Goal: Task Accomplishment & Management: Contribute content

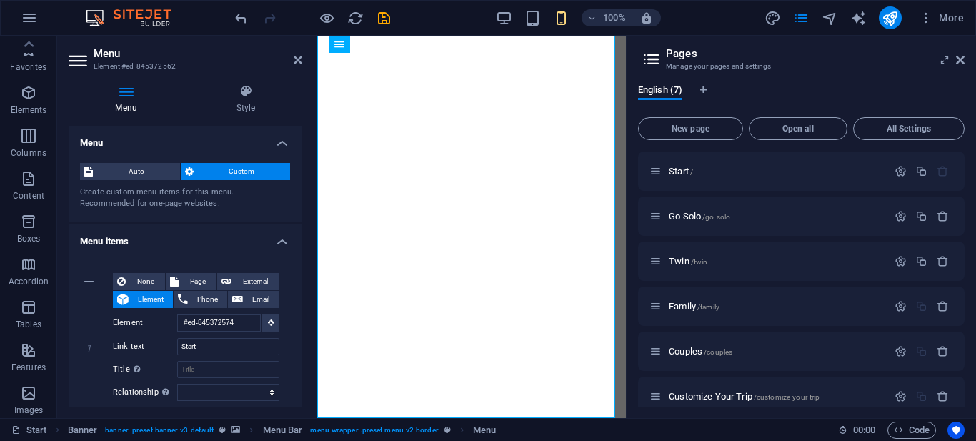
select select "1"
select select
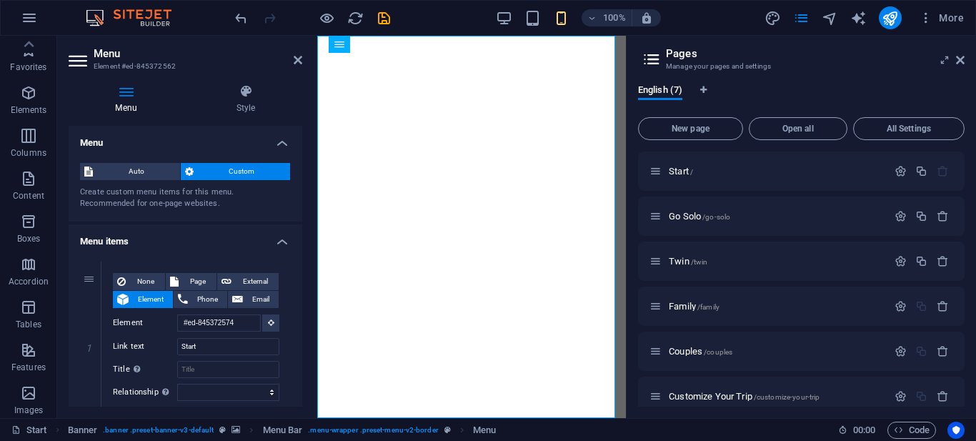
select select
select select "5"
select select
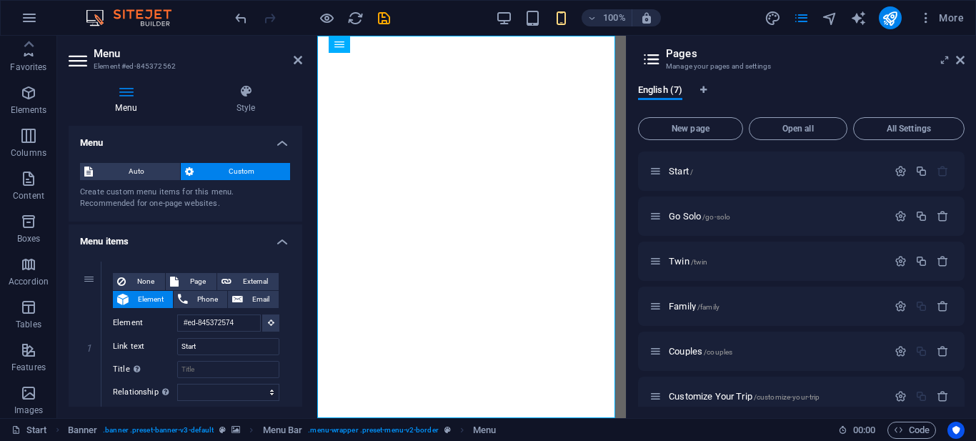
select select
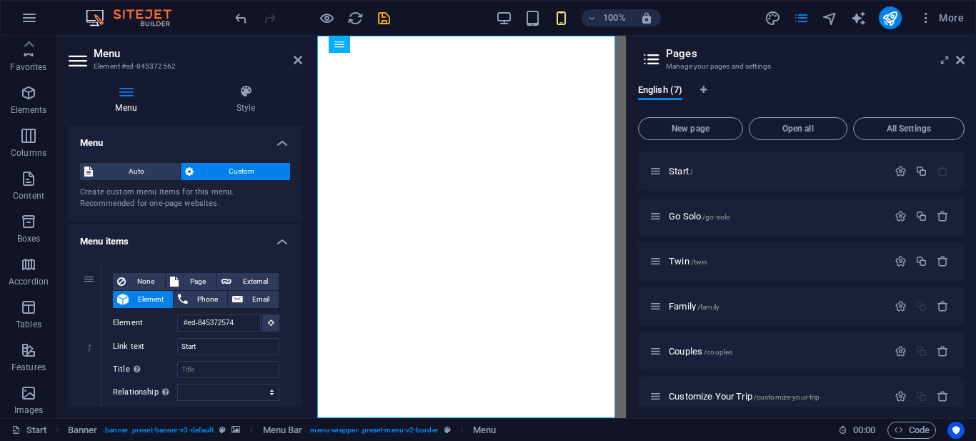
select select
click at [300, 60] on icon at bounding box center [298, 59] width 9 height 11
select select "0"
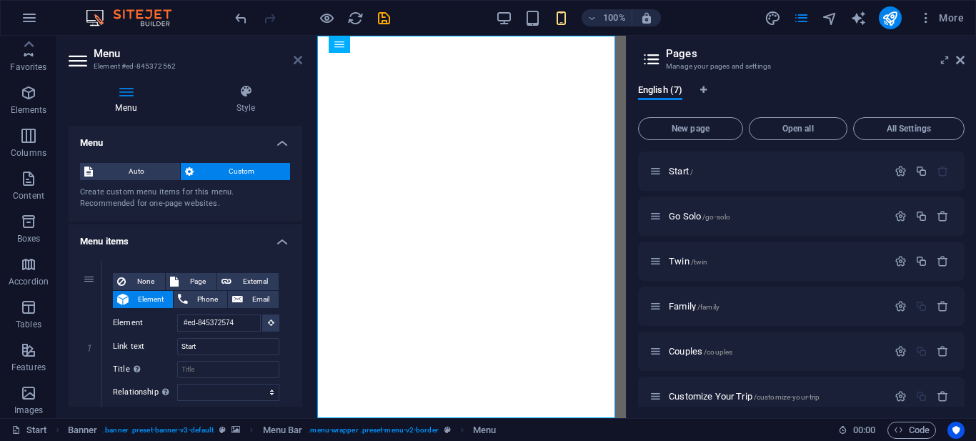
select select "0"
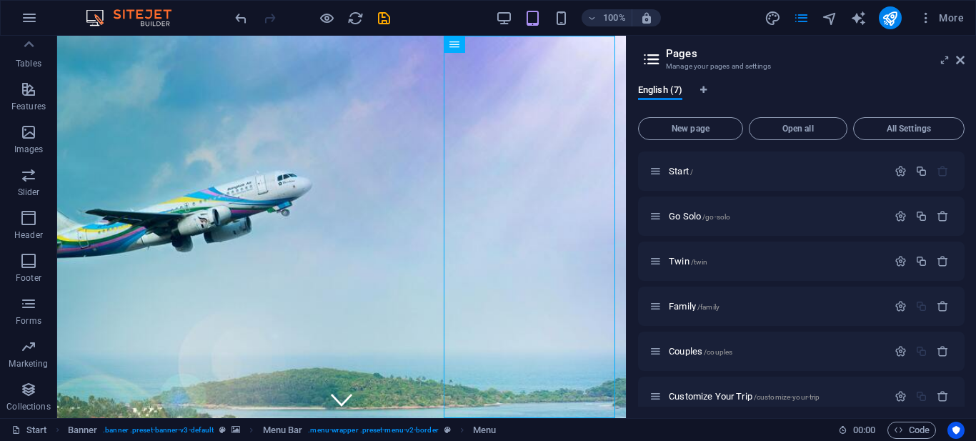
scroll to position [60, 0]
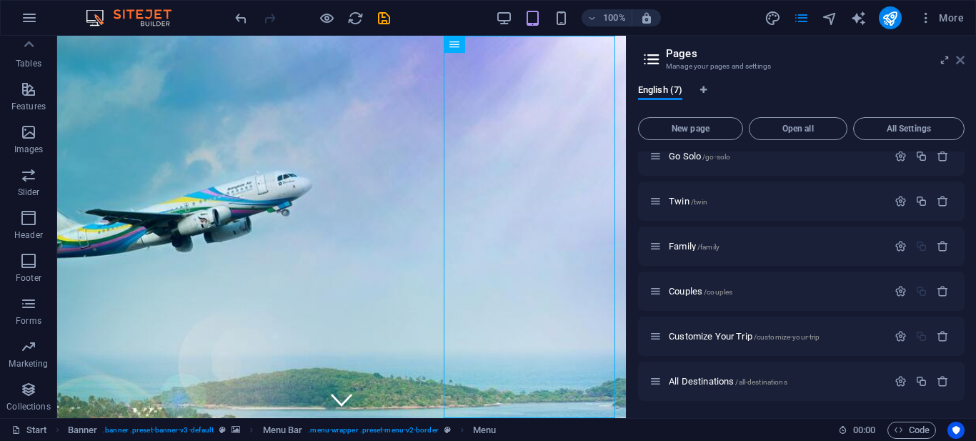
drag, startPoint x: 963, startPoint y: 57, endPoint x: 899, endPoint y: 19, distance: 74.4
click at [963, 57] on icon at bounding box center [960, 59] width 9 height 11
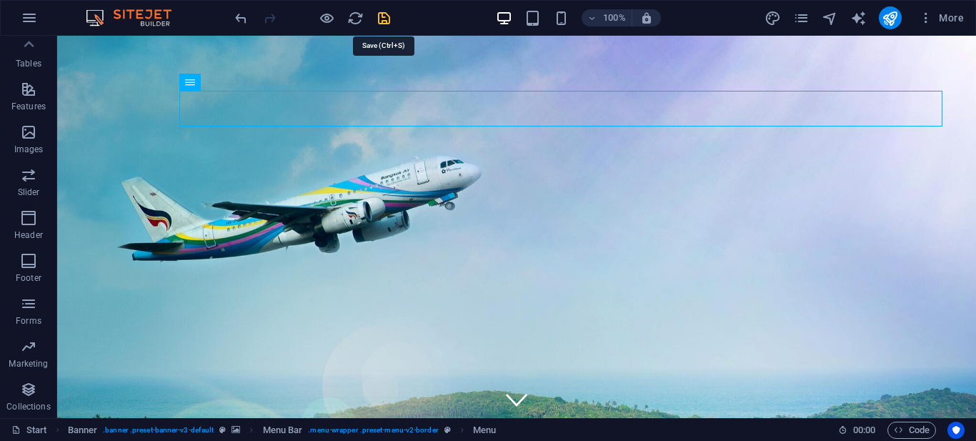
click at [382, 13] on icon "save" at bounding box center [384, 18] width 16 height 16
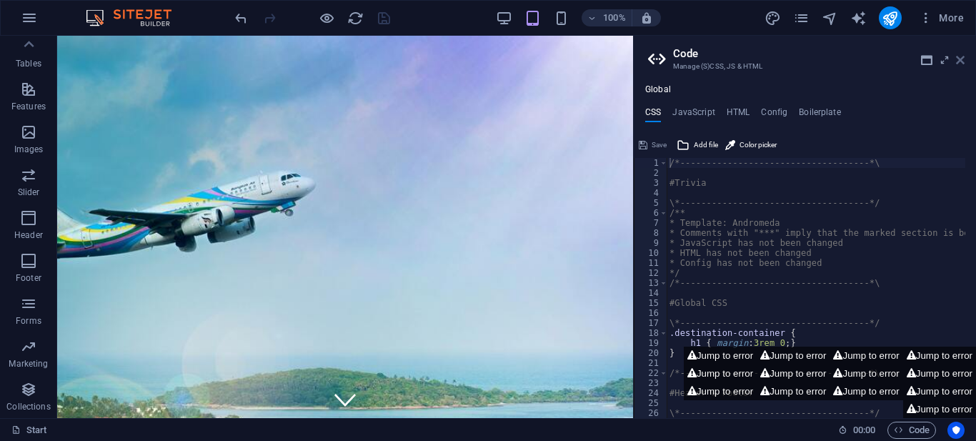
click at [962, 63] on icon at bounding box center [960, 59] width 9 height 11
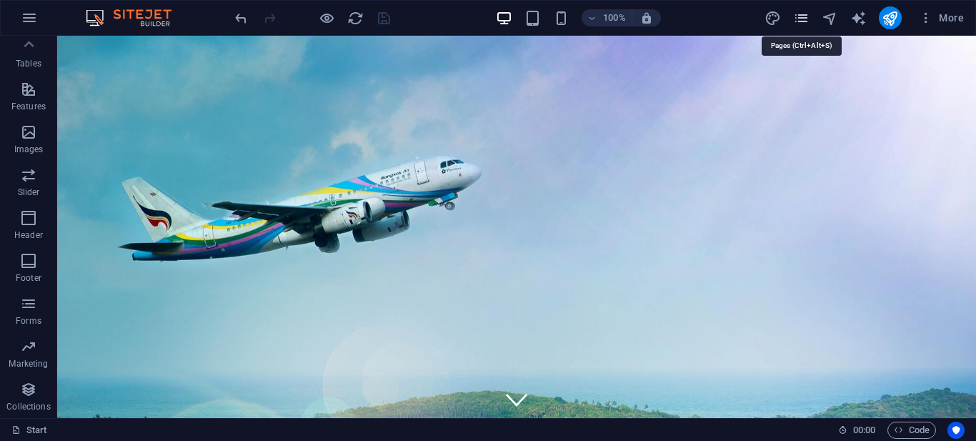
click at [807, 13] on icon "pages" at bounding box center [801, 18] width 16 height 16
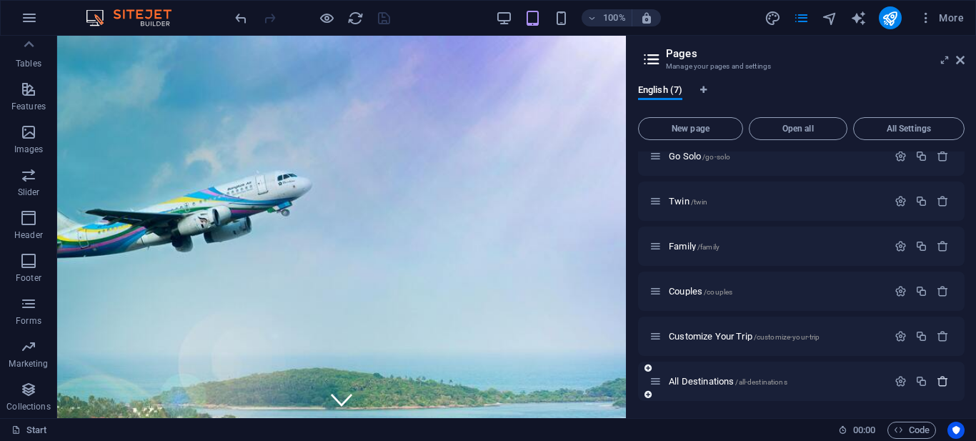
click at [940, 377] on icon "button" at bounding box center [943, 381] width 12 height 12
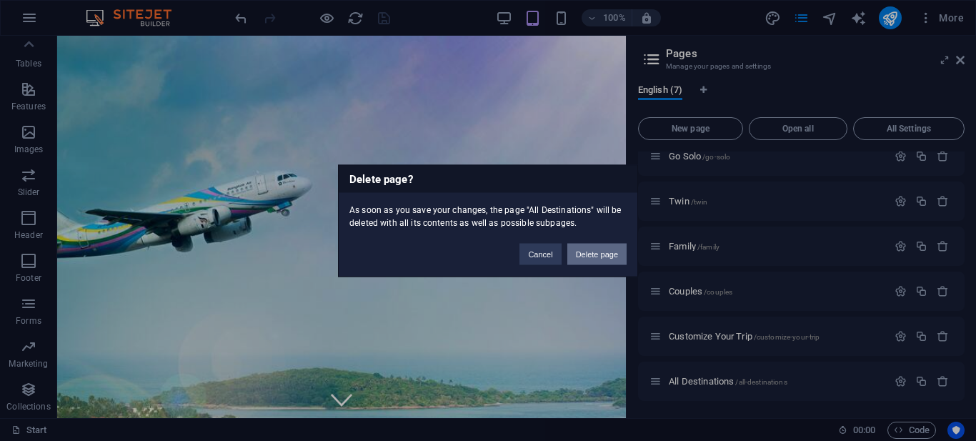
click at [599, 247] on button "Delete page" at bounding box center [597, 253] width 59 height 21
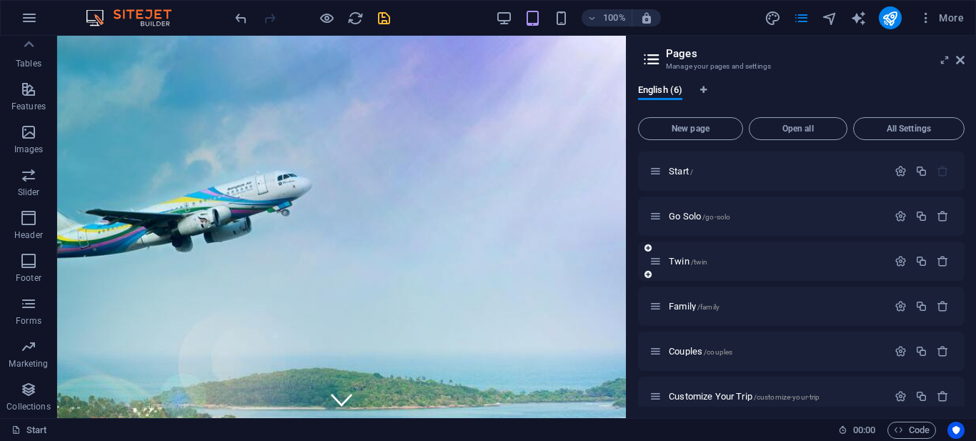
scroll to position [15, 0]
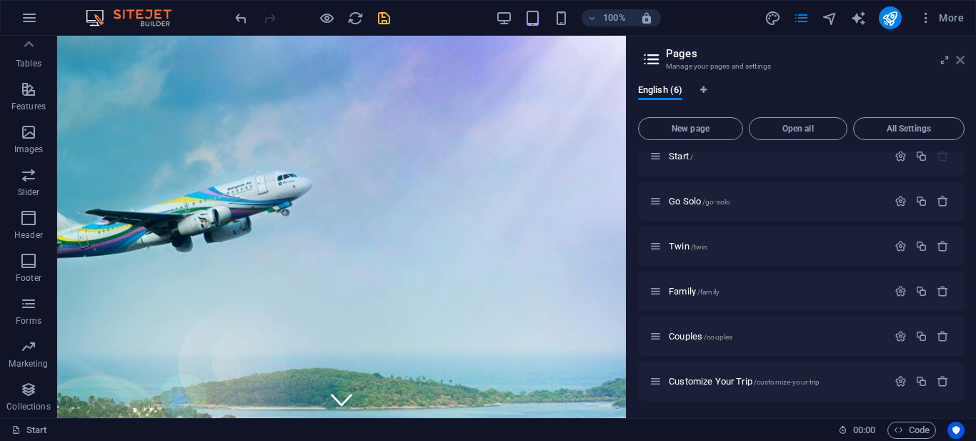
click at [961, 61] on icon at bounding box center [960, 59] width 9 height 11
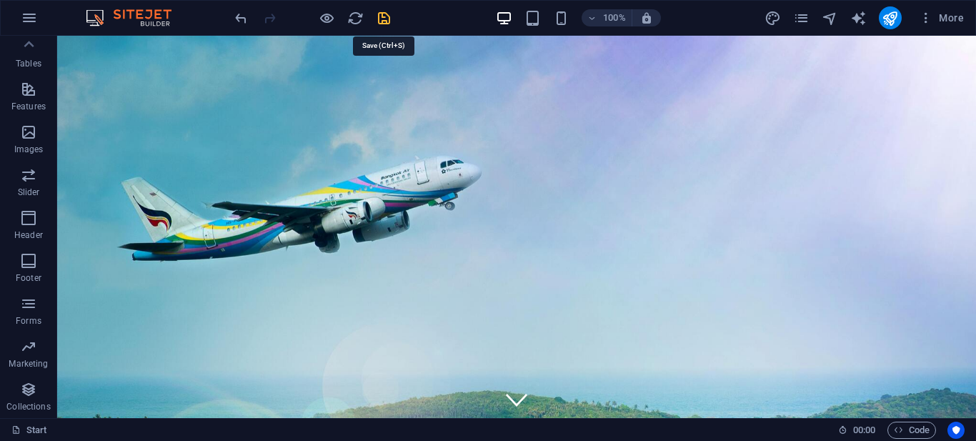
click at [382, 12] on icon "save" at bounding box center [384, 18] width 16 height 16
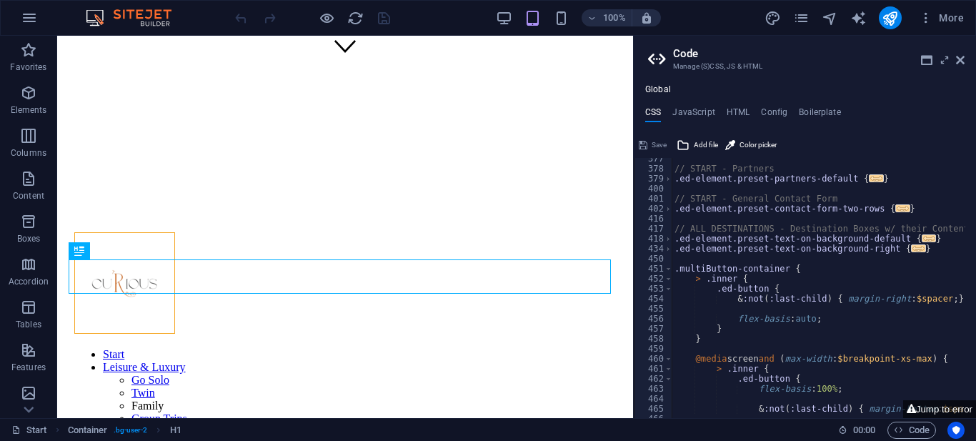
scroll to position [515, 0]
click at [949, 408] on button "Jump to error" at bounding box center [939, 409] width 73 height 18
type textarea "$menu-padding-outer: 0rem,"
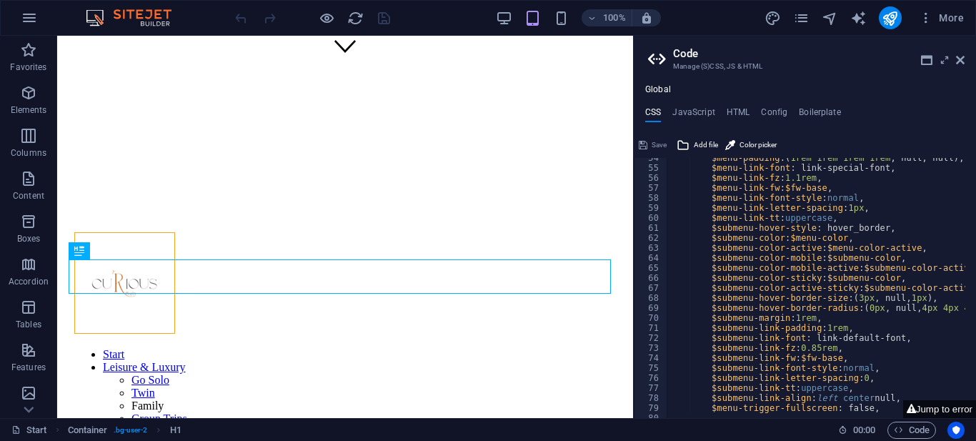
scroll to position [536, 0]
click at [964, 57] on icon at bounding box center [960, 59] width 9 height 11
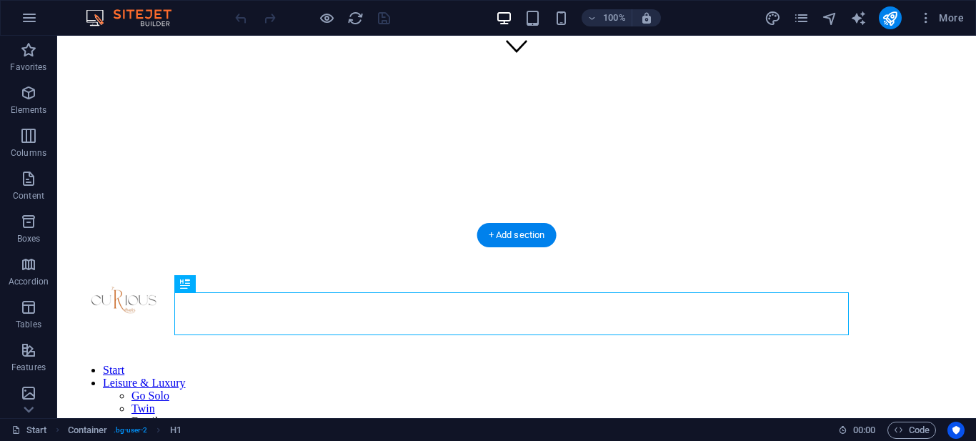
scroll to position [0, 0]
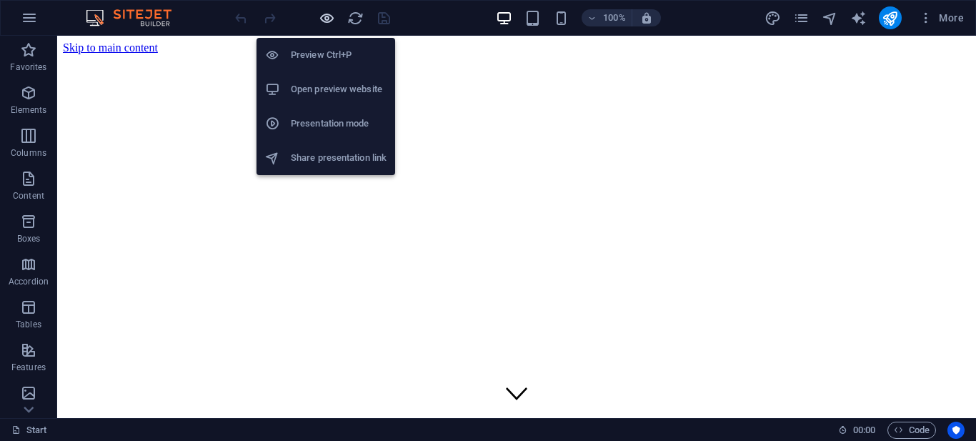
click at [319, 21] on icon "button" at bounding box center [327, 18] width 16 height 16
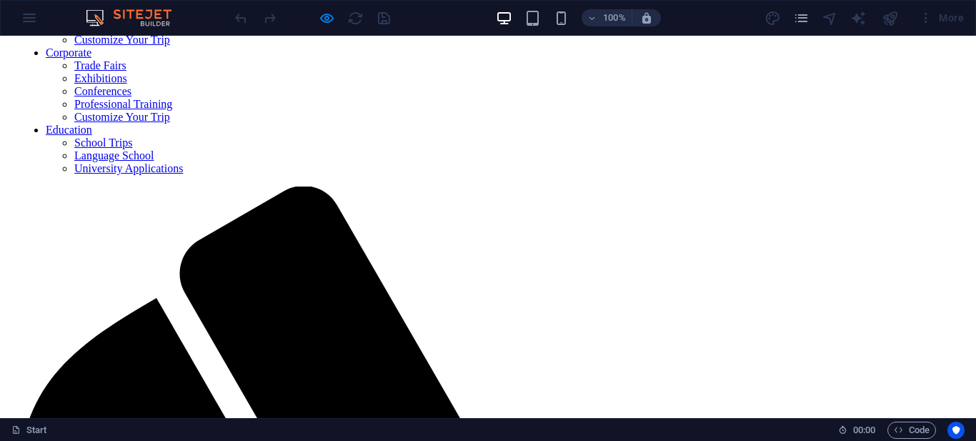
scroll to position [640, 0]
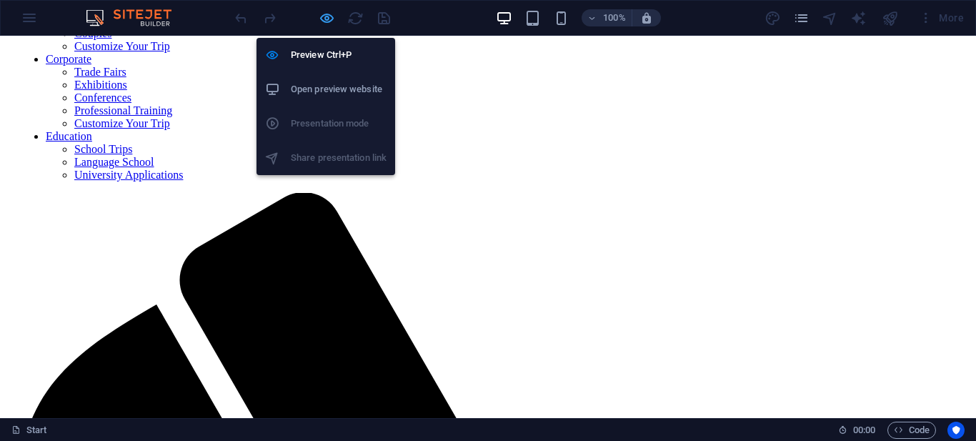
drag, startPoint x: 325, startPoint y: 24, endPoint x: 399, endPoint y: 69, distance: 86.3
click at [325, 24] on icon "button" at bounding box center [327, 18] width 16 height 16
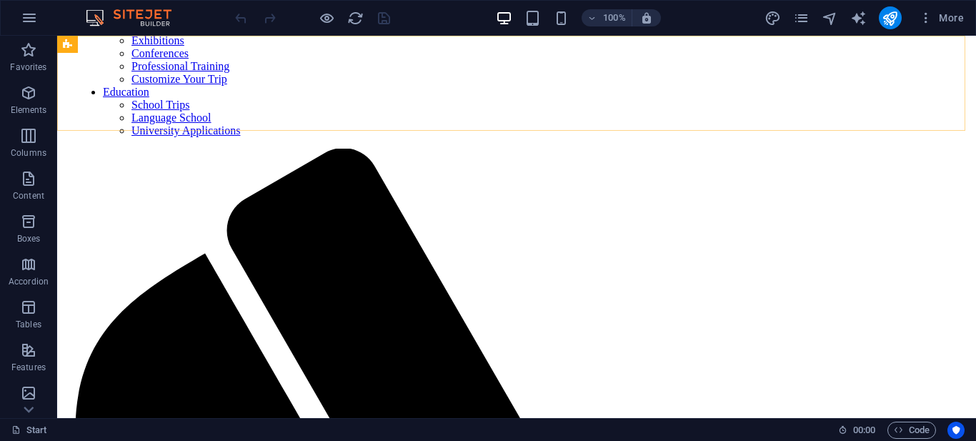
scroll to position [733, 0]
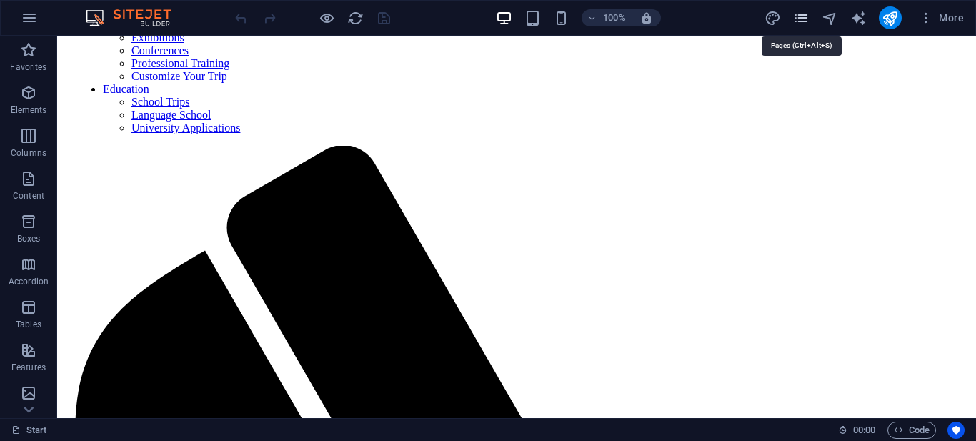
click at [803, 19] on icon "pages" at bounding box center [801, 18] width 16 height 16
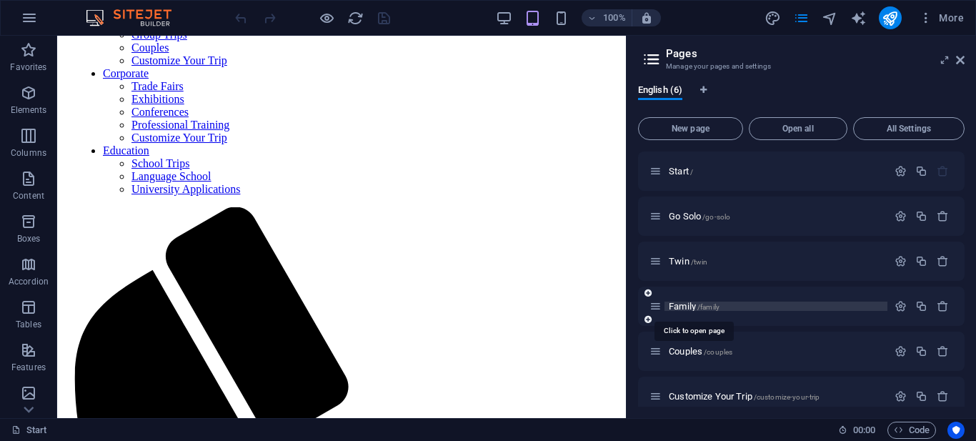
click at [718, 310] on span "/family" at bounding box center [709, 307] width 22 height 8
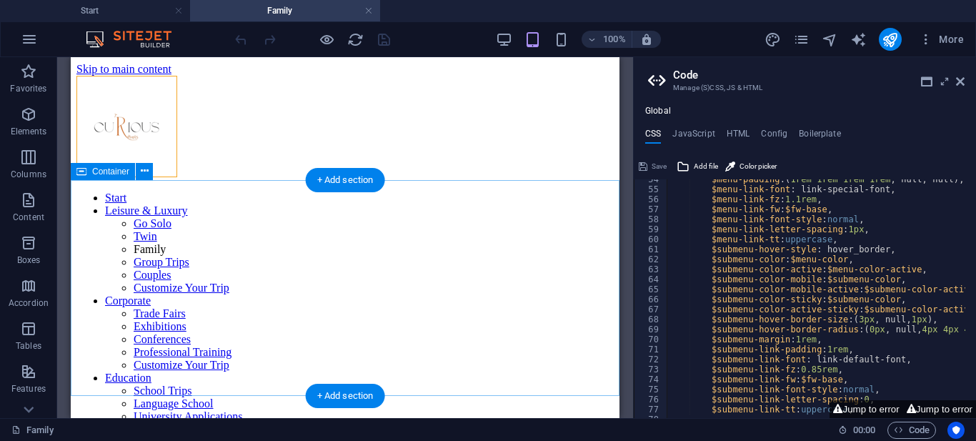
scroll to position [536, 0]
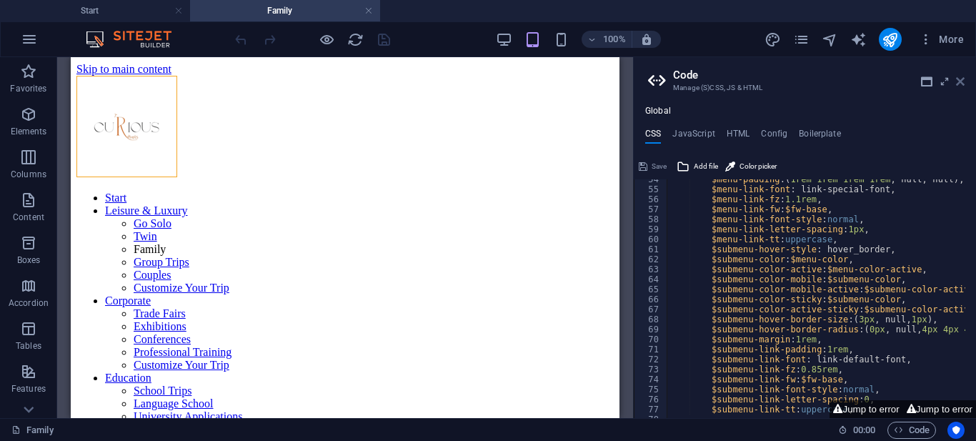
click at [960, 82] on icon at bounding box center [960, 81] width 9 height 11
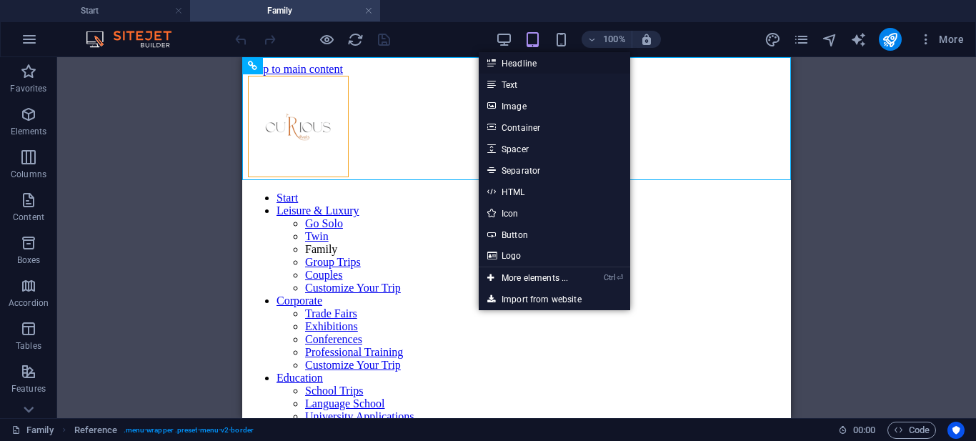
click at [497, 65] on link "Headline" at bounding box center [555, 62] width 152 height 21
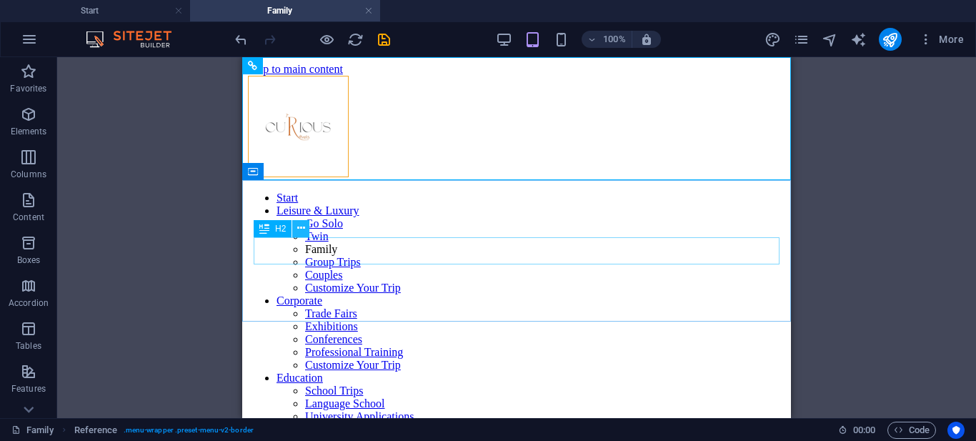
click at [294, 230] on button at bounding box center [300, 228] width 17 height 17
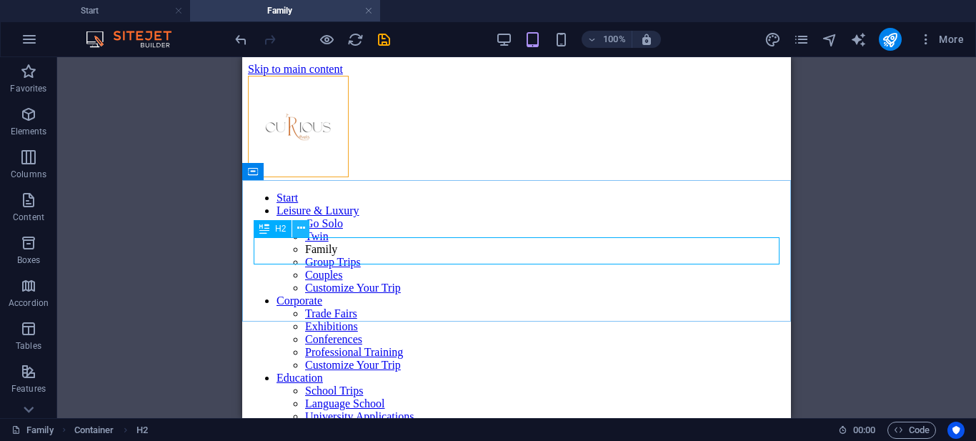
click at [297, 230] on icon at bounding box center [301, 228] width 8 height 15
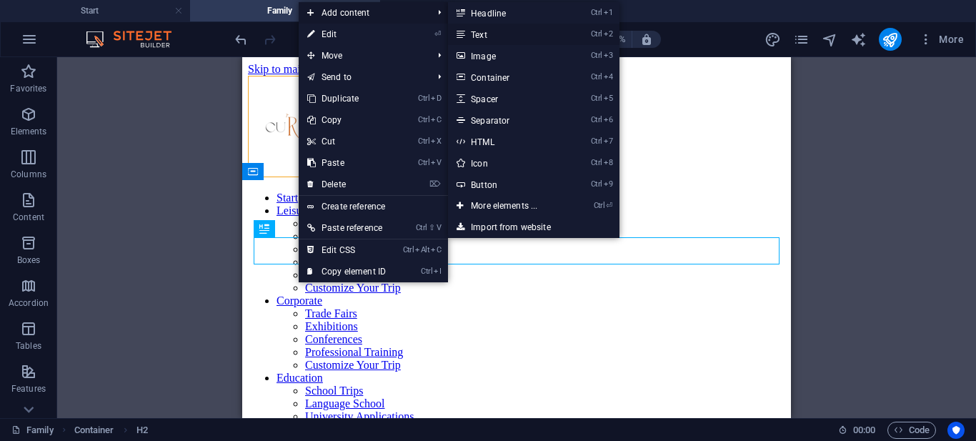
click at [505, 33] on link "Ctrl 2 Text" at bounding box center [507, 34] width 118 height 21
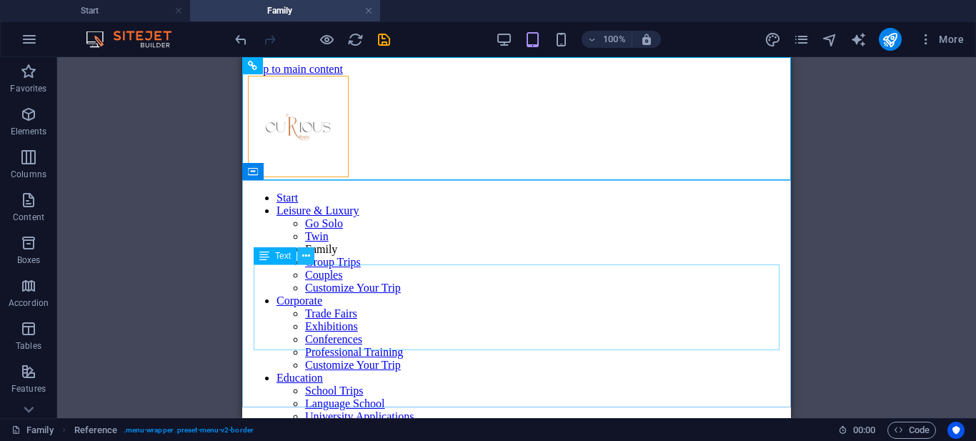
click at [311, 261] on button at bounding box center [305, 255] width 17 height 17
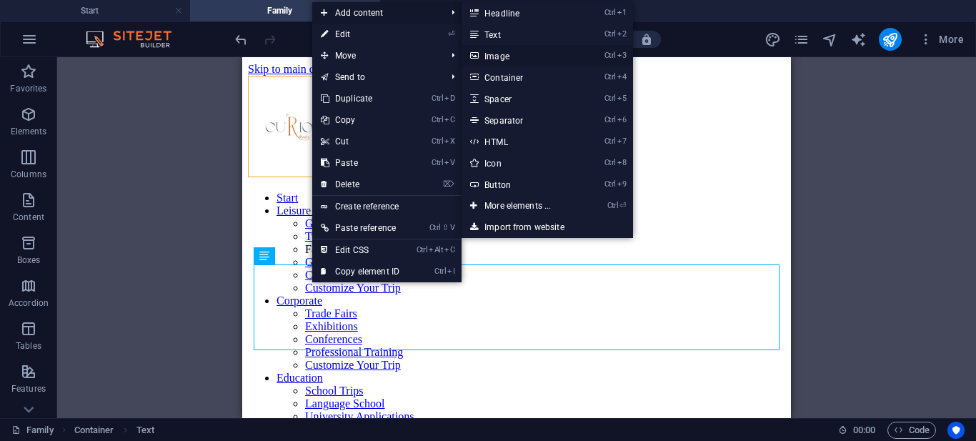
click at [539, 59] on link "Ctrl 3 Image" at bounding box center [521, 55] width 118 height 21
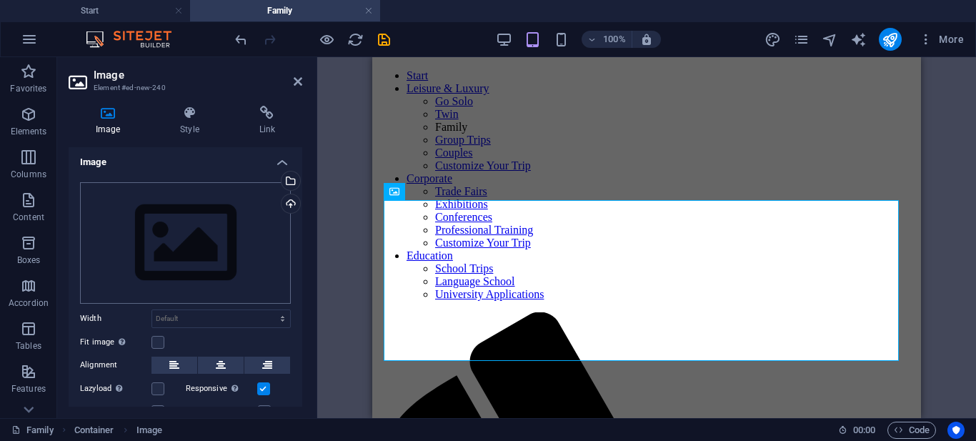
scroll to position [0, 0]
click at [197, 121] on h4 "Style" at bounding box center [192, 121] width 79 height 30
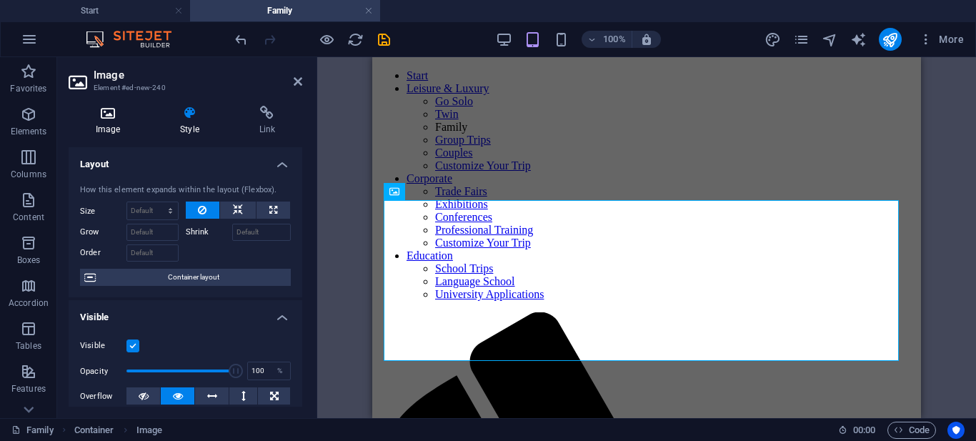
click at [105, 120] on h4 "Image" at bounding box center [111, 121] width 84 height 30
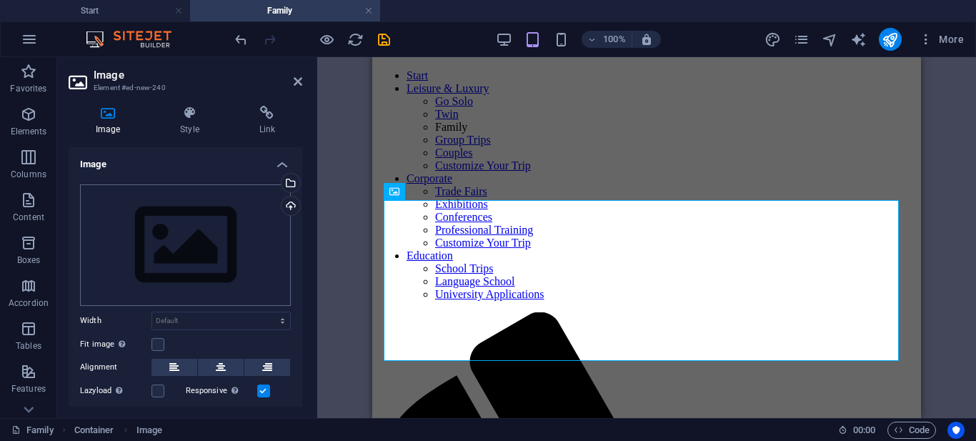
scroll to position [83, 0]
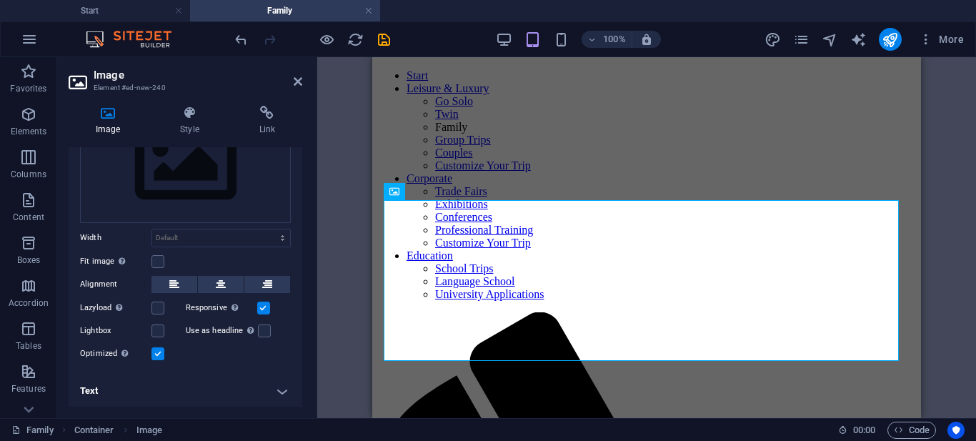
click at [282, 390] on h4 "Text" at bounding box center [186, 391] width 234 height 34
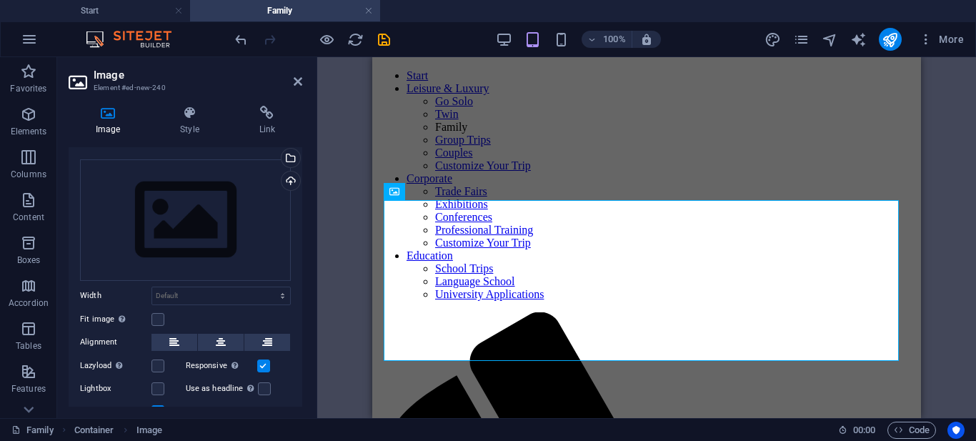
scroll to position [0, 0]
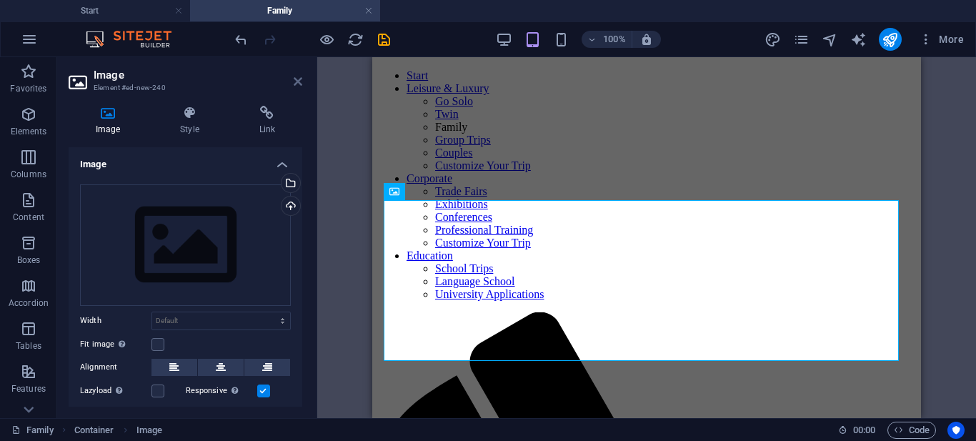
click at [299, 80] on icon at bounding box center [298, 81] width 9 height 11
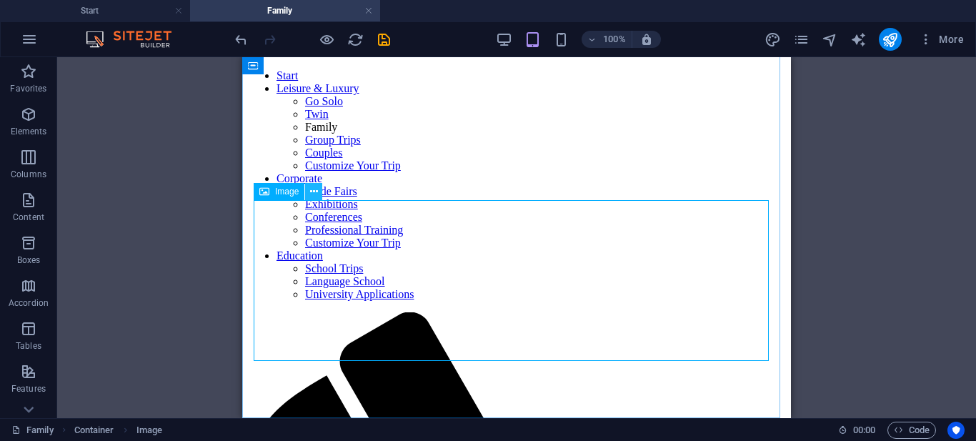
click at [314, 192] on icon at bounding box center [314, 191] width 8 height 15
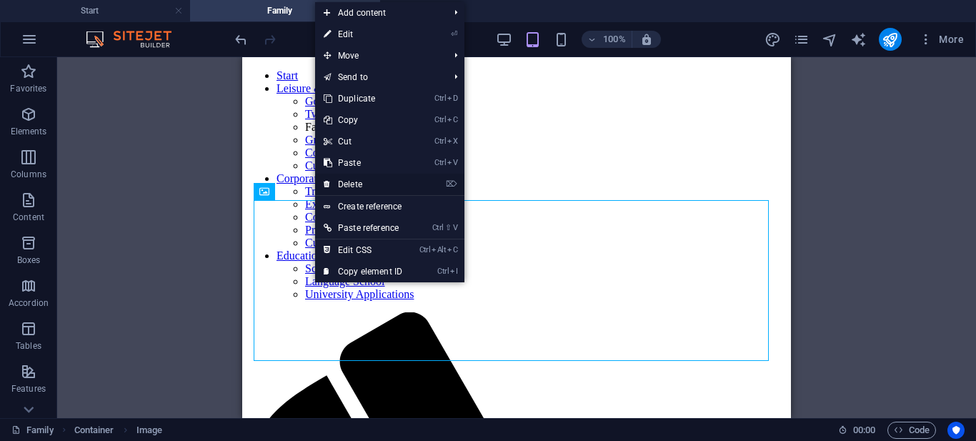
click at [354, 184] on link "⌦ Delete" at bounding box center [363, 184] width 96 height 21
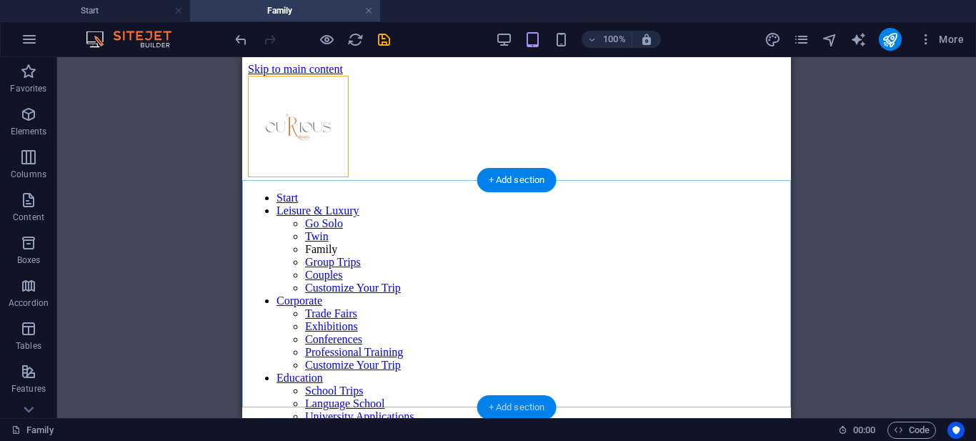
drag, startPoint x: 509, startPoint y: 402, endPoint x: 128, endPoint y: 229, distance: 418.7
click at [509, 402] on div "+ Add section" at bounding box center [516, 407] width 79 height 24
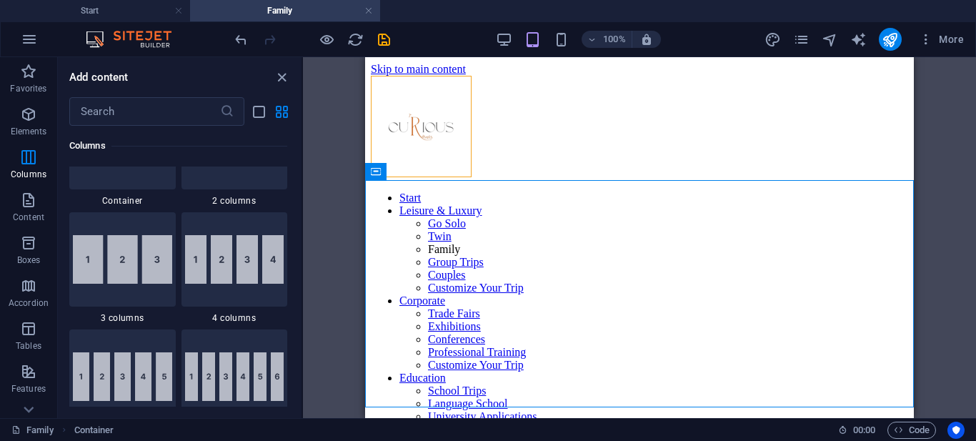
scroll to position [786, 0]
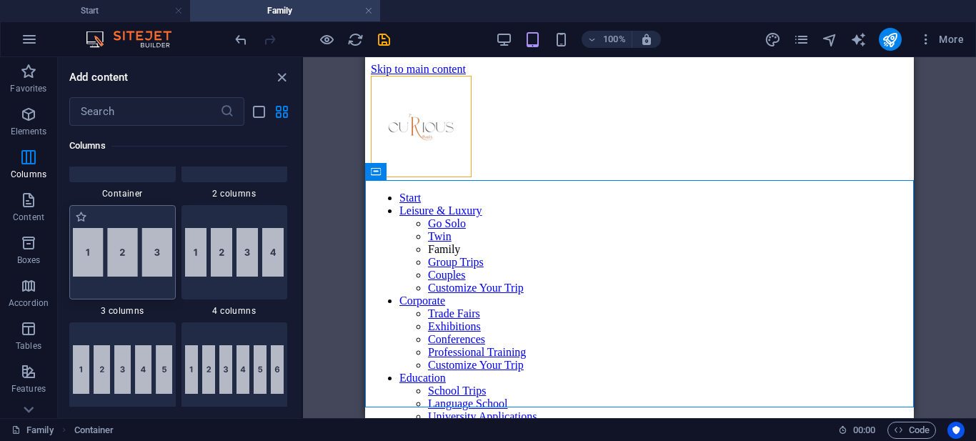
click at [136, 267] on img at bounding box center [122, 252] width 99 height 49
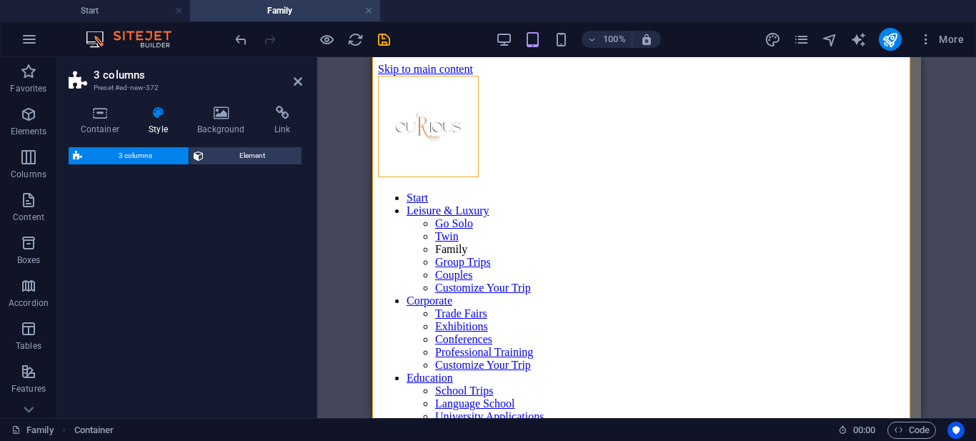
select select "rem"
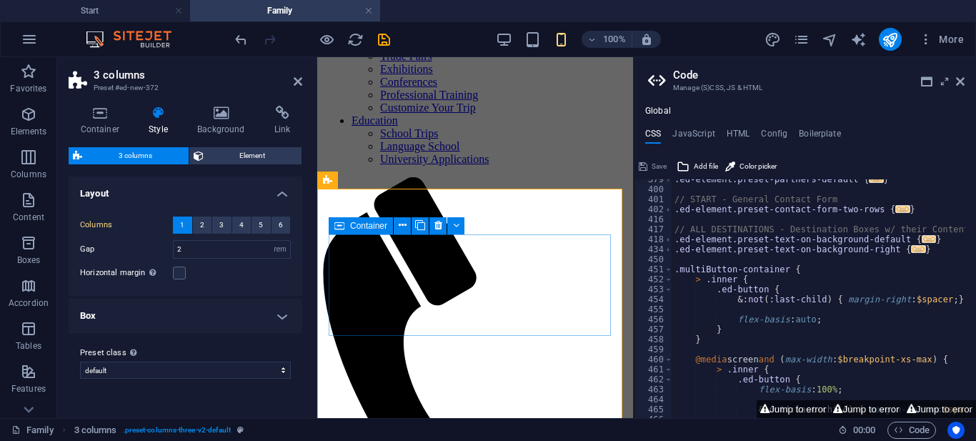
scroll to position [536, 0]
click at [961, 84] on icon at bounding box center [960, 81] width 9 height 11
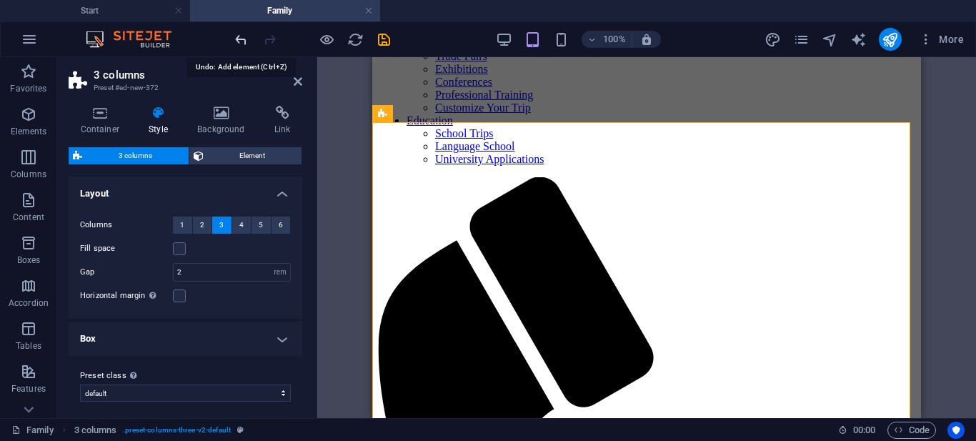
click at [238, 38] on icon "undo" at bounding box center [241, 39] width 16 height 16
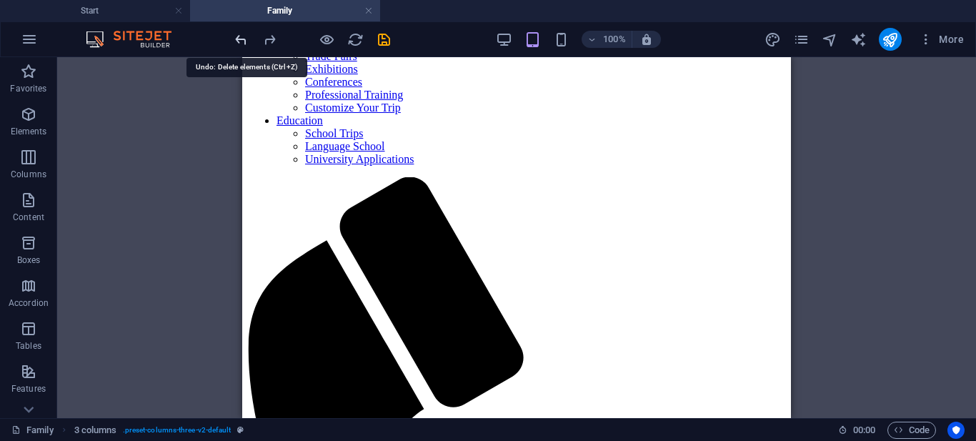
scroll to position [0, 0]
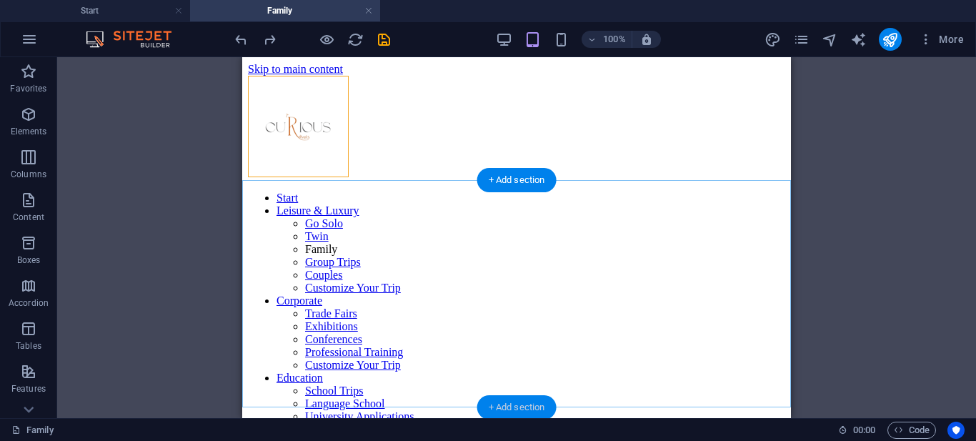
click at [536, 405] on div "+ Add section" at bounding box center [516, 407] width 79 height 24
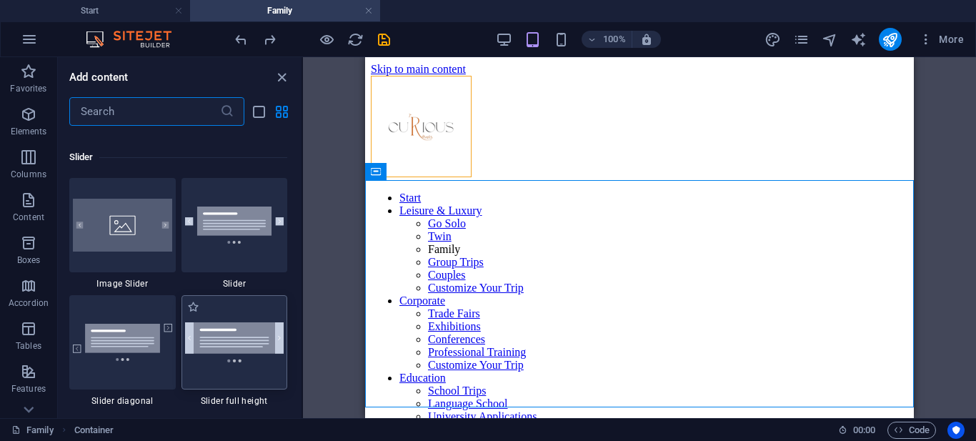
scroll to position [8076, 0]
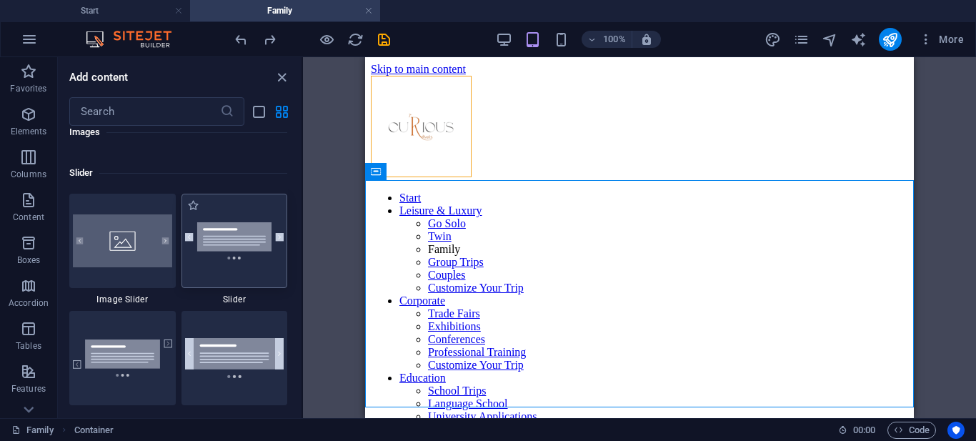
click at [239, 245] on img at bounding box center [234, 240] width 99 height 37
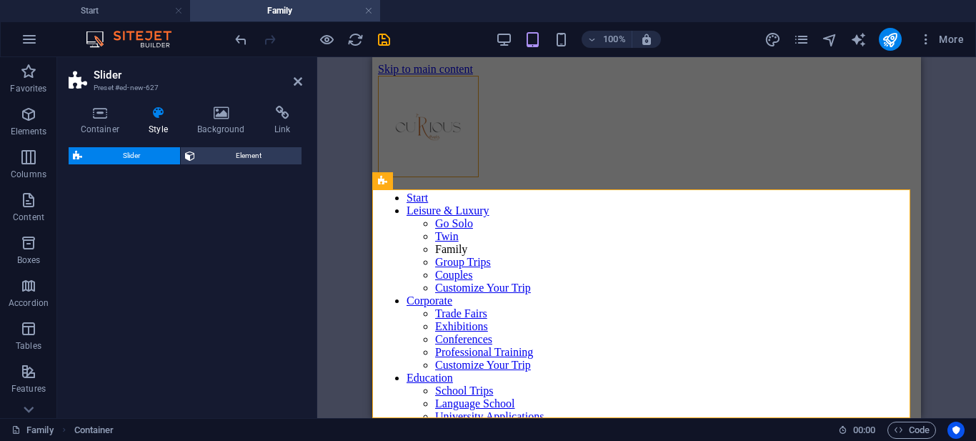
select select "rem"
select select "px"
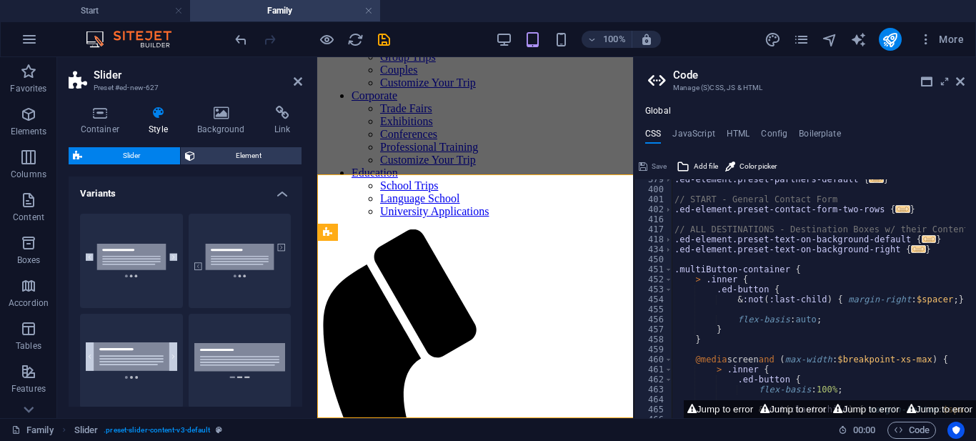
scroll to position [536, 0]
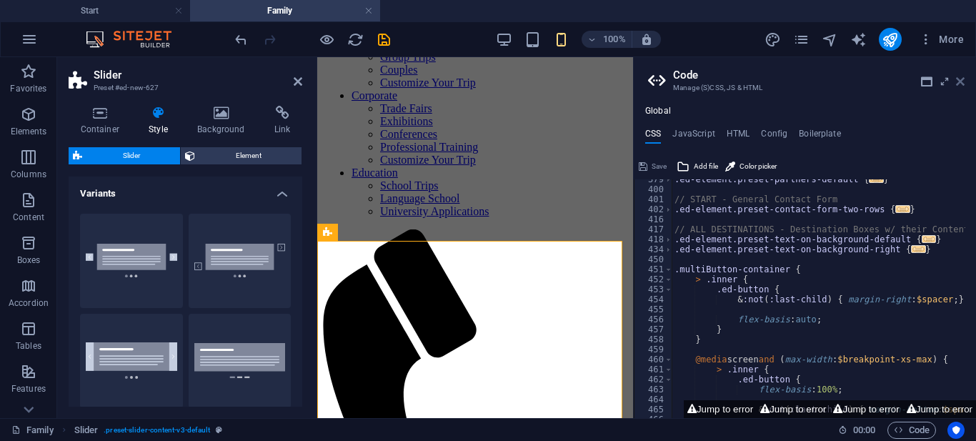
click at [964, 80] on icon at bounding box center [960, 81] width 9 height 11
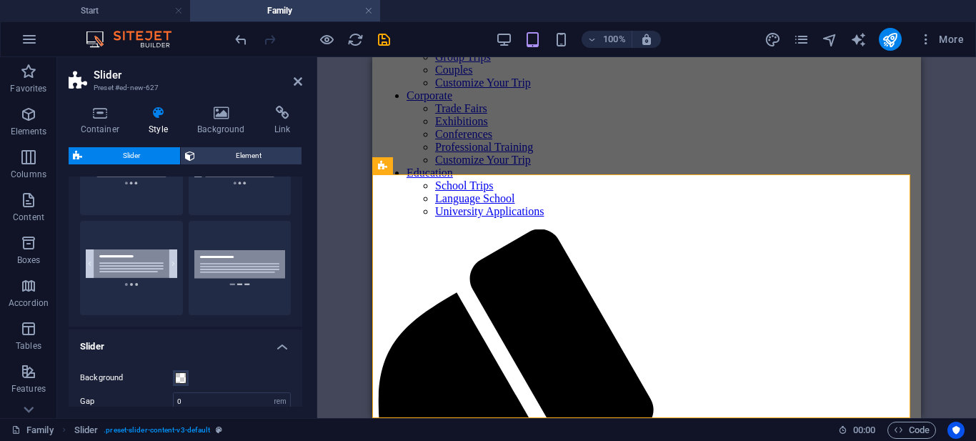
scroll to position [174, 0]
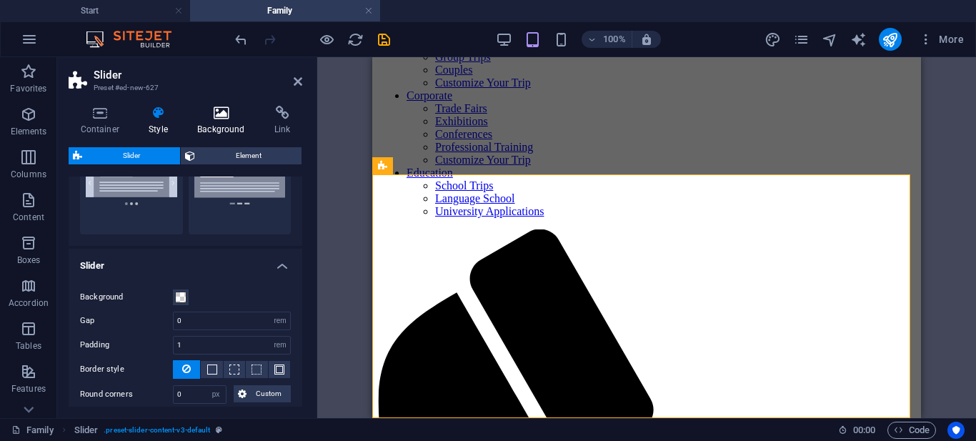
click at [217, 117] on icon at bounding box center [221, 113] width 71 height 14
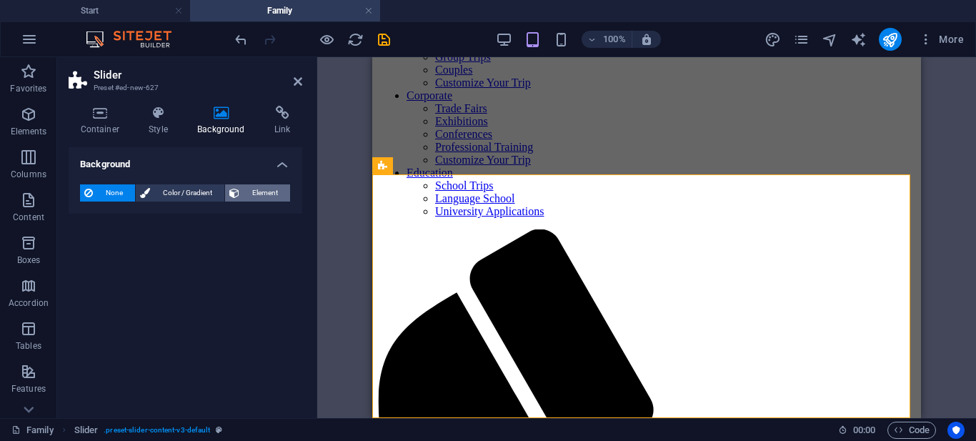
click at [242, 191] on button "Element" at bounding box center [257, 192] width 65 height 17
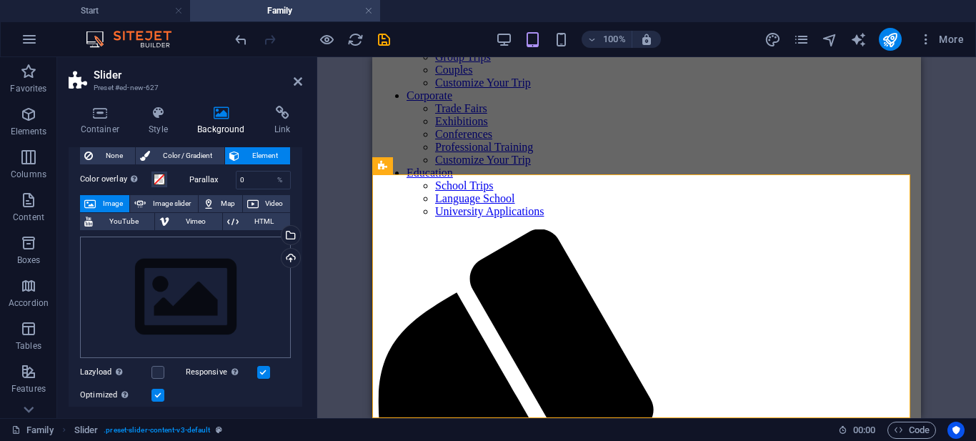
scroll to position [11, 0]
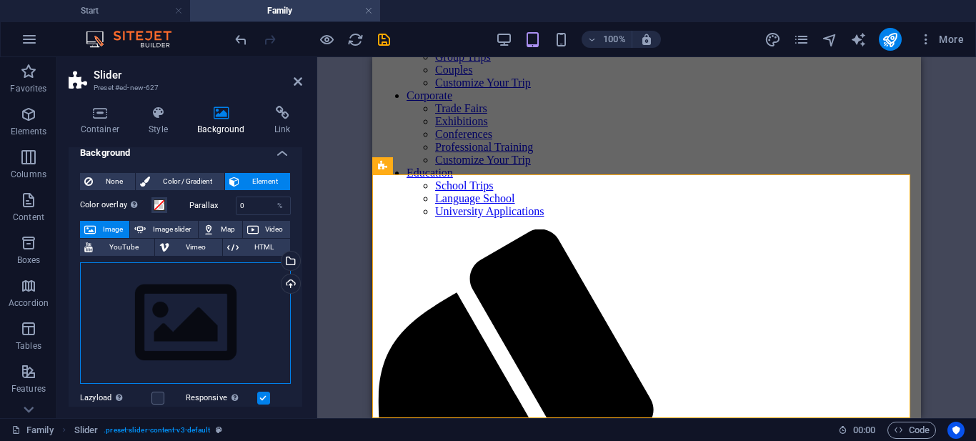
click at [202, 306] on div "Drag files here, click to choose files or select files from Files or our free s…" at bounding box center [185, 323] width 211 height 122
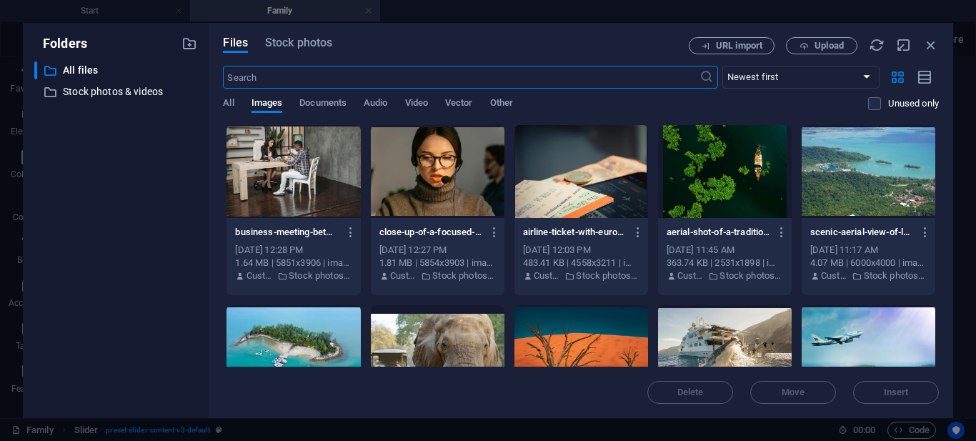
click at [500, 79] on input "text" at bounding box center [461, 77] width 476 height 23
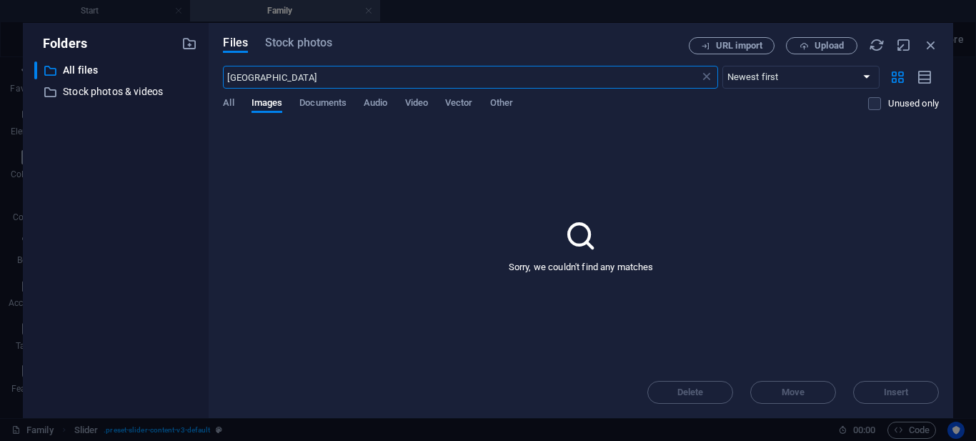
type input "[GEOGRAPHIC_DATA]"
click at [297, 34] on div "Files Stock photos URL import Upload [GEOGRAPHIC_DATA] ​ Newest first Oldest fi…" at bounding box center [581, 220] width 745 height 395
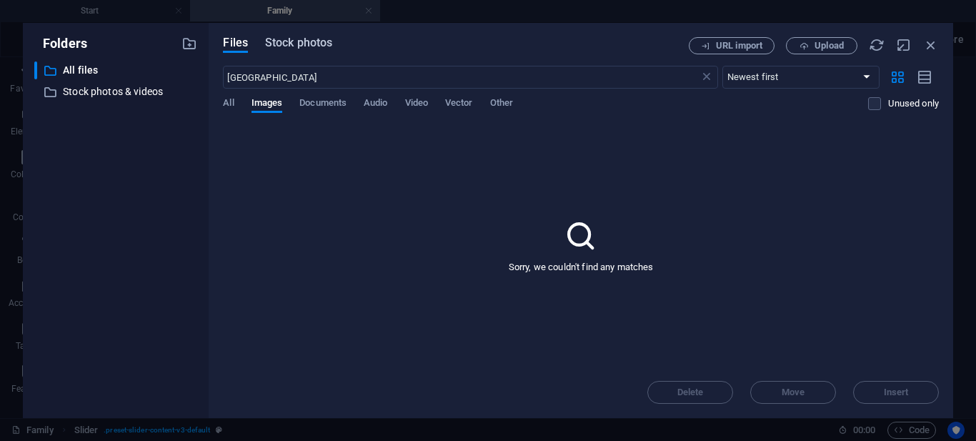
click at [297, 49] on span "Stock photos" at bounding box center [298, 42] width 67 height 17
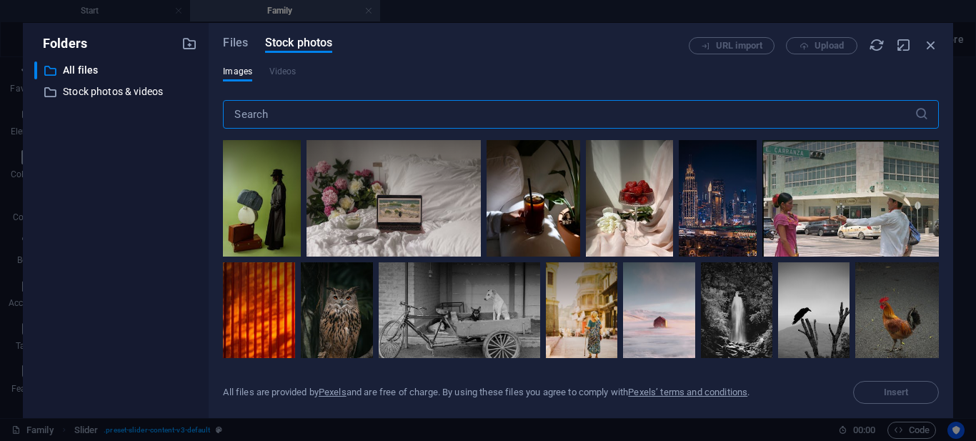
click at [285, 108] on input "text" at bounding box center [568, 114] width 691 height 29
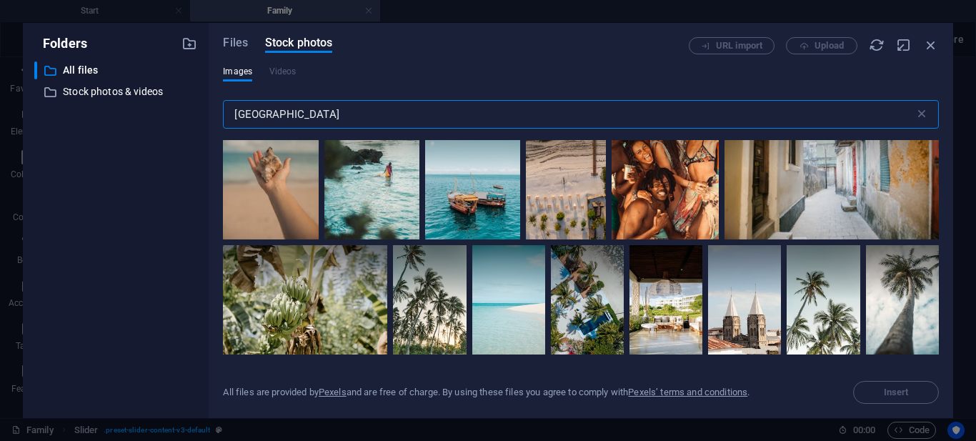
scroll to position [2073, 0]
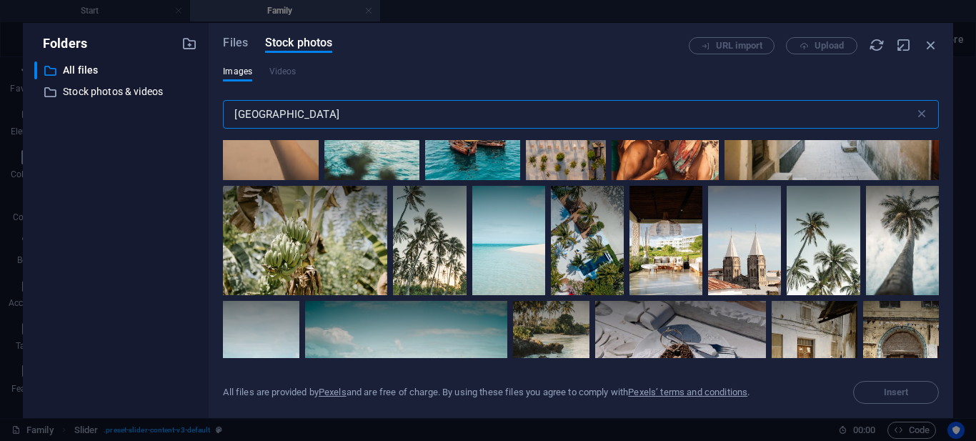
type input "[GEOGRAPHIC_DATA]"
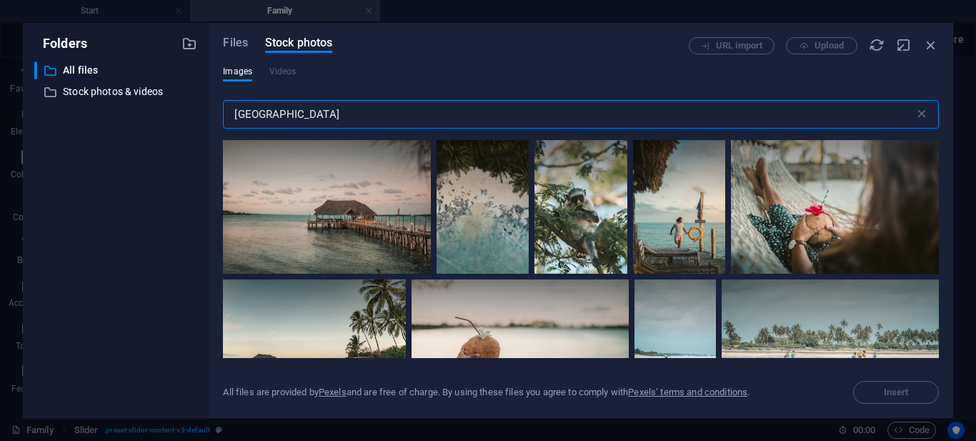
scroll to position [2430, 0]
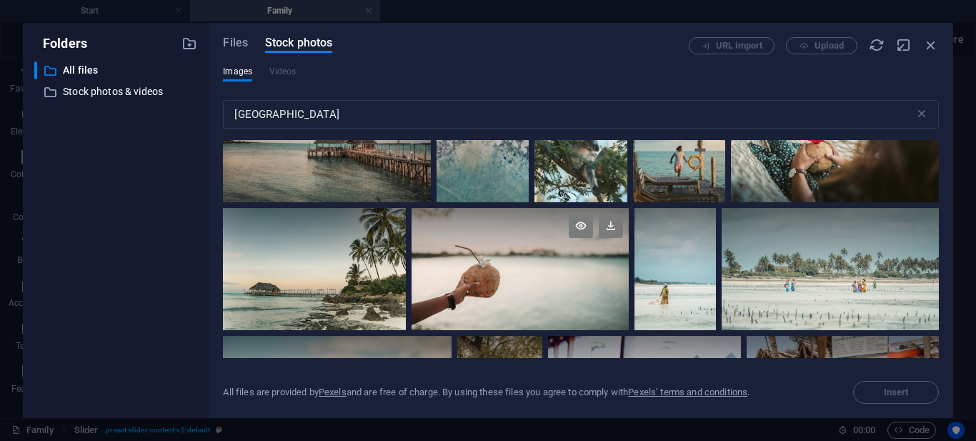
click at [565, 289] on div at bounding box center [520, 269] width 217 height 122
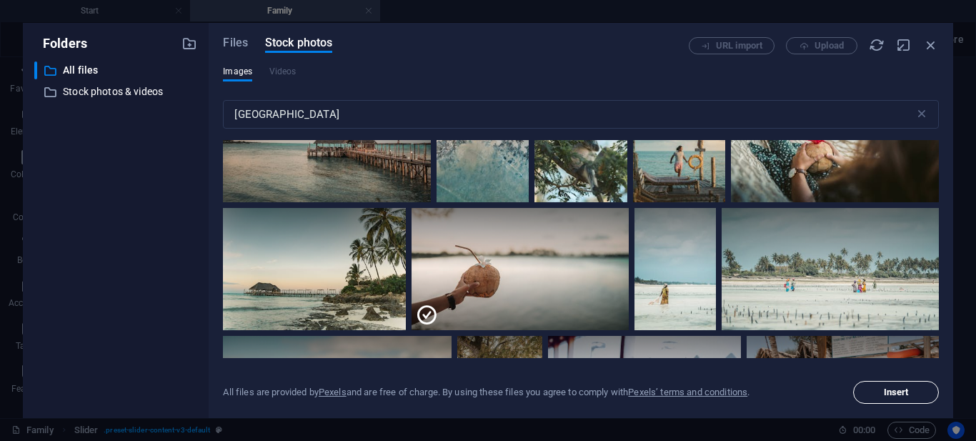
click at [883, 401] on button "Insert" at bounding box center [896, 392] width 86 height 23
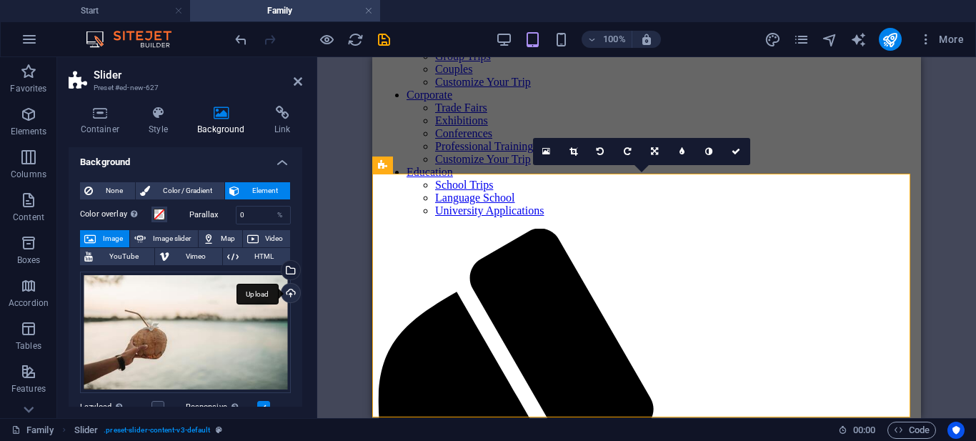
scroll to position [0, 0]
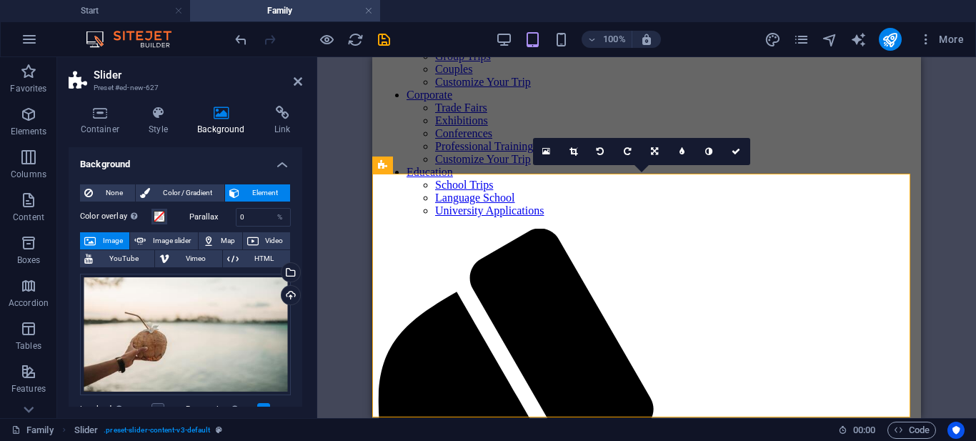
click at [357, 113] on div "Drag here to replace the existing content. Press “Ctrl” if you want to create a…" at bounding box center [646, 237] width 659 height 361
click at [741, 152] on icon at bounding box center [736, 151] width 9 height 9
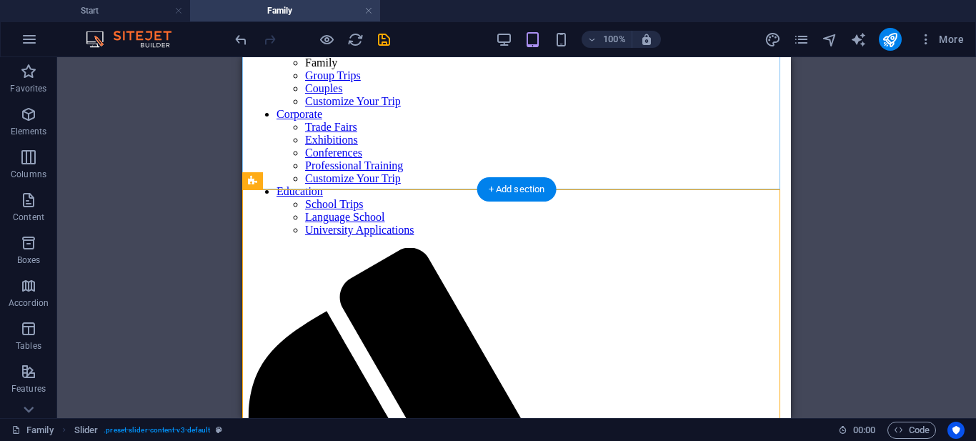
scroll to position [206, 0]
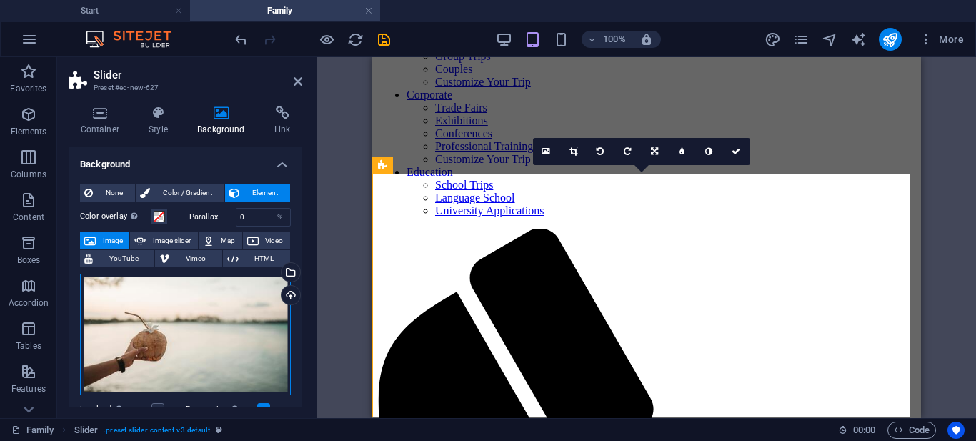
click at [208, 300] on div "Drag files here, click to choose files or select files from Files or our free s…" at bounding box center [185, 335] width 211 height 122
click at [208, 300] on body "Curious Travels Start Family Favorites Elements Columns Content Boxes Accordion…" at bounding box center [488, 220] width 976 height 441
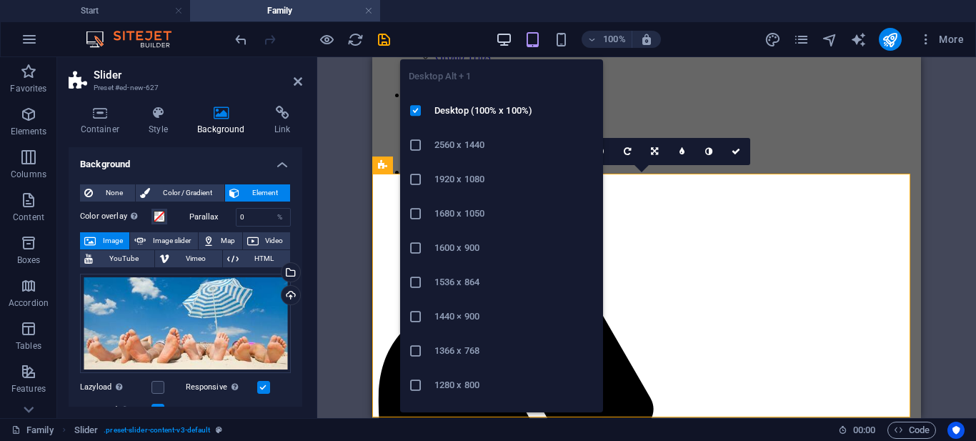
click at [500, 34] on icon "button" at bounding box center [504, 39] width 16 height 16
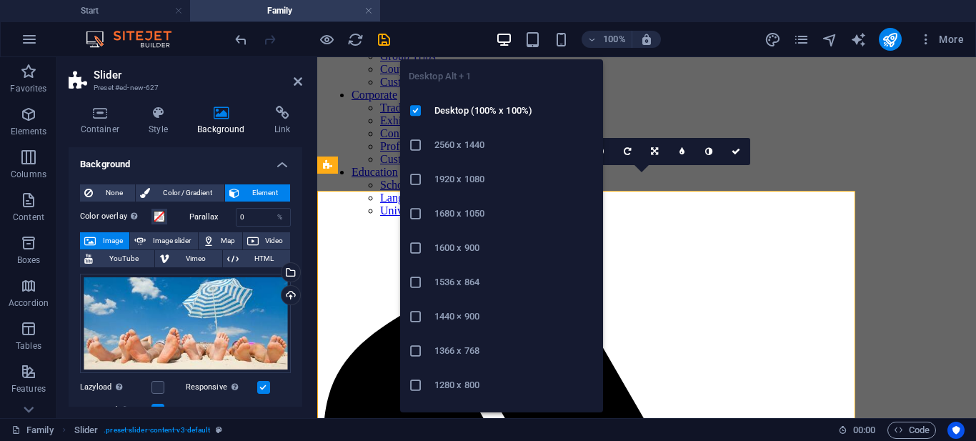
scroll to position [189, 0]
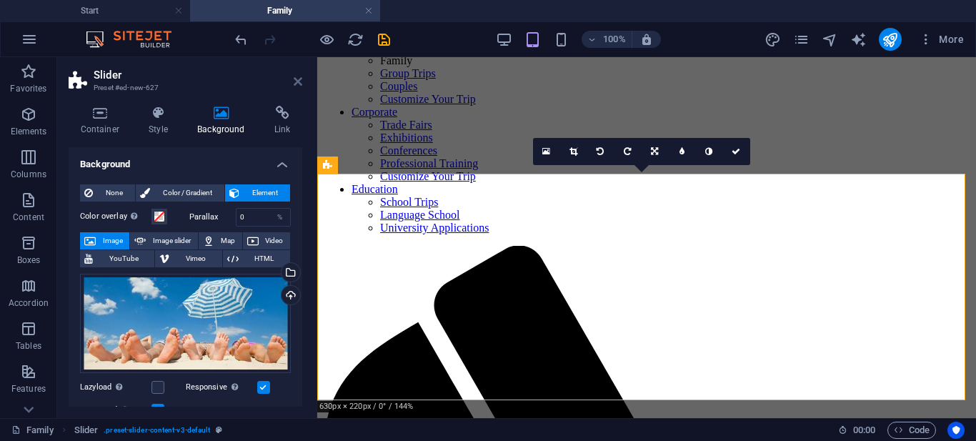
click at [300, 81] on icon at bounding box center [298, 81] width 9 height 11
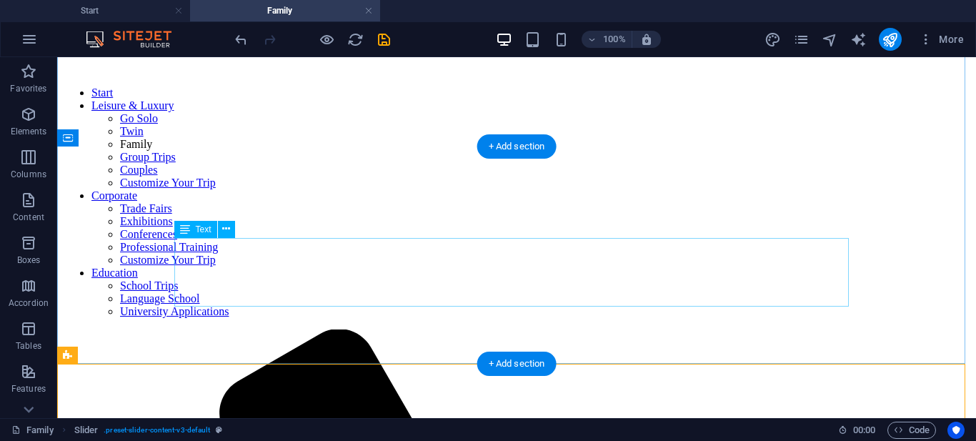
scroll to position [0, 0]
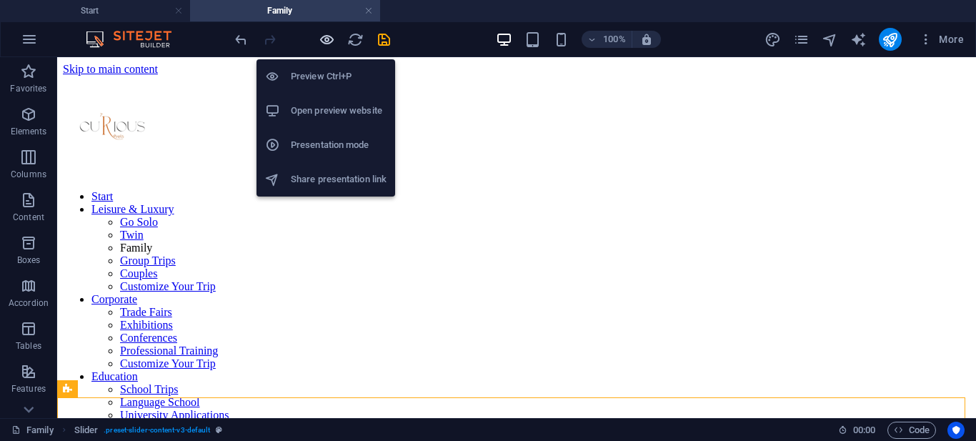
click at [331, 37] on icon "button" at bounding box center [327, 39] width 16 height 16
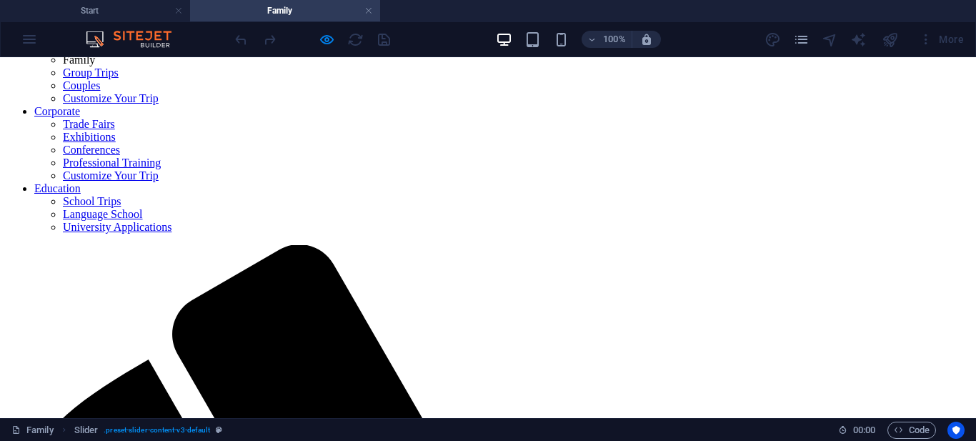
scroll to position [185, 0]
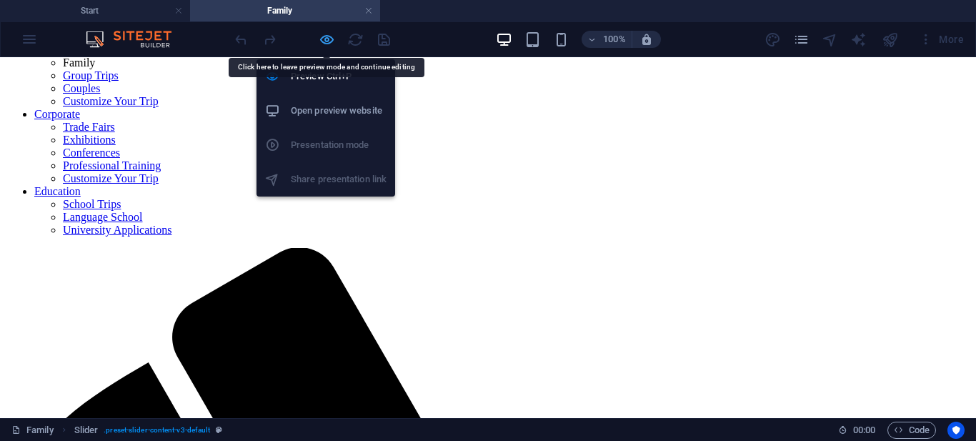
click at [325, 41] on icon "button" at bounding box center [327, 39] width 16 height 16
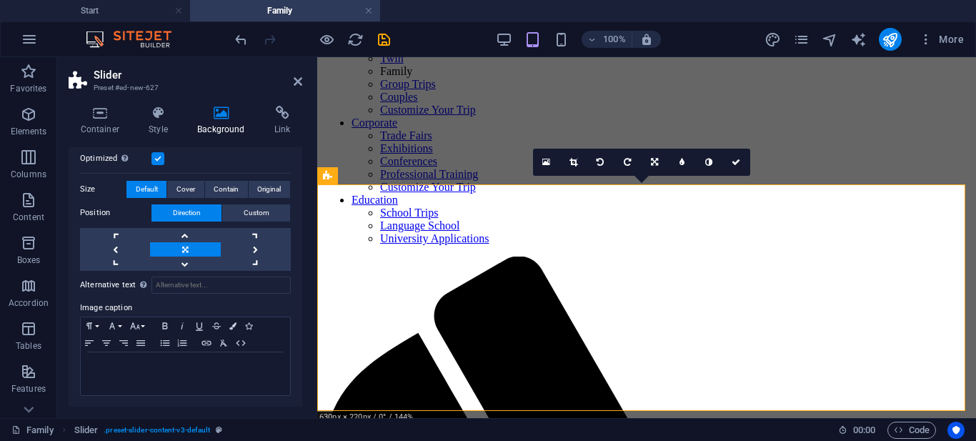
scroll to position [0, 0]
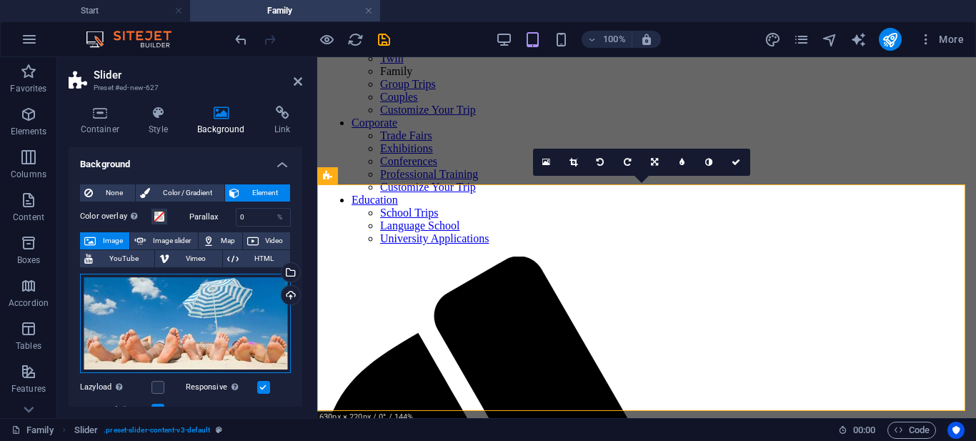
click at [229, 309] on div "Drag files here, click to choose files or select files from Files or our free s…" at bounding box center [185, 323] width 211 height 99
click at [229, 309] on body "Curious Travels Start Family Favorites Elements Columns Content Boxes Accordion…" at bounding box center [488, 220] width 976 height 441
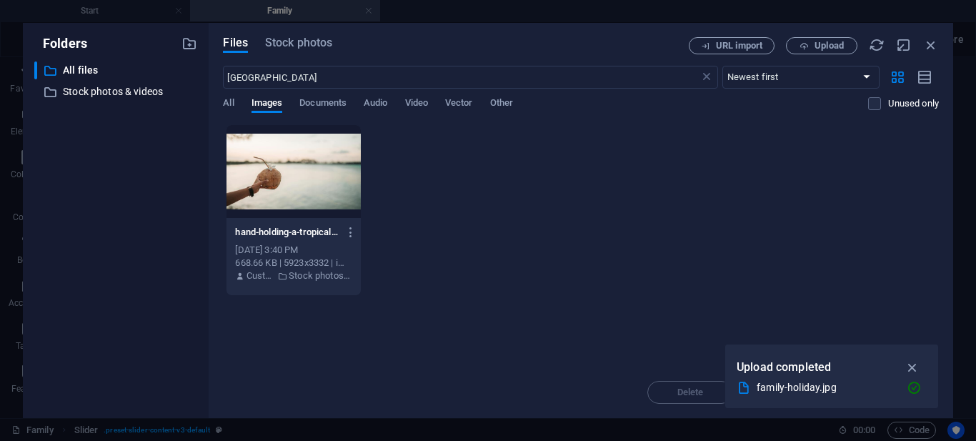
click at [293, 36] on div "Files Stock photos URL import Upload zanzibar ​ Newest first Oldest first Name …" at bounding box center [581, 220] width 745 height 395
click at [308, 47] on span "Stock photos" at bounding box center [298, 42] width 67 height 17
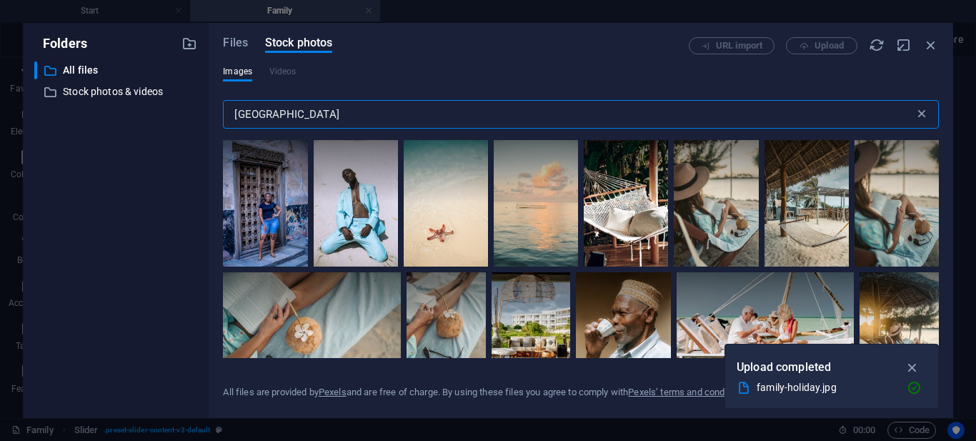
click at [925, 117] on icon at bounding box center [922, 114] width 14 height 14
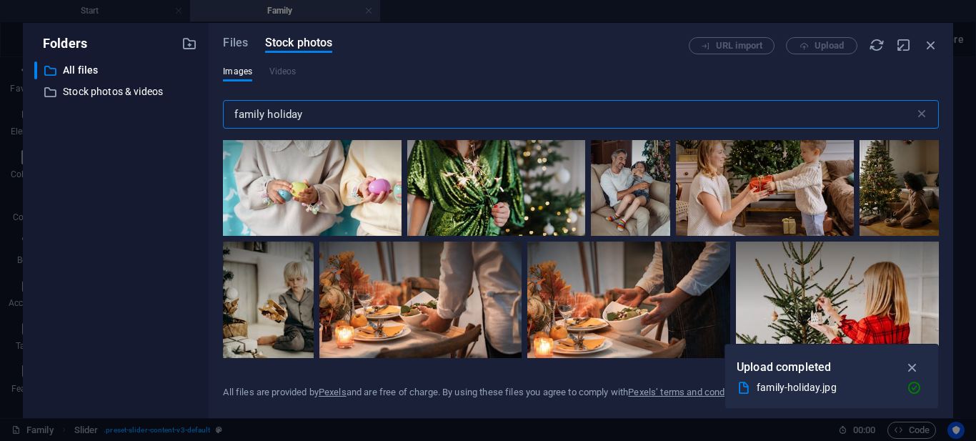
scroll to position [1501, 0]
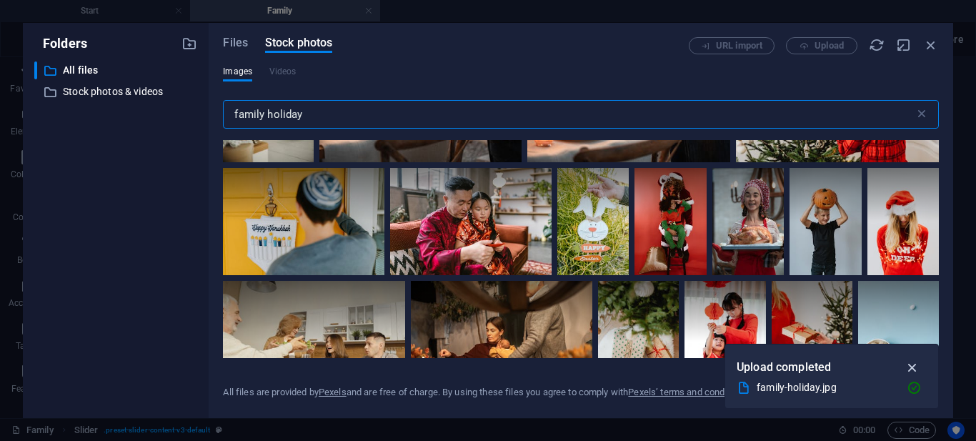
click at [916, 365] on icon "button" at bounding box center [913, 368] width 16 height 16
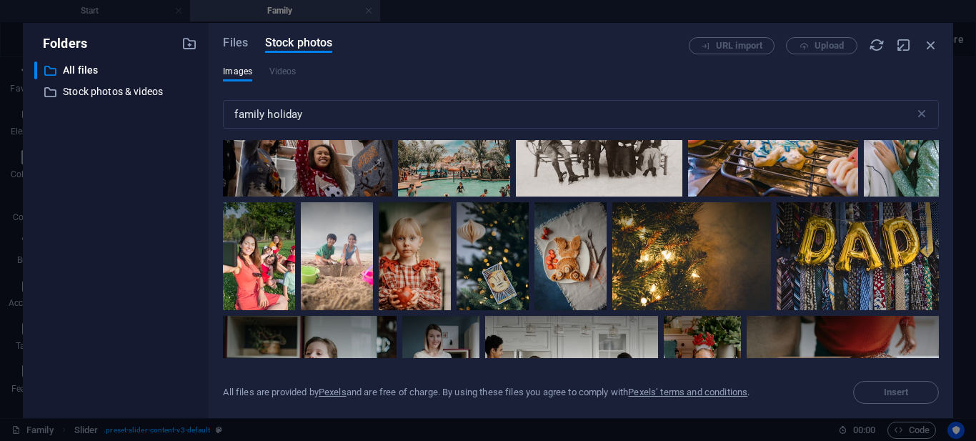
scroll to position [8148, 0]
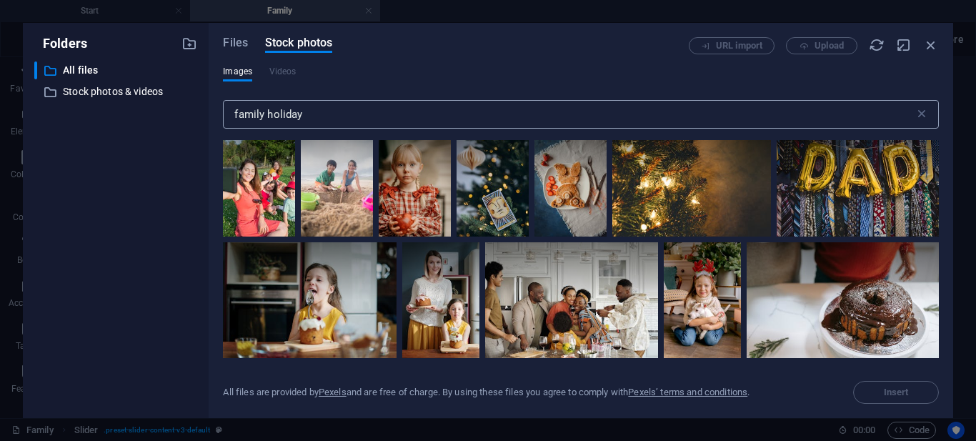
click at [309, 113] on input "family holiday" at bounding box center [568, 114] width 691 height 29
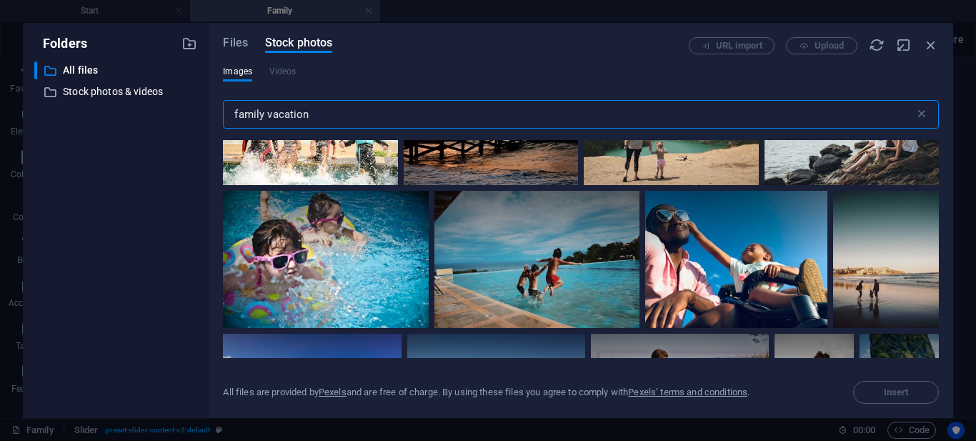
scroll to position [0, 0]
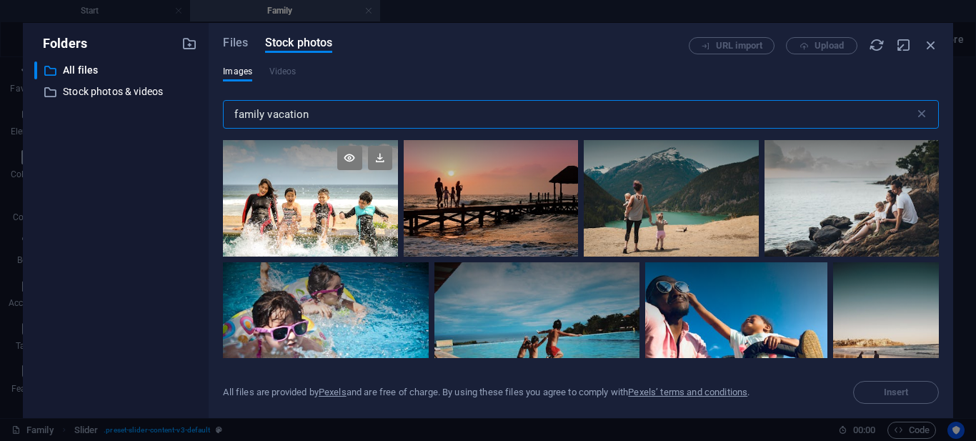
type input "family vacation"
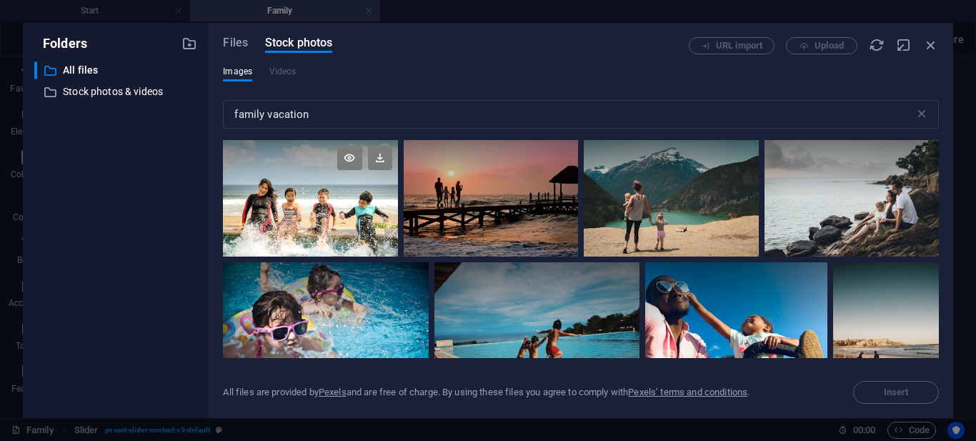
click at [307, 197] on div at bounding box center [310, 169] width 174 height 58
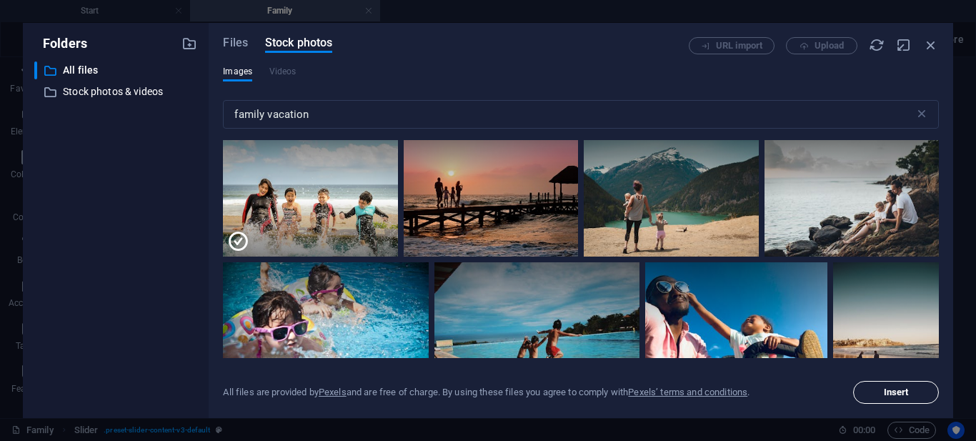
click at [891, 392] on span "Insert" at bounding box center [896, 392] width 25 height 9
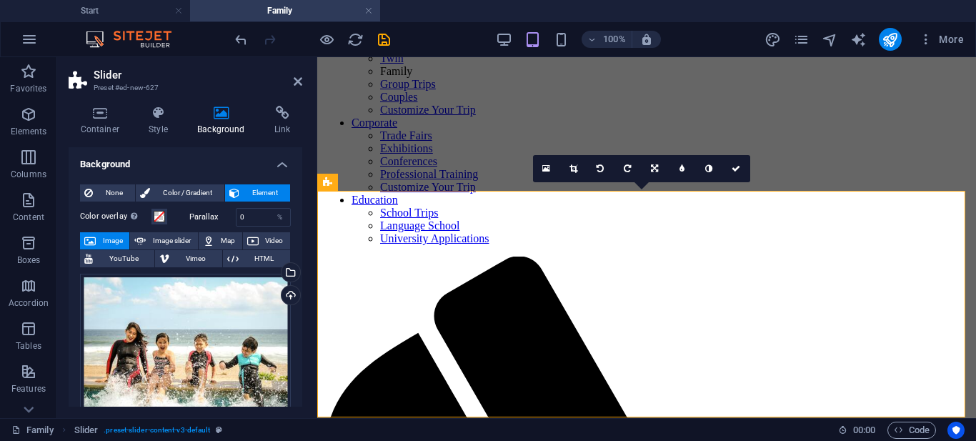
scroll to position [172, 0]
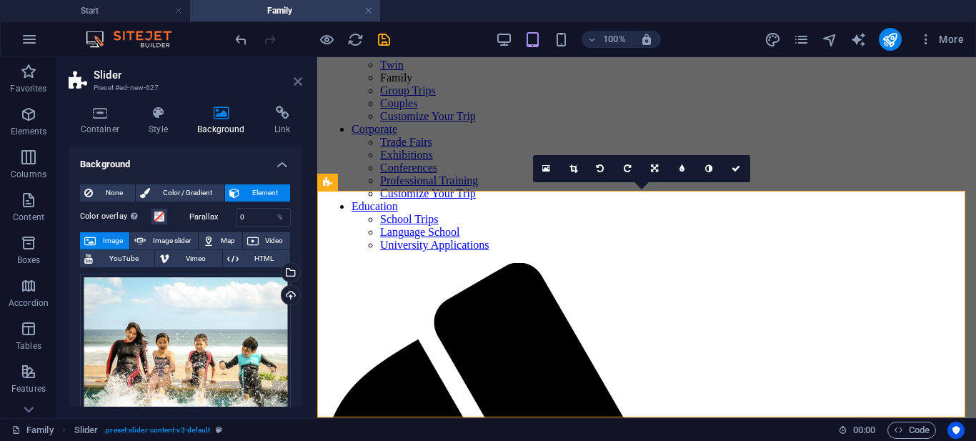
click at [297, 79] on icon at bounding box center [298, 81] width 9 height 11
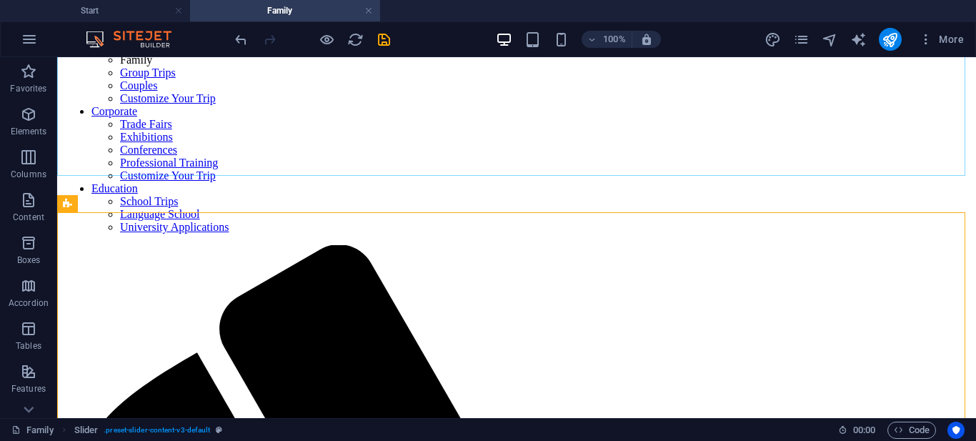
scroll to position [185, 0]
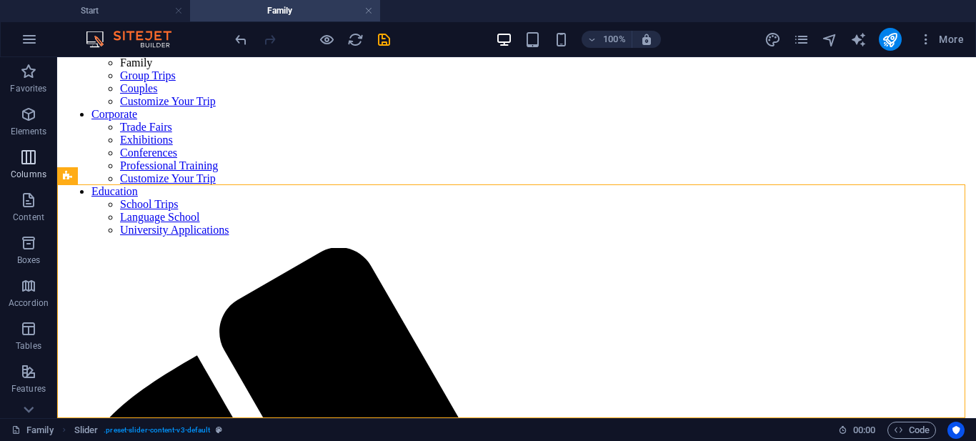
click at [27, 157] on icon "button" at bounding box center [28, 157] width 17 height 17
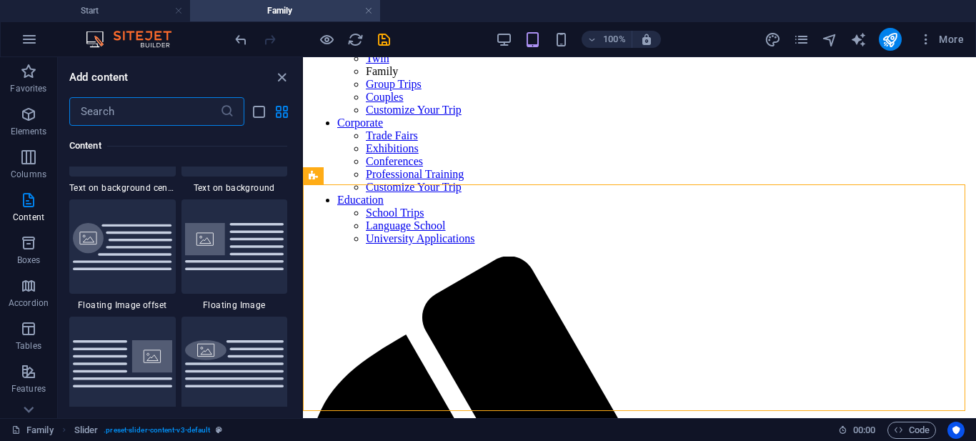
scroll to position [3066, 0]
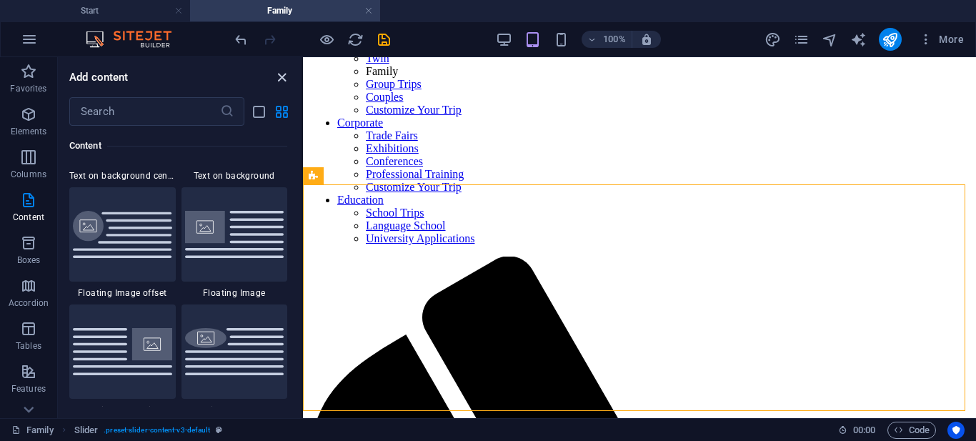
click at [279, 74] on icon "close panel" at bounding box center [282, 77] width 16 height 16
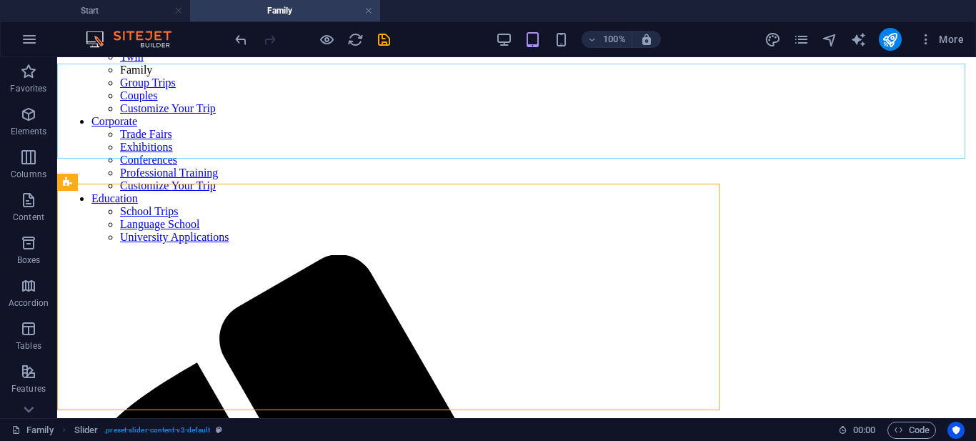
scroll to position [185, 0]
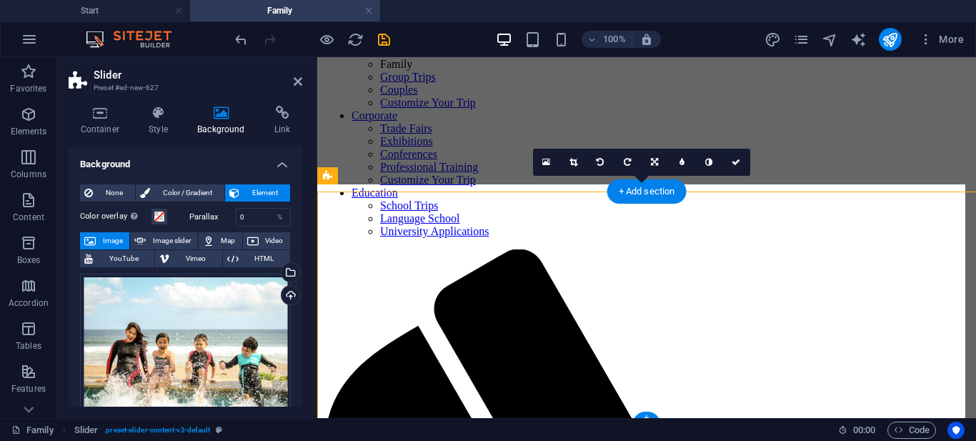
scroll to position [178, 0]
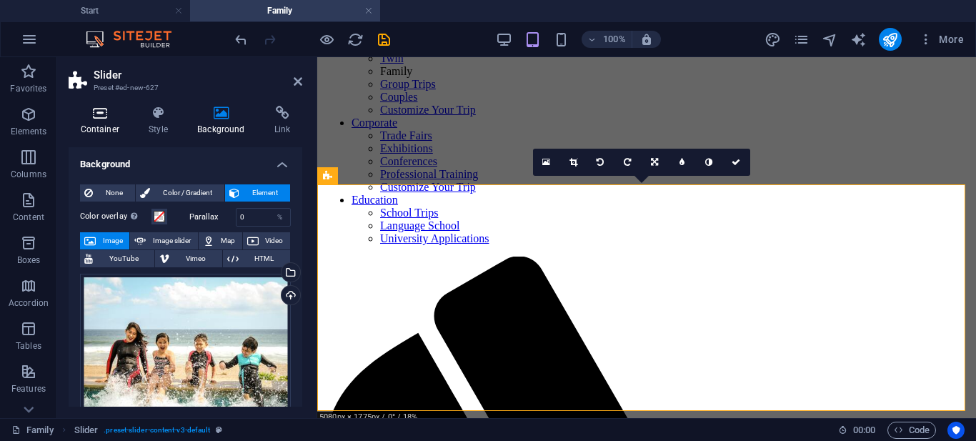
click at [107, 116] on icon at bounding box center [100, 113] width 63 height 14
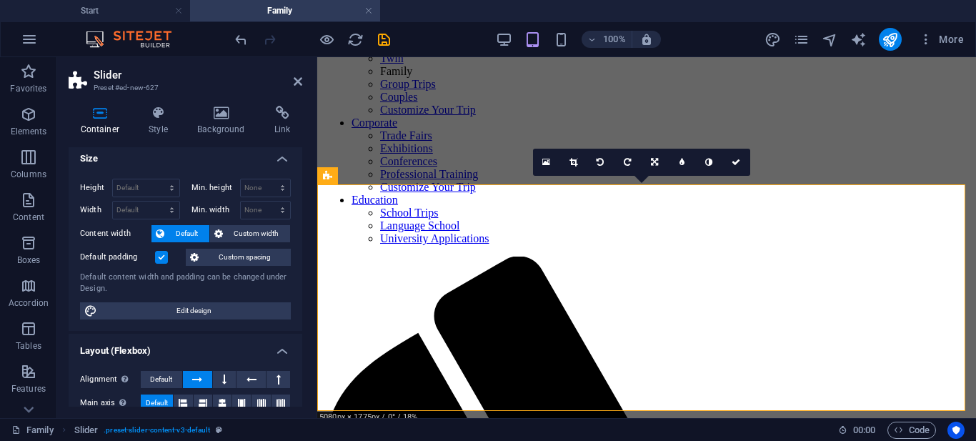
scroll to position [0, 0]
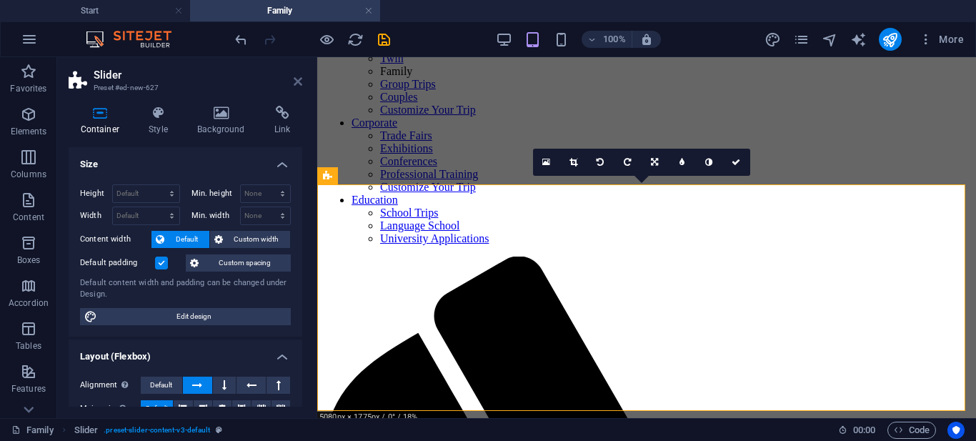
drag, startPoint x: 296, startPoint y: 79, endPoint x: 288, endPoint y: 53, distance: 27.6
click at [296, 79] on icon at bounding box center [298, 81] width 9 height 11
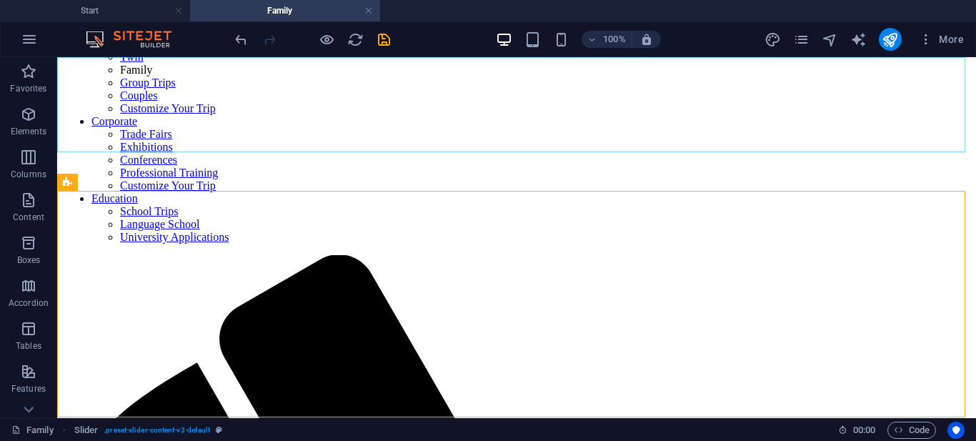
scroll to position [185, 0]
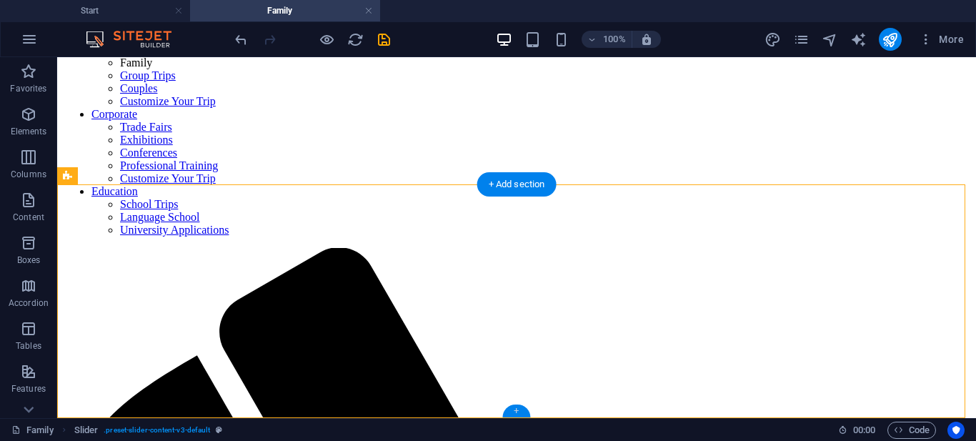
drag, startPoint x: 514, startPoint y: 412, endPoint x: 211, endPoint y: 352, distance: 308.8
click at [514, 412] on div "+" at bounding box center [516, 411] width 28 height 13
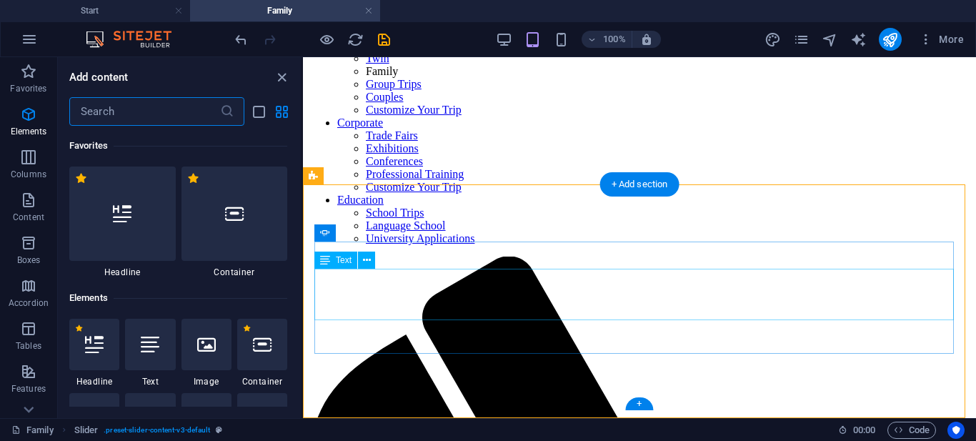
scroll to position [2501, 0]
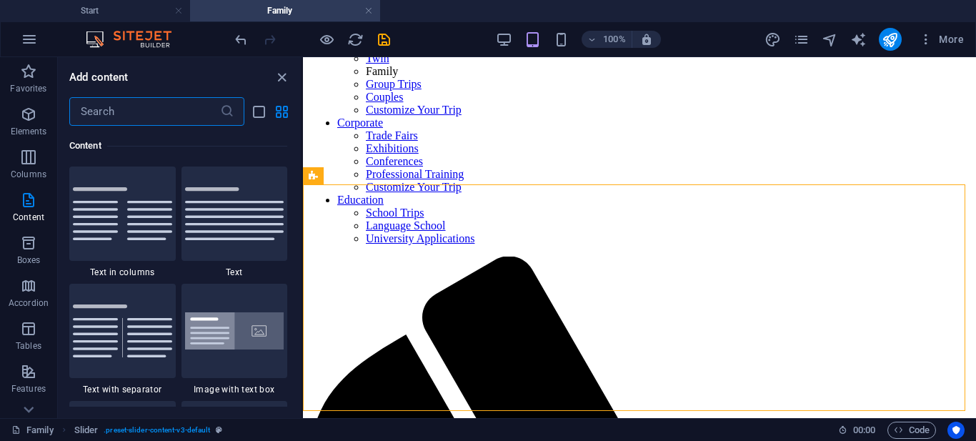
click at [97, 113] on input "text" at bounding box center [144, 111] width 151 height 29
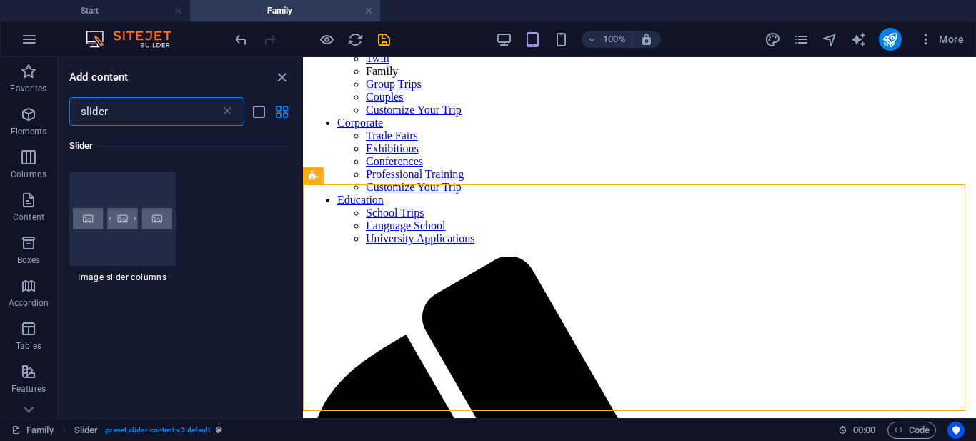
scroll to position [643, 0]
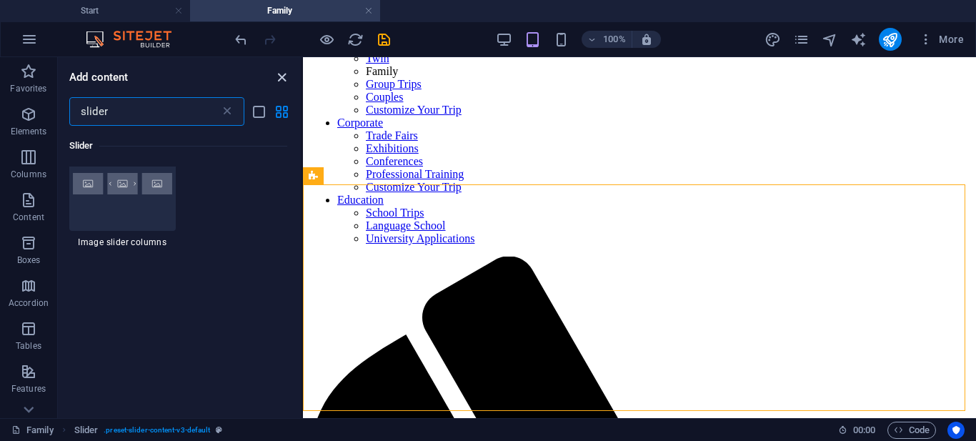
type input "slider"
drag, startPoint x: 279, startPoint y: 76, endPoint x: 297, endPoint y: 99, distance: 28.6
click at [279, 76] on icon "close panel" at bounding box center [282, 77] width 16 height 16
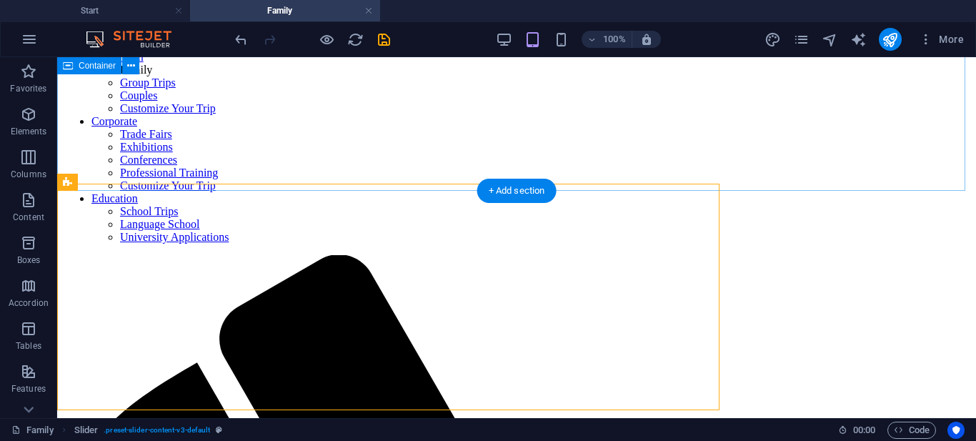
scroll to position [185, 0]
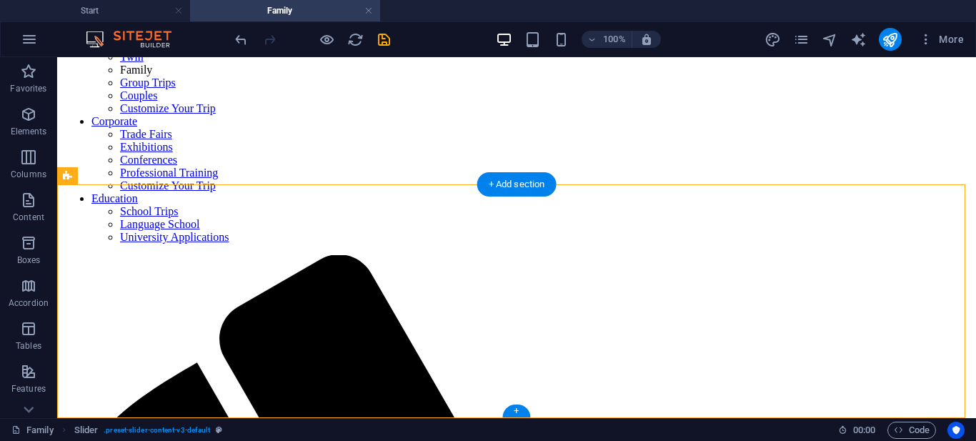
select select "region"
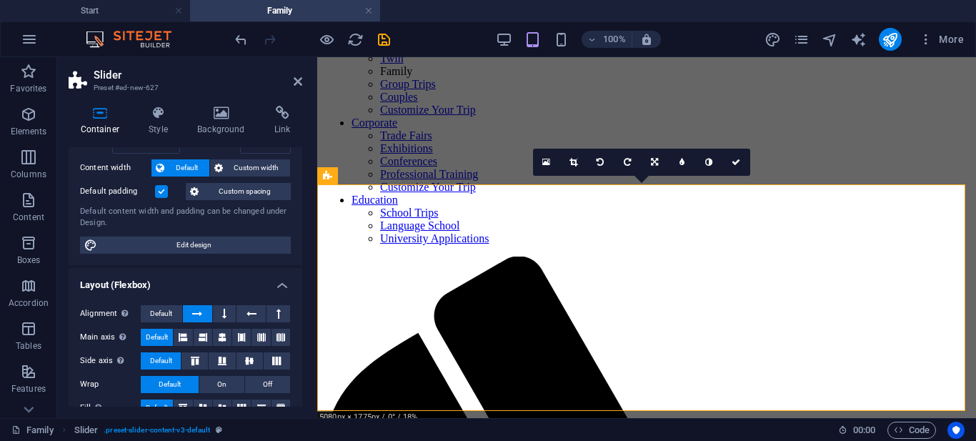
scroll to position [0, 0]
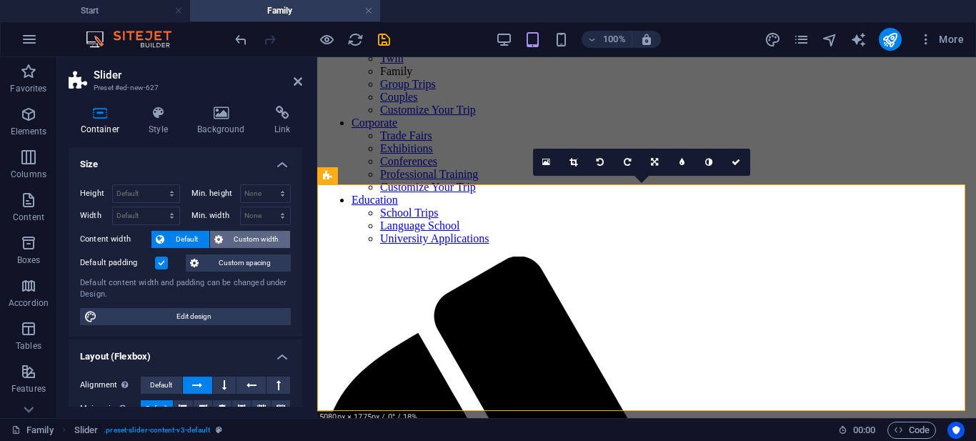
click at [243, 239] on span "Custom width" at bounding box center [256, 239] width 59 height 17
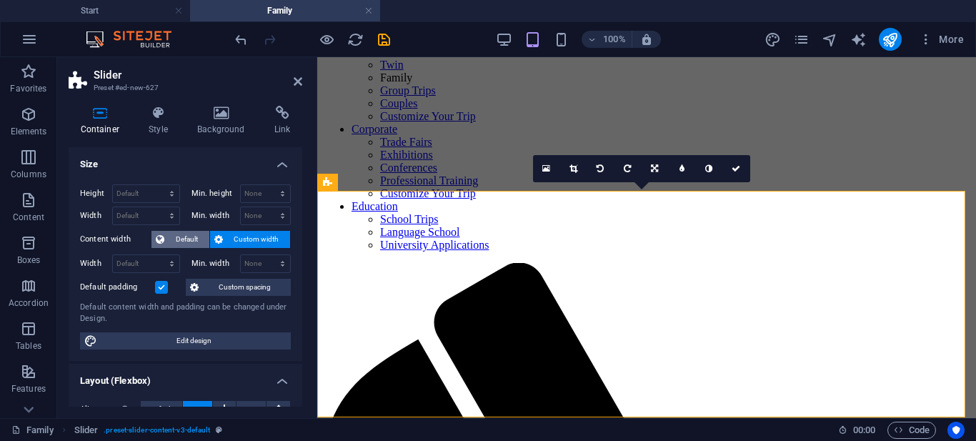
click at [174, 236] on span "Default" at bounding box center [187, 239] width 36 height 17
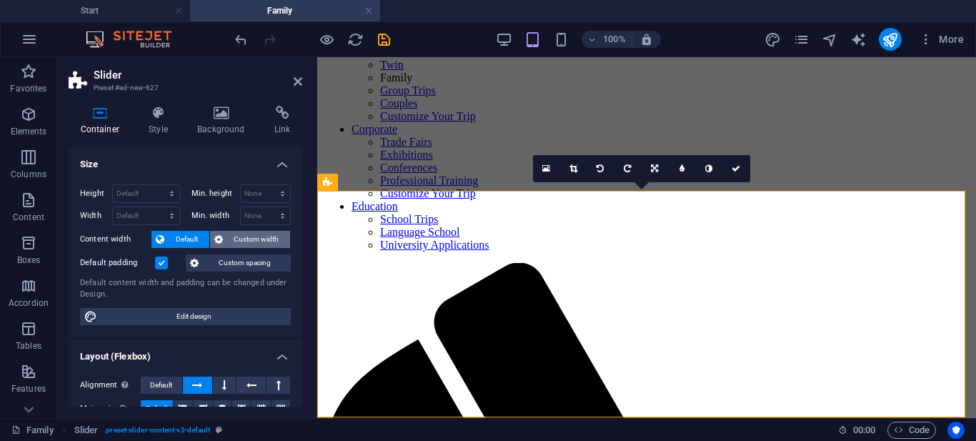
click at [223, 231] on button "Custom width" at bounding box center [250, 239] width 81 height 17
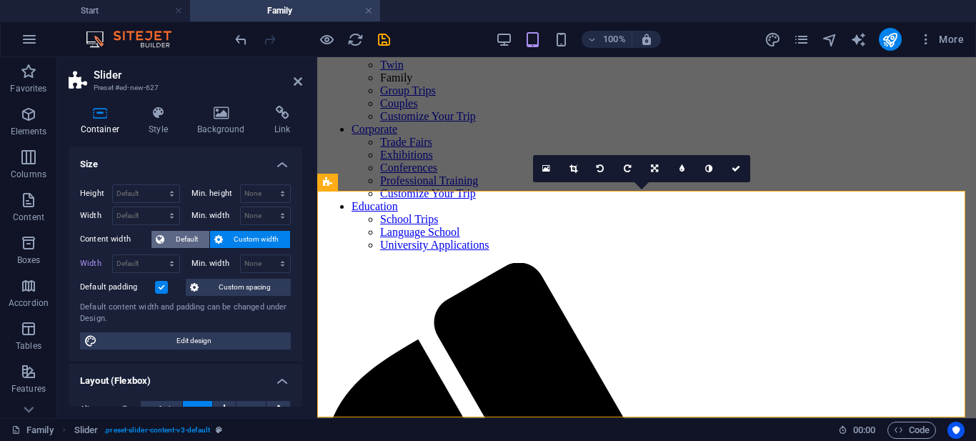
click at [178, 237] on span "Default" at bounding box center [187, 239] width 36 height 17
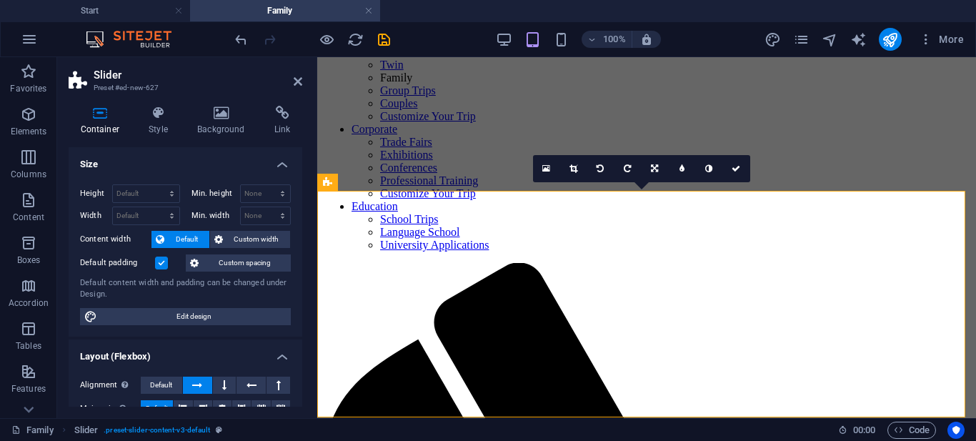
scroll to position [71, 0]
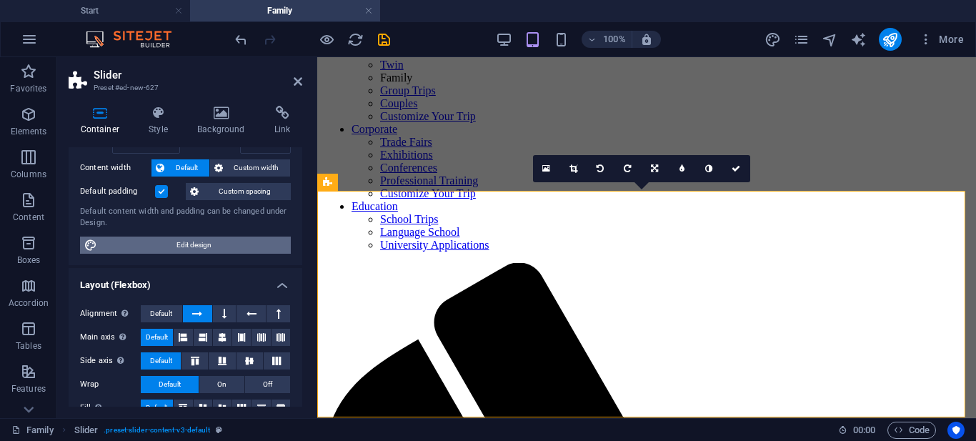
click at [174, 244] on span "Edit design" at bounding box center [193, 245] width 185 height 17
select select "px"
select select "300"
select select "px"
select select "rem"
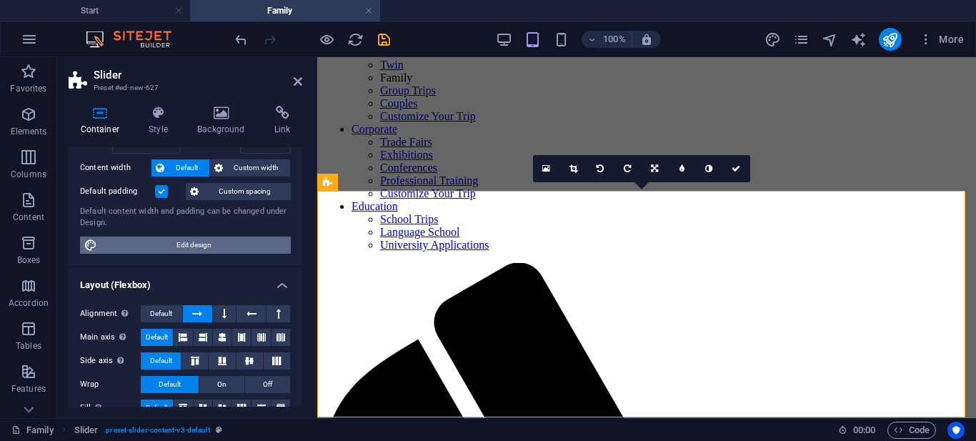
select select "ease-in-out"
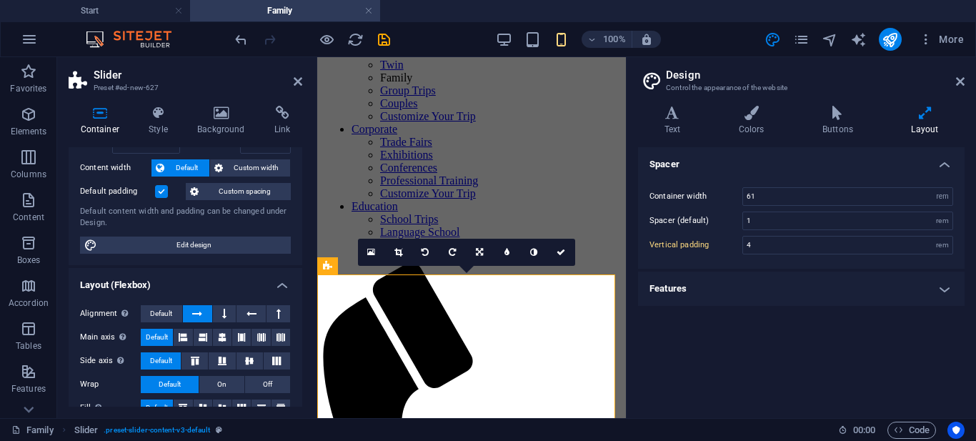
click at [796, 300] on h4 "Features" at bounding box center [801, 289] width 327 height 34
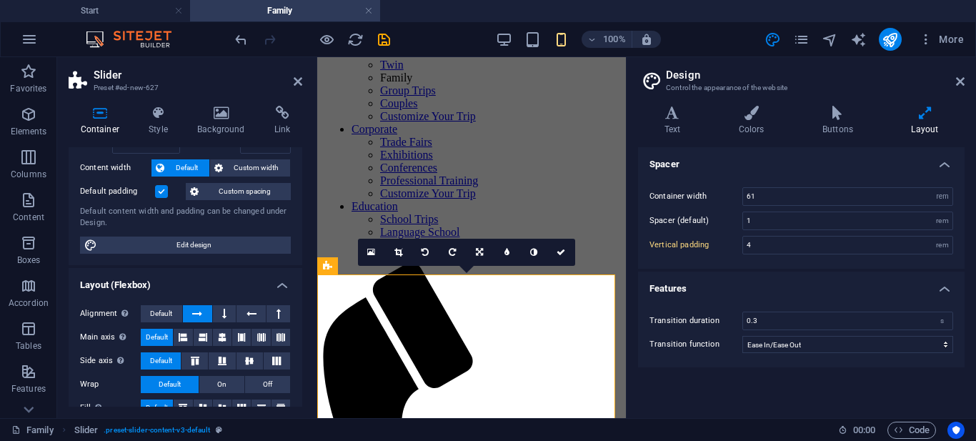
scroll to position [0, 0]
click at [946, 163] on h4 "Spacer" at bounding box center [801, 160] width 327 height 26
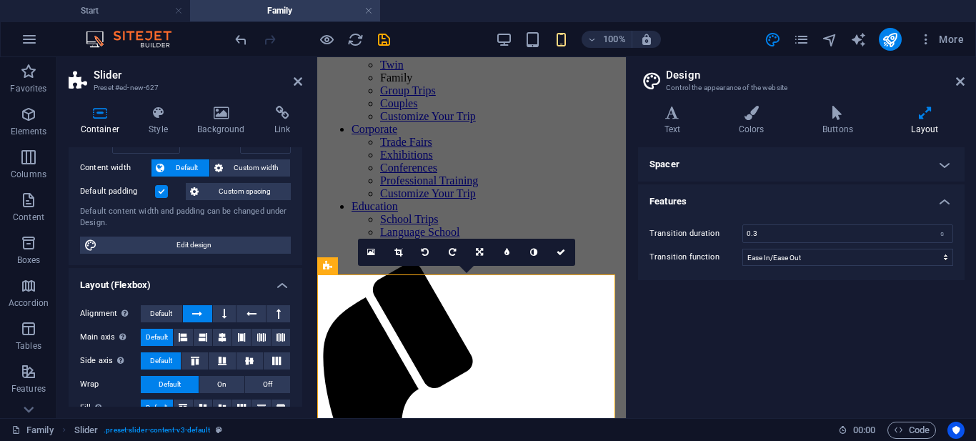
click at [943, 201] on h4 "Features" at bounding box center [801, 197] width 327 height 26
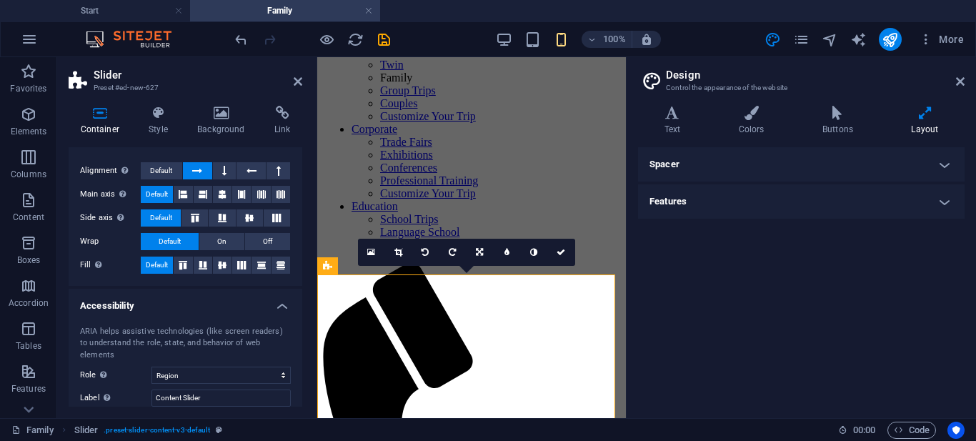
scroll to position [283, 0]
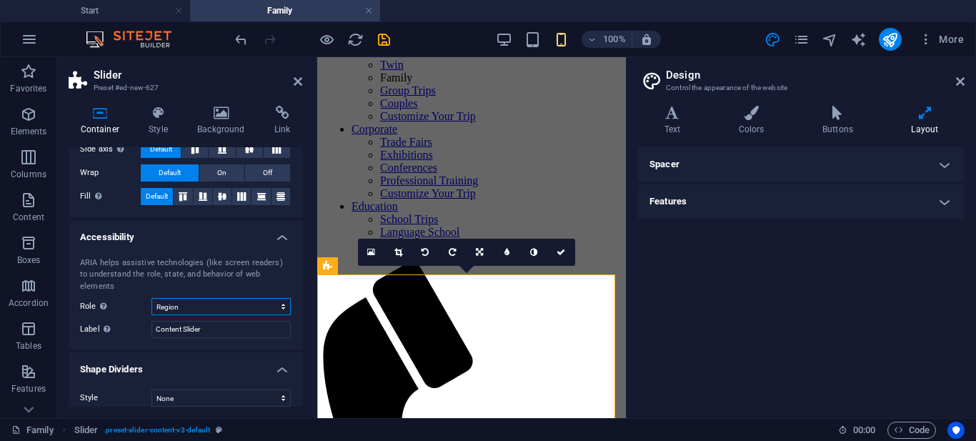
click at [275, 298] on select "None Alert Article Banner Comment Complementary Dialog Footer Header Marquee Pr…" at bounding box center [221, 306] width 139 height 17
click at [274, 390] on select "None Triangle Square Diagonal Polygon 1 Polygon 2 Zigzag Multiple Zigzags Waves…" at bounding box center [221, 398] width 139 height 17
click at [284, 355] on h4 "Shape Dividers" at bounding box center [186, 365] width 234 height 26
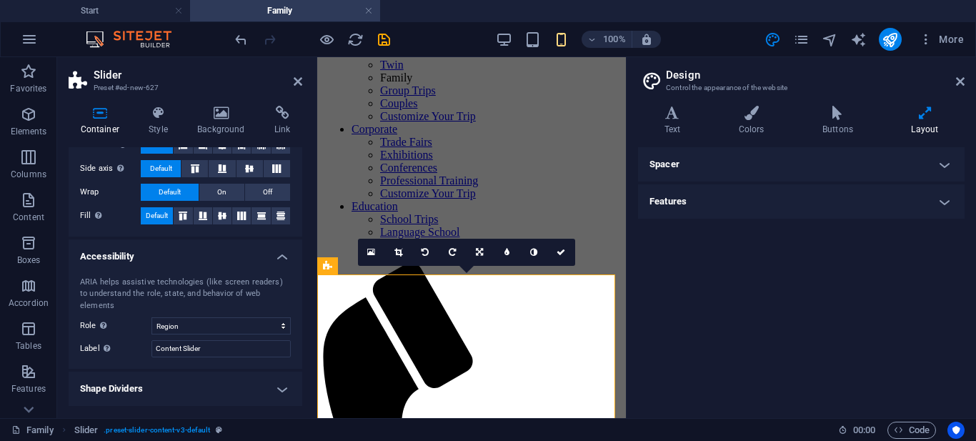
scroll to position [252, 0]
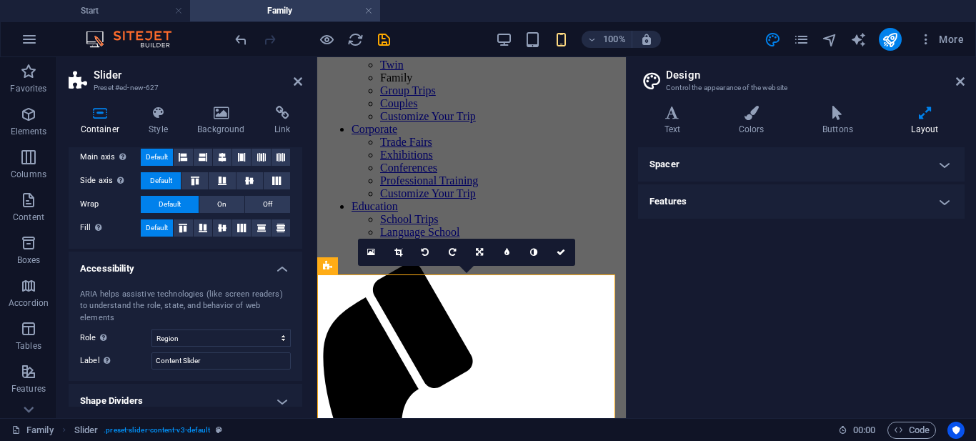
click at [278, 265] on h4 "Accessibility" at bounding box center [186, 265] width 234 height 26
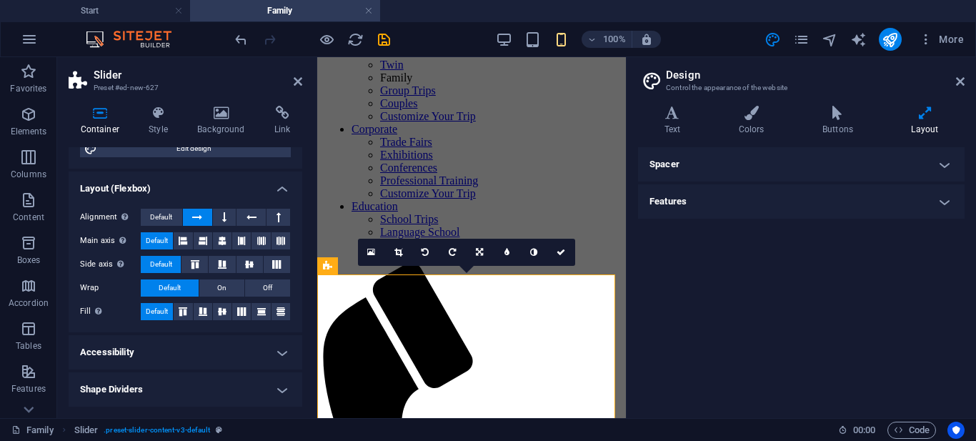
scroll to position [168, 0]
click at [274, 189] on h4 "Layout (Flexbox)" at bounding box center [186, 185] width 234 height 26
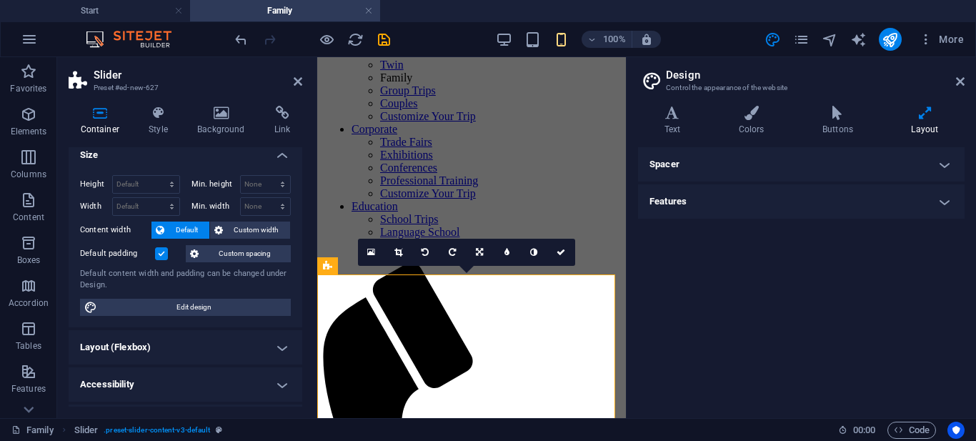
scroll to position [0, 0]
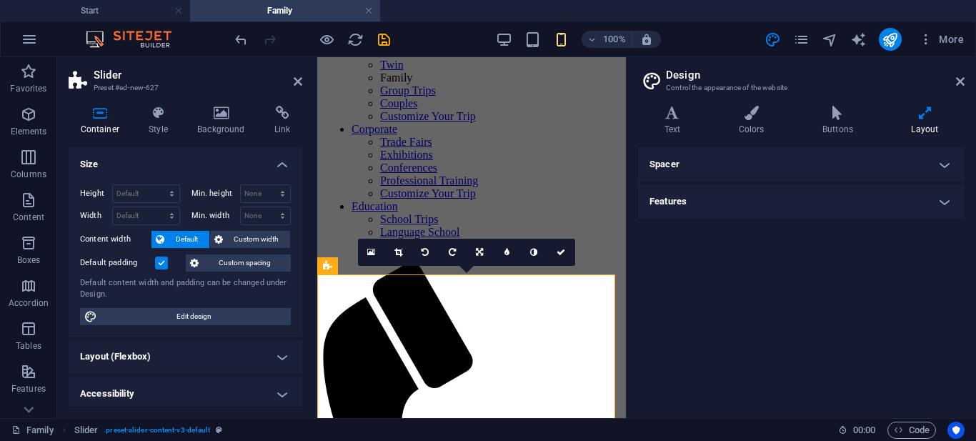
click at [277, 165] on h4 "Size" at bounding box center [186, 160] width 234 height 26
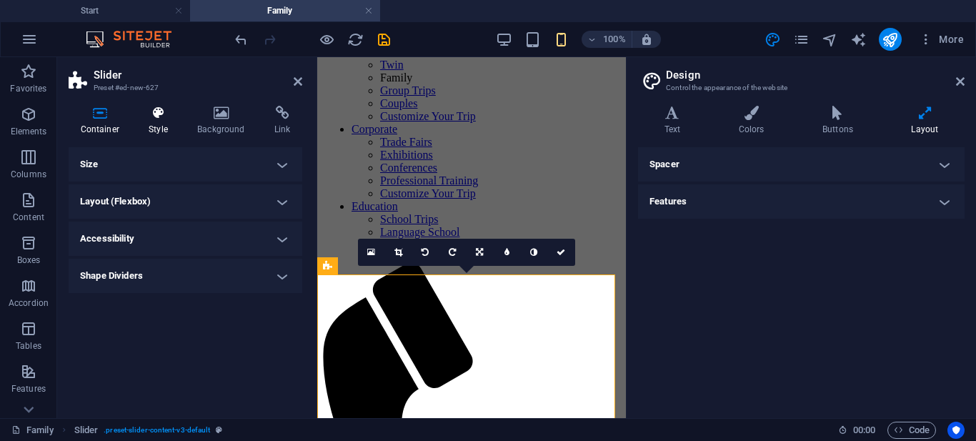
click at [163, 127] on h4 "Style" at bounding box center [161, 121] width 49 height 30
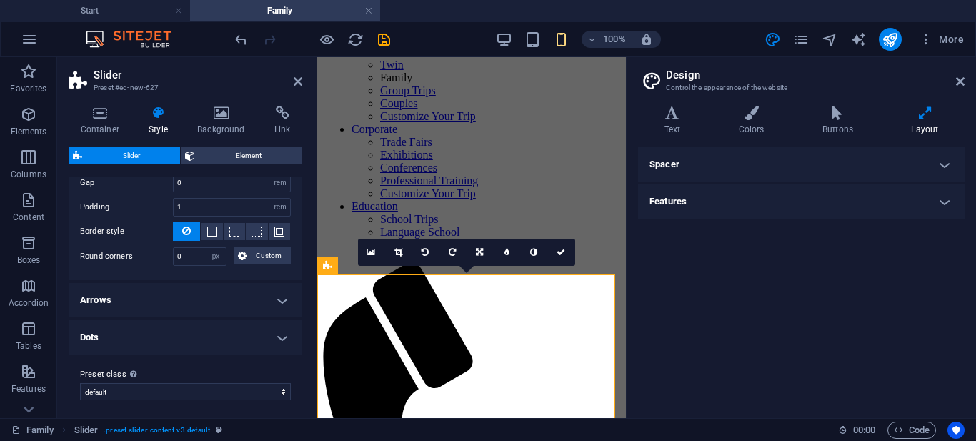
scroll to position [317, 0]
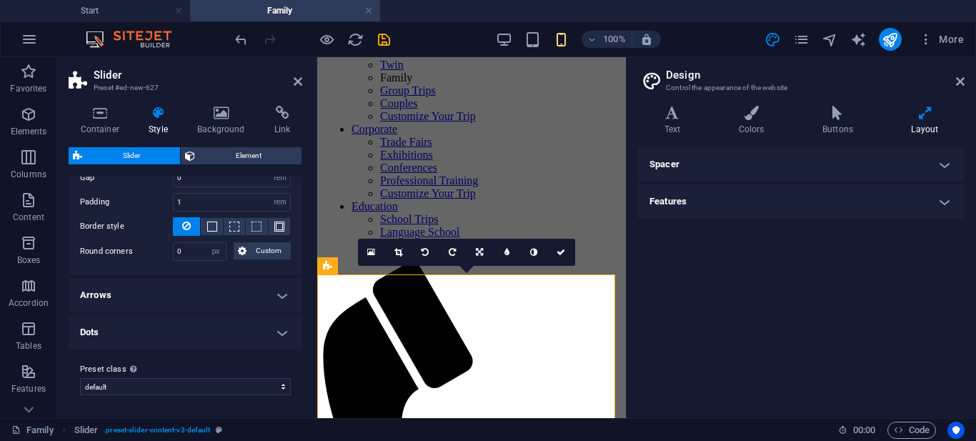
click at [207, 299] on h4 "Arrows" at bounding box center [186, 295] width 234 height 34
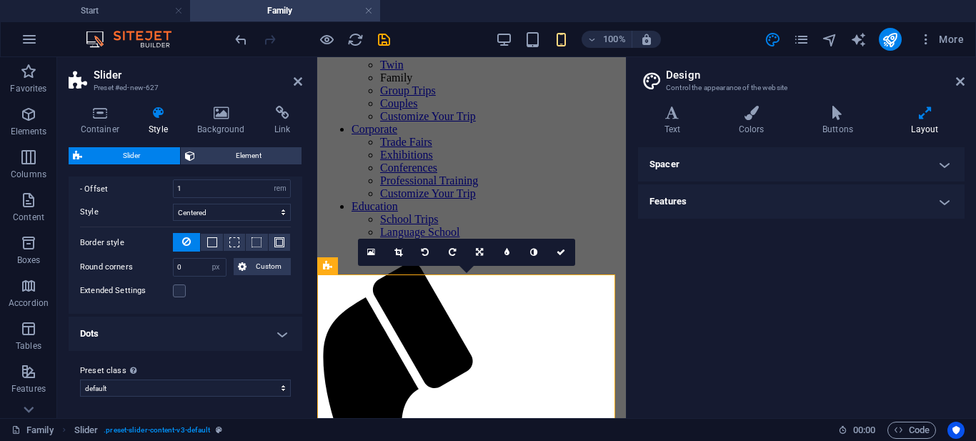
scroll to position [616, 0]
click at [179, 333] on h4 "Dots" at bounding box center [186, 332] width 234 height 34
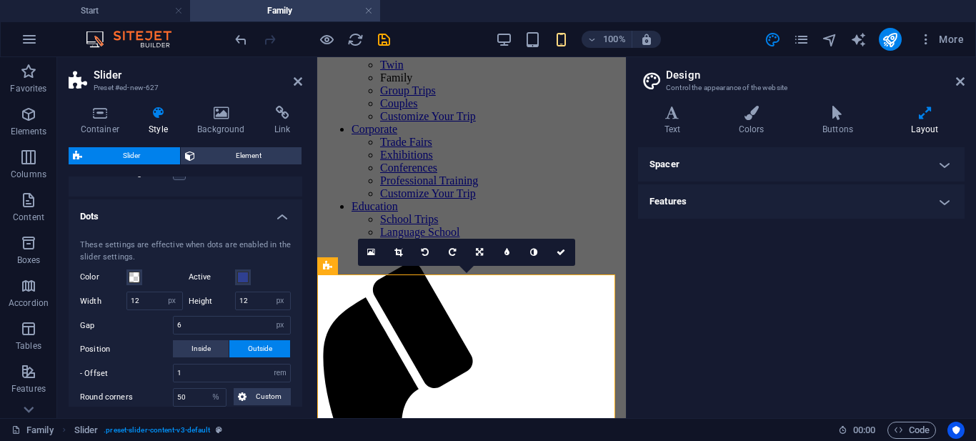
scroll to position [803, 0]
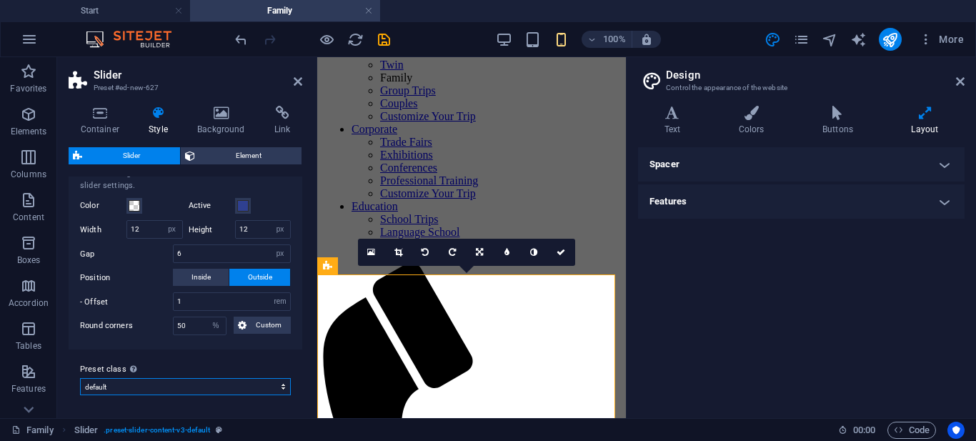
click at [170, 385] on select "default Add preset class" at bounding box center [185, 386] width 211 height 17
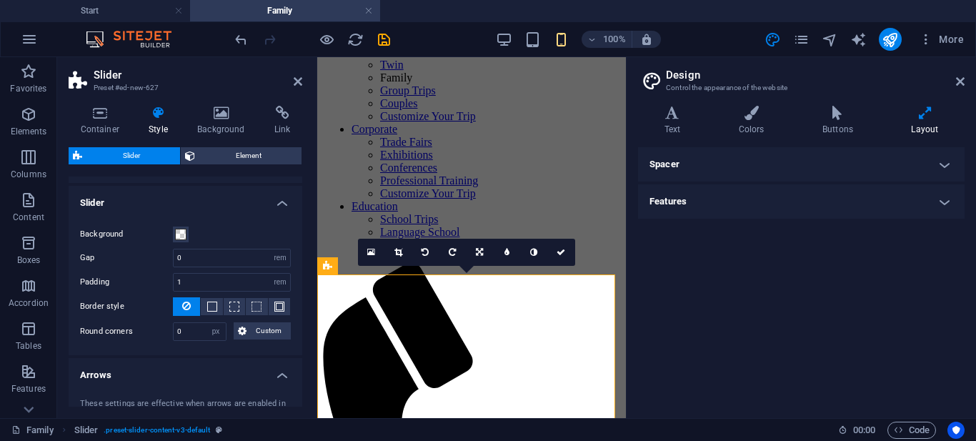
scroll to position [232, 0]
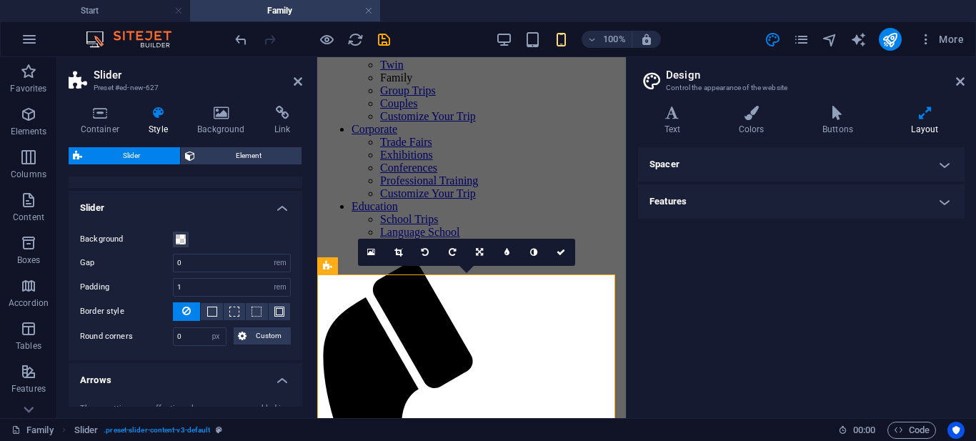
click at [274, 376] on h4 "Arrows" at bounding box center [186, 376] width 234 height 26
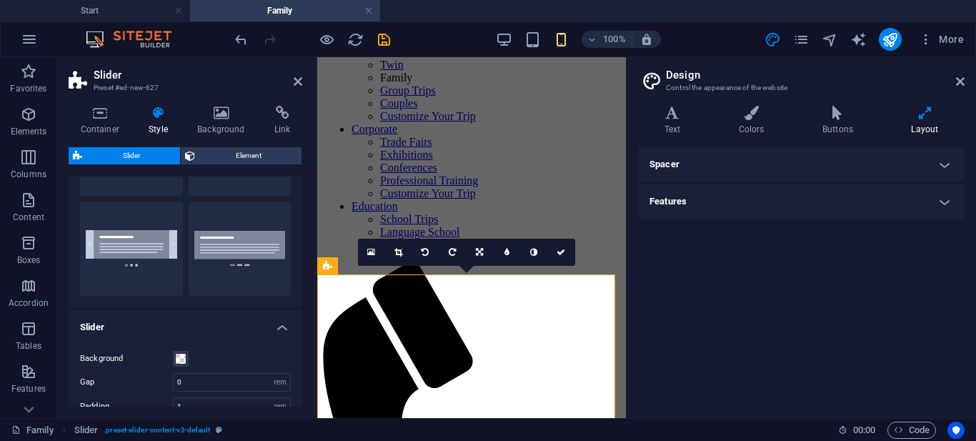
scroll to position [89, 0]
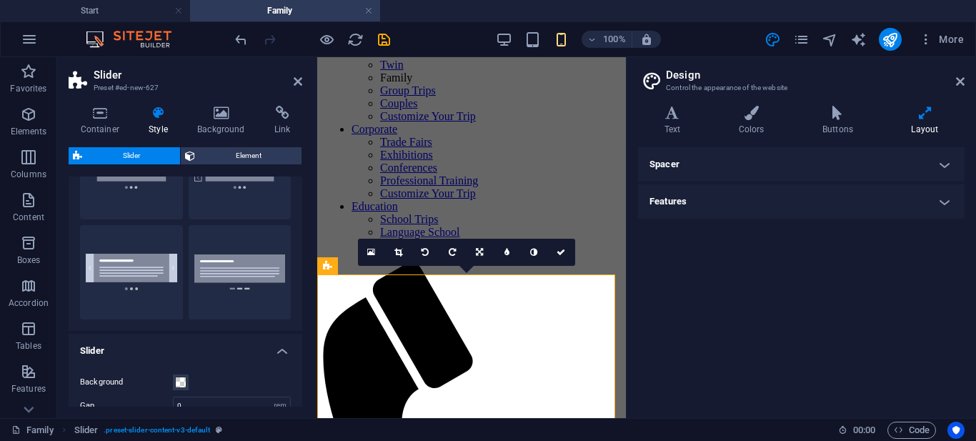
click at [281, 352] on h4 "Slider" at bounding box center [186, 347] width 234 height 26
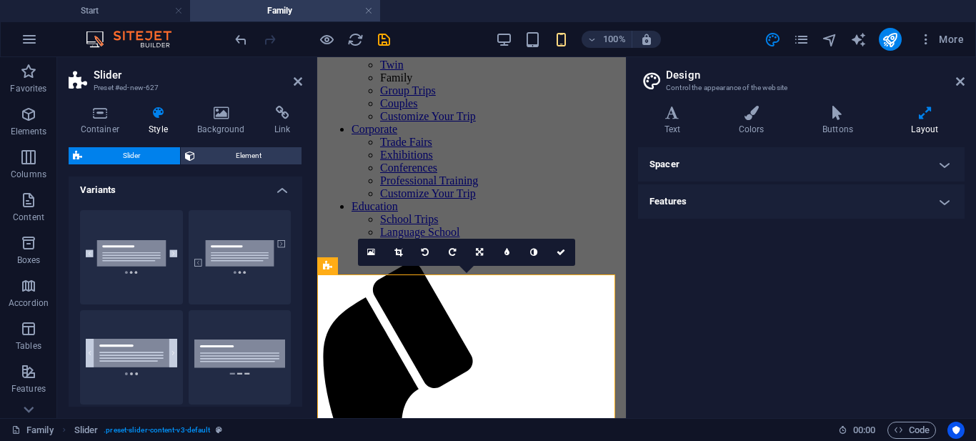
scroll to position [0, 0]
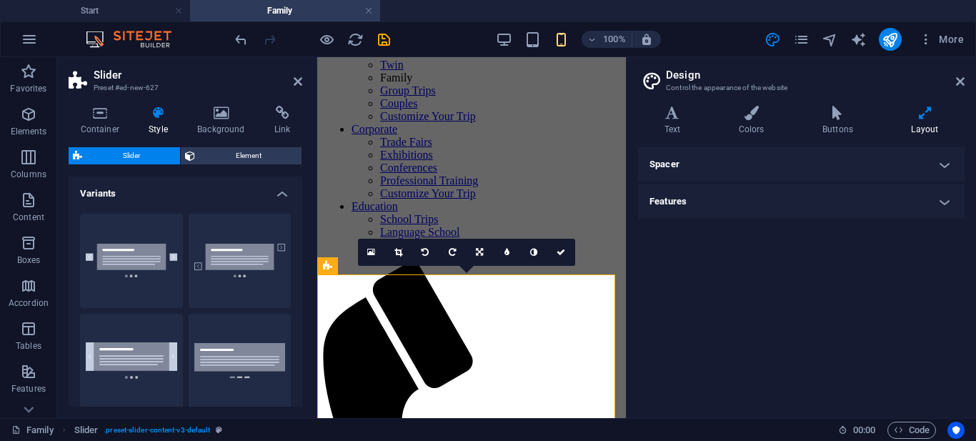
click at [277, 192] on h4 "Variants" at bounding box center [186, 190] width 234 height 26
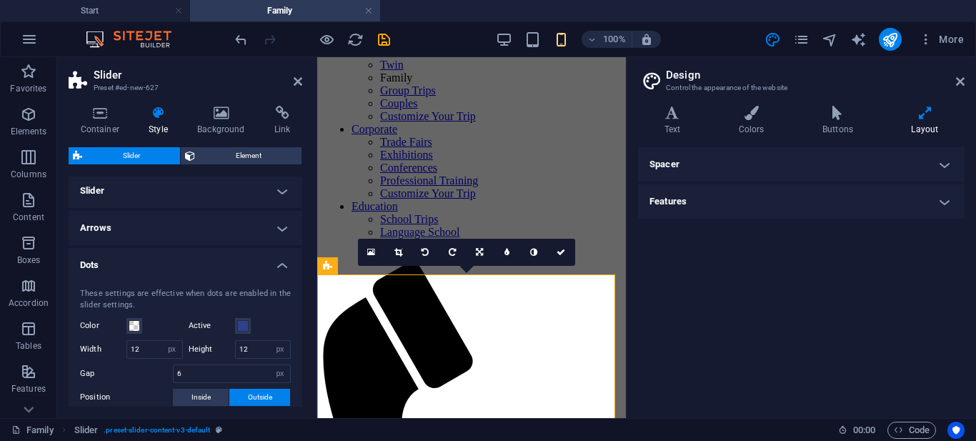
scroll to position [71, 0]
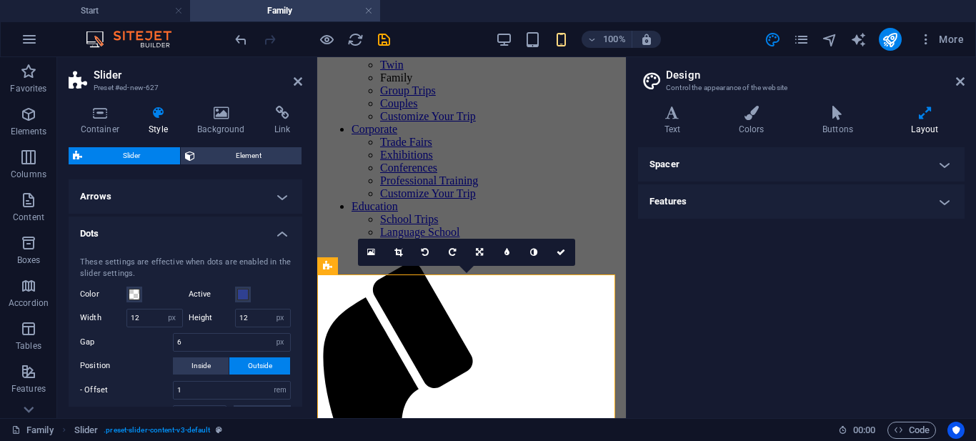
click at [281, 234] on h4 "Dots" at bounding box center [186, 230] width 234 height 26
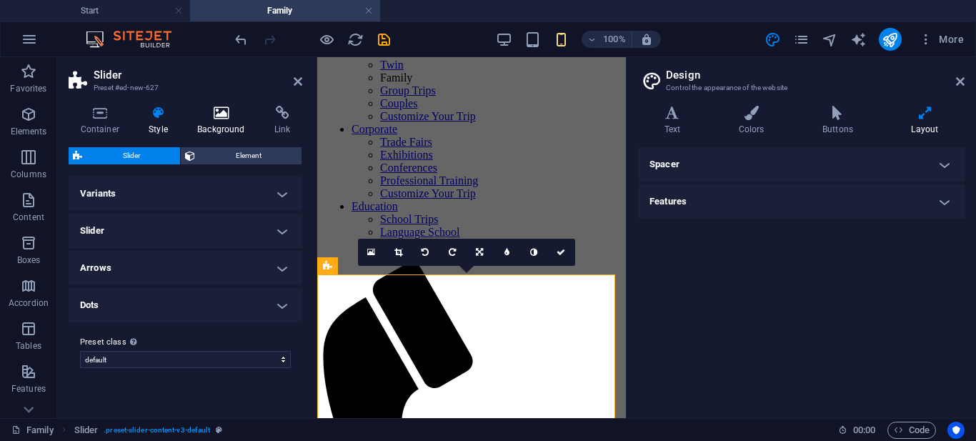
click at [219, 126] on h4 "Background" at bounding box center [224, 121] width 77 height 30
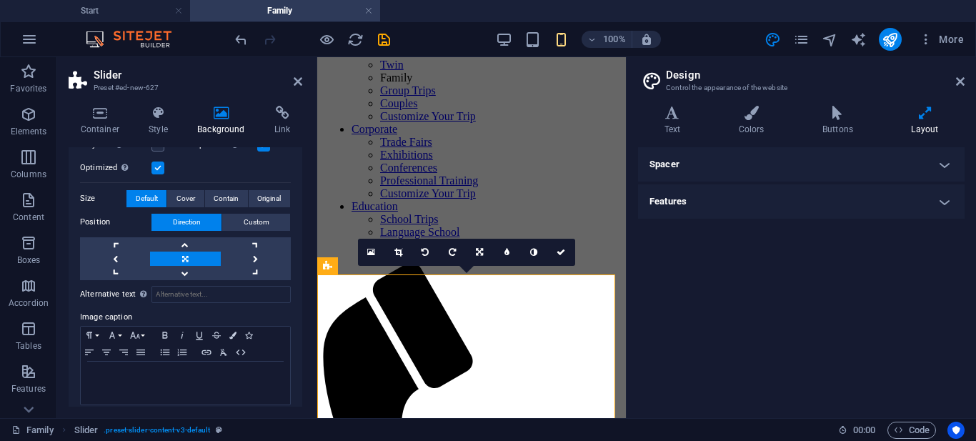
scroll to position [294, 0]
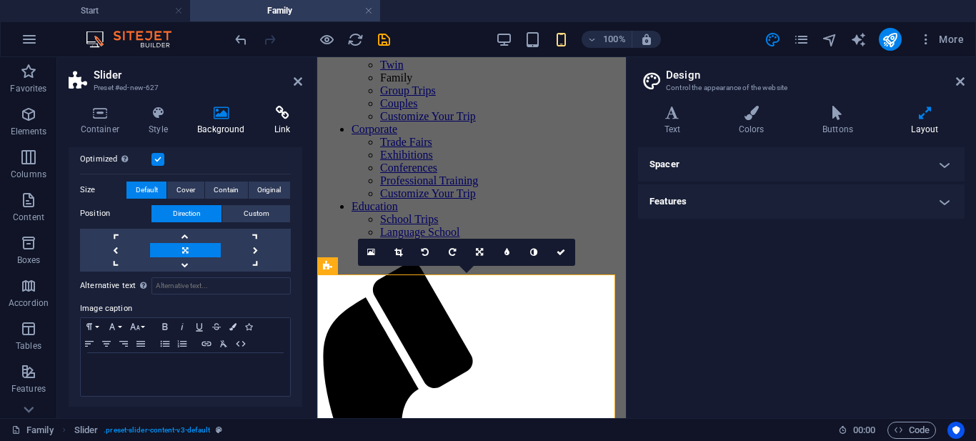
click at [278, 117] on icon at bounding box center [282, 113] width 40 height 14
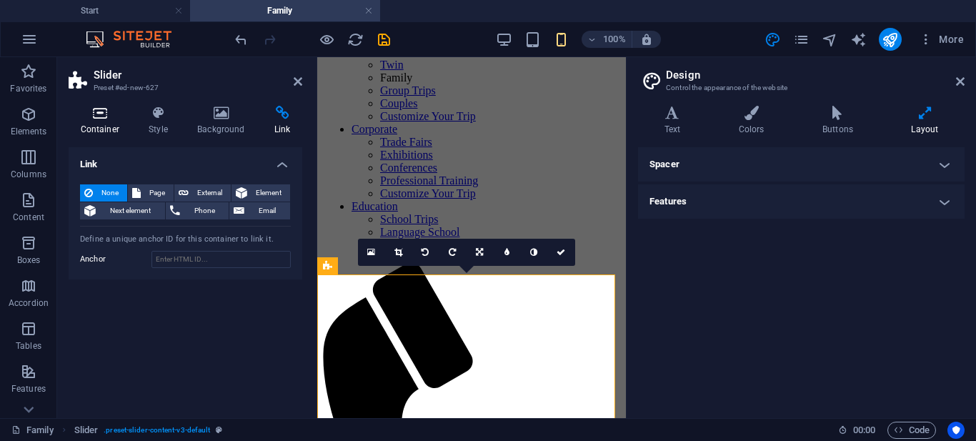
click at [100, 118] on icon at bounding box center [100, 113] width 63 height 14
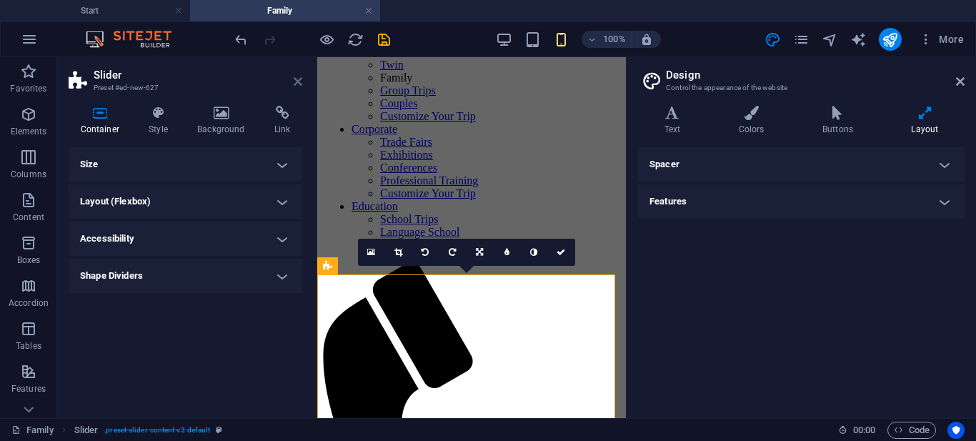
click at [297, 81] on icon at bounding box center [298, 81] width 9 height 11
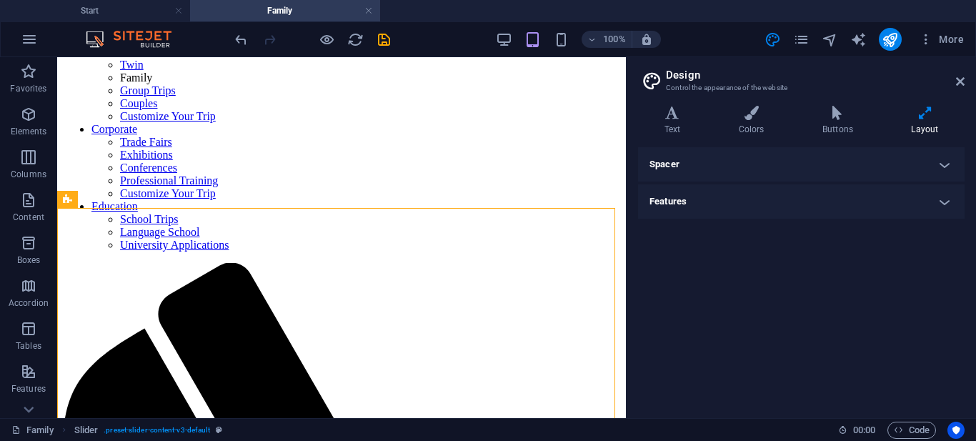
click at [942, 200] on h4 "Features" at bounding box center [801, 201] width 327 height 34
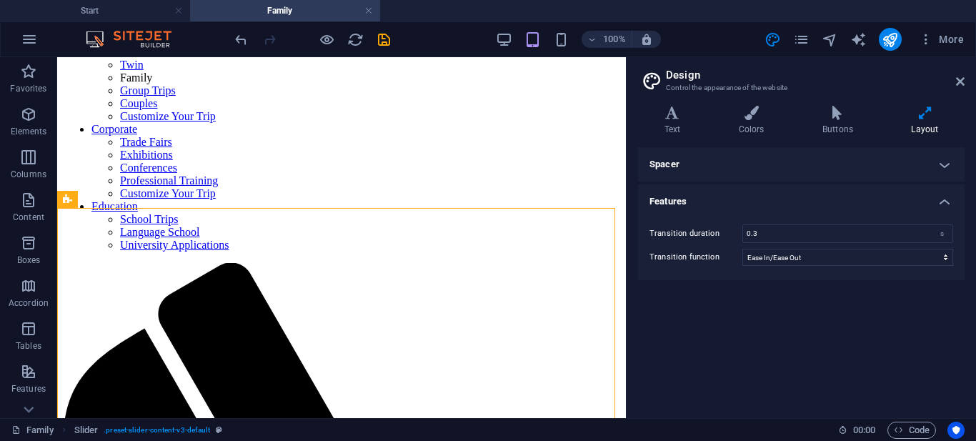
click at [941, 199] on h4 "Features" at bounding box center [801, 197] width 327 height 26
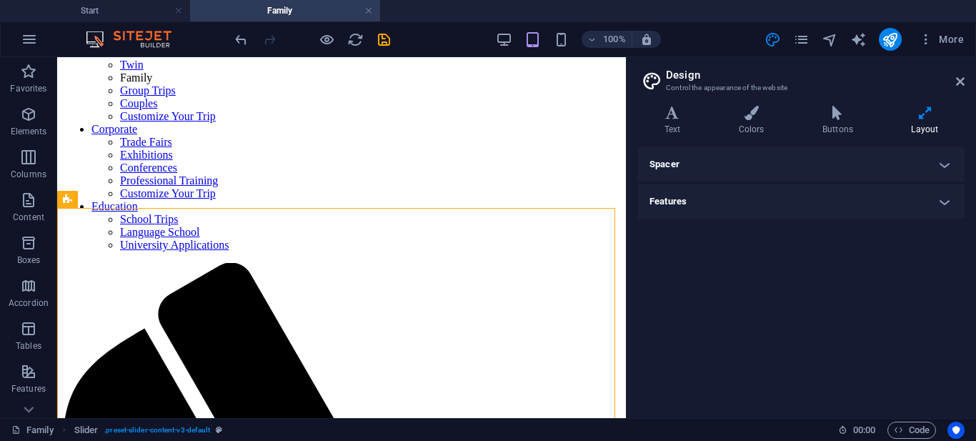
click at [950, 167] on h4 "Spacer" at bounding box center [801, 164] width 327 height 34
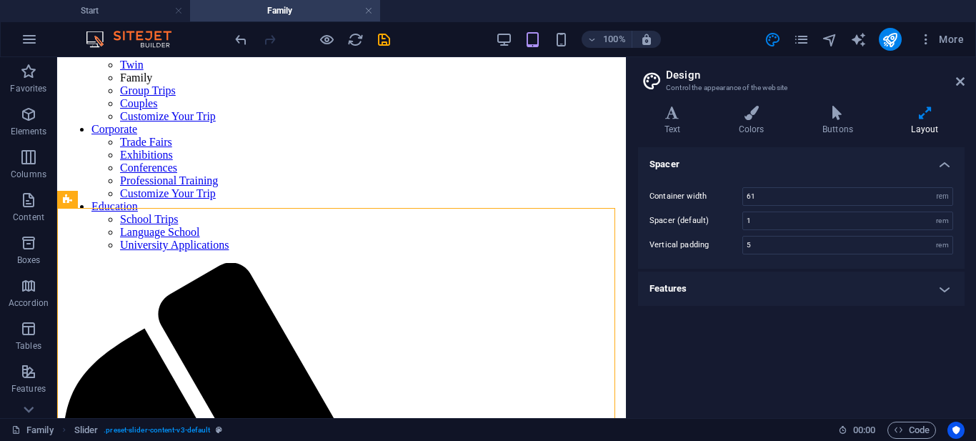
click at [944, 162] on h4 "Spacer" at bounding box center [801, 160] width 327 height 26
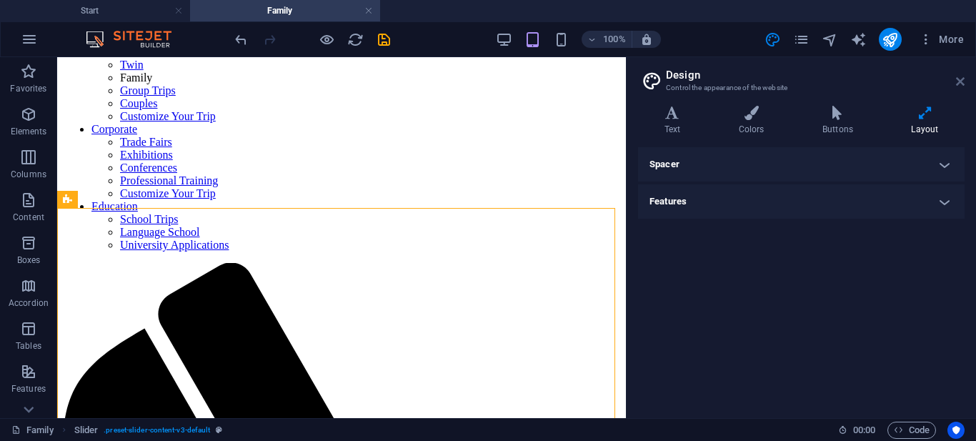
drag, startPoint x: 961, startPoint y: 78, endPoint x: 899, endPoint y: 27, distance: 79.7
click at [961, 78] on icon at bounding box center [960, 81] width 9 height 11
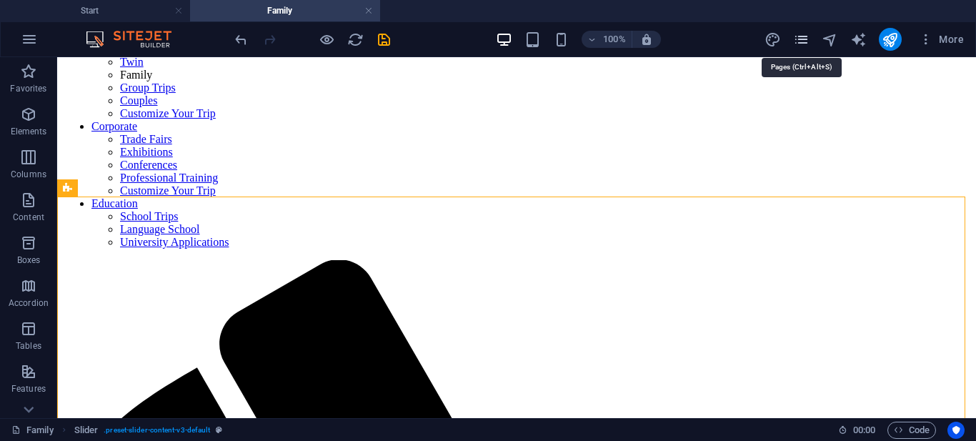
click at [805, 43] on icon "pages" at bounding box center [801, 39] width 16 height 16
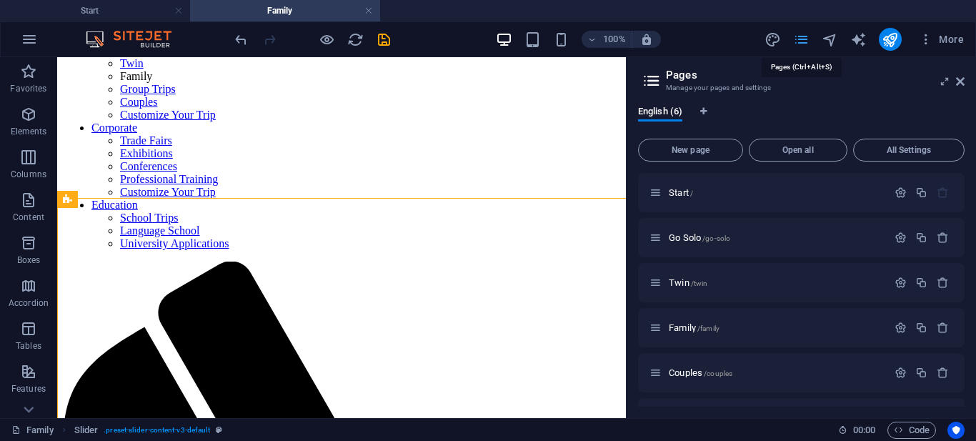
scroll to position [172, 0]
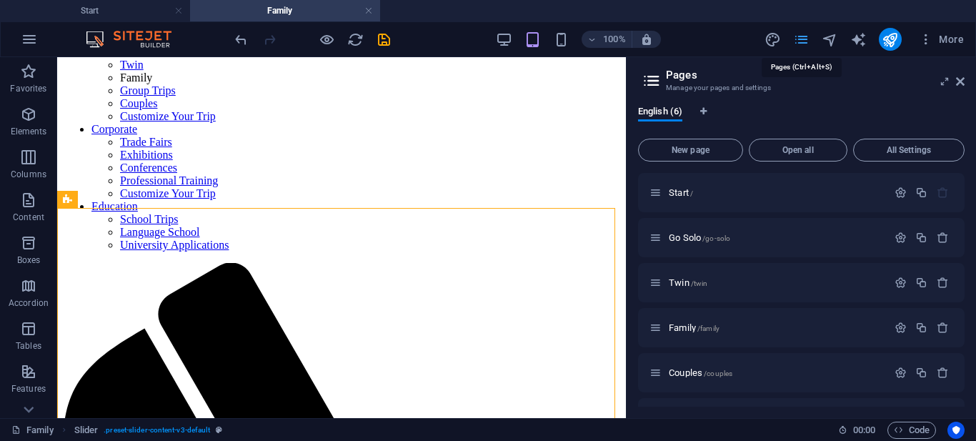
click at [802, 39] on icon "pages" at bounding box center [801, 39] width 16 height 16
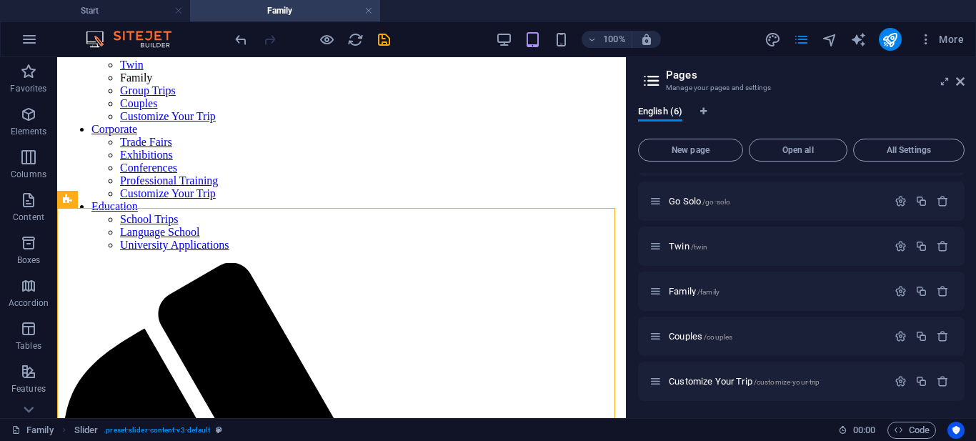
scroll to position [0, 0]
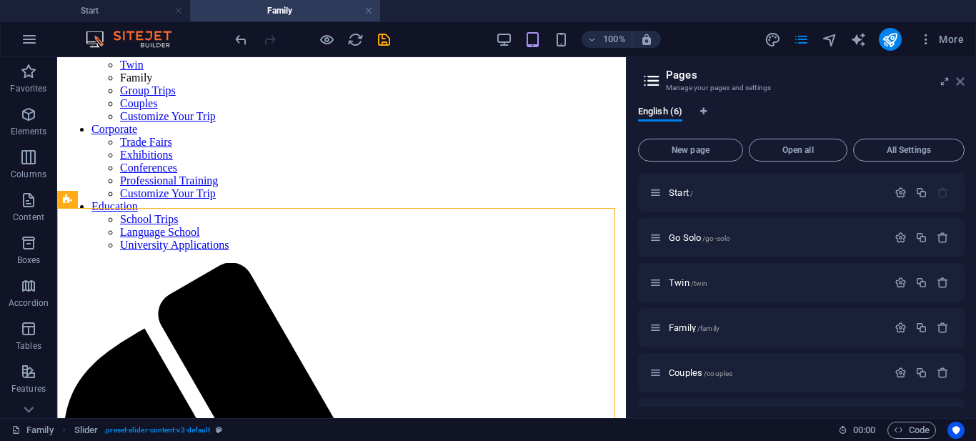
click at [959, 81] on icon at bounding box center [960, 81] width 9 height 11
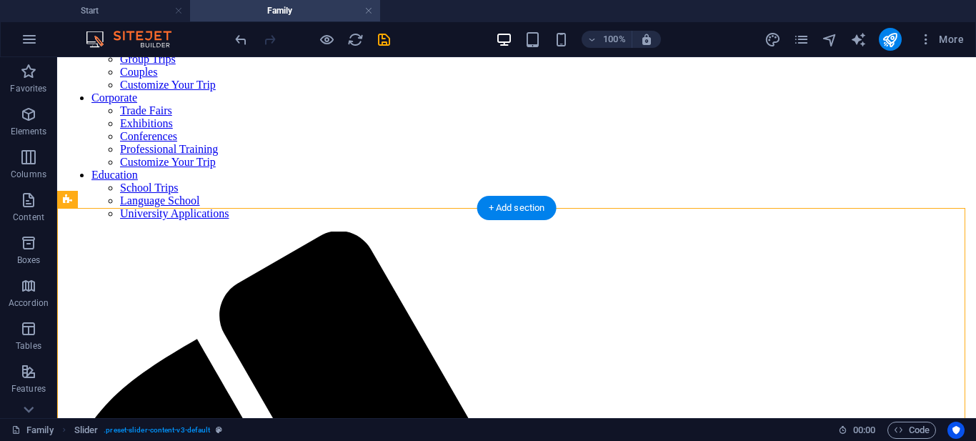
scroll to position [185, 0]
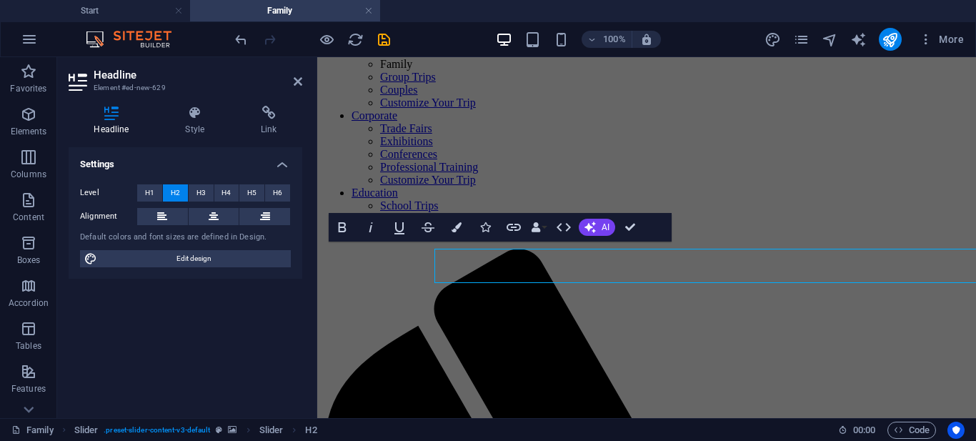
scroll to position [178, 0]
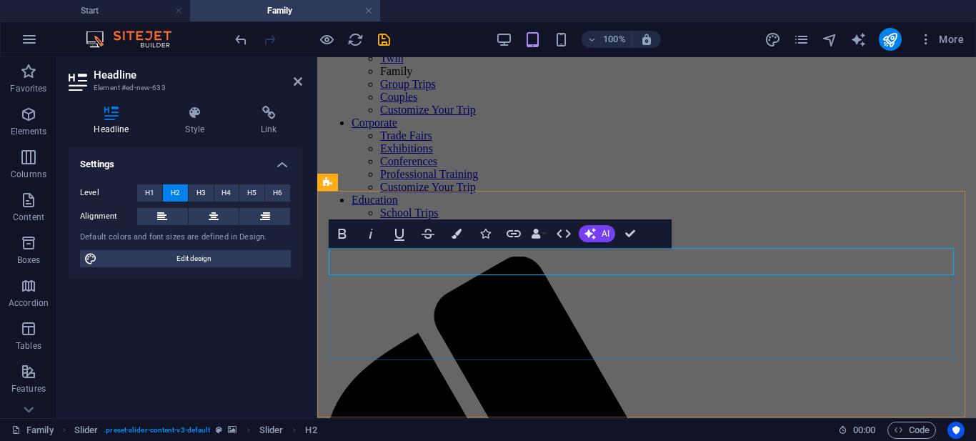
scroll to position [172, 0]
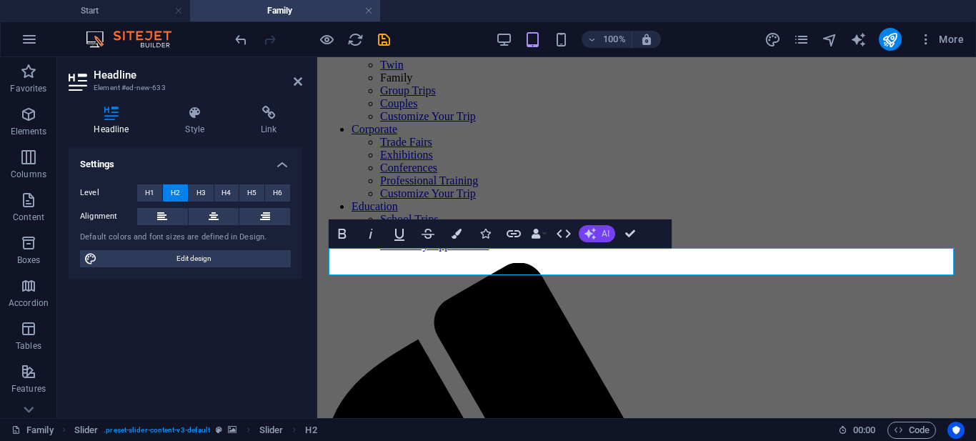
click at [597, 232] on button "AI" at bounding box center [597, 233] width 36 height 17
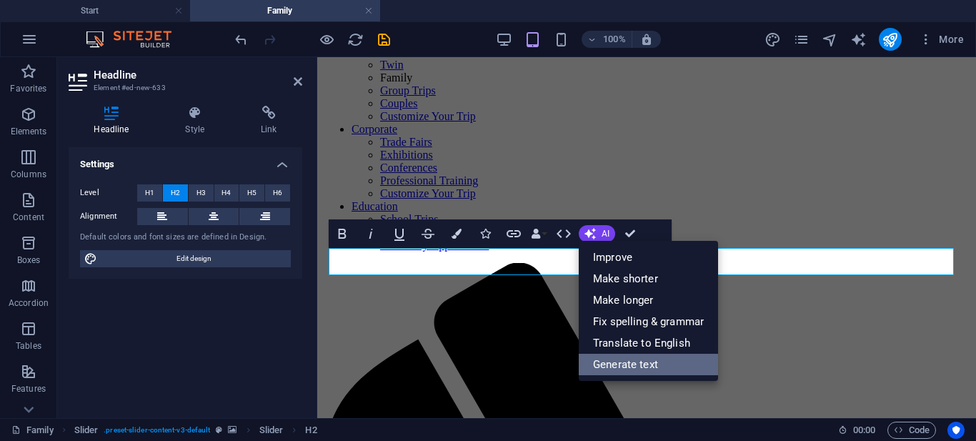
click at [638, 357] on link "Generate text" at bounding box center [648, 364] width 139 height 21
select select "English"
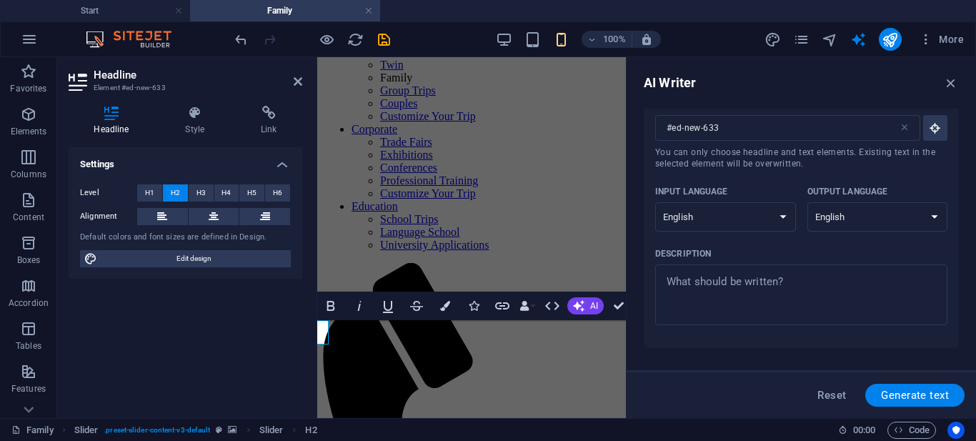
scroll to position [0, 0]
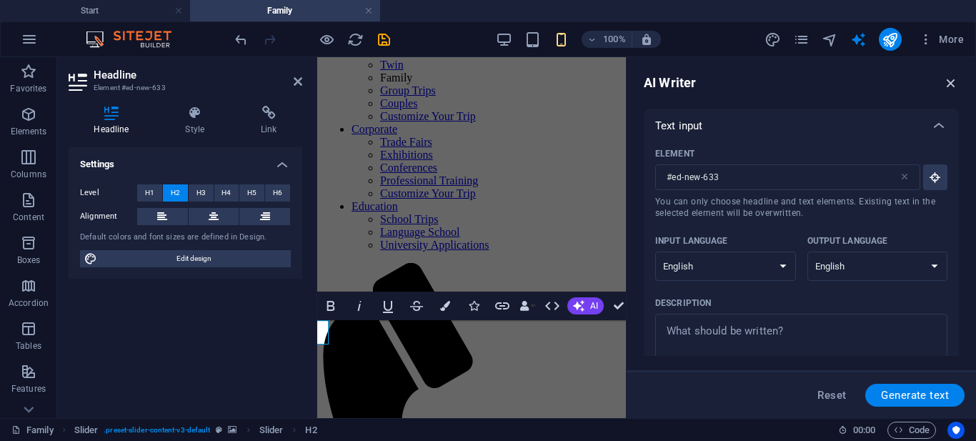
drag, startPoint x: 953, startPoint y: 81, endPoint x: 635, endPoint y: 26, distance: 322.8
click at [953, 81] on icon "button" at bounding box center [952, 83] width 16 height 16
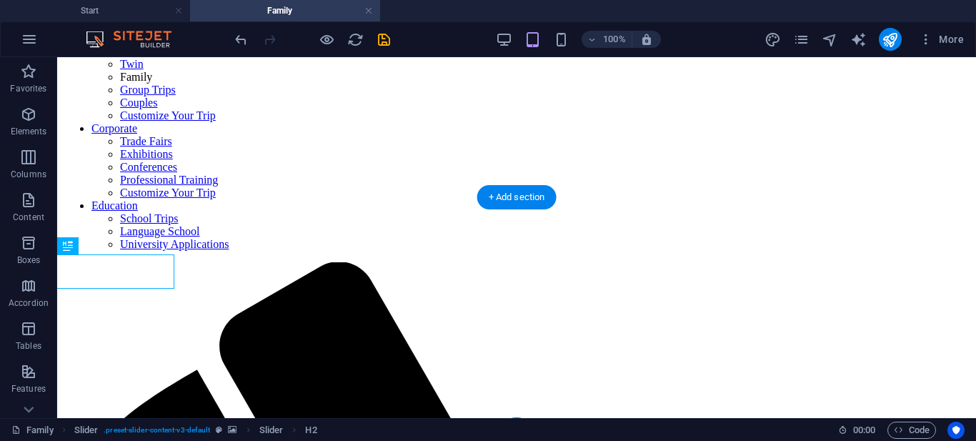
scroll to position [172, 0]
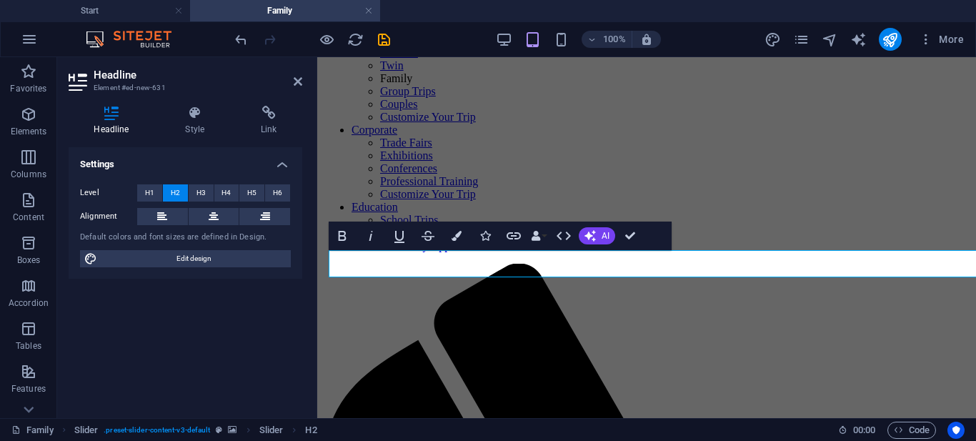
scroll to position [169, 0]
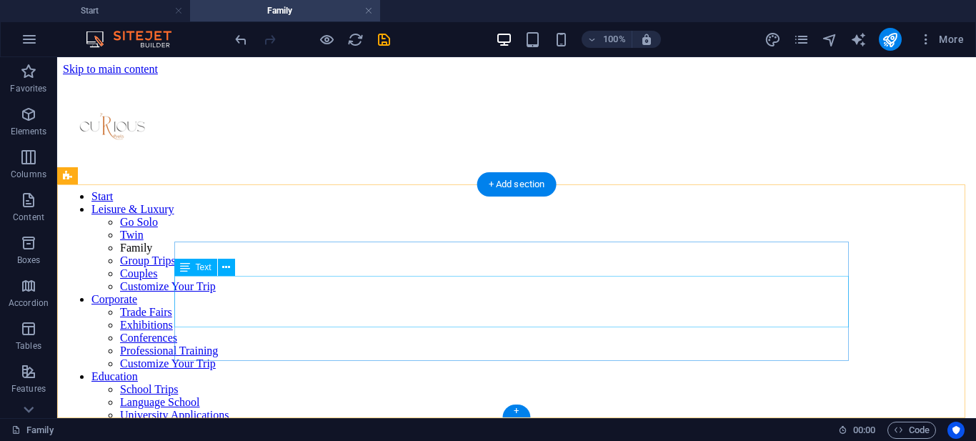
scroll to position [185, 0]
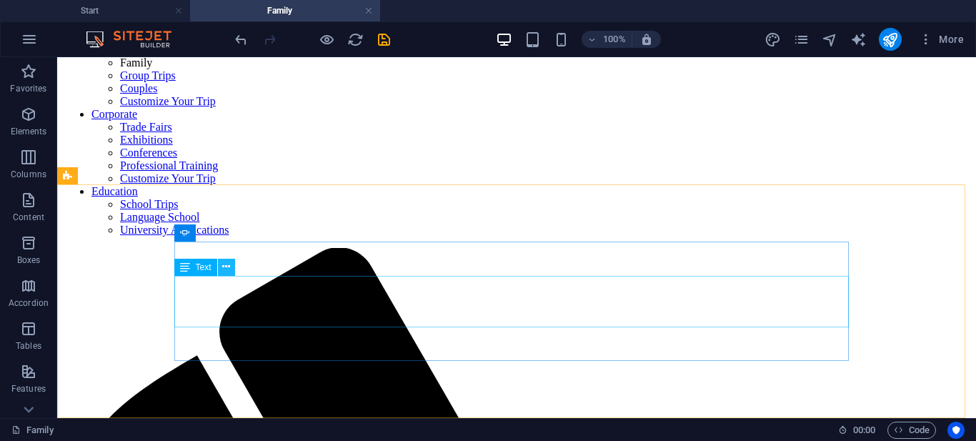
click at [227, 266] on icon at bounding box center [226, 266] width 8 height 15
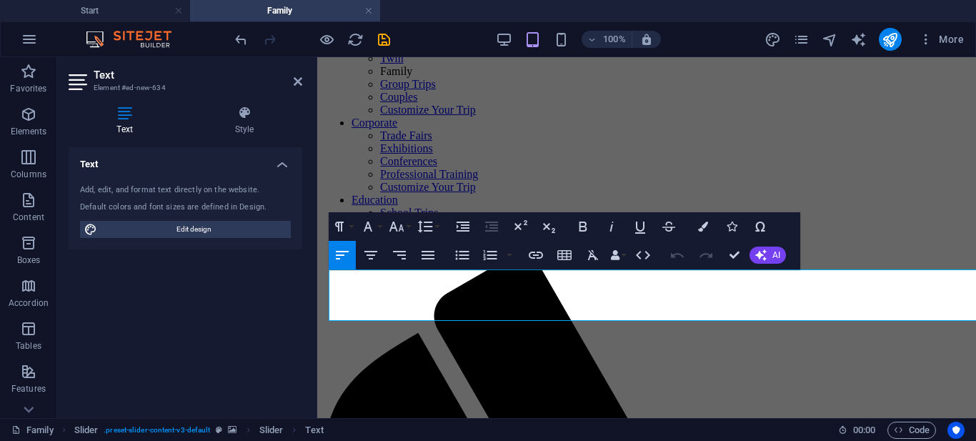
scroll to position [177, 0]
click at [247, 121] on h4 "Style" at bounding box center [245, 121] width 116 height 30
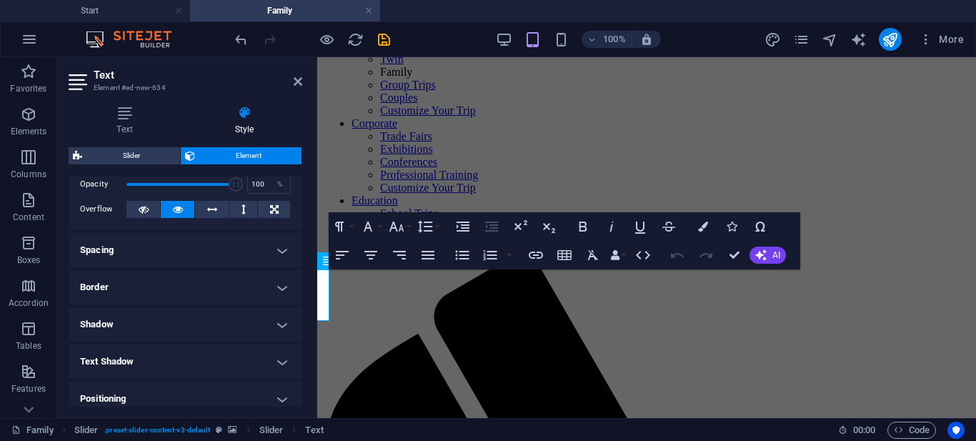
scroll to position [0, 0]
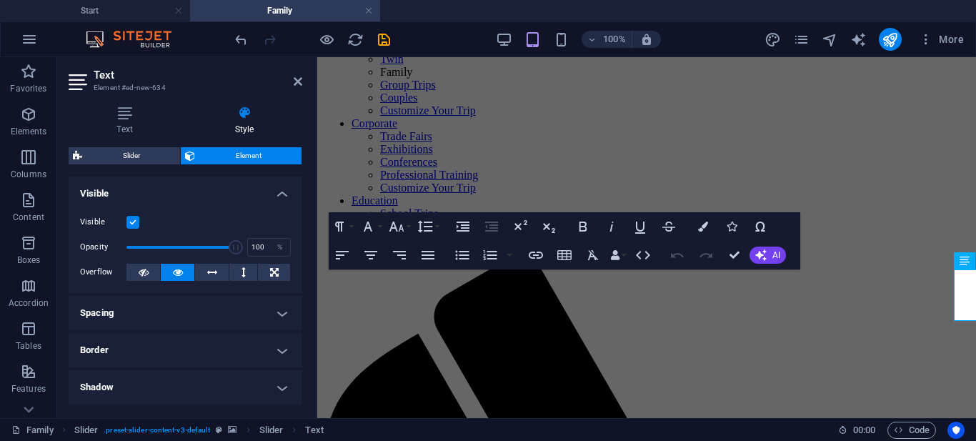
click at [283, 191] on h4 "Visible" at bounding box center [186, 190] width 234 height 26
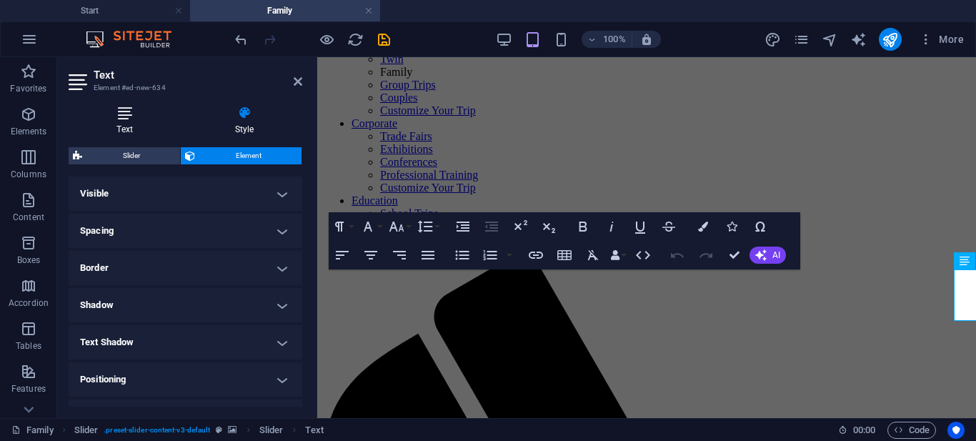
click at [123, 118] on icon at bounding box center [125, 113] width 112 height 14
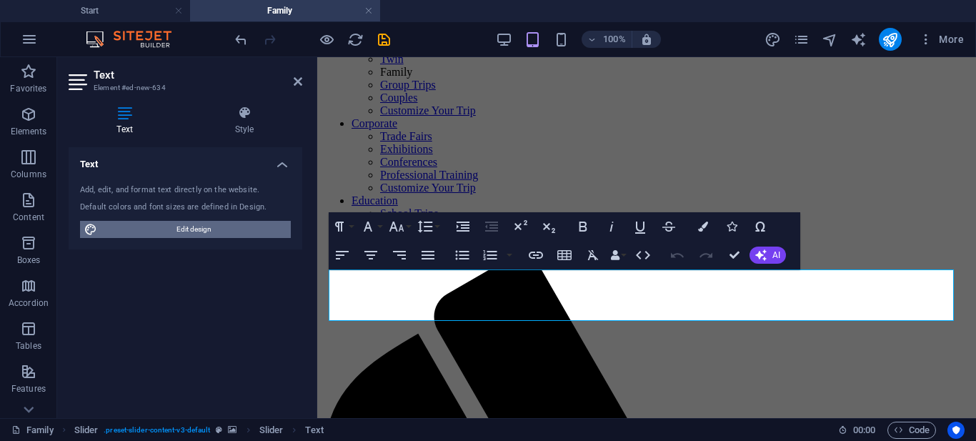
click at [171, 229] on span "Edit design" at bounding box center [193, 229] width 185 height 17
select select "px"
select select "300"
select select "px"
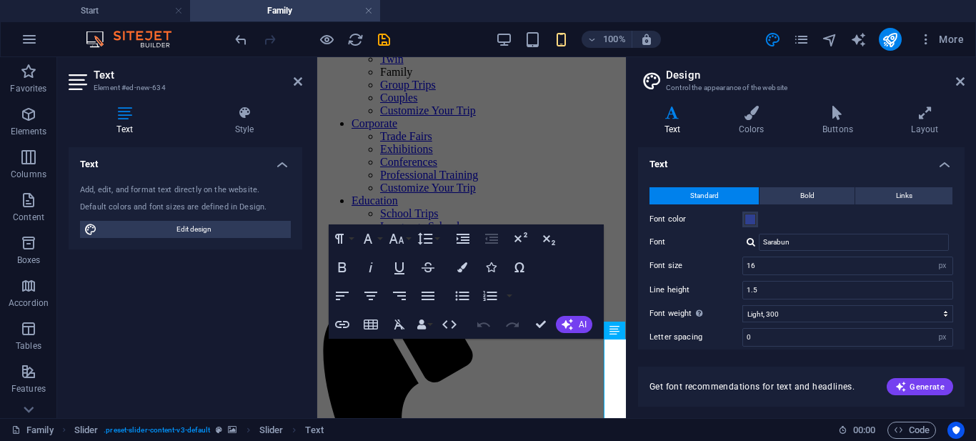
scroll to position [71, 0]
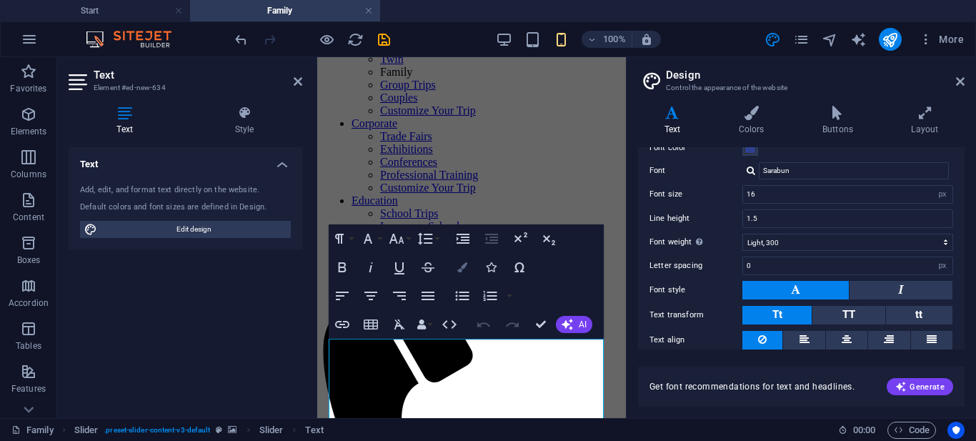
click at [463, 264] on icon "button" at bounding box center [462, 267] width 10 height 10
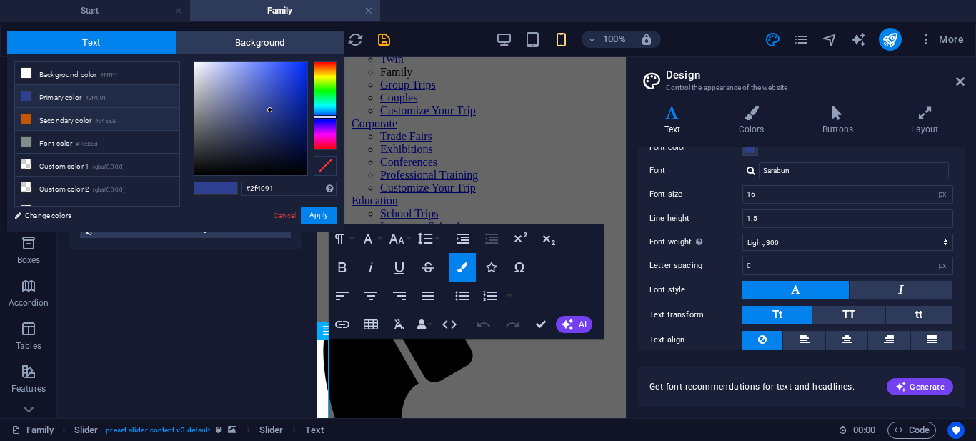
click at [98, 116] on li "Secondary color #c45509" at bounding box center [97, 119] width 164 height 23
type input "#c45509"
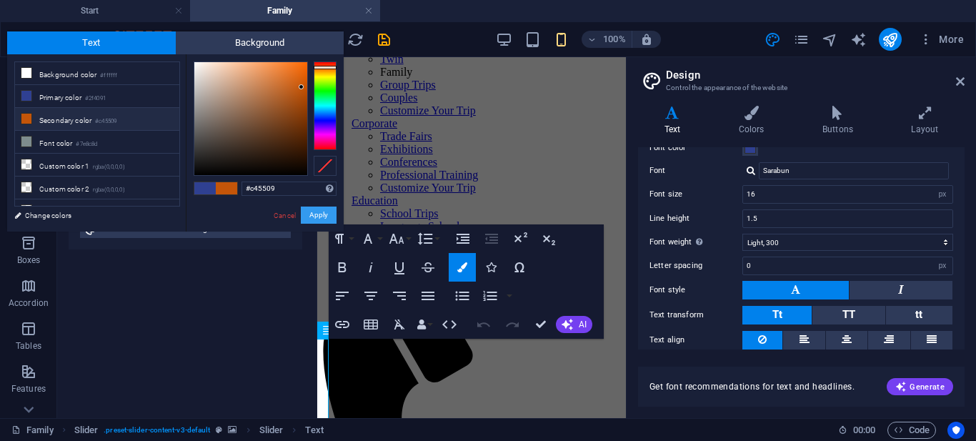
click at [327, 214] on button "Apply" at bounding box center [319, 215] width 36 height 17
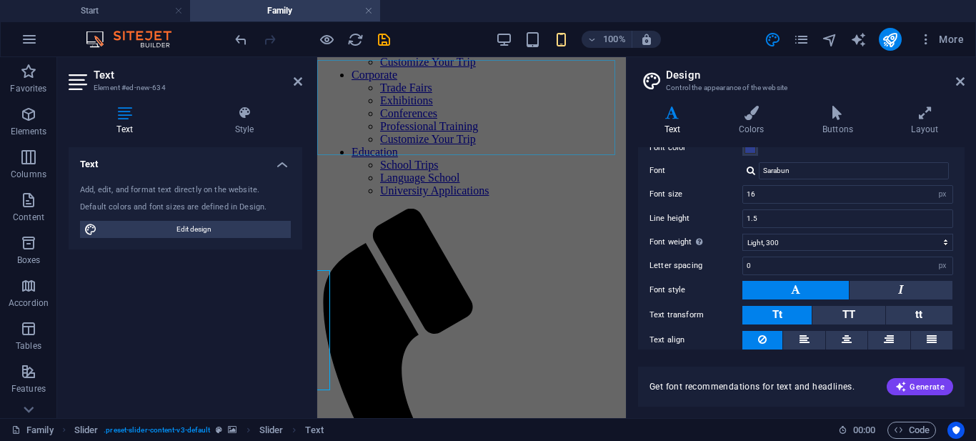
scroll to position [297, 0]
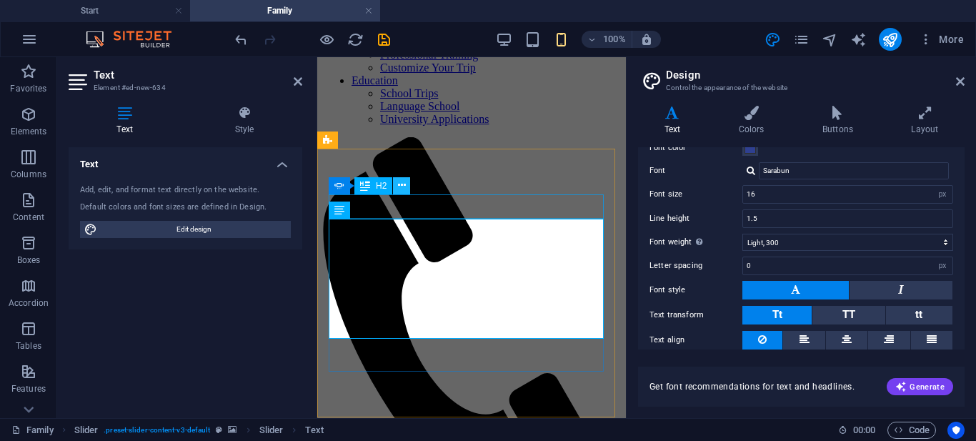
click at [405, 187] on icon at bounding box center [402, 185] width 8 height 15
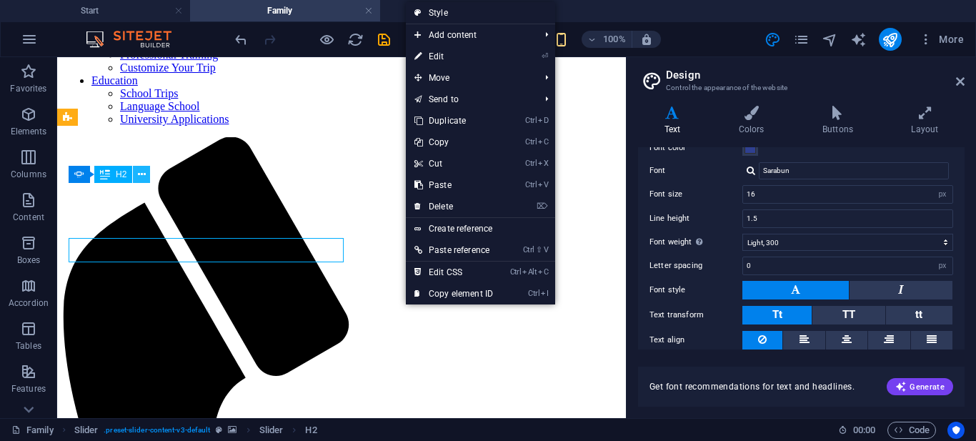
scroll to position [254, 0]
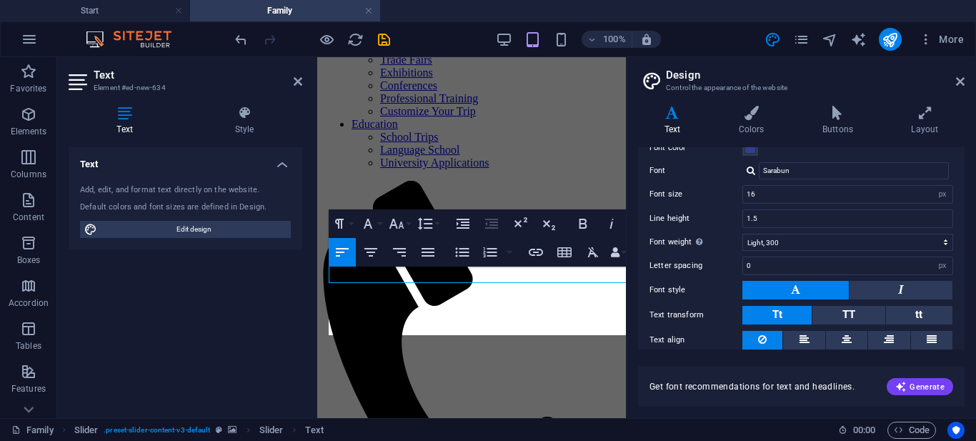
scroll to position [249, 0]
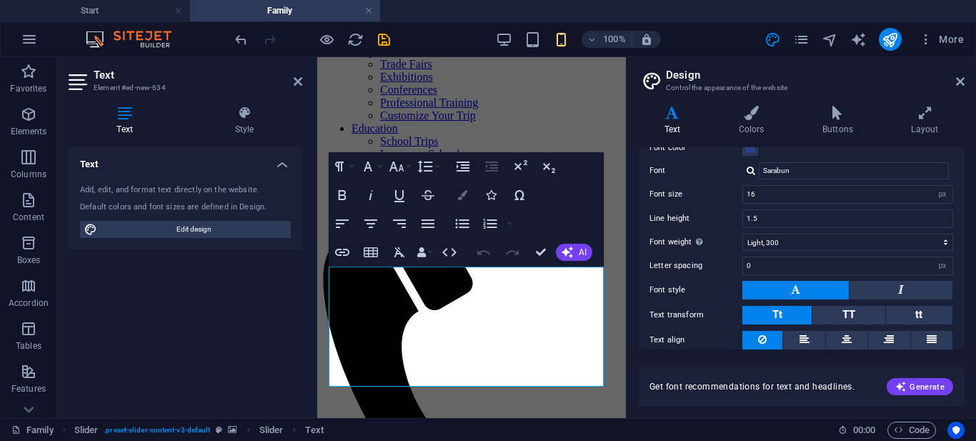
click at [460, 197] on icon "button" at bounding box center [462, 195] width 10 height 10
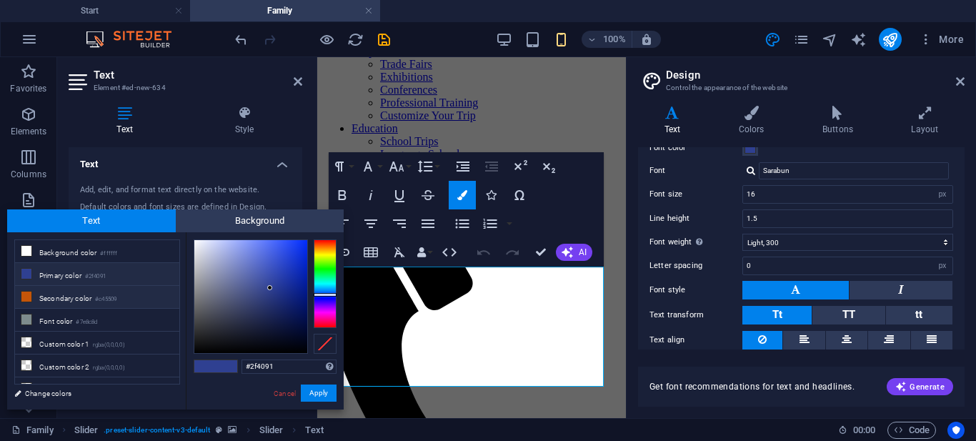
click at [86, 296] on li "Secondary color #c45509" at bounding box center [97, 297] width 164 height 23
type input "#c45509"
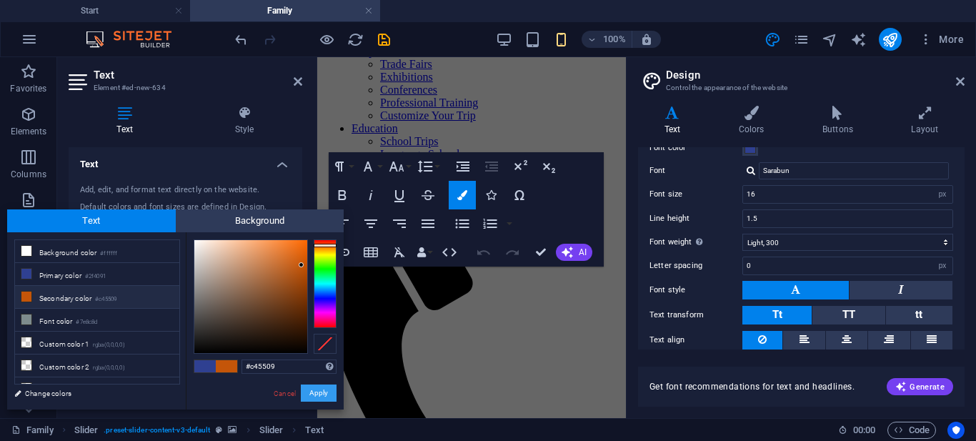
click at [312, 392] on button "Apply" at bounding box center [319, 393] width 36 height 17
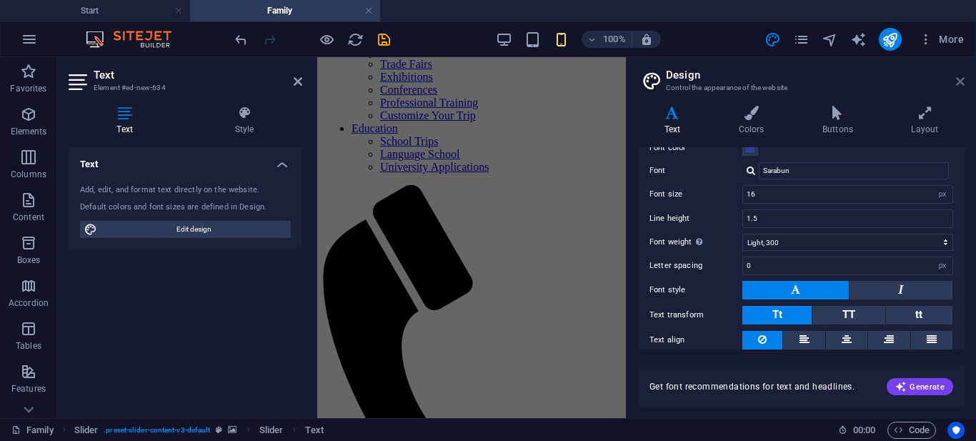
click at [959, 79] on icon at bounding box center [960, 81] width 9 height 11
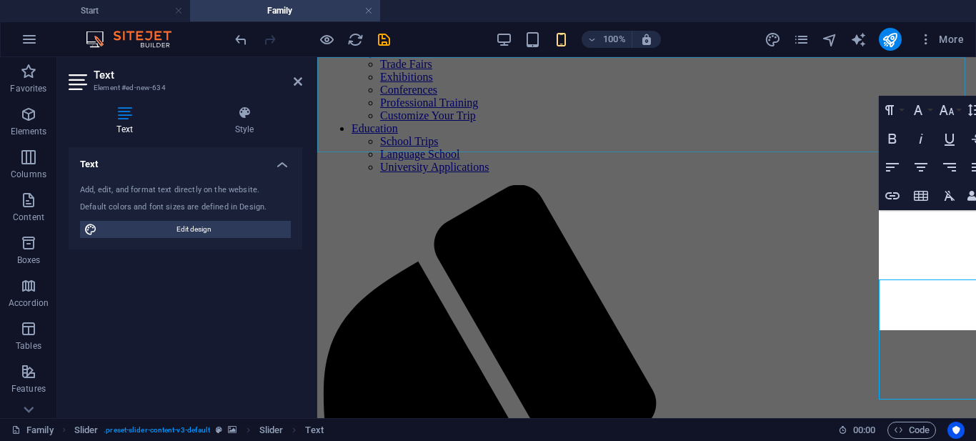
scroll to position [237, 0]
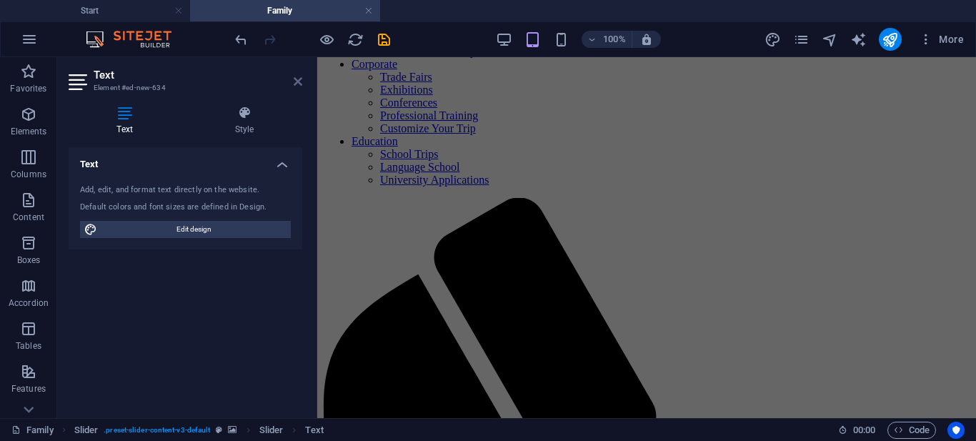
click at [295, 82] on icon at bounding box center [298, 81] width 9 height 11
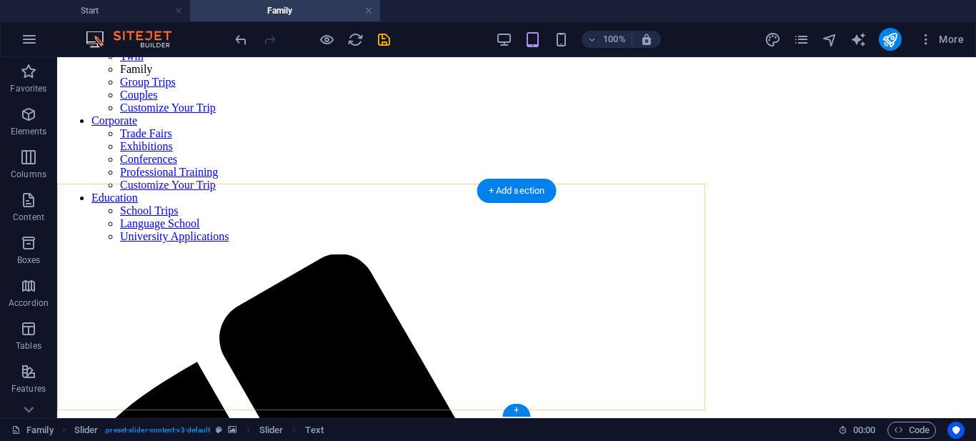
scroll to position [185, 0]
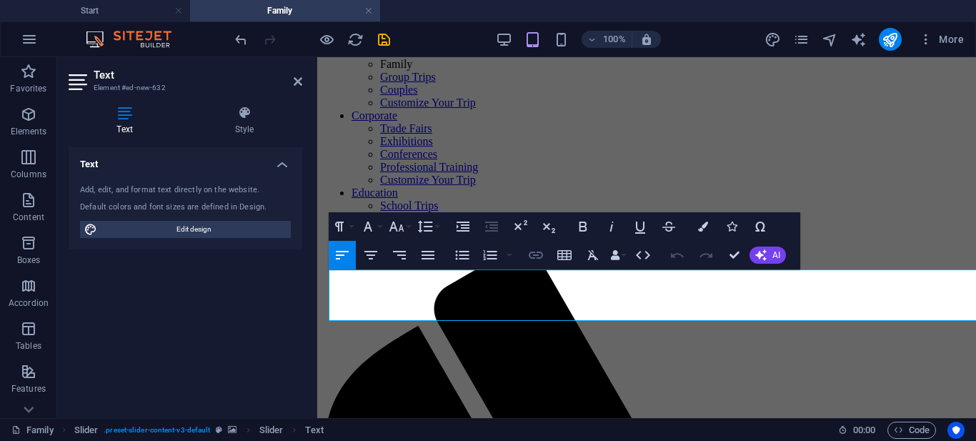
scroll to position [177, 0]
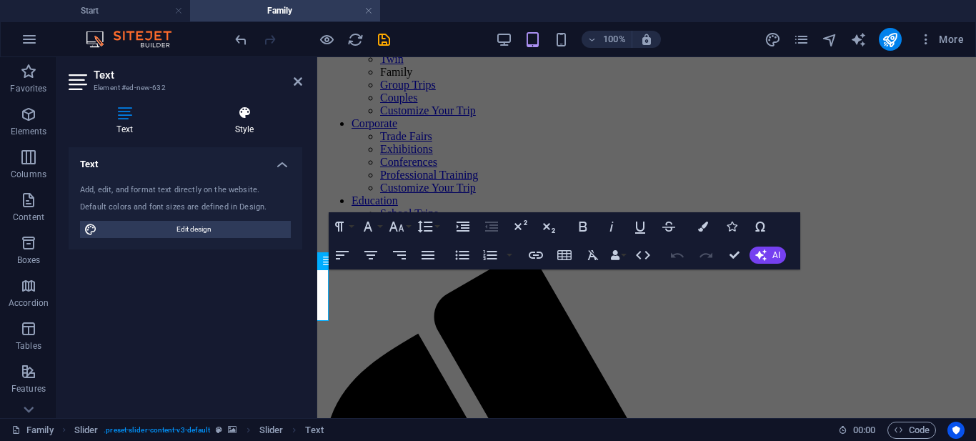
click at [239, 122] on h4 "Style" at bounding box center [245, 121] width 116 height 30
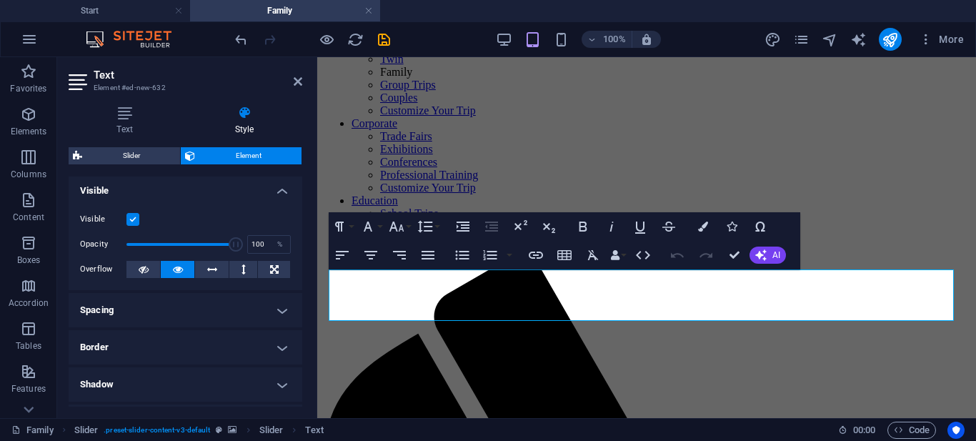
scroll to position [0, 0]
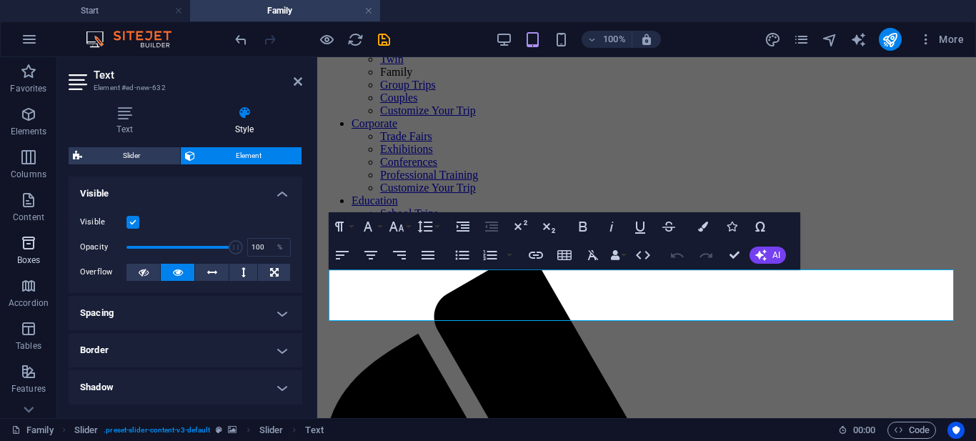
click at [25, 242] on icon "button" at bounding box center [28, 242] width 17 height 17
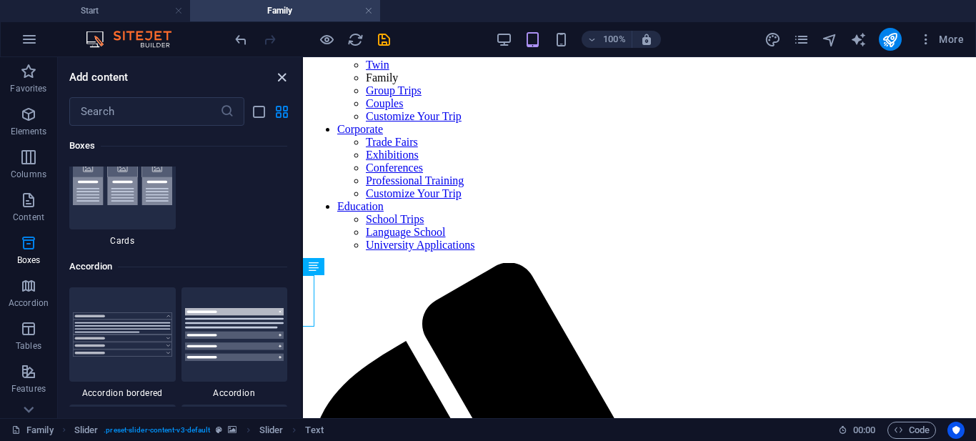
click at [284, 74] on icon "close panel" at bounding box center [282, 77] width 16 height 16
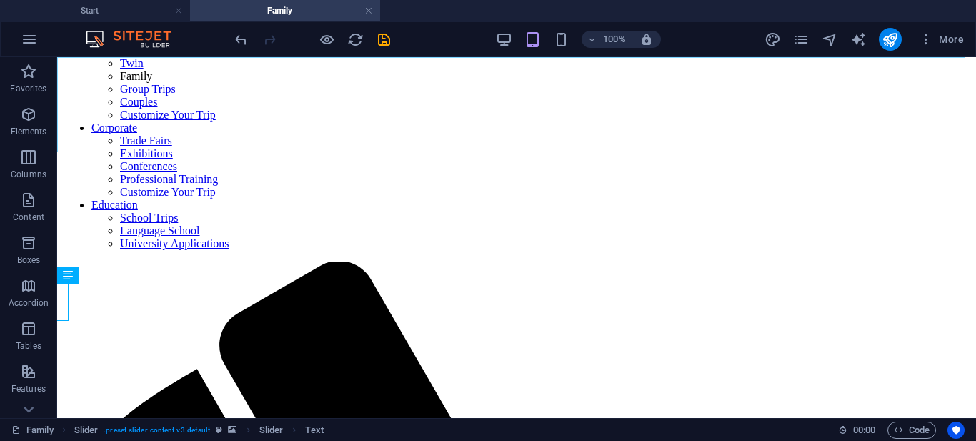
scroll to position [177, 0]
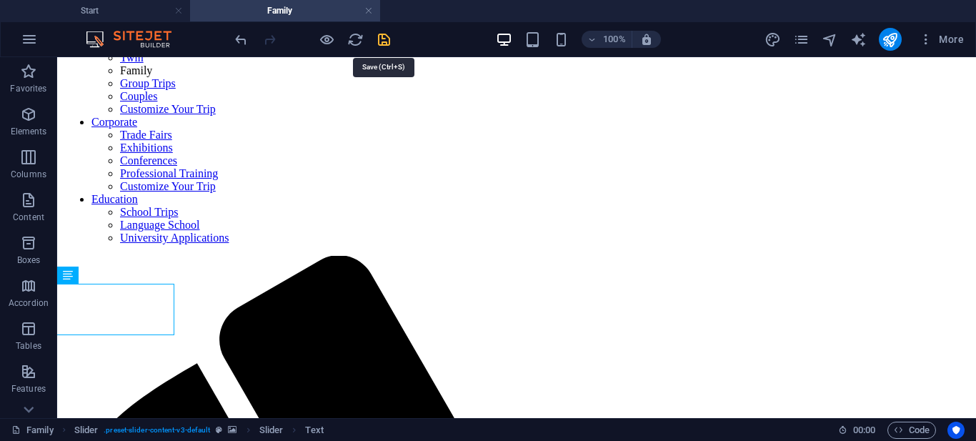
click at [383, 34] on icon "save" at bounding box center [384, 39] width 16 height 16
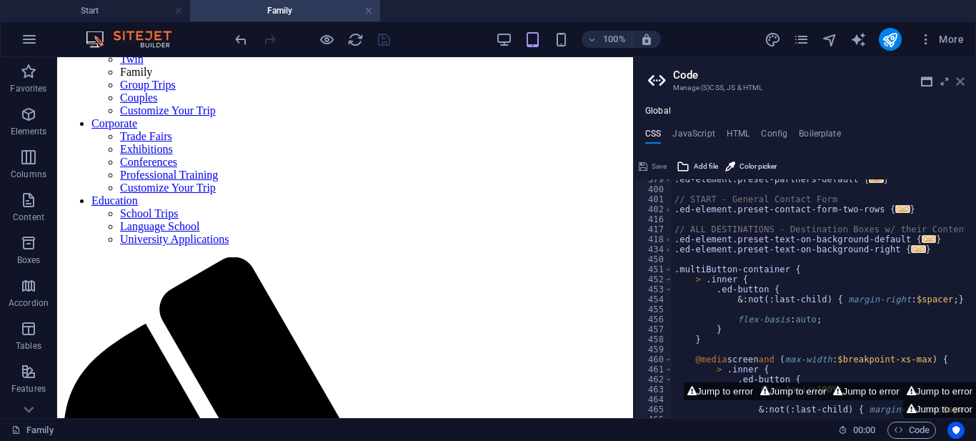
click at [959, 80] on icon at bounding box center [960, 81] width 9 height 11
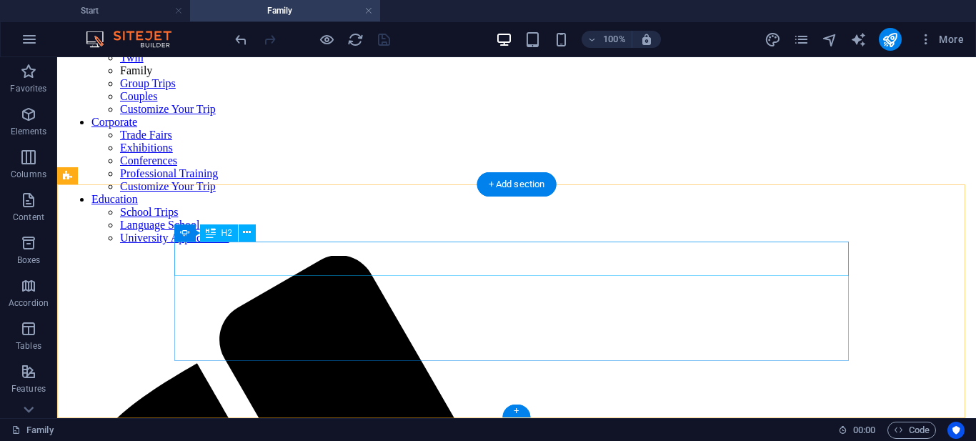
scroll to position [185, 0]
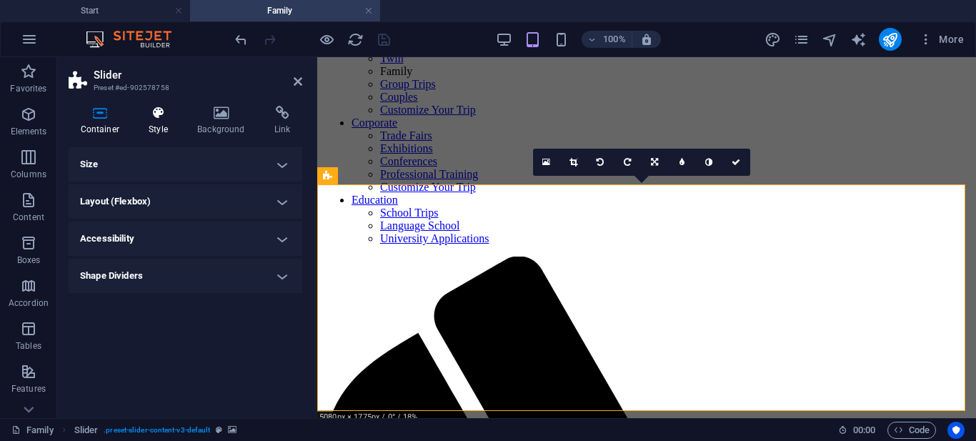
click at [154, 108] on icon at bounding box center [158, 113] width 43 height 14
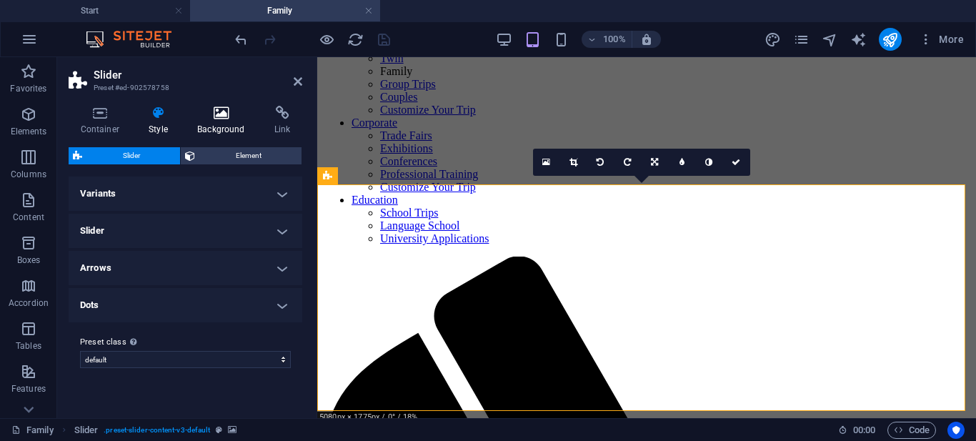
click at [217, 113] on icon at bounding box center [221, 113] width 71 height 14
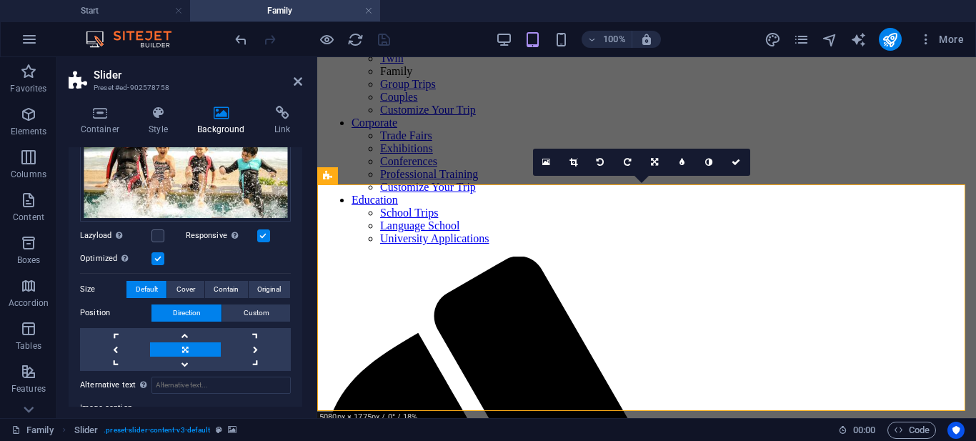
scroll to position [214, 0]
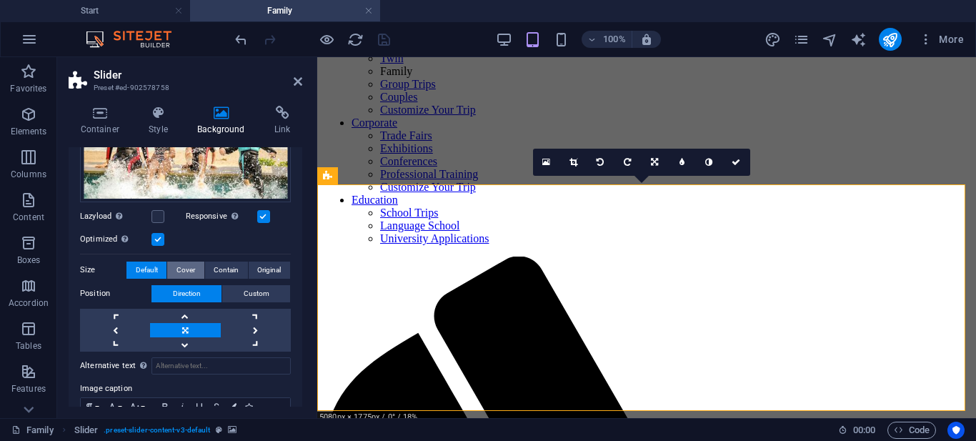
click at [180, 268] on span "Cover" at bounding box center [186, 270] width 19 height 17
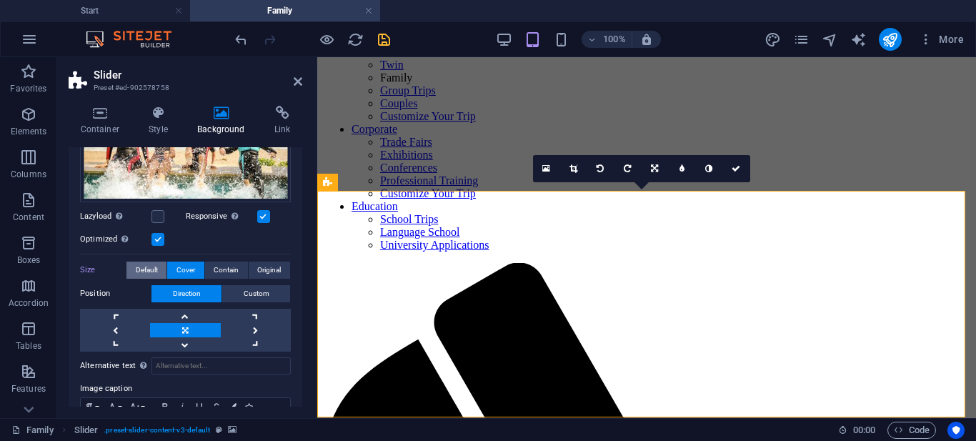
click at [134, 272] on button "Default" at bounding box center [147, 270] width 40 height 17
click at [222, 263] on span "Contain" at bounding box center [226, 270] width 25 height 17
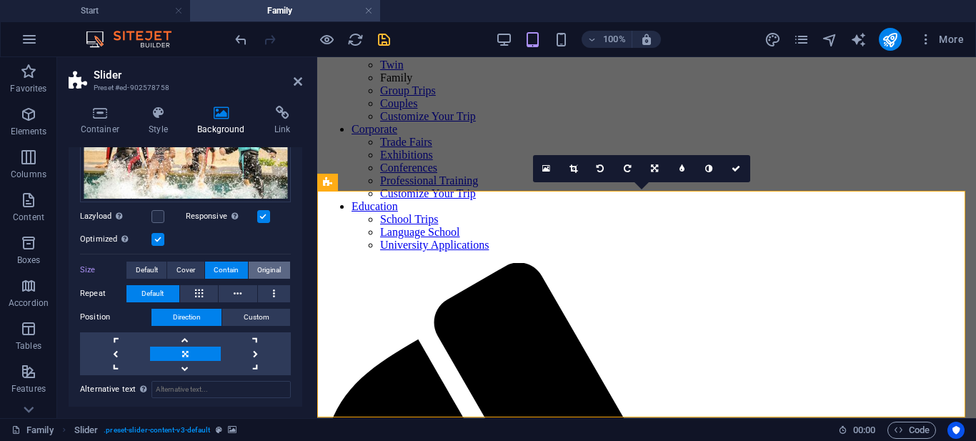
click at [269, 265] on span "Original" at bounding box center [269, 270] width 24 height 17
click at [149, 271] on span "Default" at bounding box center [147, 270] width 22 height 17
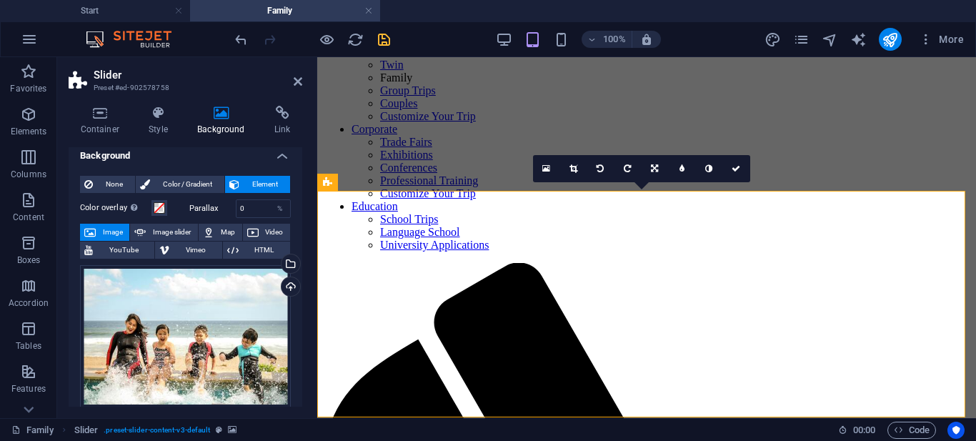
scroll to position [0, 0]
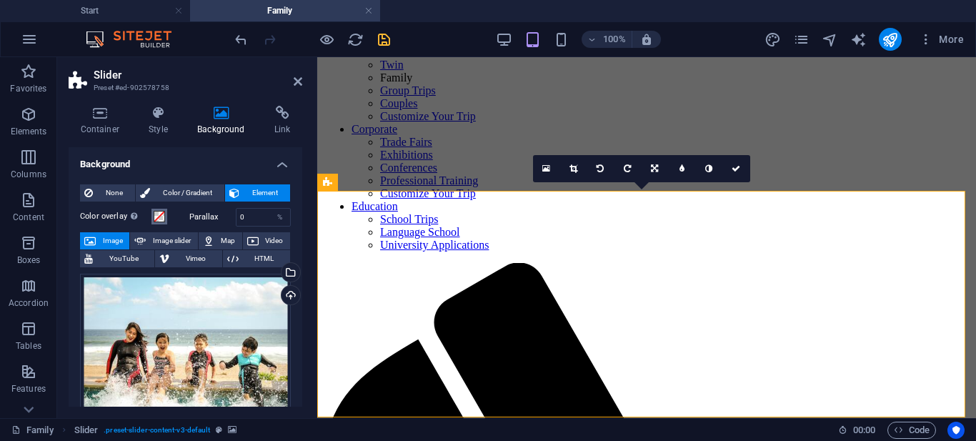
click at [162, 215] on span at bounding box center [159, 216] width 11 height 11
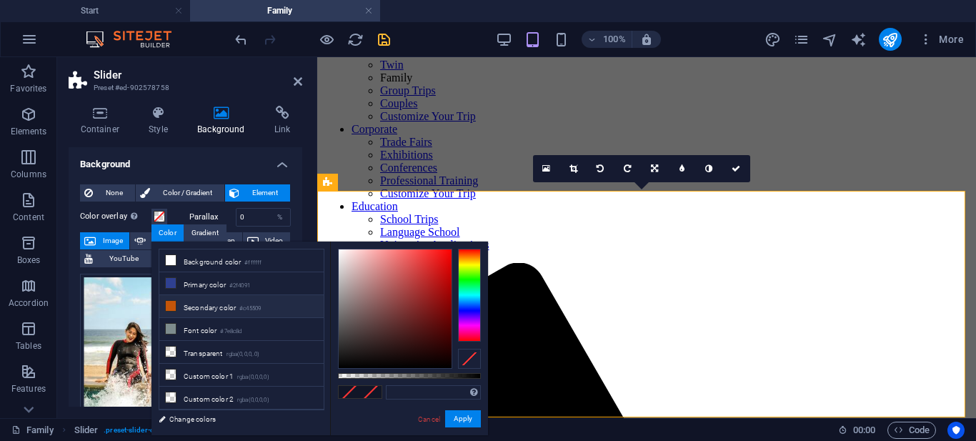
click at [205, 301] on li "Secondary color #c45509" at bounding box center [241, 306] width 164 height 23
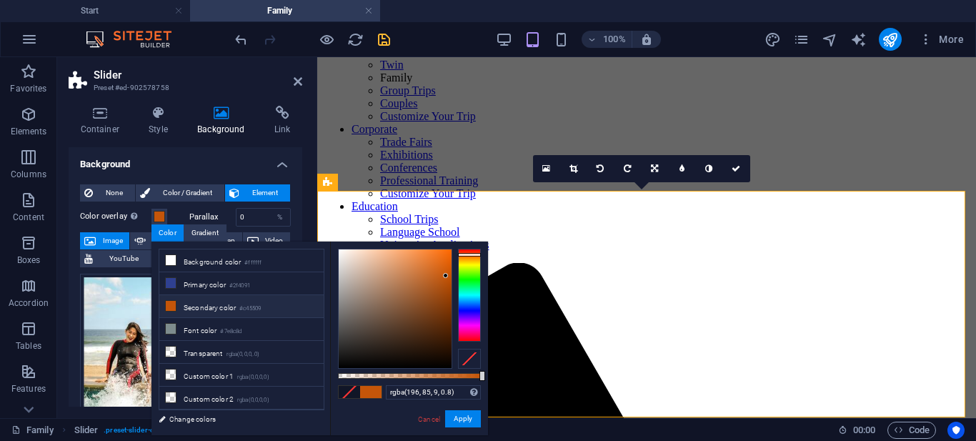
click at [452, 375] on div at bounding box center [409, 376] width 143 height 6
click at [416, 376] on div at bounding box center [409, 376] width 143 height 6
click at [379, 377] on div at bounding box center [409, 376] width 143 height 6
click at [371, 376] on div at bounding box center [409, 376] width 143 height 6
click at [359, 376] on div at bounding box center [409, 376] width 143 height 6
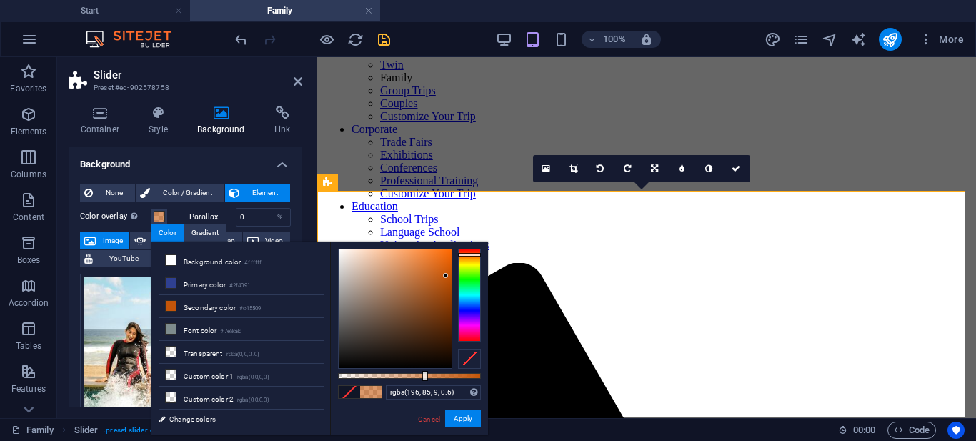
drag, startPoint x: 359, startPoint y: 376, endPoint x: 424, endPoint y: 365, distance: 65.9
click at [424, 365] on div at bounding box center [409, 309] width 143 height 120
drag, startPoint x: 424, startPoint y: 365, endPoint x: 450, endPoint y: 367, distance: 25.8
click at [450, 367] on div at bounding box center [395, 308] width 113 height 119
drag, startPoint x: 417, startPoint y: 365, endPoint x: 330, endPoint y: 246, distance: 147.8
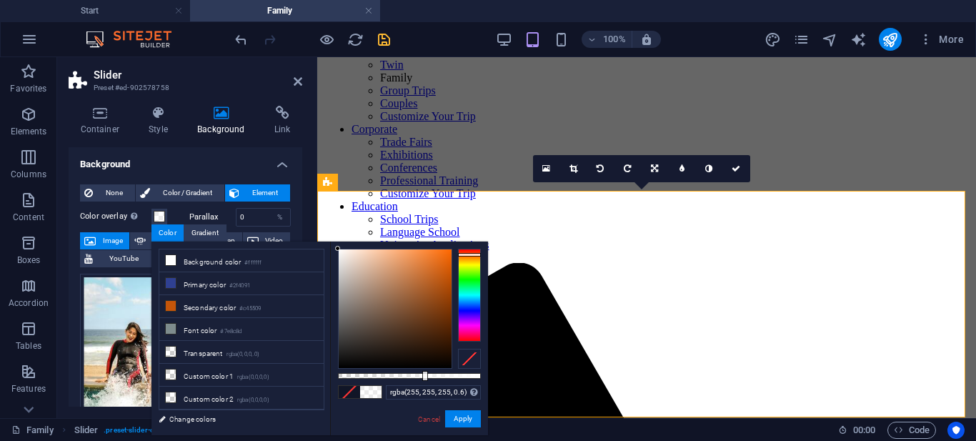
click at [330, 246] on div "rgba(255, 255, 255, 0.6) Supported formats #0852ed rgb(8, 82, 237) rgba(8, 82, …" at bounding box center [409, 442] width 158 height 401
drag, startPoint x: 424, startPoint y: 378, endPoint x: 394, endPoint y: 375, distance: 30.2
click at [394, 375] on div at bounding box center [395, 376] width 6 height 10
click at [363, 257] on div at bounding box center [395, 308] width 113 height 119
drag, startPoint x: 370, startPoint y: 252, endPoint x: 382, endPoint y: 243, distance: 15.3
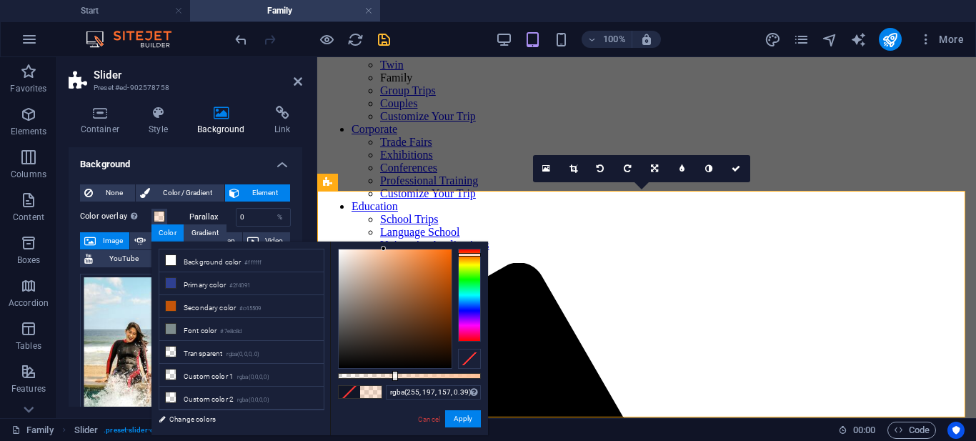
click at [382, 243] on div "rgba(255, 197, 157, 0.39) Supported formats #0852ed rgb(8, 82, 237) rgba(8, 82,…" at bounding box center [409, 442] width 158 height 401
drag, startPoint x: 396, startPoint y: 372, endPoint x: 432, endPoint y: 371, distance: 36.5
click at [432, 371] on div at bounding box center [434, 376] width 6 height 10
click at [347, 253] on div at bounding box center [395, 308] width 113 height 119
type input "rgba(255, 252, 250, 0.66)"
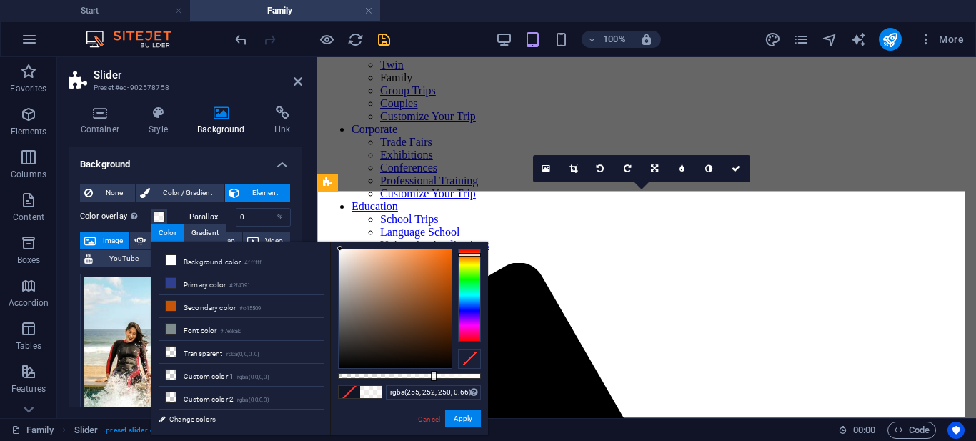
drag, startPoint x: 347, startPoint y: 253, endPoint x: 340, endPoint y: 244, distance: 11.2
click at [340, 244] on div "rgba(255, 252, 250, 0.66) Supported formats #0852ed rgb(8, 82, 237) rgba(8, 82,…" at bounding box center [409, 442] width 158 height 401
drag, startPoint x: 465, startPoint y: 419, endPoint x: 146, endPoint y: 360, distance: 325.0
click at [465, 419] on button "Apply" at bounding box center [463, 418] width 36 height 17
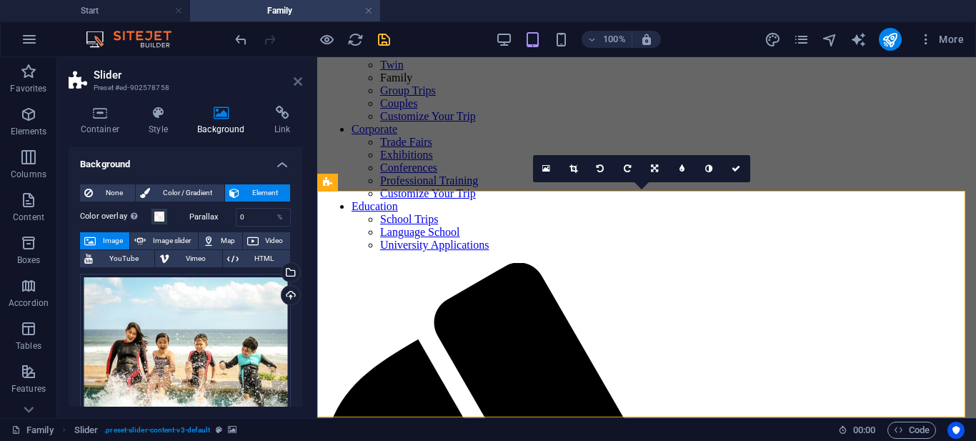
drag, startPoint x: 294, startPoint y: 82, endPoint x: 237, endPoint y: 26, distance: 80.4
click at [294, 82] on icon at bounding box center [298, 81] width 9 height 11
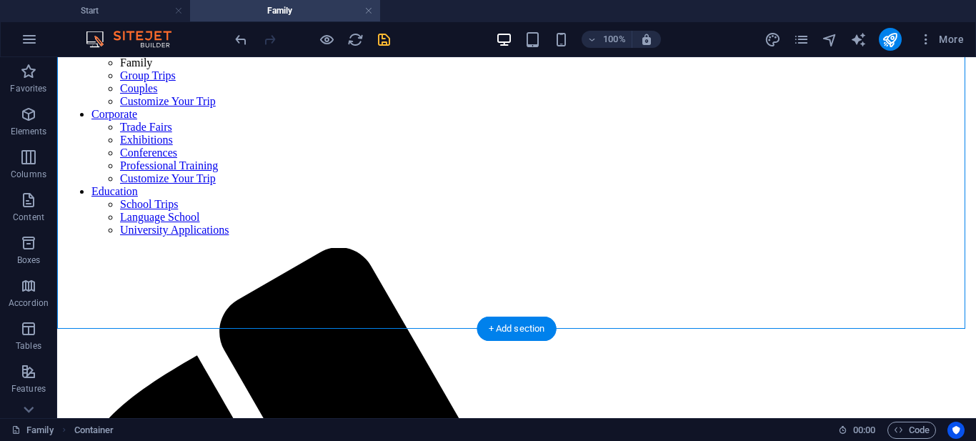
scroll to position [0, 0]
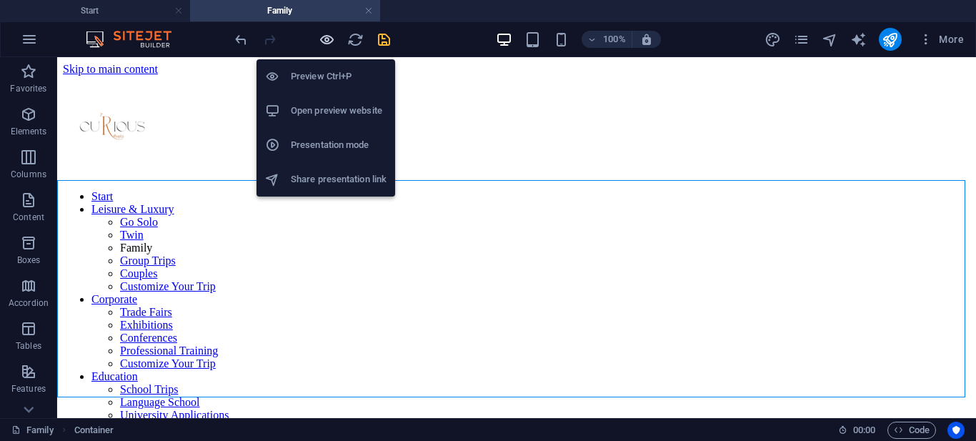
click at [324, 44] on icon "button" at bounding box center [327, 39] width 16 height 16
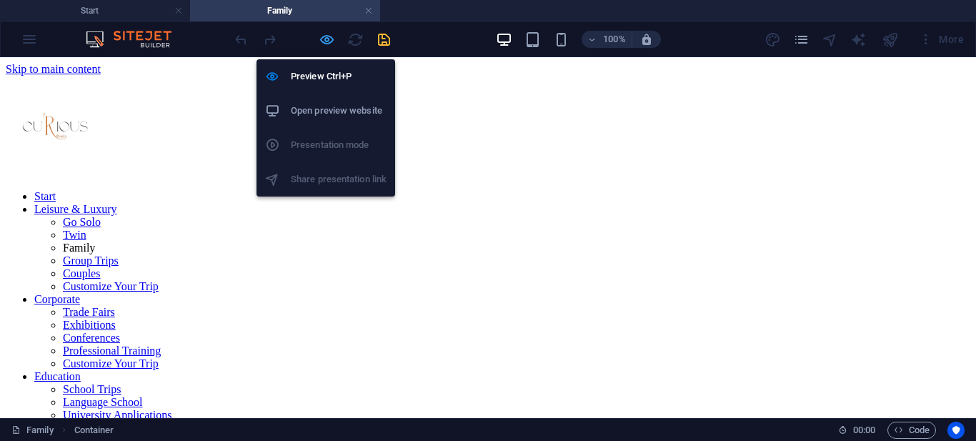
drag, startPoint x: 332, startPoint y: 38, endPoint x: 430, endPoint y: 86, distance: 109.7
click at [332, 38] on icon "button" at bounding box center [327, 39] width 16 height 16
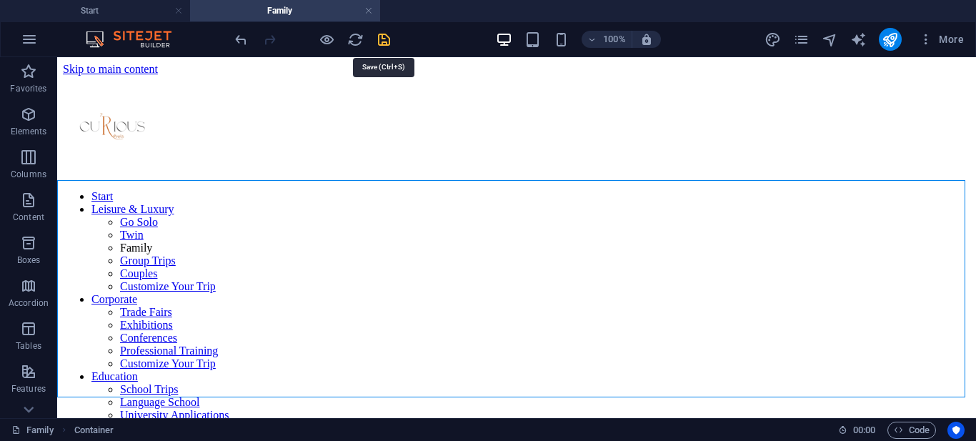
click at [387, 45] on icon "save" at bounding box center [384, 39] width 16 height 16
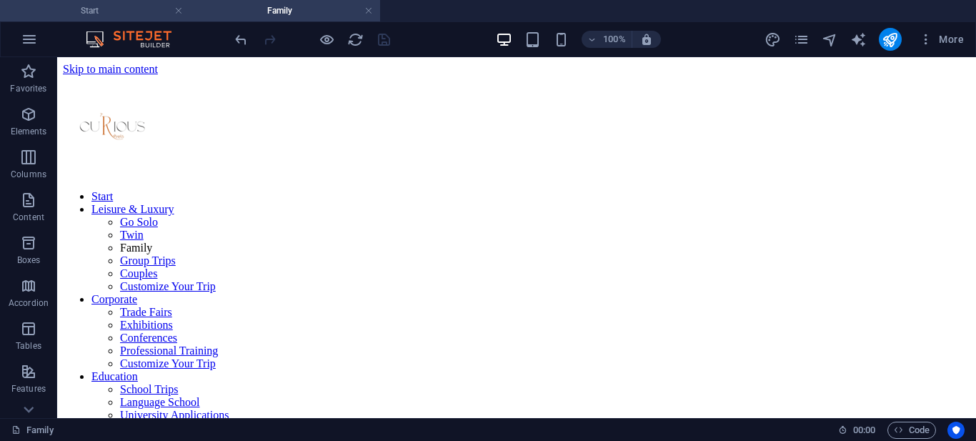
click at [81, 8] on h4 "Start" at bounding box center [95, 11] width 190 height 16
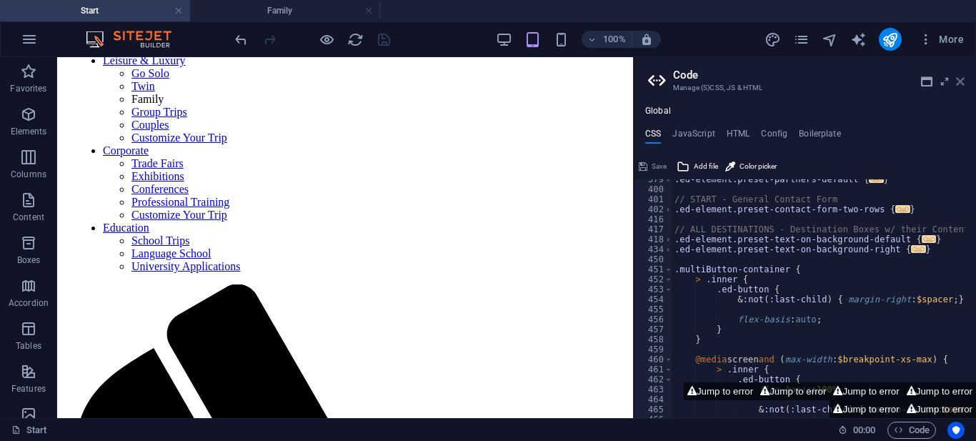
click at [964, 84] on icon at bounding box center [960, 81] width 9 height 11
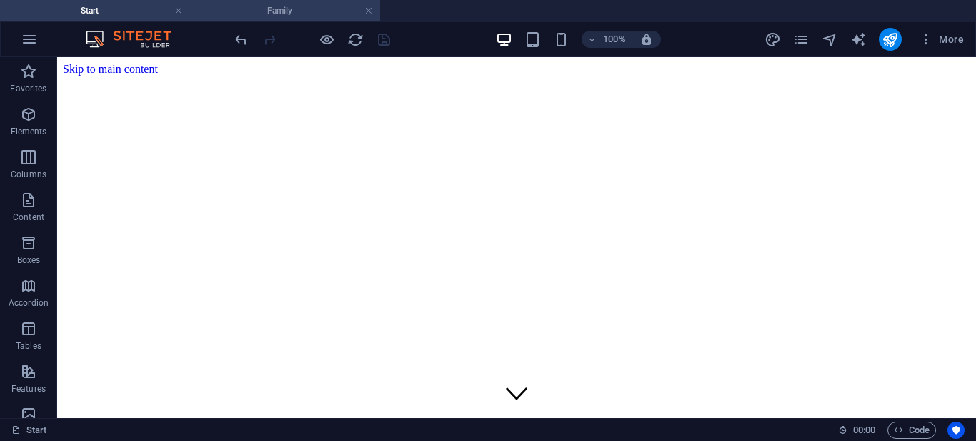
click at [287, 8] on h4 "Family" at bounding box center [285, 11] width 190 height 16
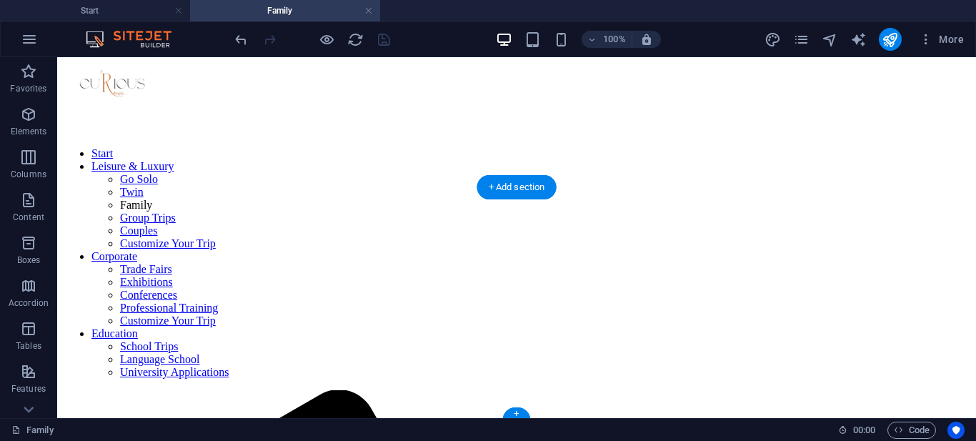
scroll to position [185, 0]
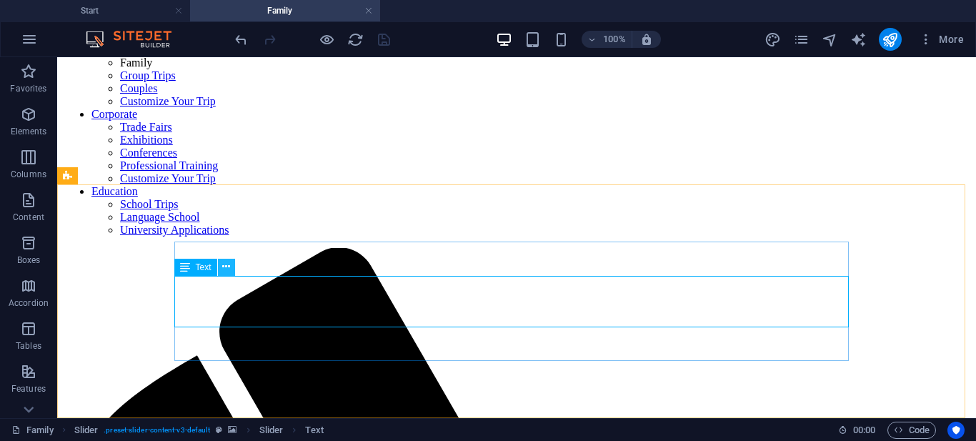
click at [228, 269] on icon at bounding box center [226, 266] width 8 height 15
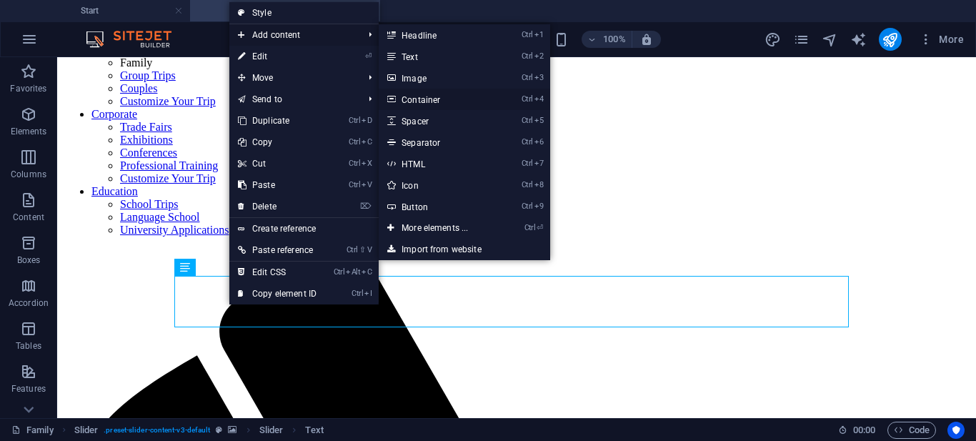
click at [418, 101] on link "Ctrl 4 Container" at bounding box center [438, 99] width 118 height 21
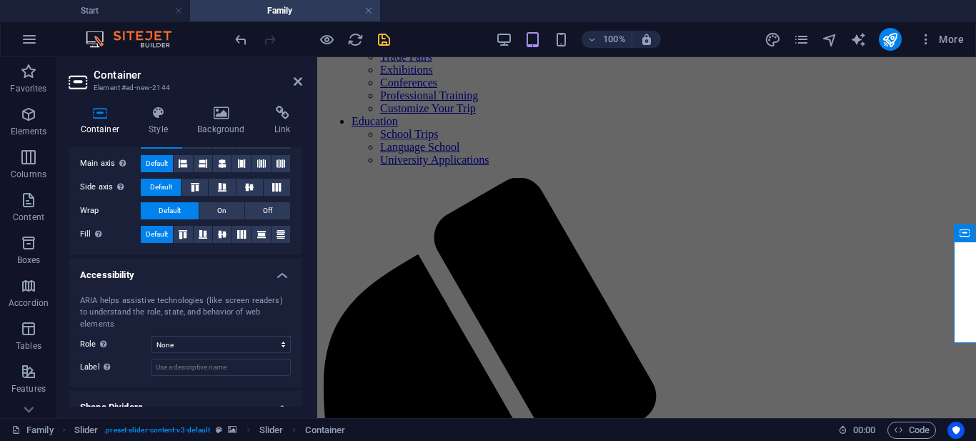
scroll to position [307, 0]
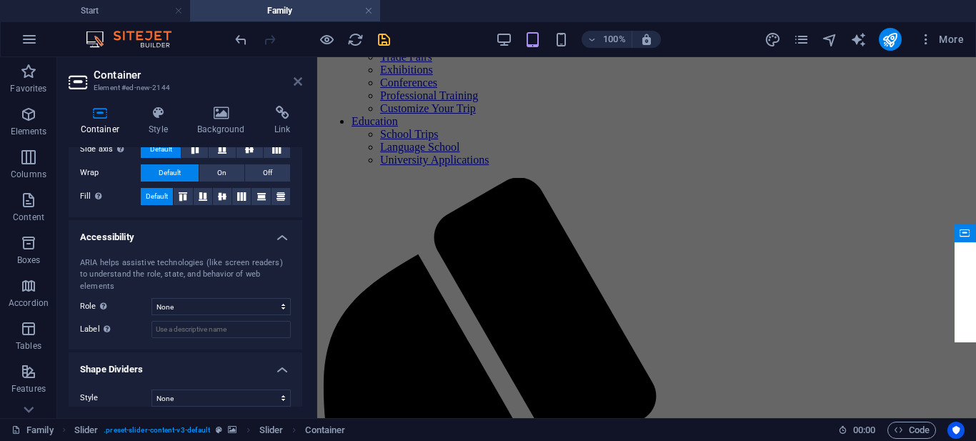
click at [297, 81] on icon at bounding box center [298, 81] width 9 height 11
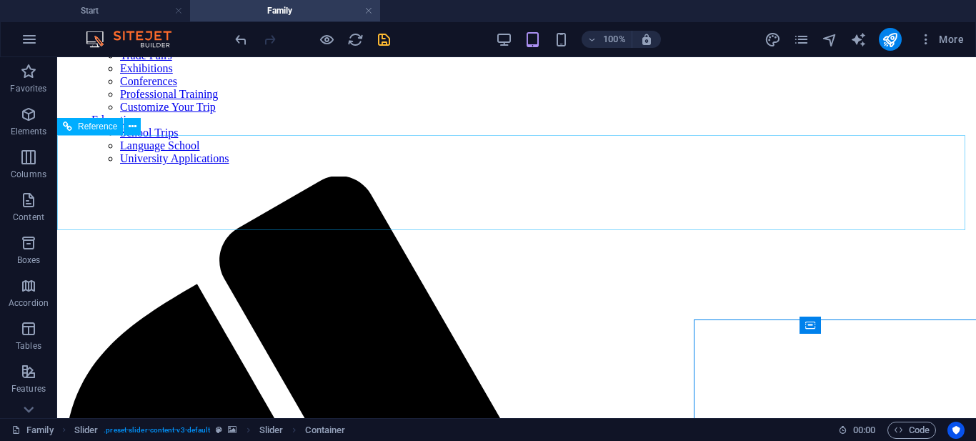
scroll to position [185, 0]
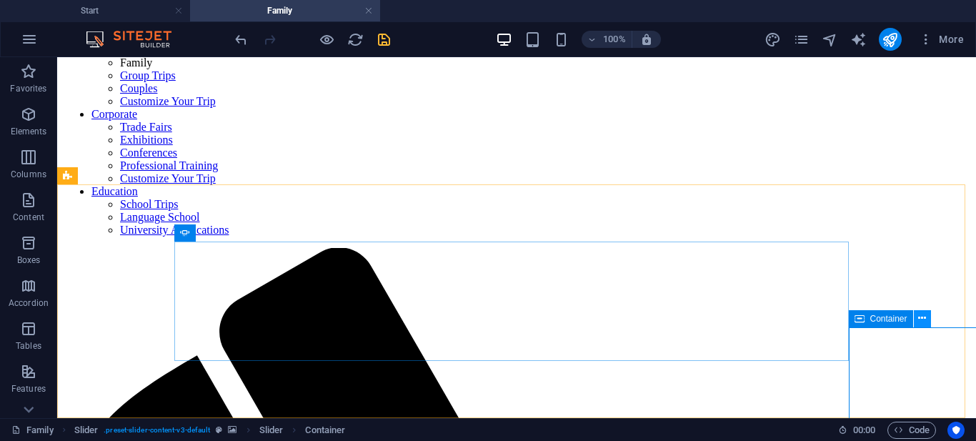
click at [924, 318] on icon at bounding box center [922, 318] width 8 height 15
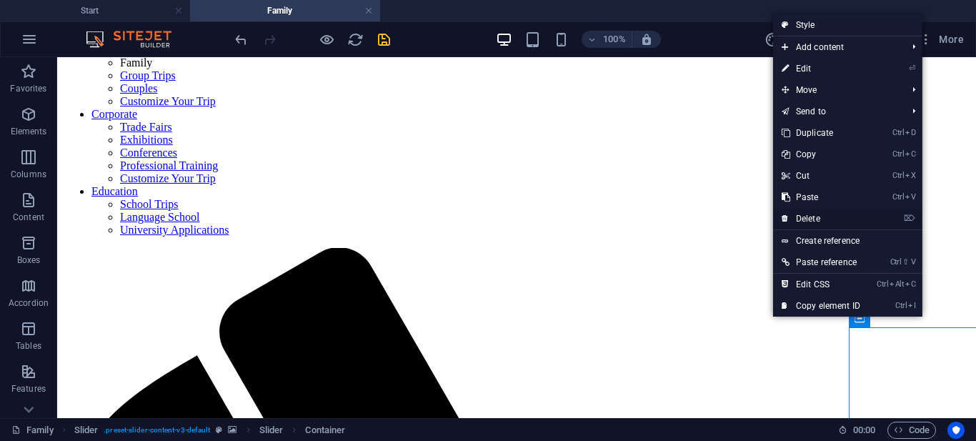
click at [806, 212] on link "⌦ Delete" at bounding box center [821, 218] width 96 height 21
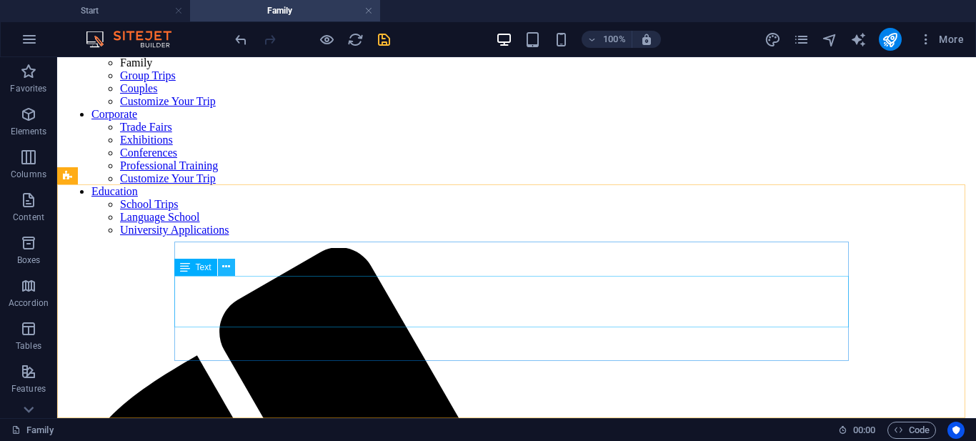
click at [228, 269] on icon at bounding box center [226, 266] width 8 height 15
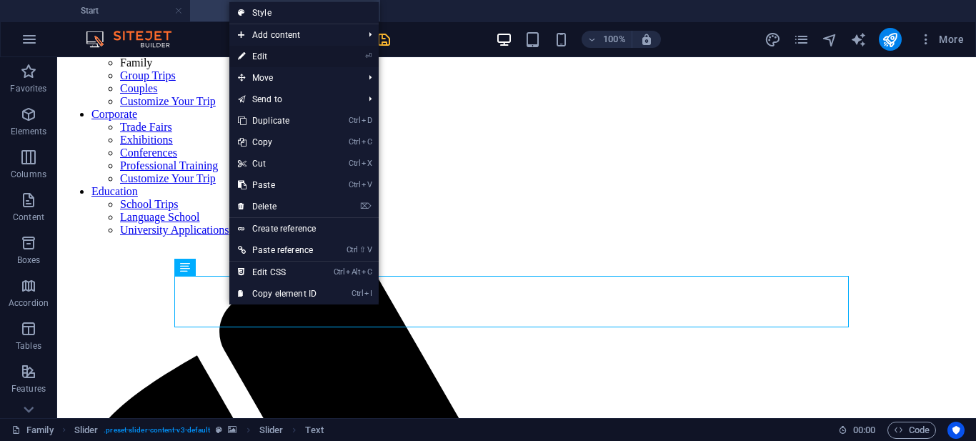
click at [284, 50] on link "⏎ Edit" at bounding box center [277, 56] width 96 height 21
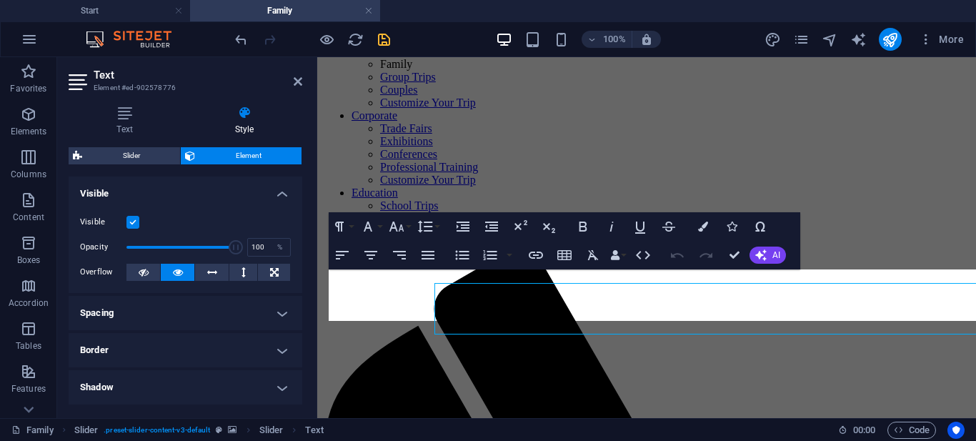
scroll to position [177, 0]
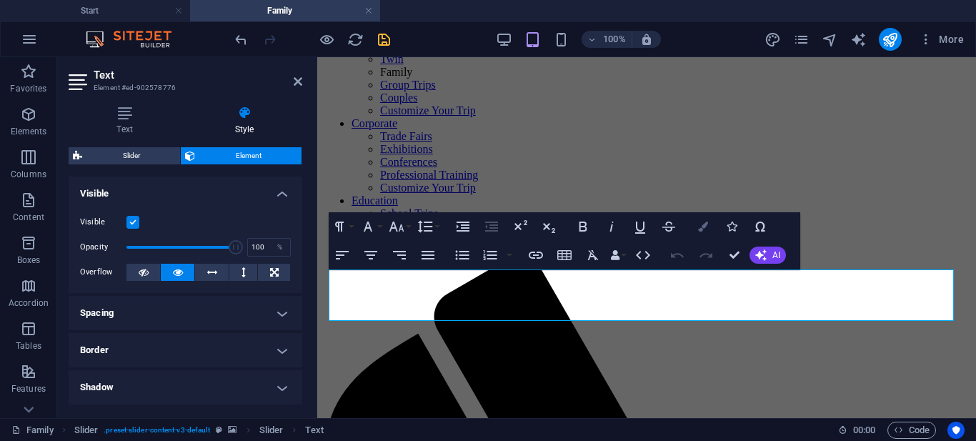
click at [702, 224] on icon "button" at bounding box center [703, 227] width 10 height 10
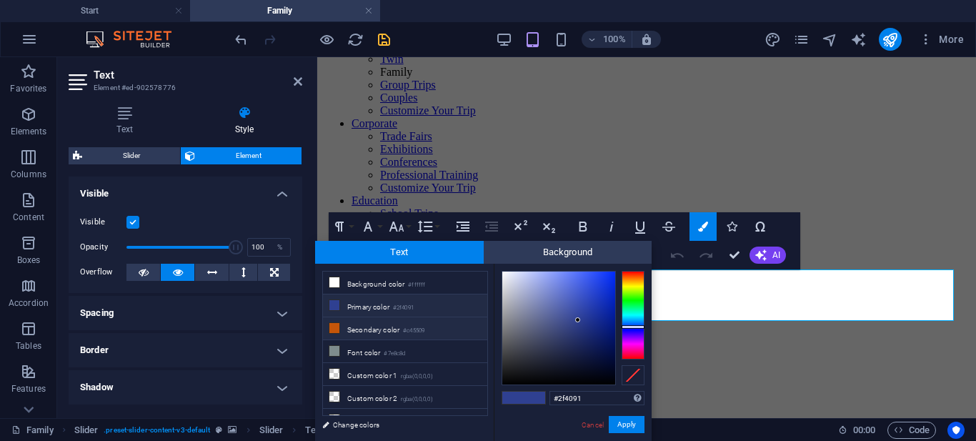
click at [404, 327] on li "Secondary color #c45509" at bounding box center [405, 328] width 164 height 23
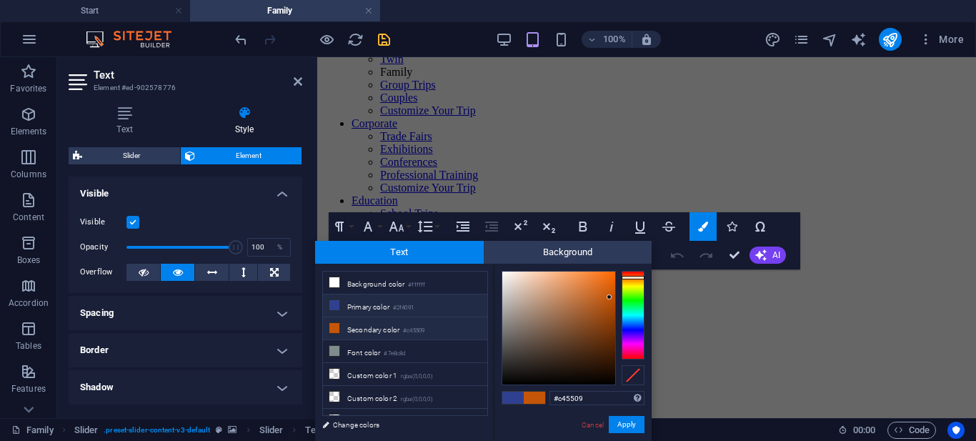
click at [407, 304] on small "#2f4091" at bounding box center [403, 308] width 21 height 10
type input "#2f4091"
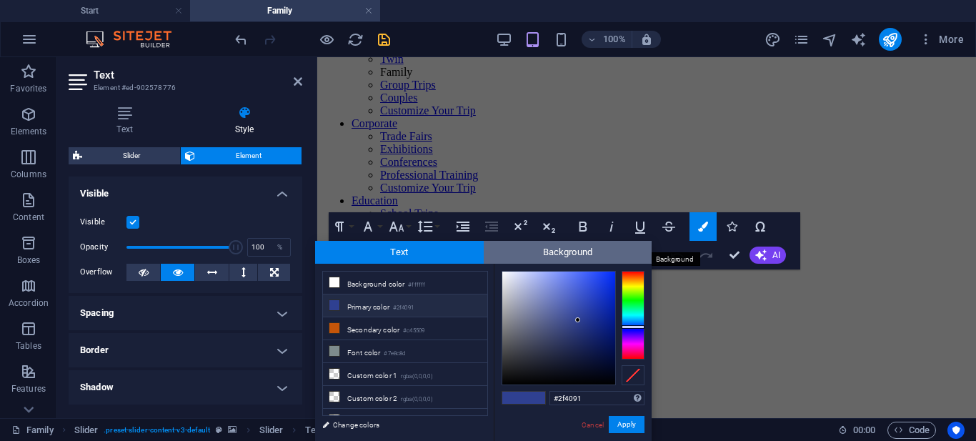
click at [539, 252] on span "Background" at bounding box center [568, 252] width 169 height 23
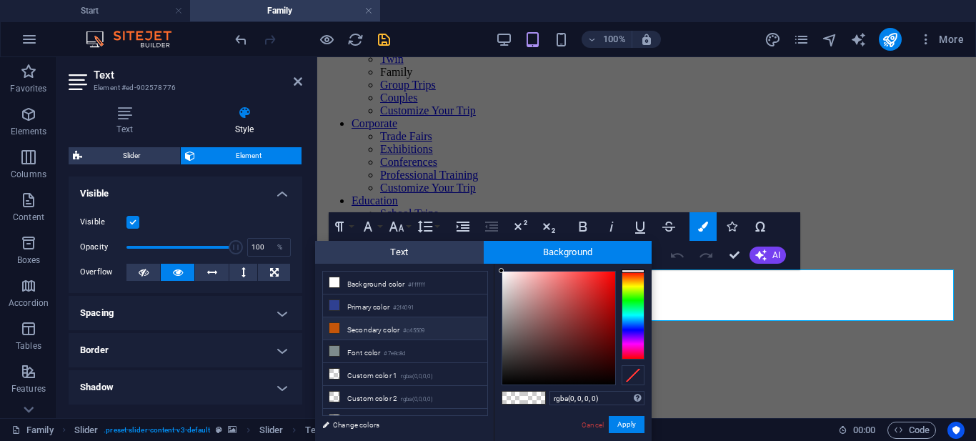
click at [374, 330] on li "Secondary color #c45509" at bounding box center [405, 328] width 164 height 23
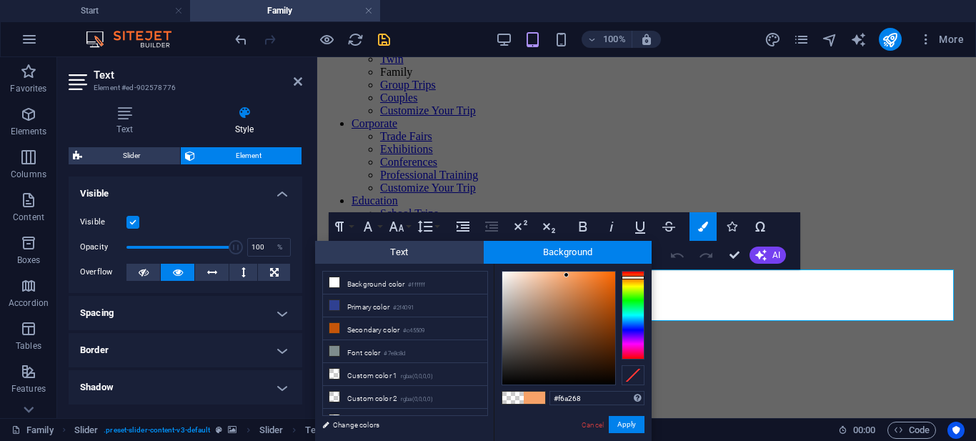
click at [567, 275] on div at bounding box center [558, 328] width 113 height 113
click at [592, 279] on div at bounding box center [558, 328] width 113 height 113
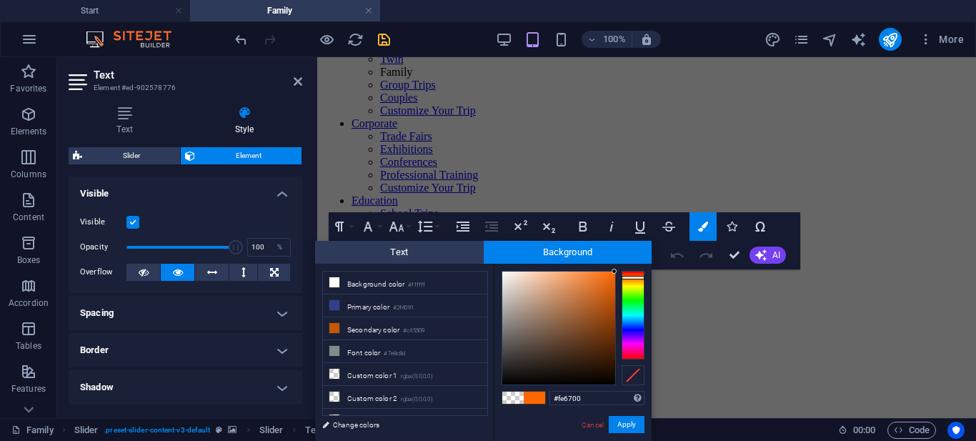
drag, startPoint x: 592, startPoint y: 279, endPoint x: 617, endPoint y: 272, distance: 26.2
click at [617, 272] on div at bounding box center [573, 328] width 143 height 114
click at [398, 327] on li "Secondary color #c45509" at bounding box center [405, 328] width 164 height 23
type input "#000000"
click at [625, 419] on button "Apply" at bounding box center [627, 424] width 36 height 17
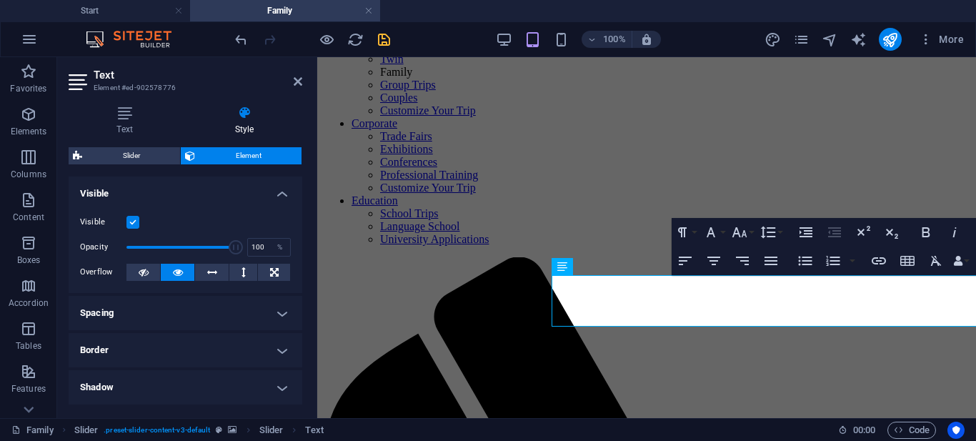
scroll to position [172, 0]
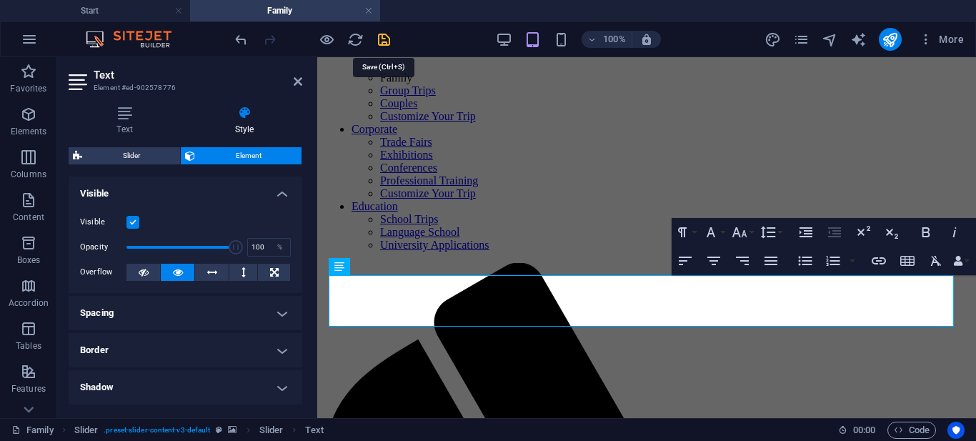
drag, startPoint x: 382, startPoint y: 39, endPoint x: 345, endPoint y: 2, distance: 52.6
click at [382, 39] on icon "save" at bounding box center [384, 39] width 16 height 16
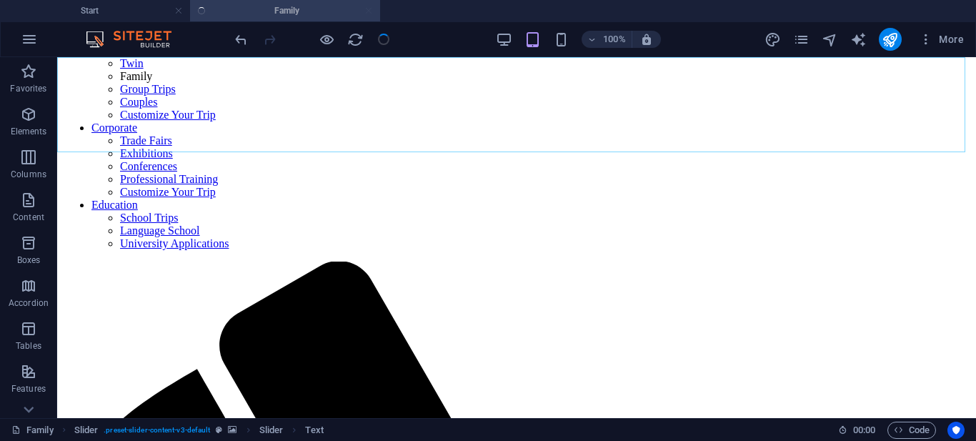
scroll to position [177, 0]
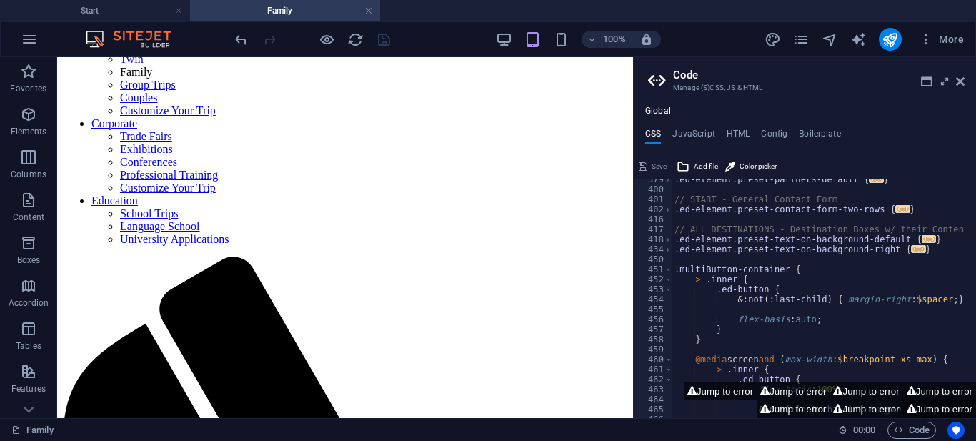
click at [928, 407] on button "Jump to error" at bounding box center [939, 409] width 73 height 18
type textarea "$menu-padding-outer: 0rem,"
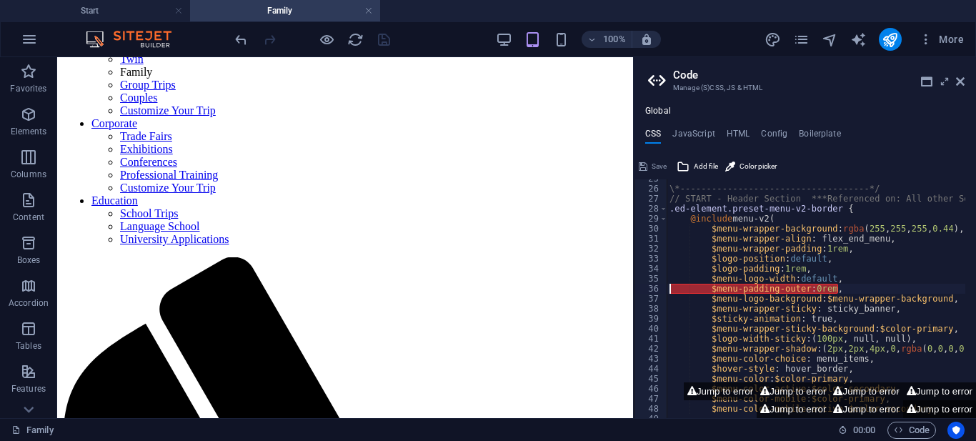
scroll to position [247, 0]
click at [878, 407] on button "Jump to error" at bounding box center [866, 409] width 73 height 18
click at [793, 405] on button "Jump to error" at bounding box center [793, 409] width 73 height 18
click at [961, 79] on icon at bounding box center [960, 81] width 9 height 11
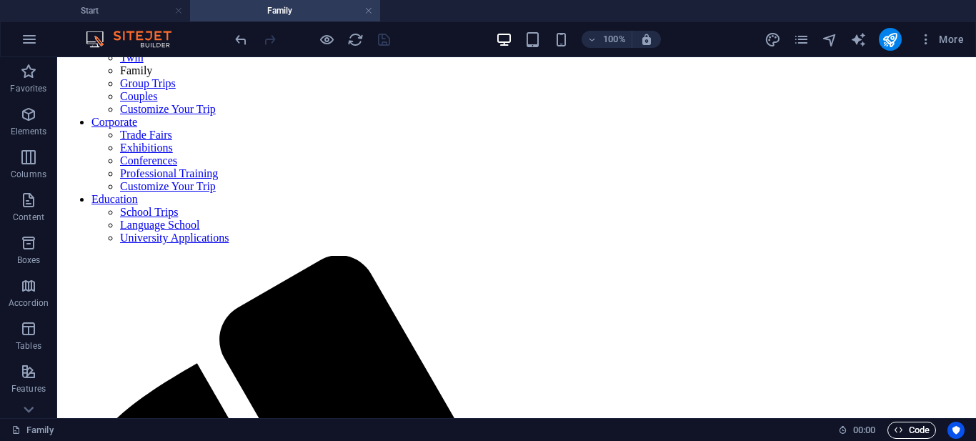
click at [917, 426] on span "Code" at bounding box center [912, 430] width 36 height 17
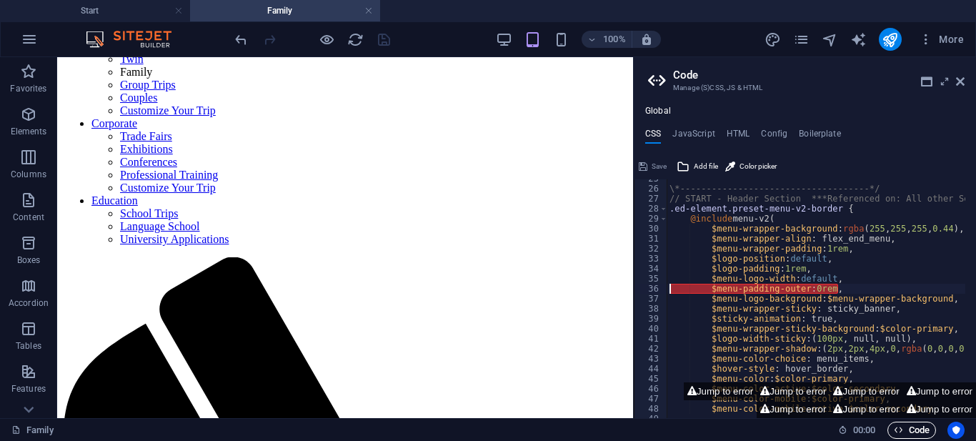
click at [917, 426] on span "Code" at bounding box center [912, 430] width 36 height 17
click at [959, 76] on icon at bounding box center [960, 81] width 9 height 11
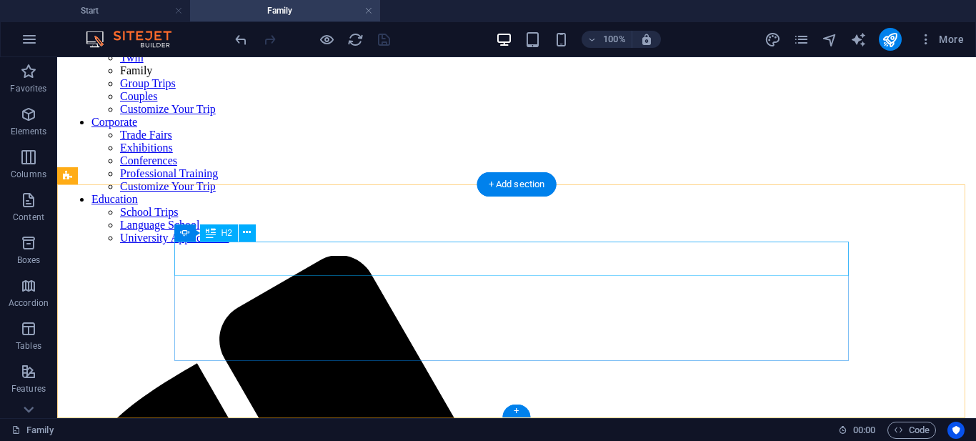
scroll to position [185, 0]
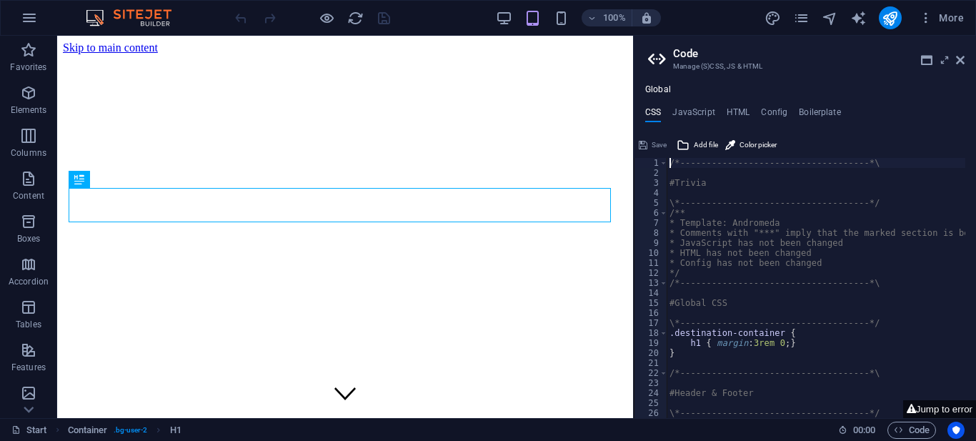
scroll to position [419, 0]
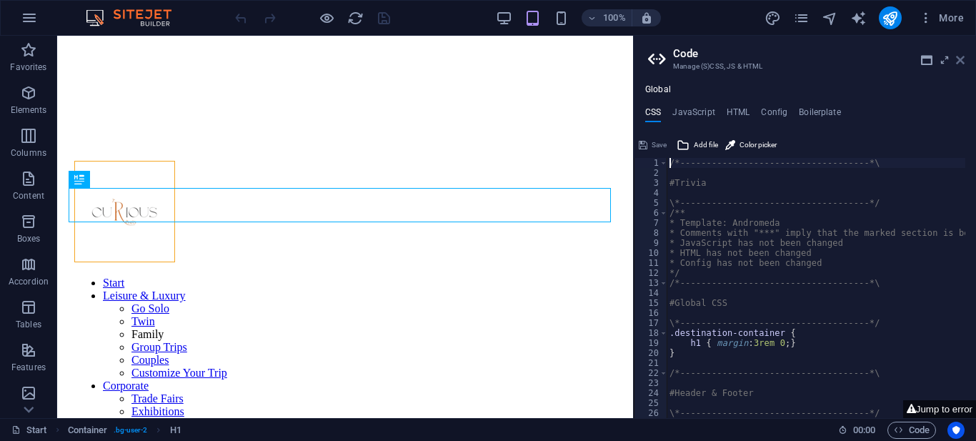
click at [959, 61] on icon at bounding box center [960, 59] width 9 height 11
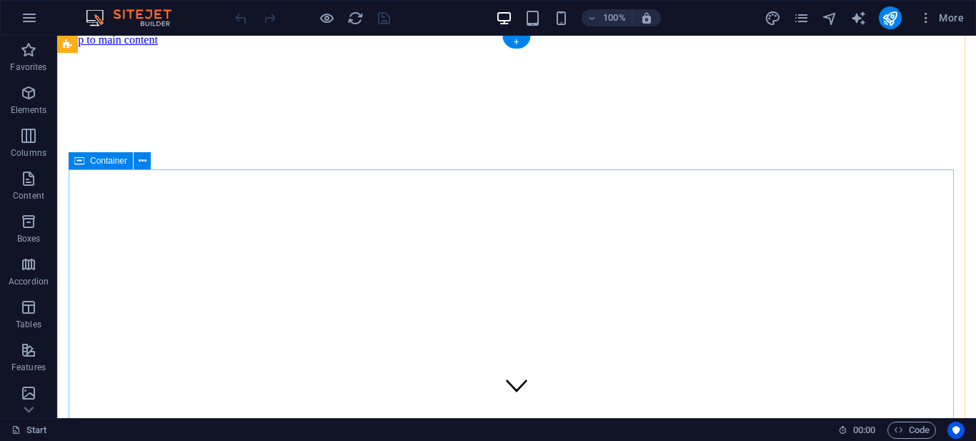
scroll to position [0, 0]
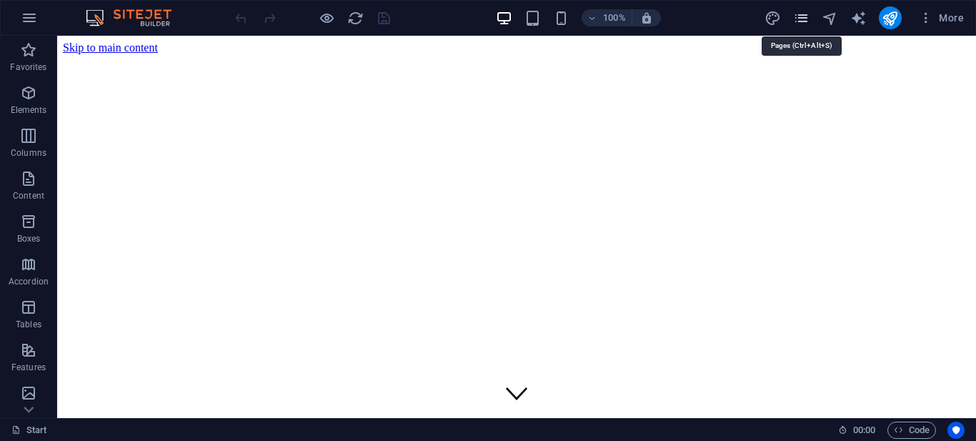
click at [799, 16] on icon "pages" at bounding box center [801, 18] width 16 height 16
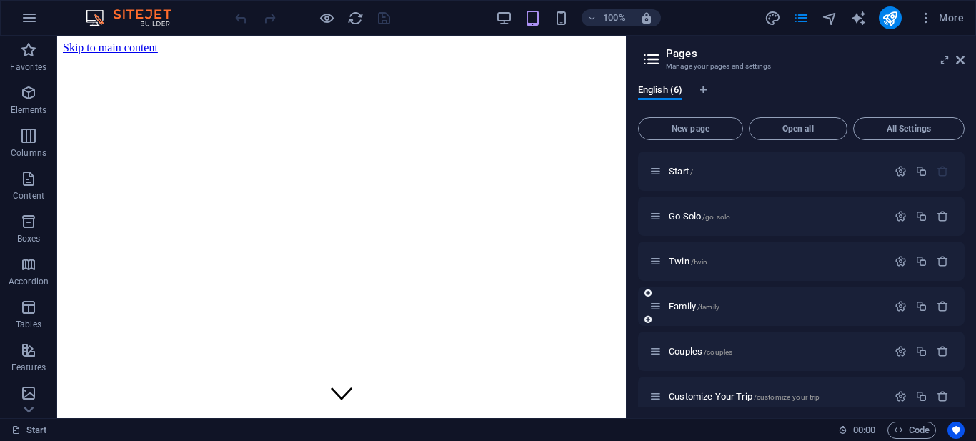
click at [693, 299] on div "Family /family" at bounding box center [769, 306] width 238 height 16
click at [685, 305] on span "Family /family" at bounding box center [694, 306] width 51 height 11
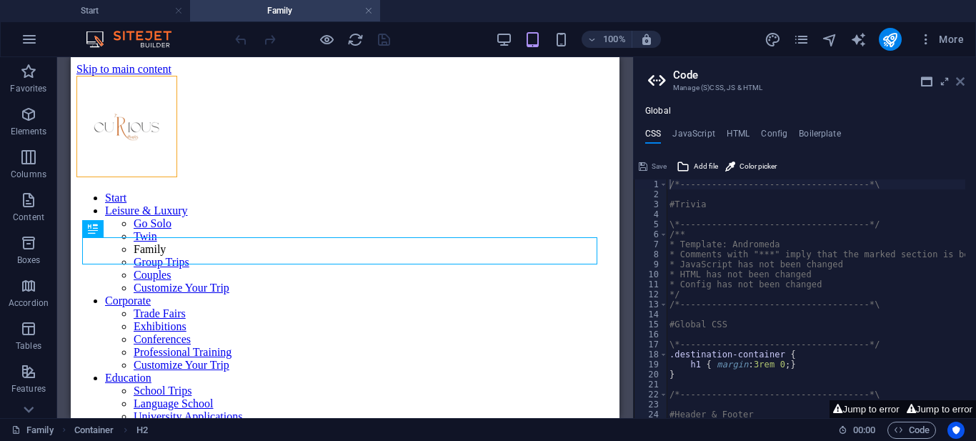
click at [959, 80] on icon at bounding box center [960, 81] width 9 height 11
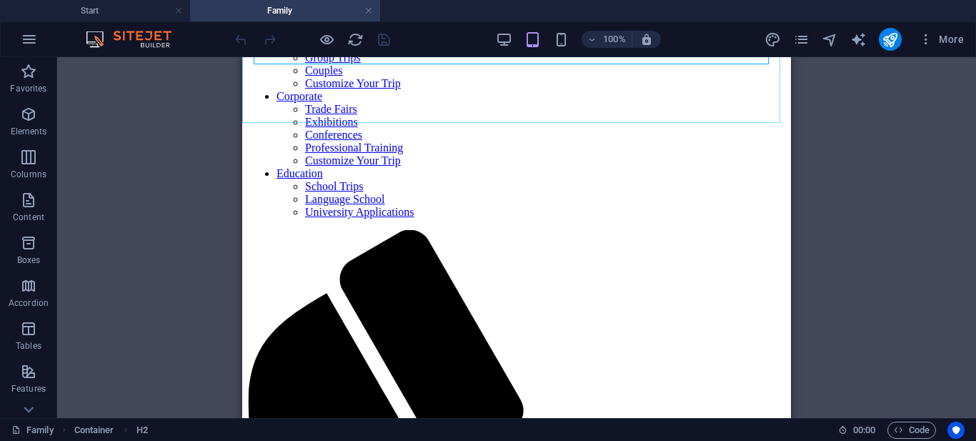
scroll to position [206, 0]
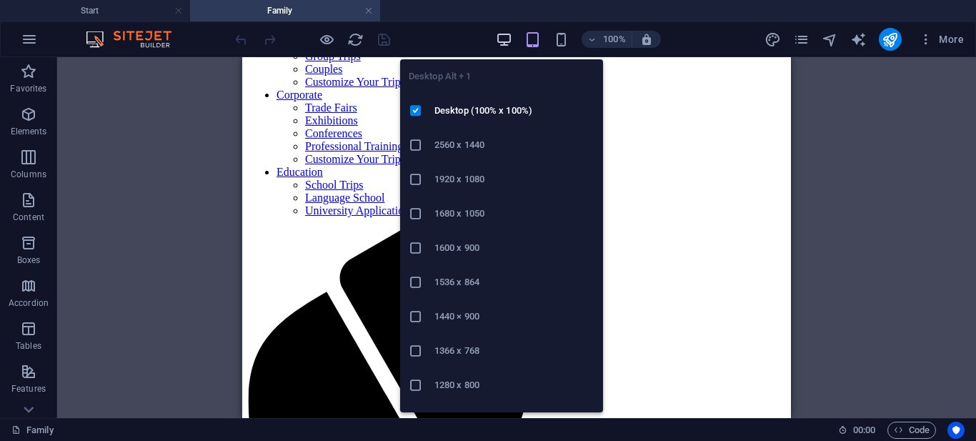
click at [503, 34] on icon "button" at bounding box center [504, 39] width 16 height 16
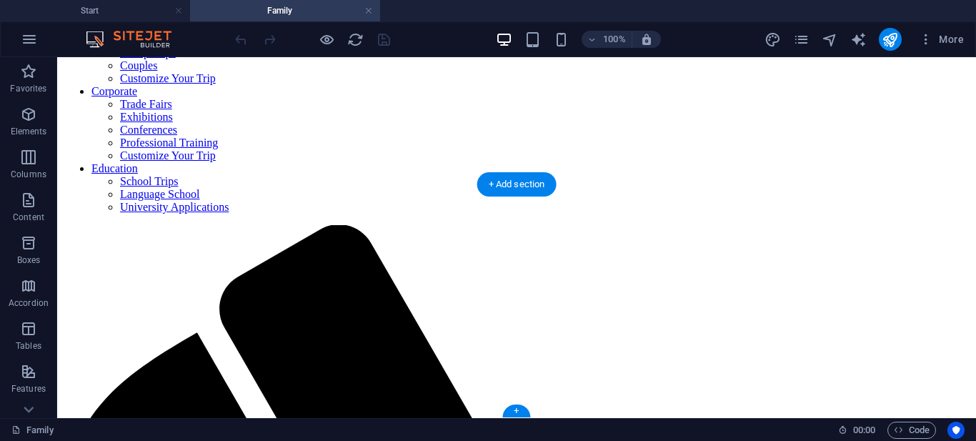
scroll to position [185, 0]
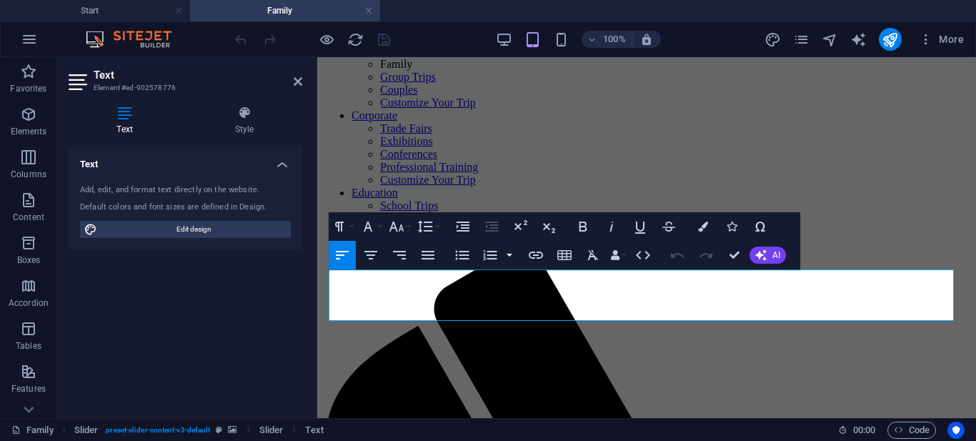
scroll to position [178, 0]
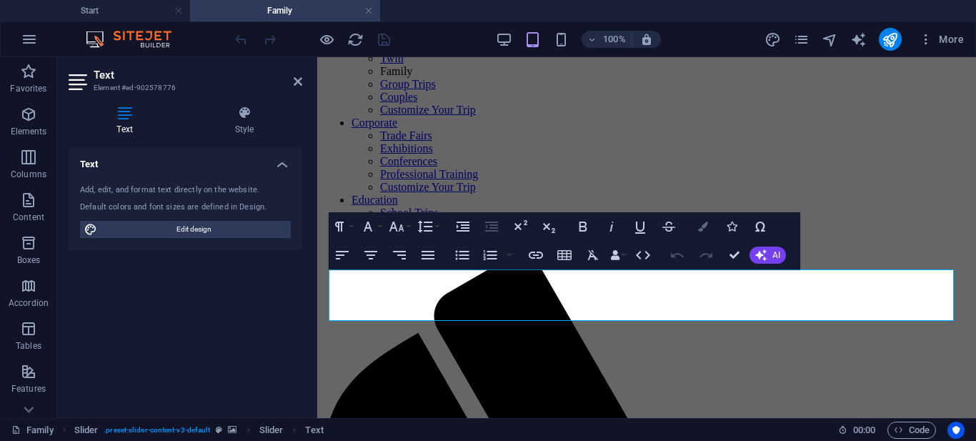
click at [699, 226] on icon "button" at bounding box center [703, 227] width 10 height 10
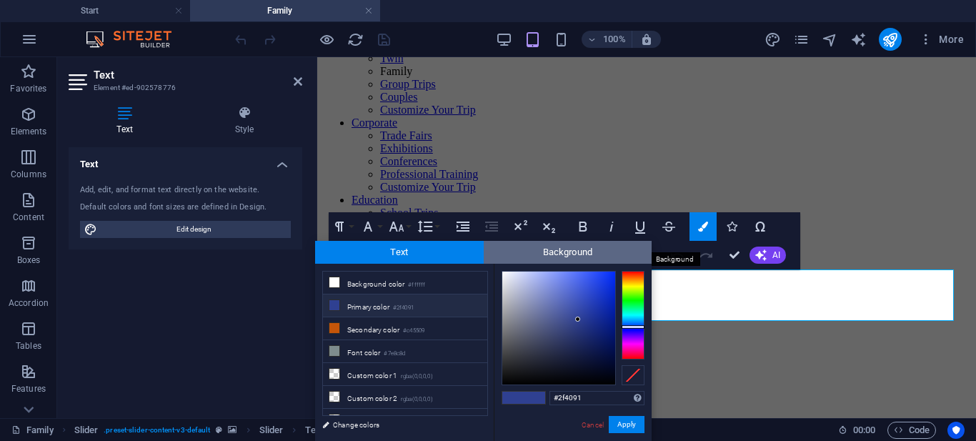
click at [544, 255] on span "Background" at bounding box center [568, 252] width 169 height 23
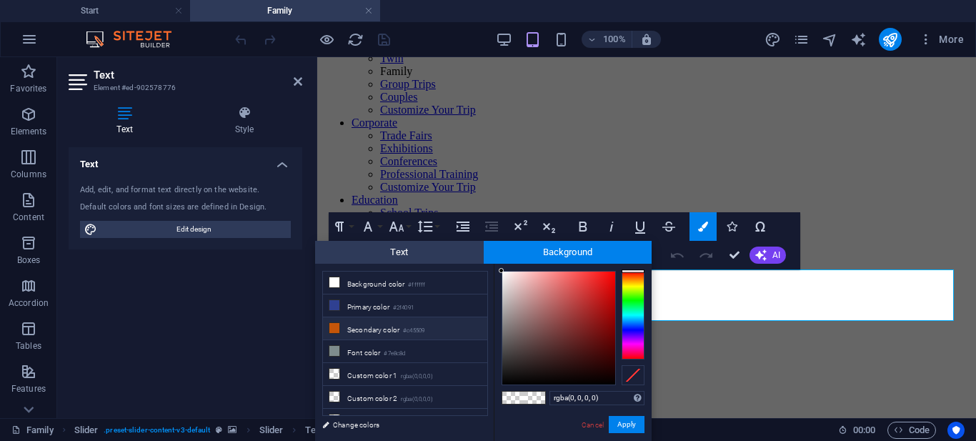
click at [412, 326] on small "#c45509" at bounding box center [413, 331] width 21 height 10
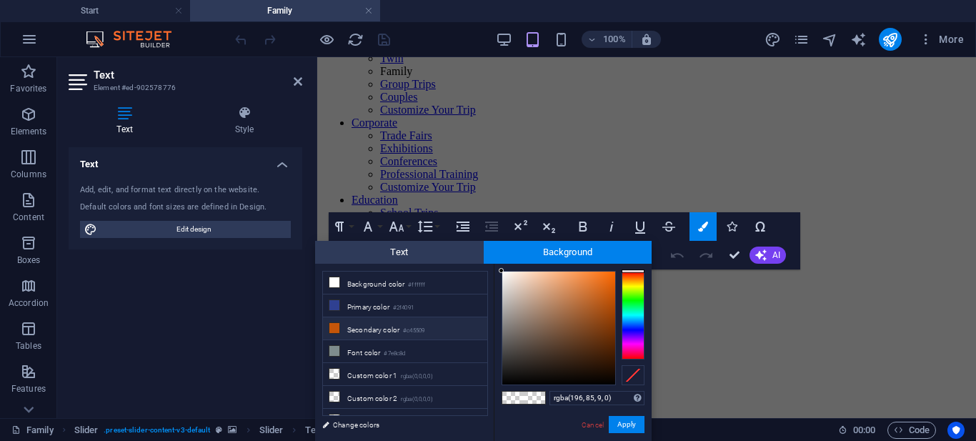
click at [531, 396] on span at bounding box center [534, 398] width 21 height 12
click at [588, 302] on div at bounding box center [558, 328] width 113 height 113
click at [605, 289] on div at bounding box center [558, 328] width 113 height 113
drag, startPoint x: 605, startPoint y: 289, endPoint x: 643, endPoint y: 292, distance: 38.7
click at [643, 292] on div at bounding box center [573, 328] width 143 height 114
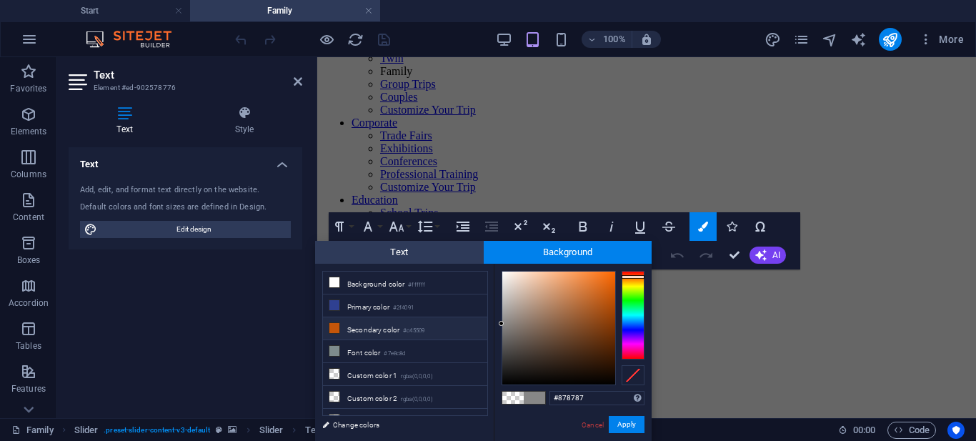
click at [447, 324] on li "Secondary color #c45509" at bounding box center [405, 328] width 164 height 23
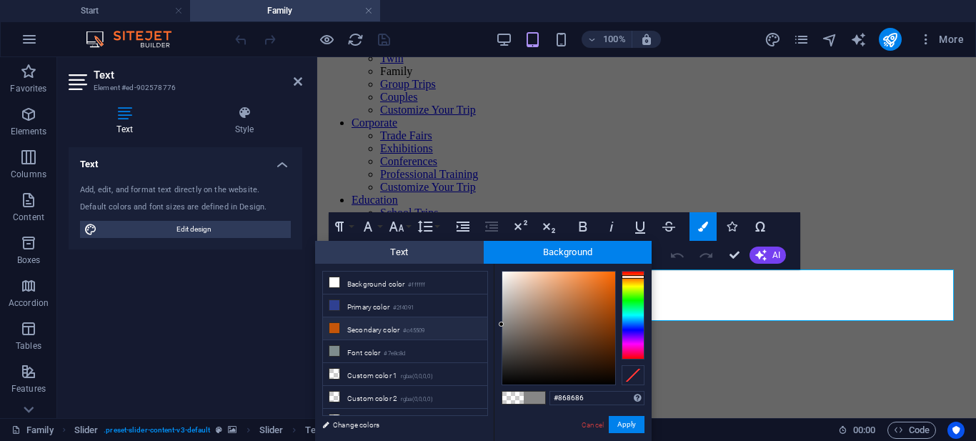
click at [387, 325] on li "Secondary color #c45509" at bounding box center [405, 328] width 164 height 23
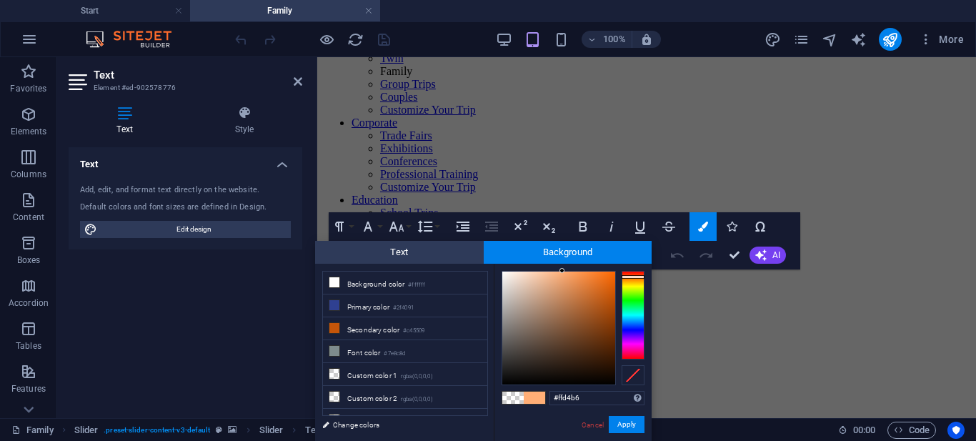
type input "#ffd5b8"
drag, startPoint x: 533, startPoint y: 175, endPoint x: 216, endPoint y: 119, distance: 322.3
click at [533, 175] on div "H2 Container Reference Text H2 Slider Slider Text Paragraph Format Normal Headi…" at bounding box center [646, 237] width 659 height 361
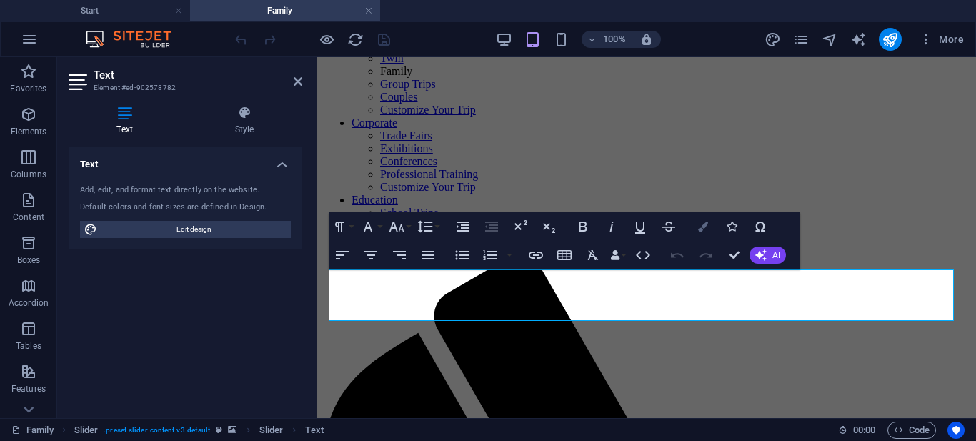
click at [705, 228] on icon "button" at bounding box center [703, 227] width 10 height 10
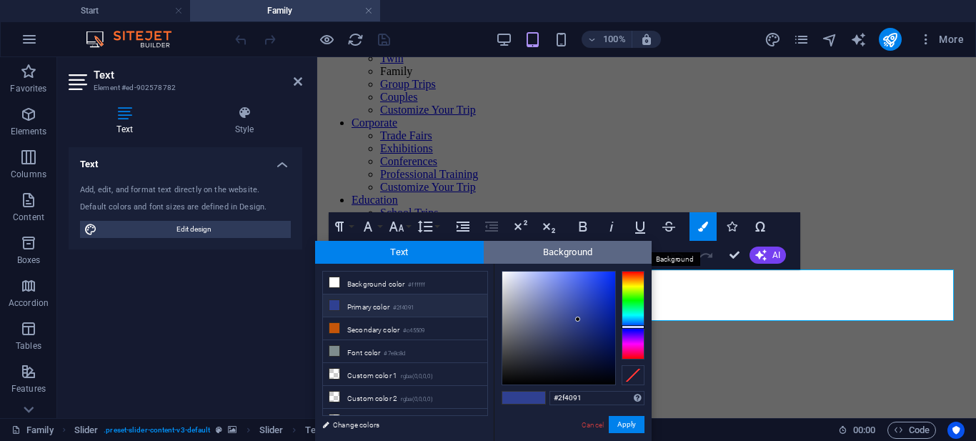
click at [507, 251] on span "Background" at bounding box center [568, 252] width 169 height 23
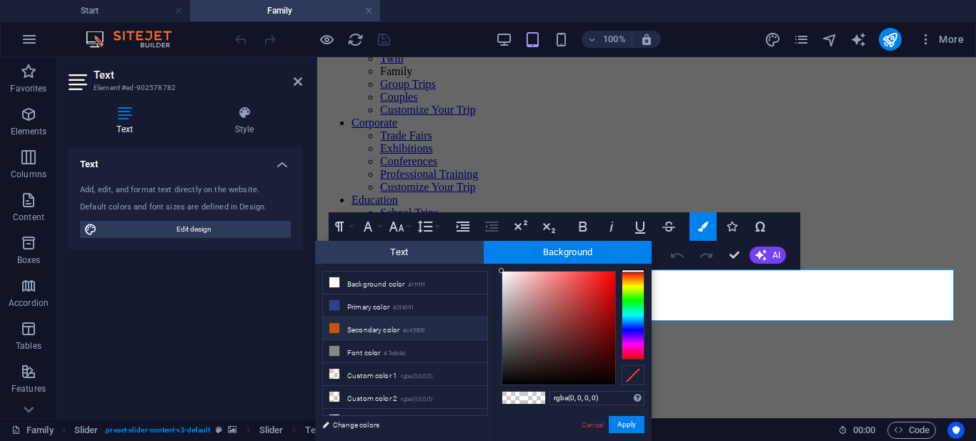
click at [427, 321] on li "Secondary color #c45509" at bounding box center [405, 328] width 164 height 23
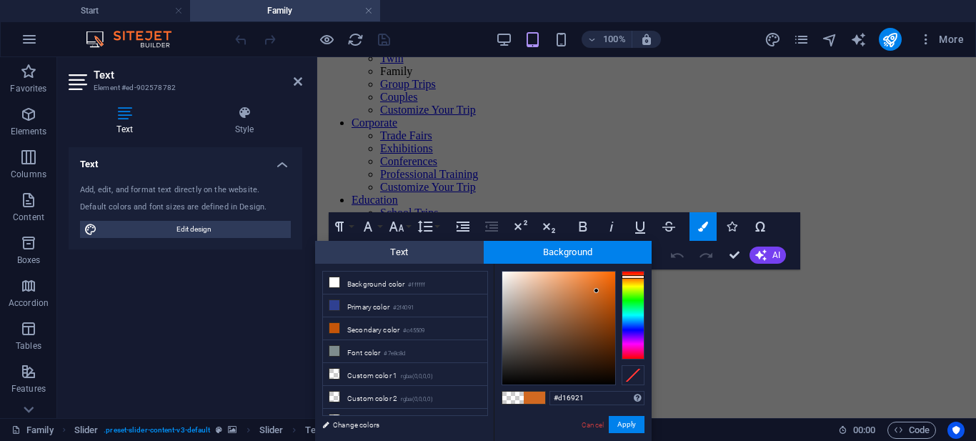
click at [597, 291] on div at bounding box center [558, 328] width 113 height 113
click at [598, 302] on div at bounding box center [558, 328] width 113 height 113
click at [403, 332] on li "Secondary color #c45509" at bounding box center [405, 328] width 164 height 23
type input "#c45509"
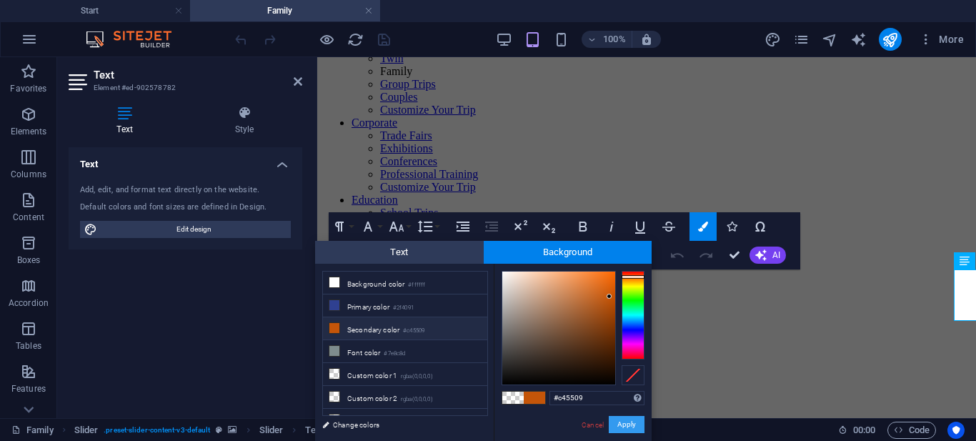
click at [630, 425] on button "Apply" at bounding box center [627, 424] width 36 height 17
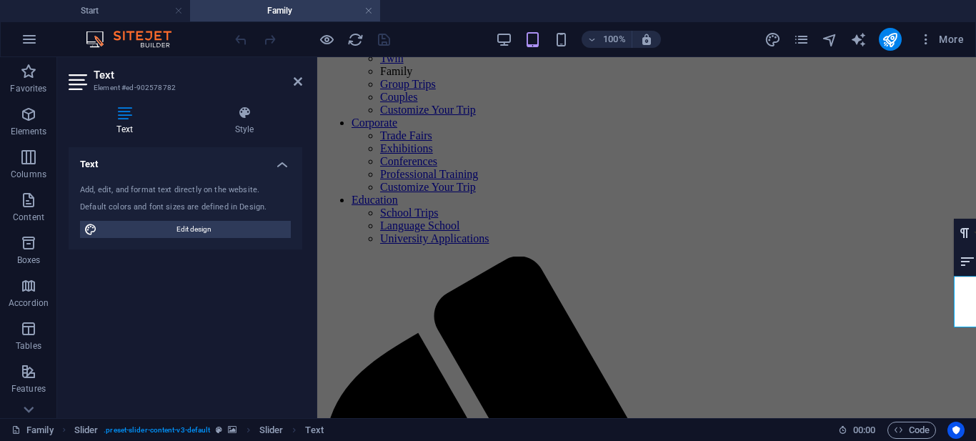
scroll to position [172, 0]
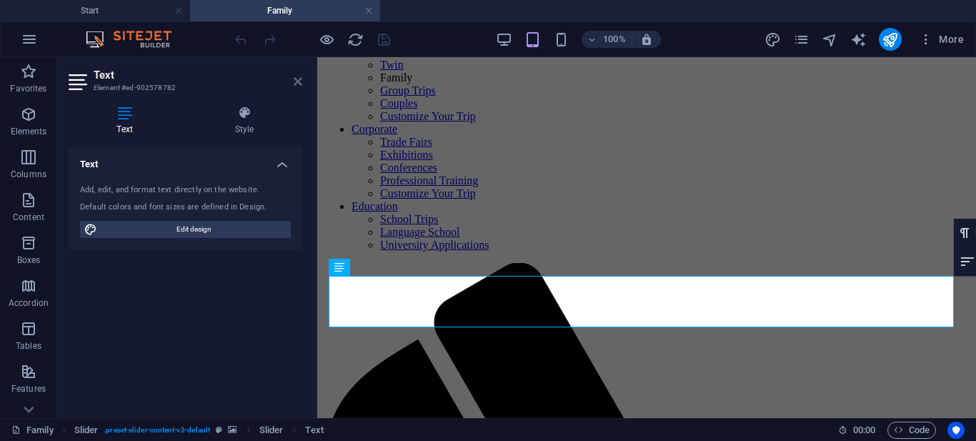
click at [298, 78] on icon at bounding box center [298, 81] width 9 height 11
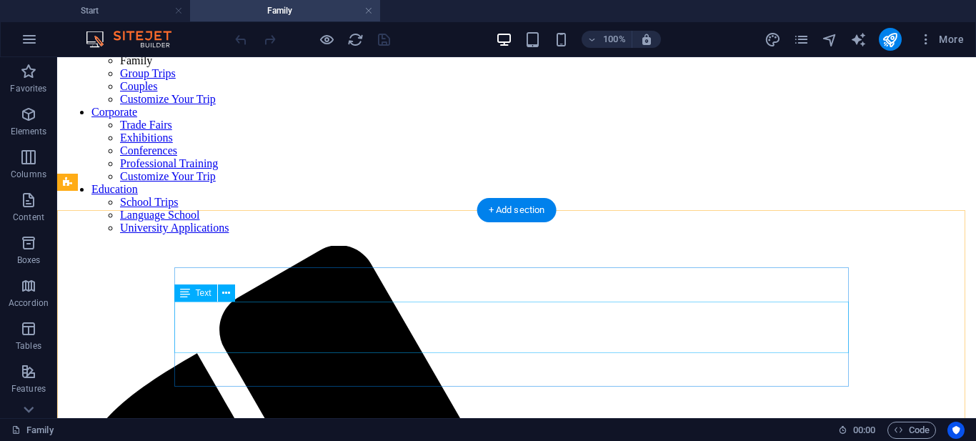
scroll to position [179, 0]
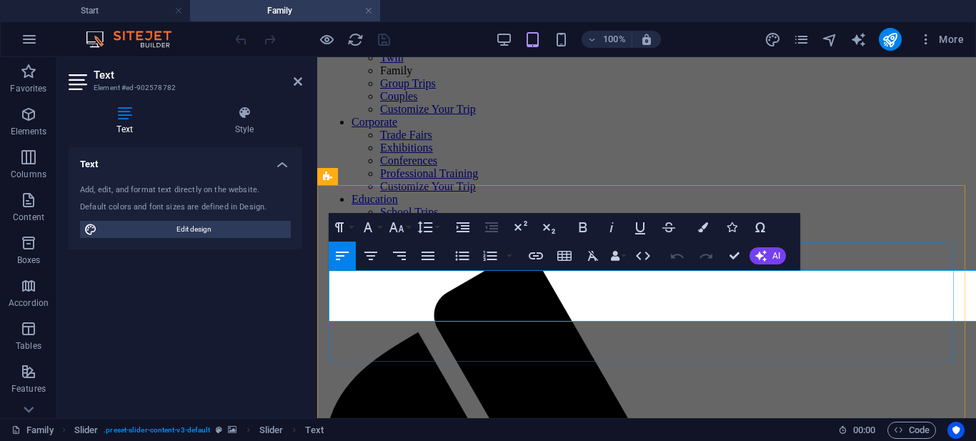
scroll to position [177, 0]
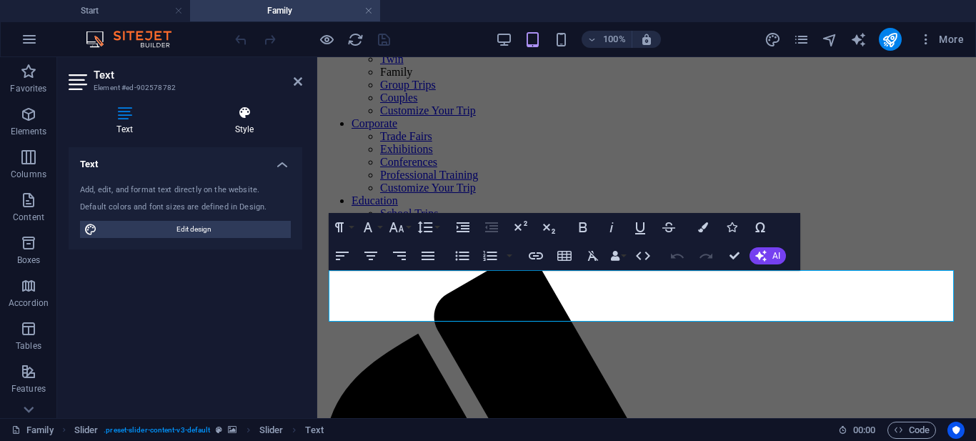
click at [249, 108] on icon at bounding box center [245, 113] width 116 height 14
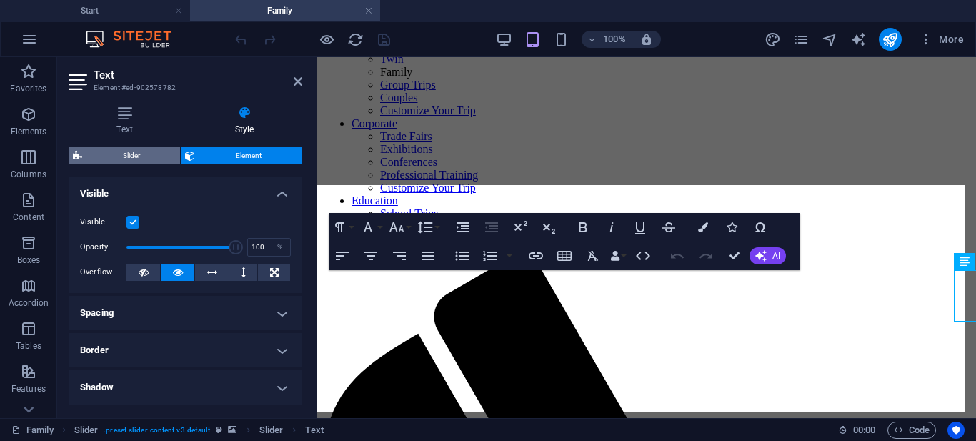
click at [133, 160] on span "Slider" at bounding box center [130, 155] width 89 height 17
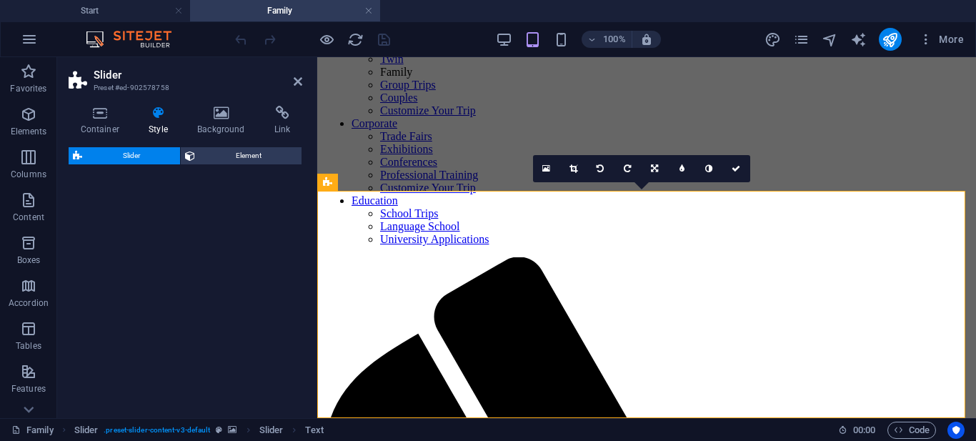
select select "rem"
select select "px"
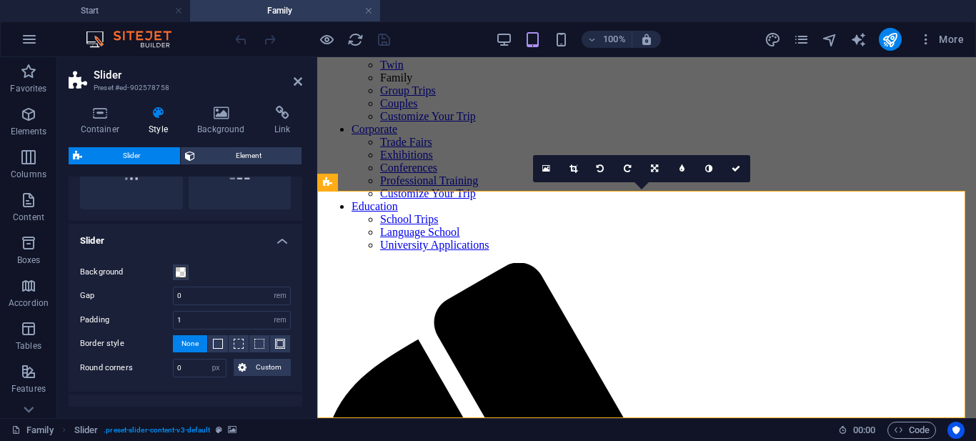
scroll to position [172, 0]
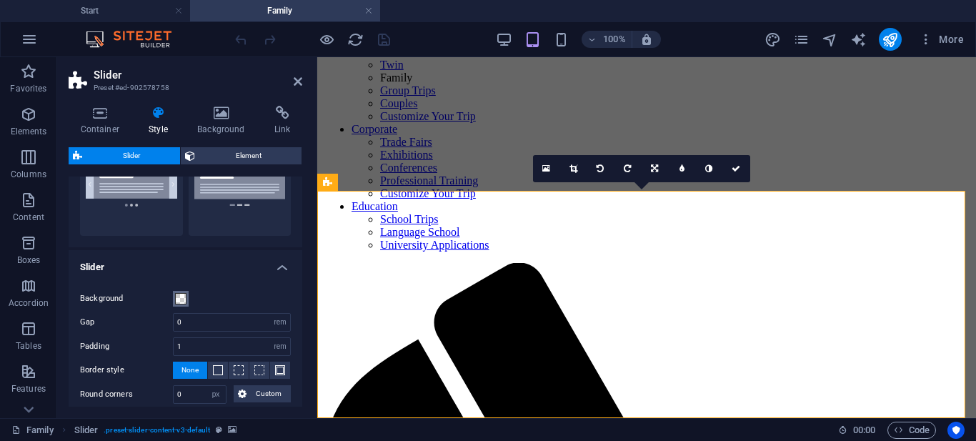
click at [179, 293] on span at bounding box center [180, 298] width 11 height 11
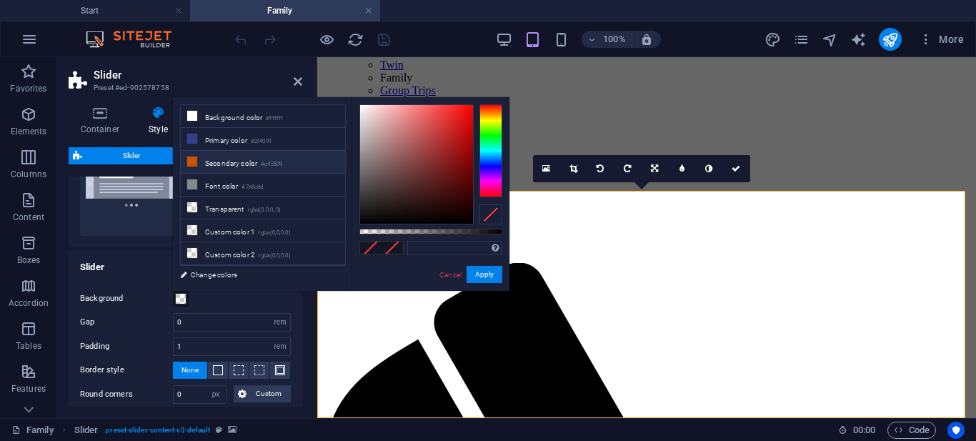
click at [209, 161] on li "Secondary color #c45509" at bounding box center [263, 162] width 164 height 23
type input "#c45509"
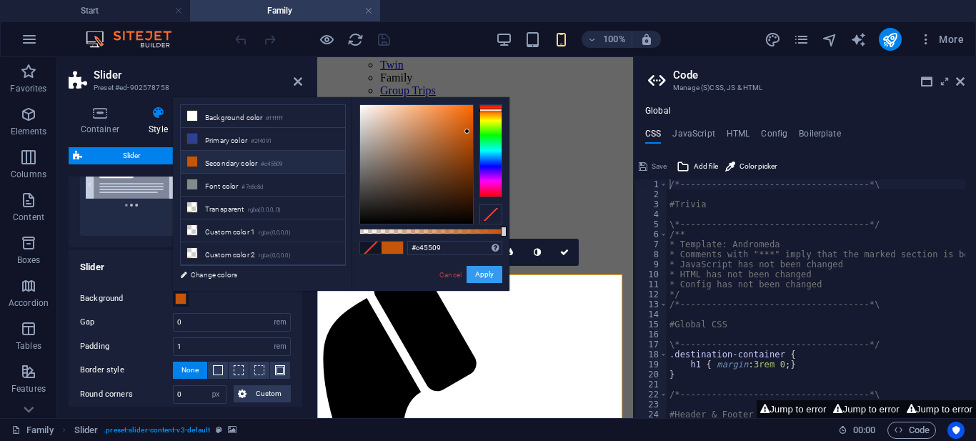
click at [485, 275] on button "Apply" at bounding box center [485, 274] width 36 height 17
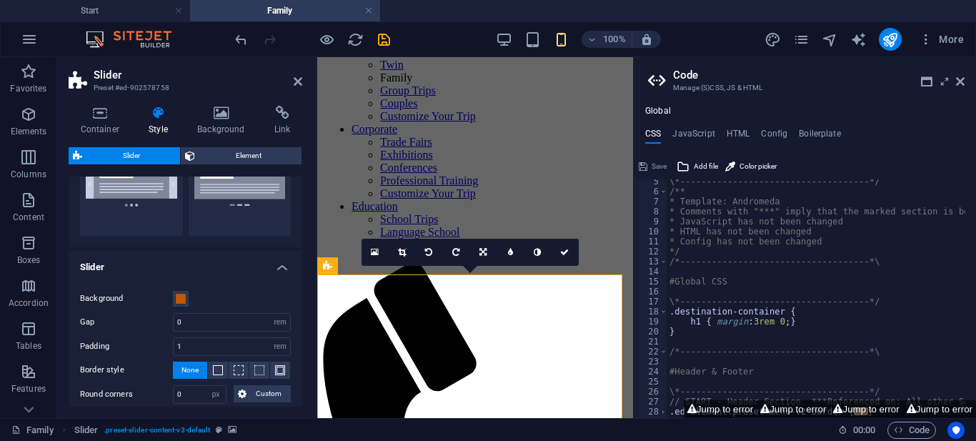
scroll to position [0, 0]
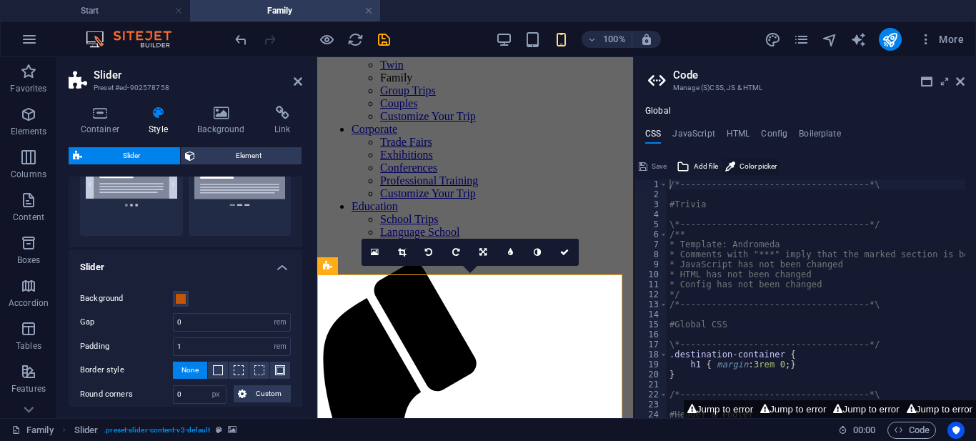
click at [747, 164] on span "Color picker" at bounding box center [758, 166] width 37 height 17
type input "#c45509"
click at [913, 138] on ul "CSS JavaScript HTML Config Boilerplate" at bounding box center [805, 137] width 342 height 16
click at [840, 204] on div "#c45509 /*------------------------------------*\ #Trivia \*--------------------…" at bounding box center [901, 303] width 468 height 248
type textarea "#Trivia"
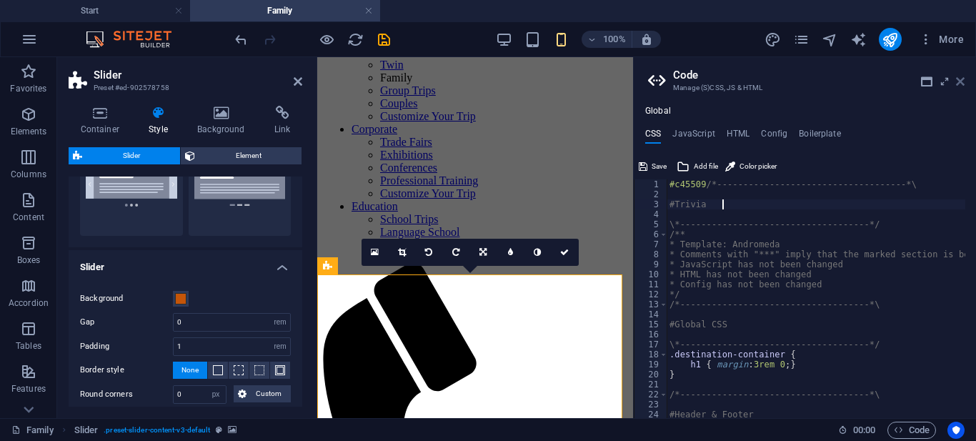
click at [964, 78] on icon at bounding box center [960, 81] width 9 height 11
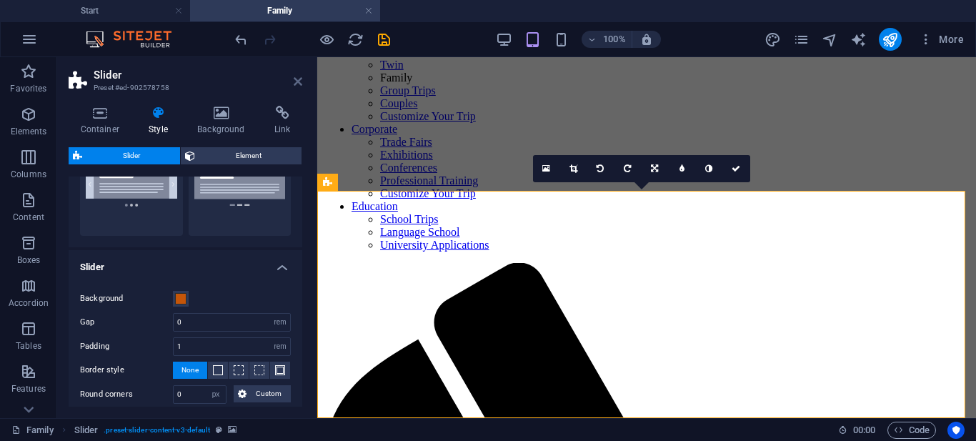
click at [297, 81] on icon at bounding box center [298, 81] width 9 height 11
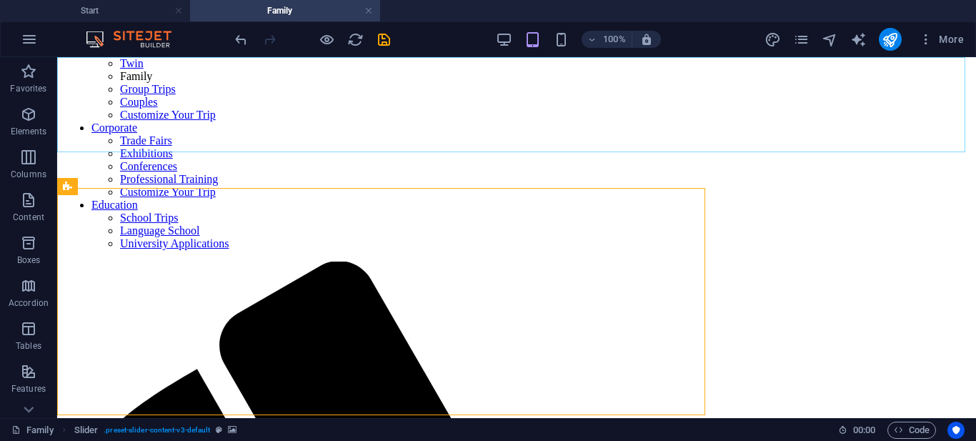
scroll to position [174, 0]
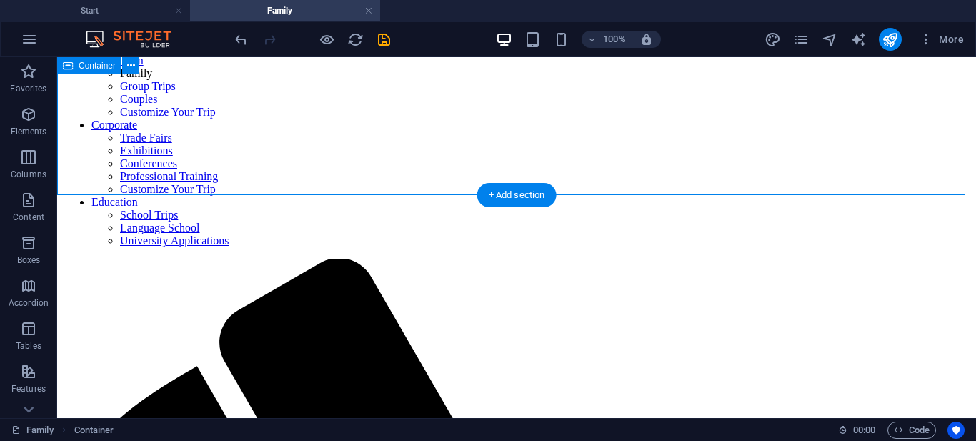
scroll to position [185, 0]
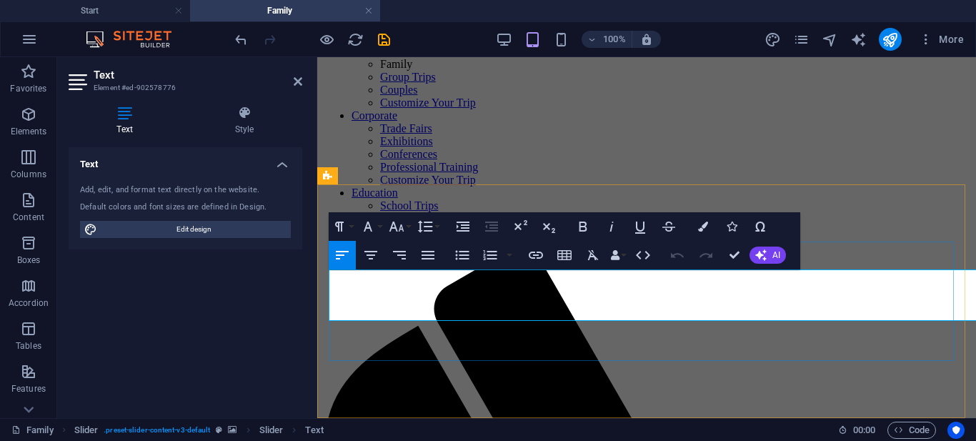
scroll to position [178, 0]
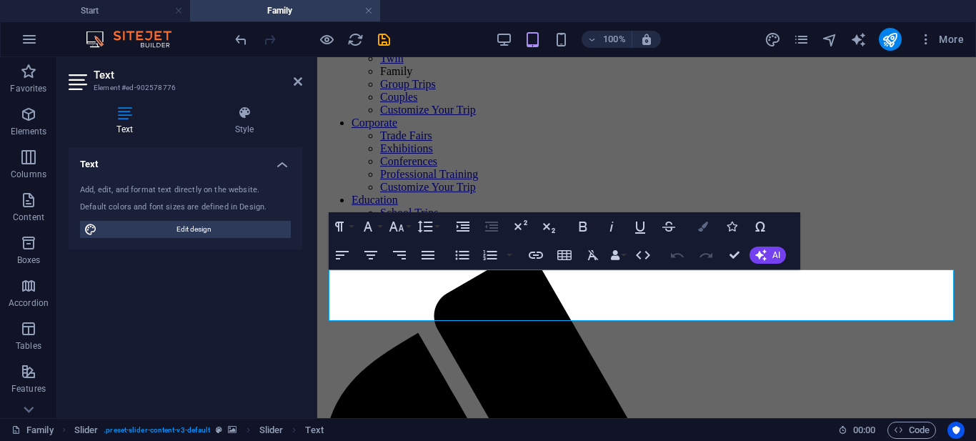
click at [703, 220] on button "Colors" at bounding box center [703, 226] width 27 height 29
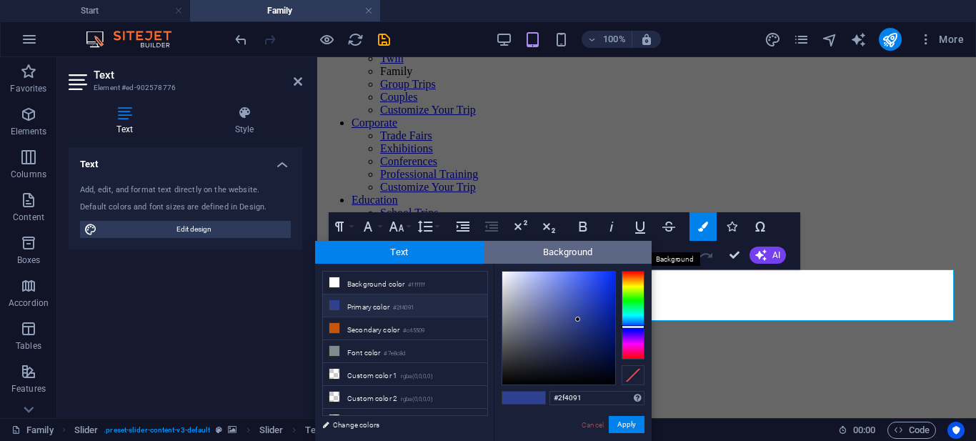
click at [541, 249] on span "Background" at bounding box center [568, 252] width 169 height 23
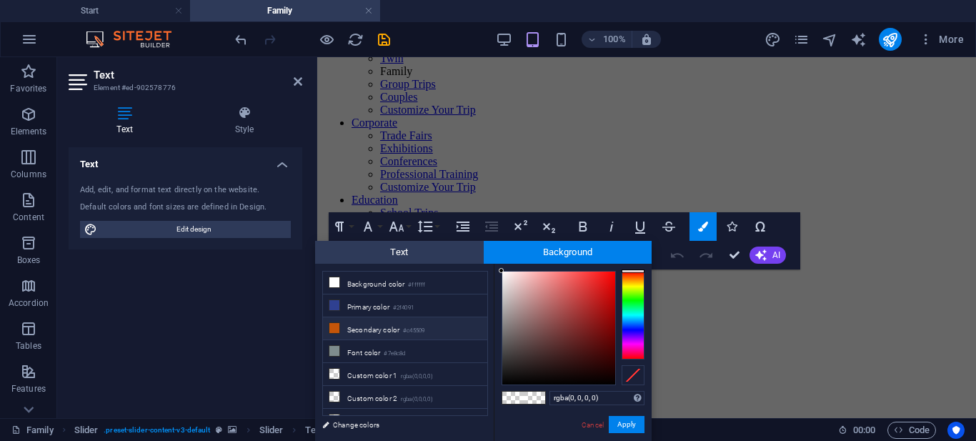
click at [385, 327] on li "Secondary color #c45509" at bounding box center [405, 328] width 164 height 23
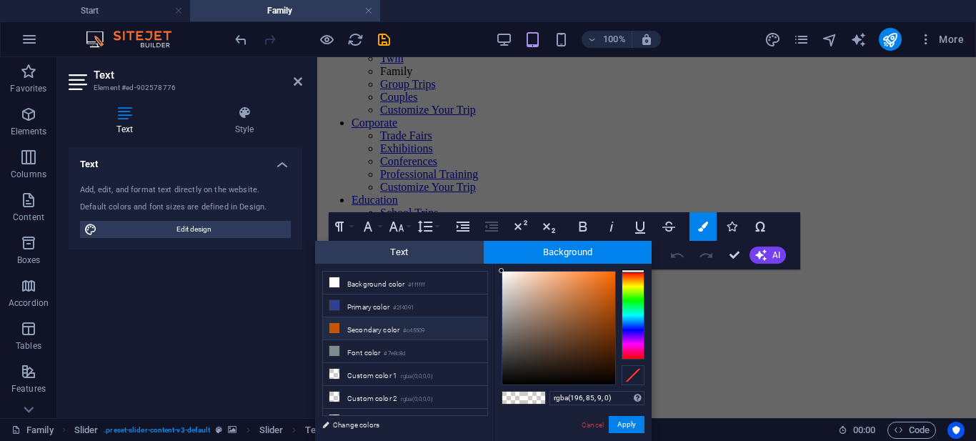
click at [415, 326] on small "#c45509" at bounding box center [413, 331] width 21 height 10
click at [587, 311] on div at bounding box center [558, 328] width 113 height 113
click at [409, 332] on small "#c45509" at bounding box center [413, 331] width 21 height 10
type input "#c45509"
click at [632, 420] on button "Apply" at bounding box center [627, 424] width 36 height 17
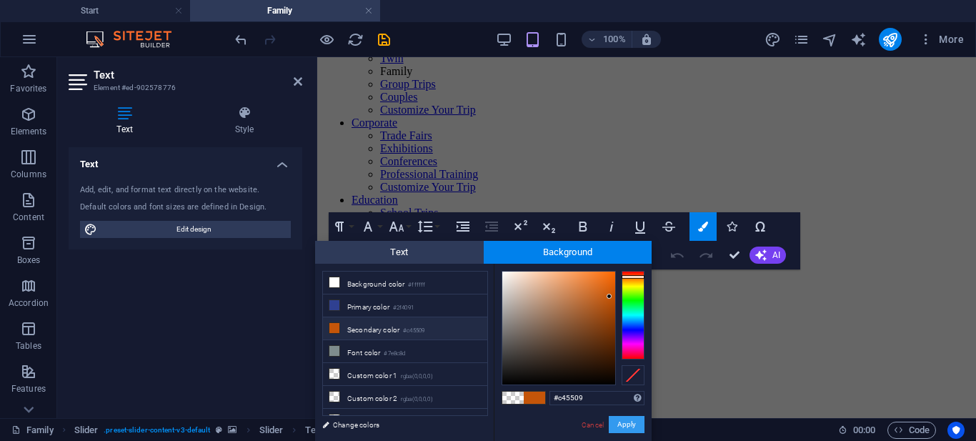
scroll to position [172, 0]
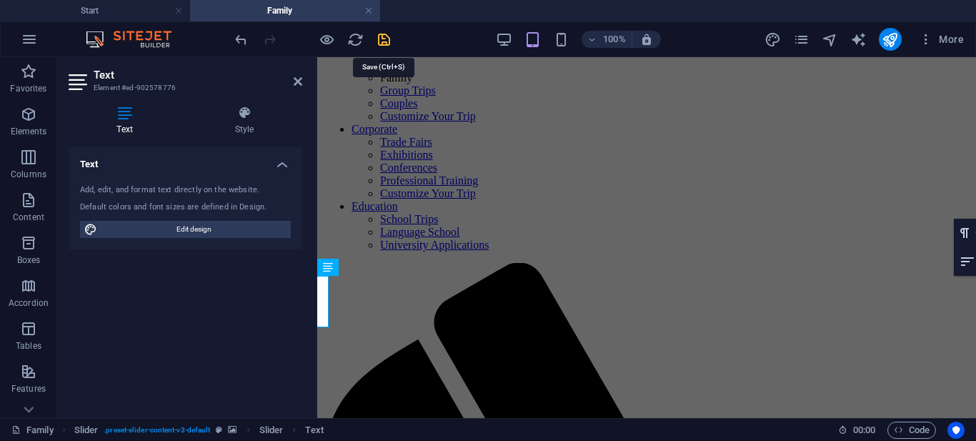
click at [378, 38] on icon "save" at bounding box center [384, 39] width 16 height 16
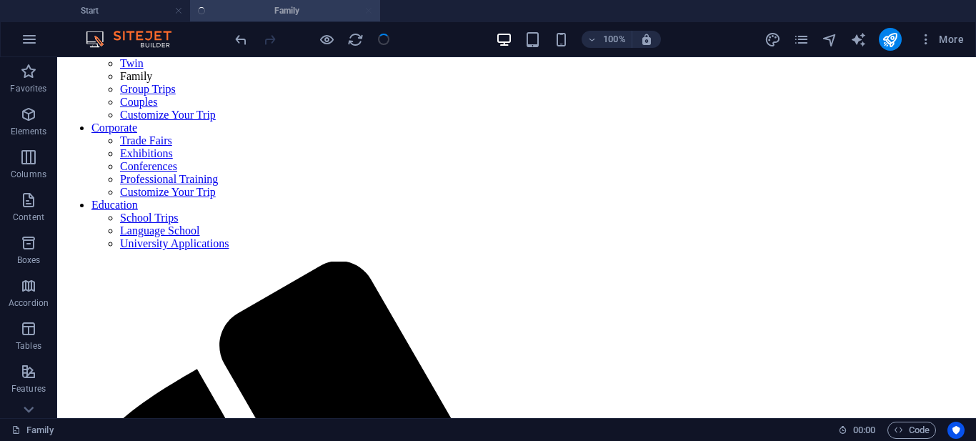
scroll to position [178, 0]
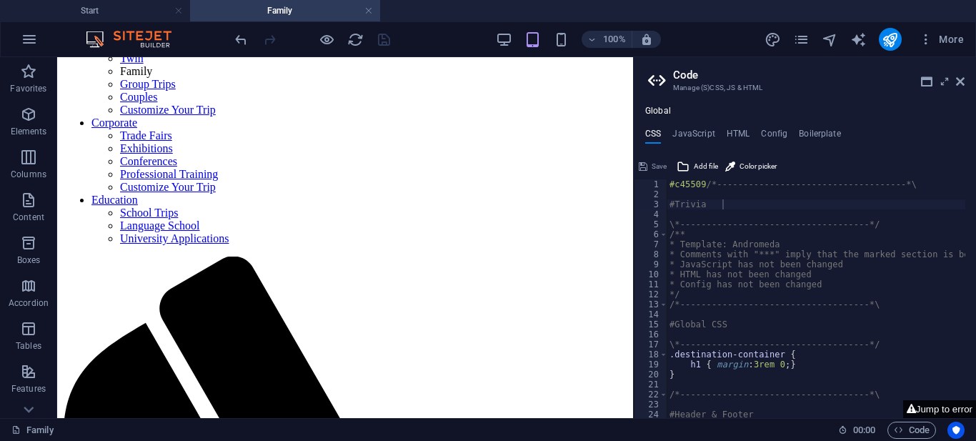
click at [944, 405] on button "Jump to error" at bounding box center [939, 409] width 73 height 18
type textarea "$menu-padding-outer: 0rem,"
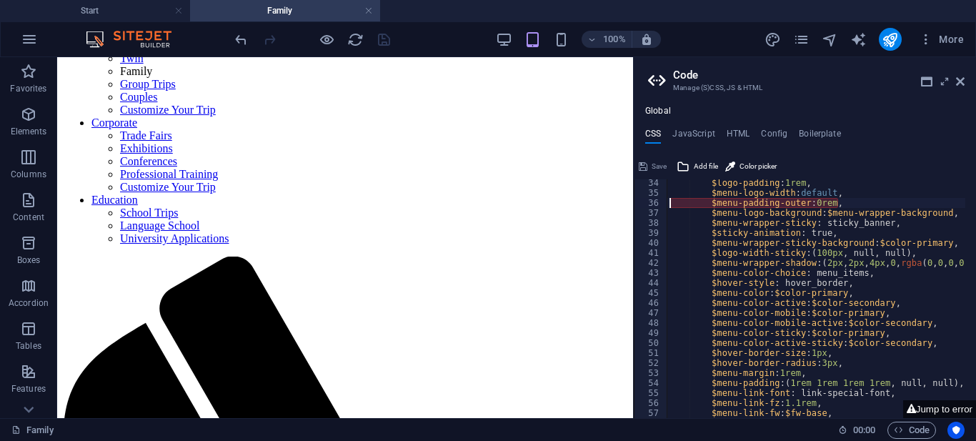
scroll to position [332, 0]
click at [796, 202] on div "$logo-padding : 1rem , $menu-logo-width : default , $menu-padding-outer : 0rem …" at bounding box center [901, 302] width 468 height 248
click at [822, 205] on div "$logo-padding : 1rem , $menu-logo-width : default , $menu-padding-outer : 0rem …" at bounding box center [901, 302] width 468 height 248
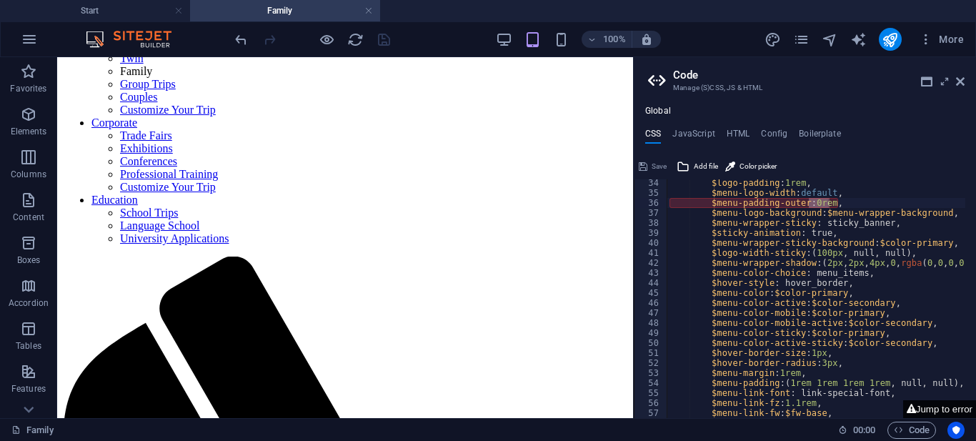
click at [948, 407] on button "Jump to error" at bounding box center [939, 409] width 73 height 18
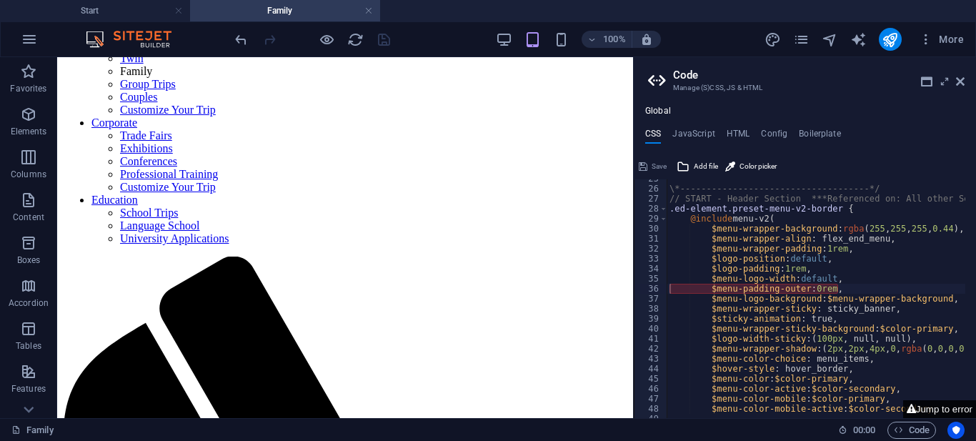
click at [948, 407] on button "Jump to error" at bounding box center [939, 409] width 73 height 18
drag, startPoint x: 964, startPoint y: 79, endPoint x: 906, endPoint y: 25, distance: 79.4
click at [964, 79] on icon at bounding box center [960, 81] width 9 height 11
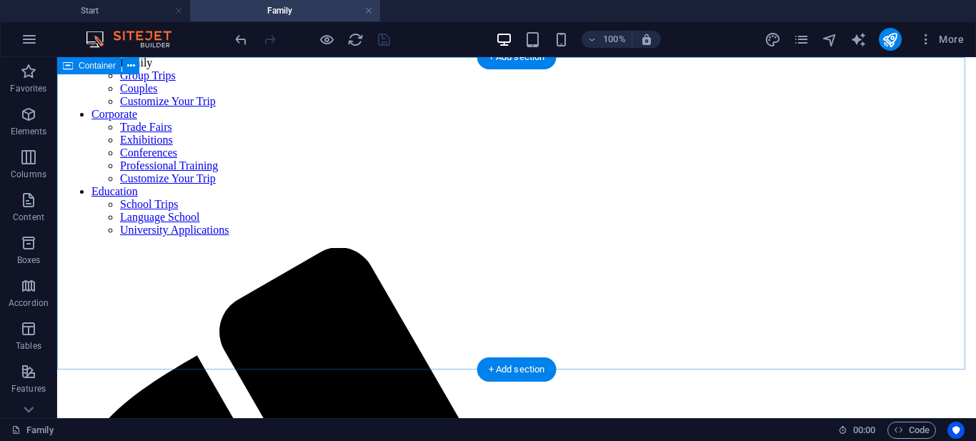
scroll to position [0, 0]
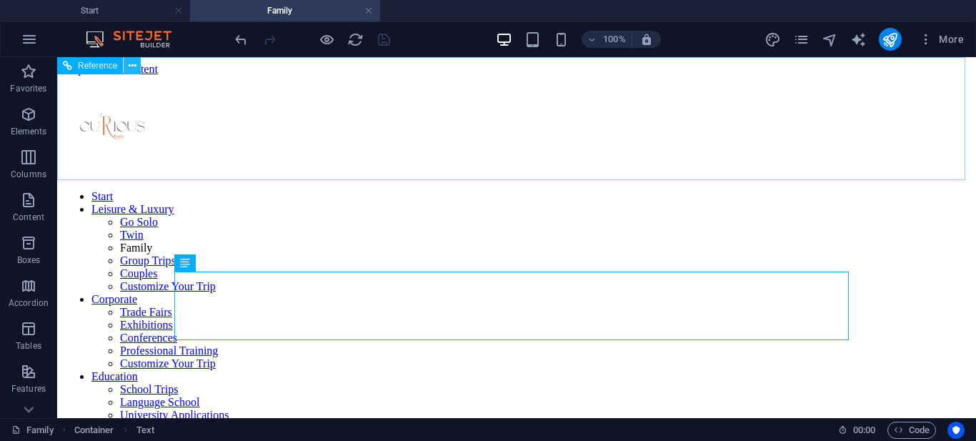
click at [134, 65] on icon at bounding box center [133, 66] width 8 height 15
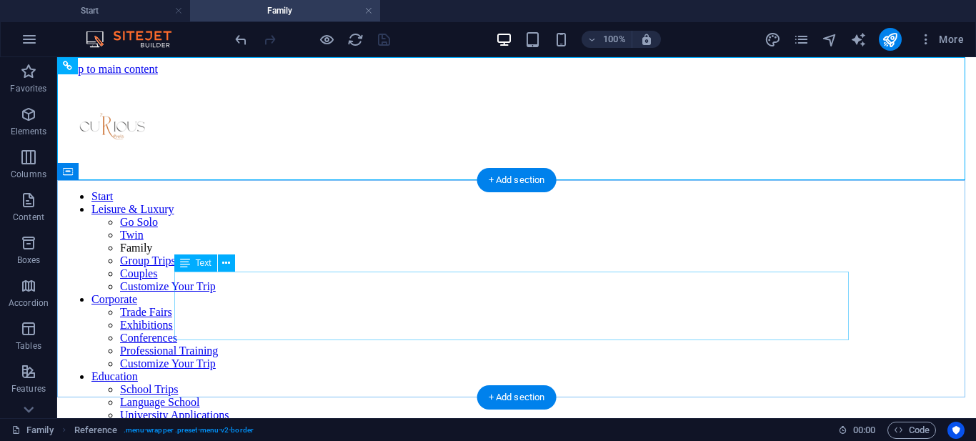
scroll to position [71, 0]
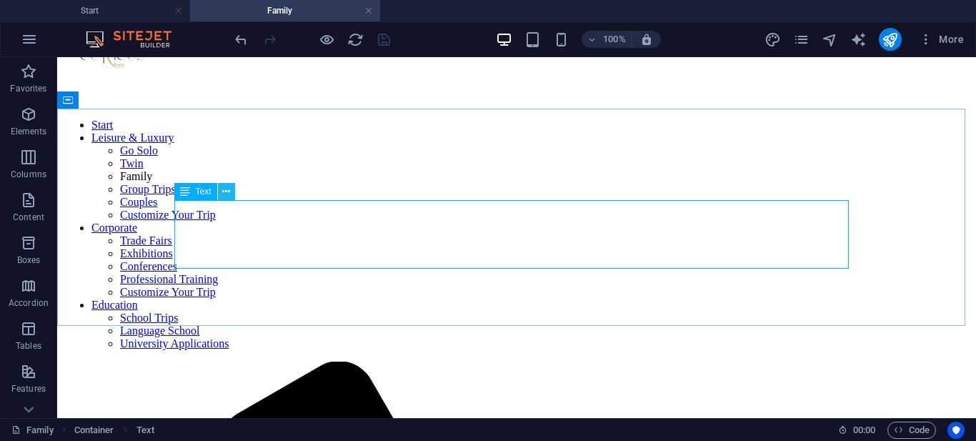
click at [228, 190] on icon at bounding box center [226, 191] width 8 height 15
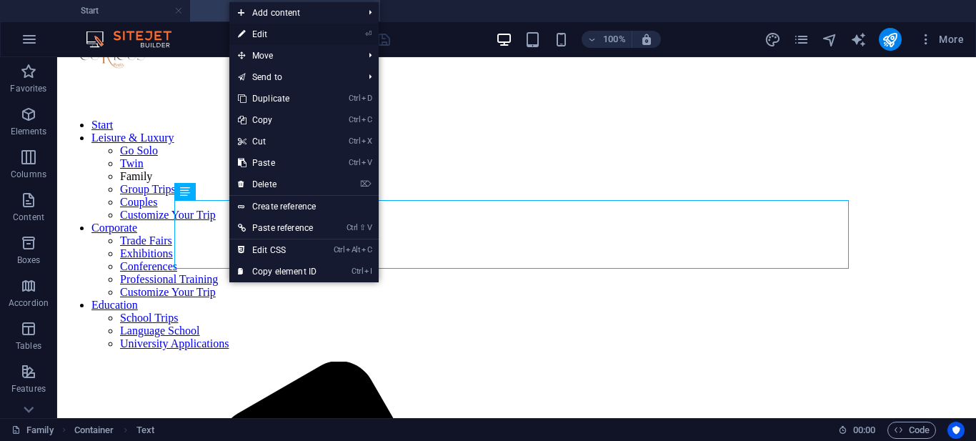
click at [275, 32] on link "⏎ Edit" at bounding box center [277, 34] width 96 height 21
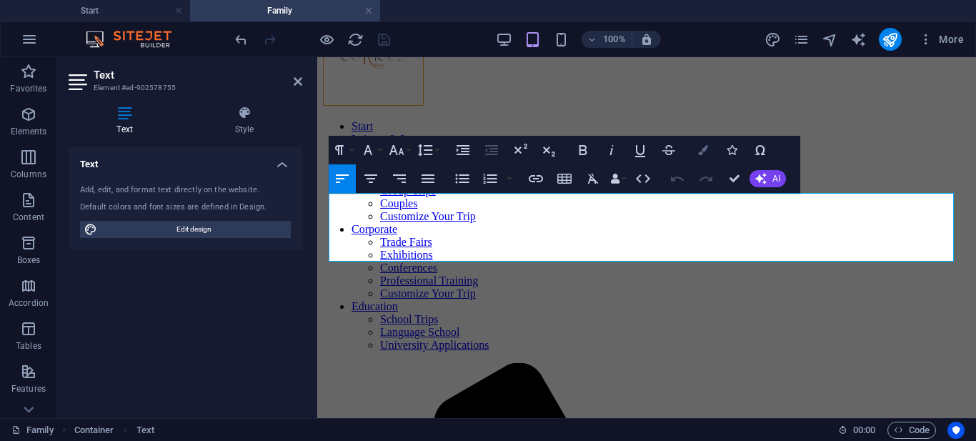
click at [703, 151] on icon "button" at bounding box center [703, 150] width 10 height 10
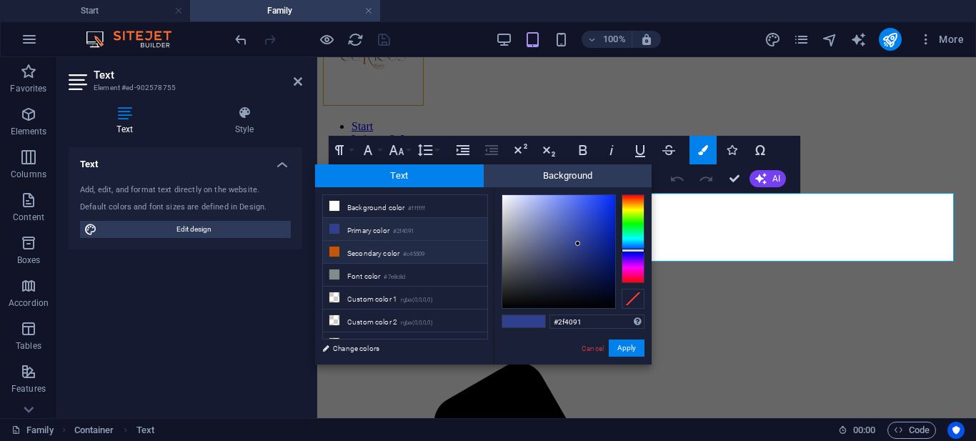
click at [360, 254] on li "Secondary color #c45509" at bounding box center [405, 252] width 164 height 23
type input "#c45509"
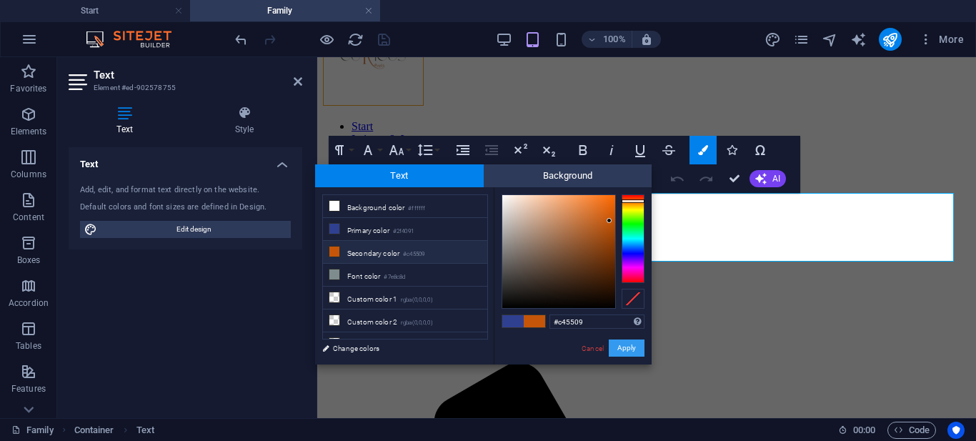
click at [628, 347] on button "Apply" at bounding box center [627, 348] width 36 height 17
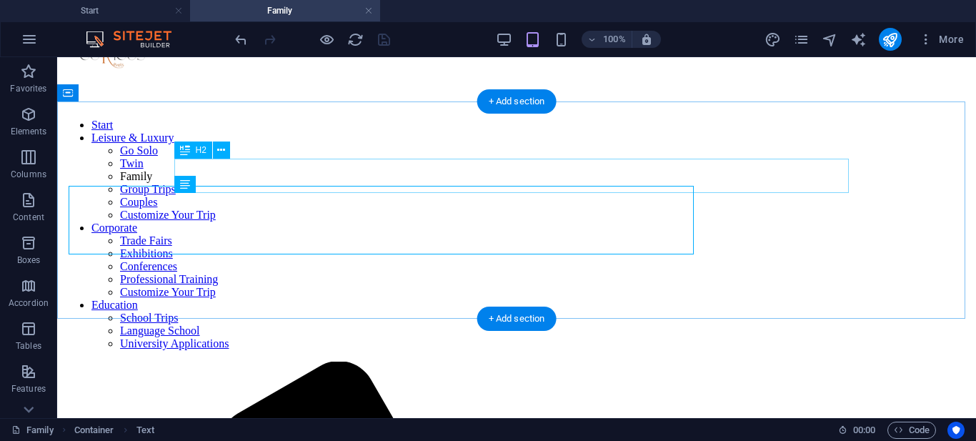
scroll to position [79, 0]
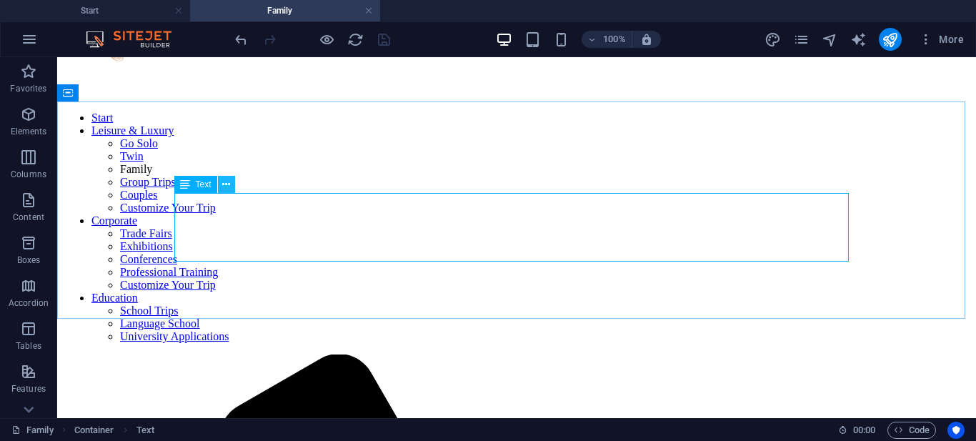
click at [226, 191] on icon at bounding box center [226, 184] width 8 height 15
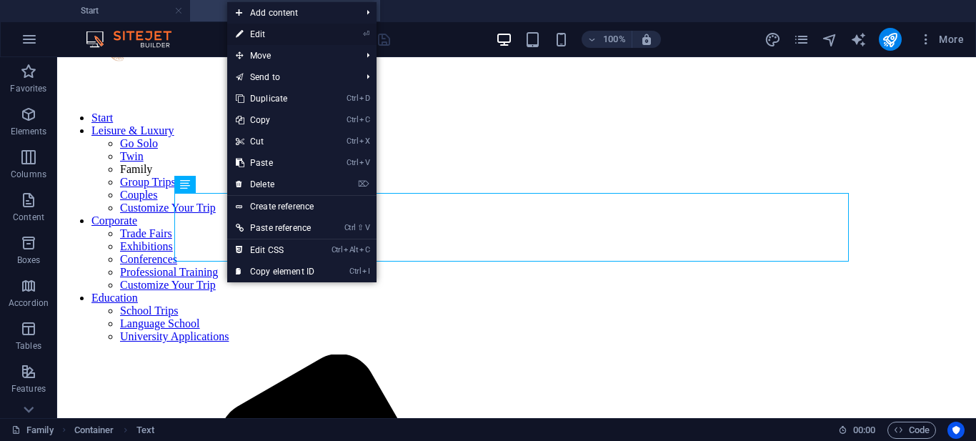
click at [299, 36] on link "⏎ Edit" at bounding box center [275, 34] width 96 height 21
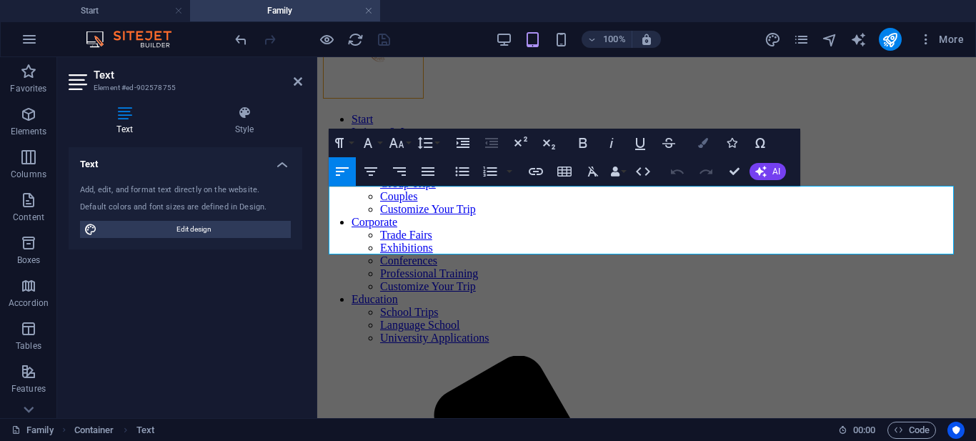
click at [708, 144] on button "Colors" at bounding box center [703, 143] width 27 height 29
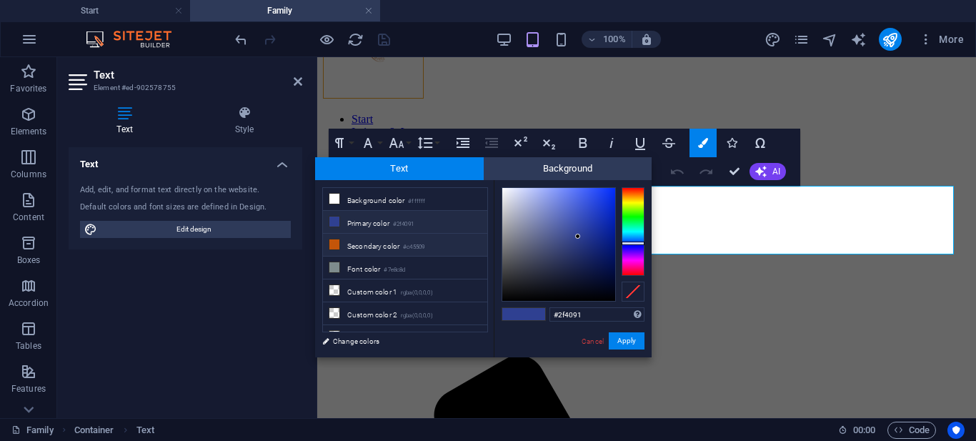
click at [381, 239] on li "Secondary color #c45509" at bounding box center [405, 245] width 164 height 23
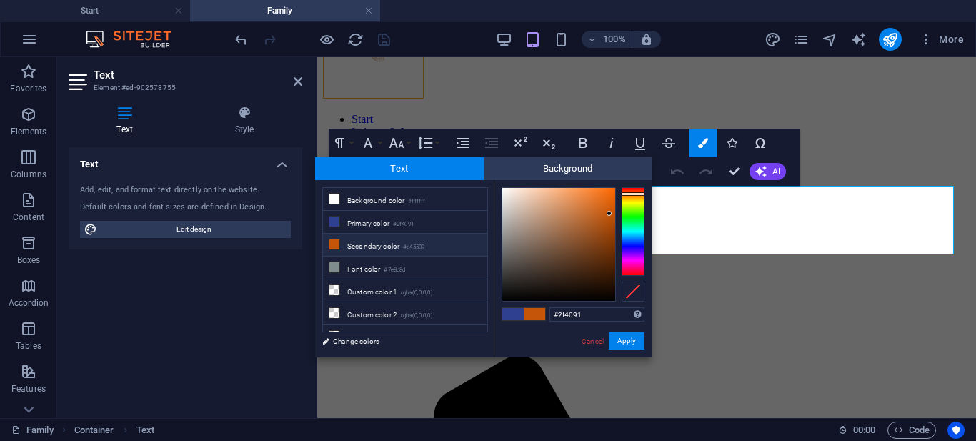
type input "#c45509"
click at [636, 338] on button "Apply" at bounding box center [627, 340] width 36 height 17
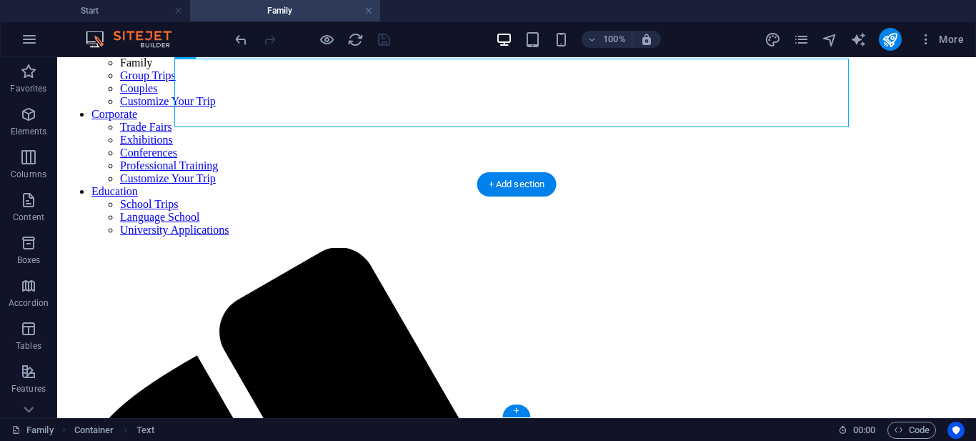
scroll to position [0, 0]
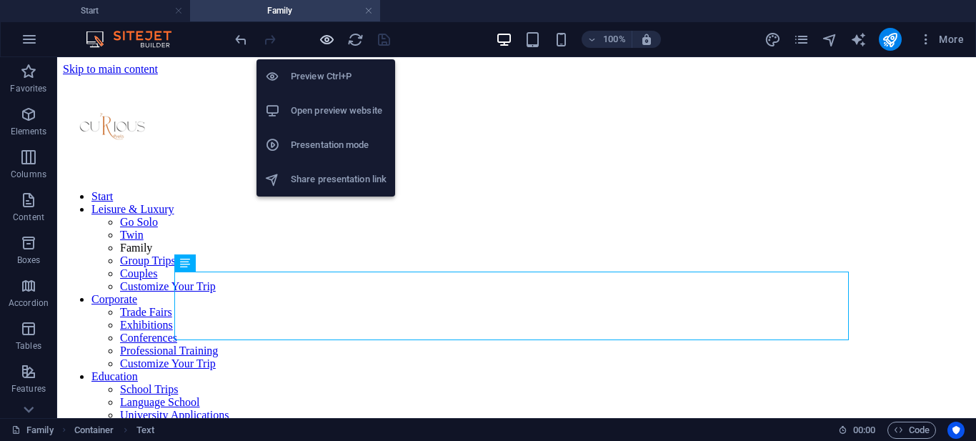
click at [325, 42] on icon "button" at bounding box center [327, 39] width 16 height 16
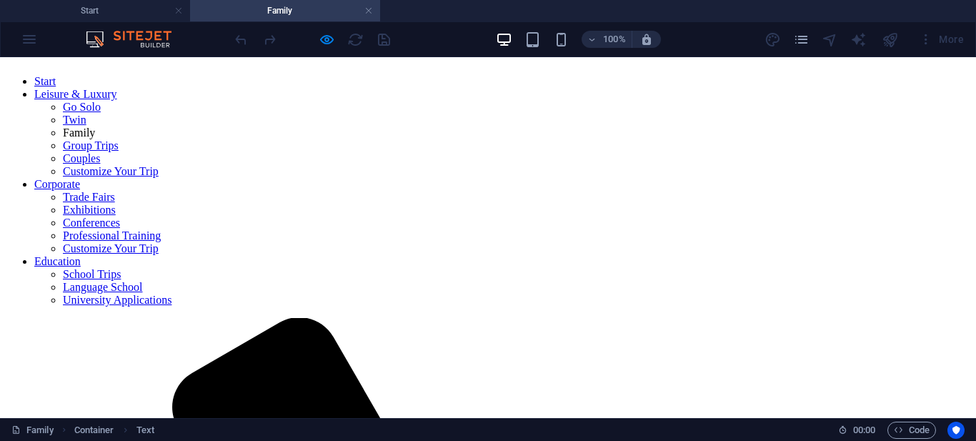
scroll to position [185, 0]
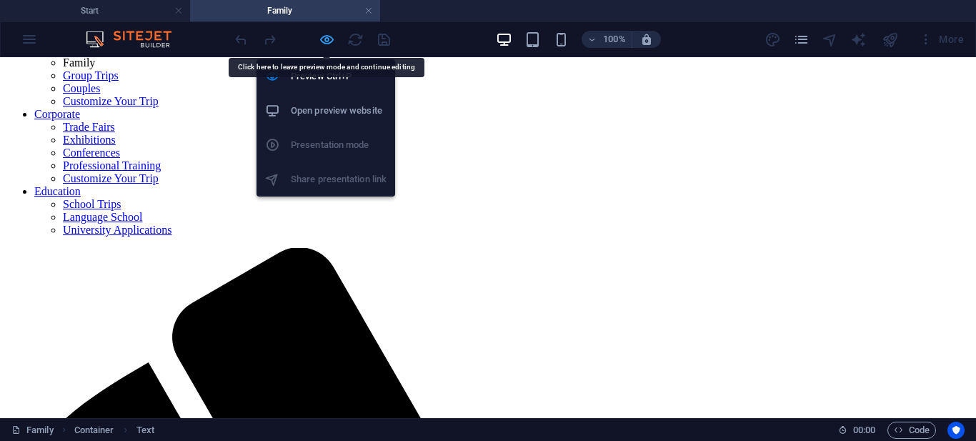
click at [328, 36] on icon "button" at bounding box center [327, 39] width 16 height 16
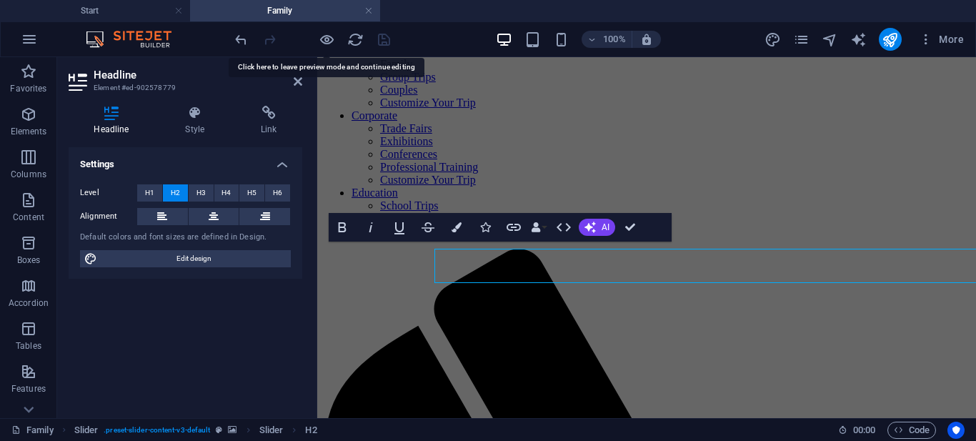
scroll to position [178, 0]
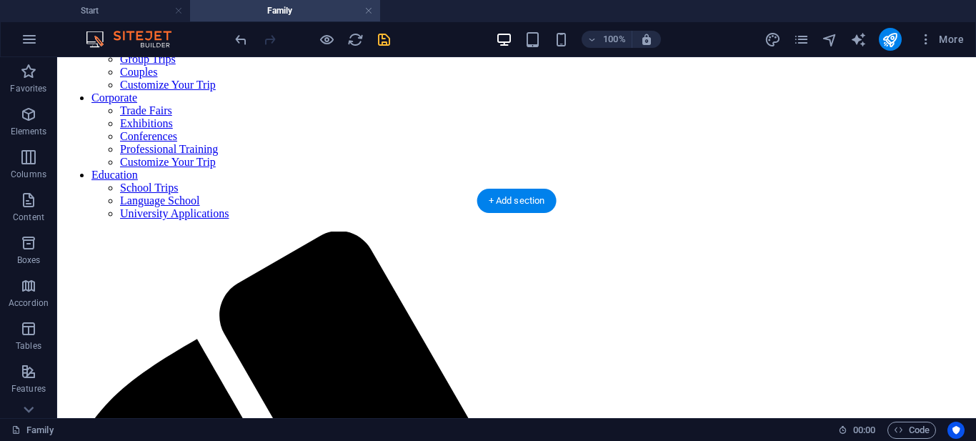
scroll to position [185, 0]
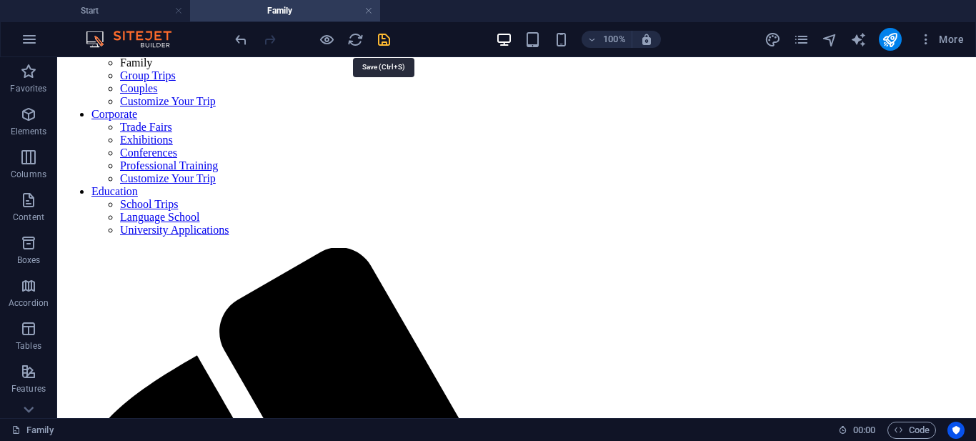
click at [385, 39] on icon "save" at bounding box center [384, 39] width 16 height 16
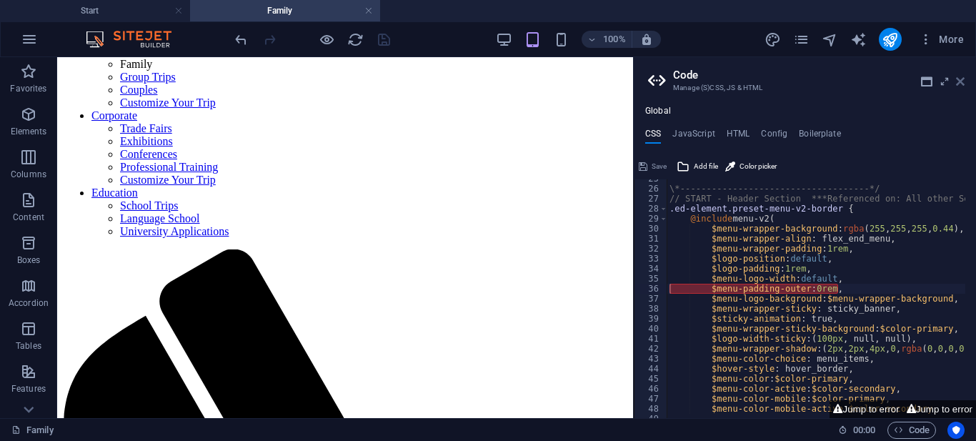
click at [963, 79] on icon at bounding box center [960, 81] width 9 height 11
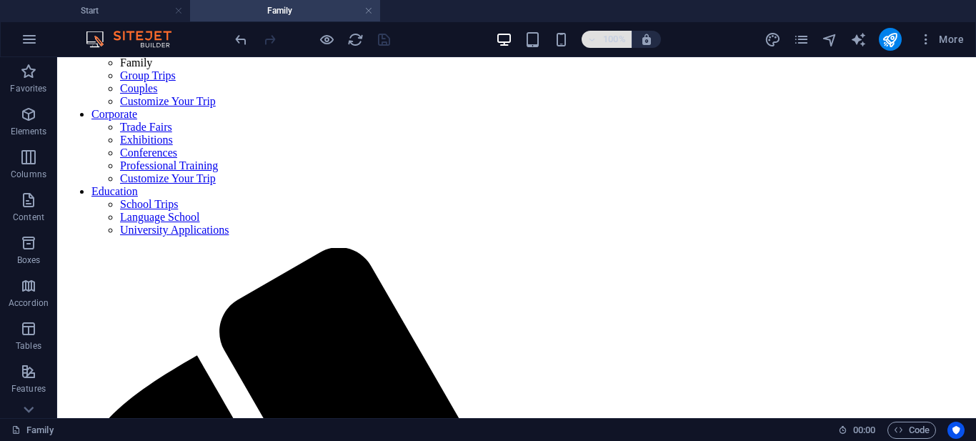
click at [588, 41] on icon "button" at bounding box center [593, 39] width 10 height 9
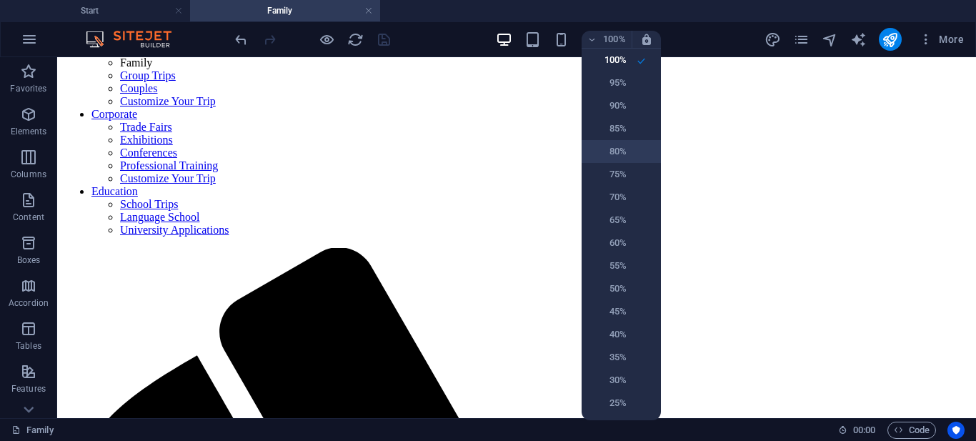
click at [616, 145] on h6 "80%" at bounding box center [608, 151] width 36 height 17
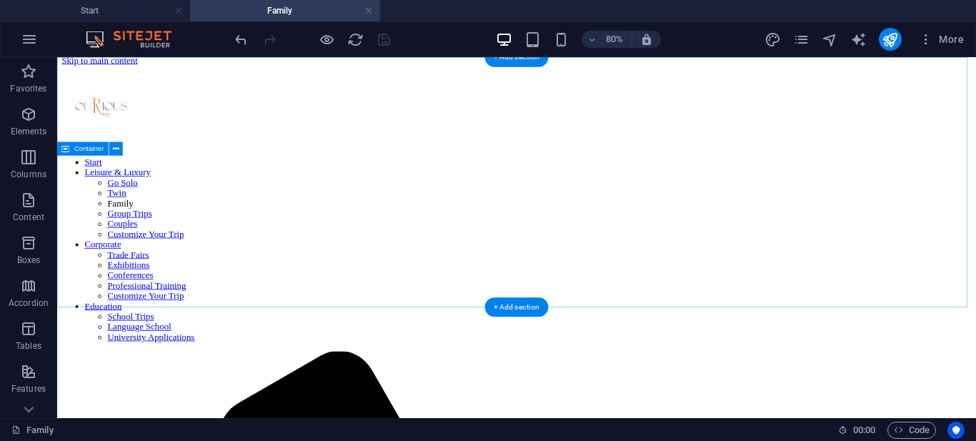
scroll to position [0, 0]
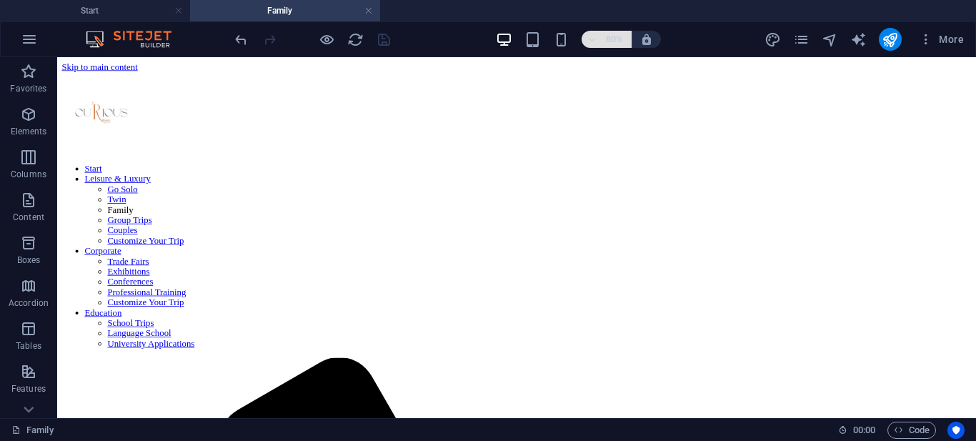
click at [594, 40] on icon "button" at bounding box center [593, 39] width 10 height 9
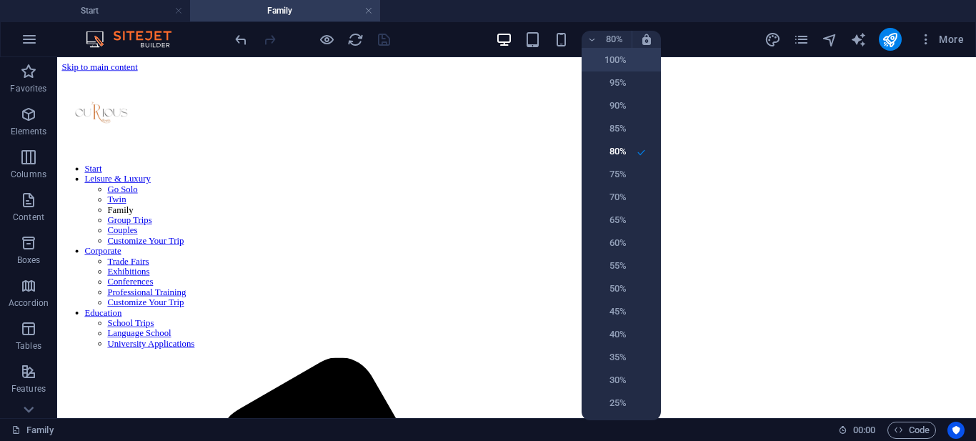
click at [604, 66] on h6 "100%" at bounding box center [608, 59] width 36 height 17
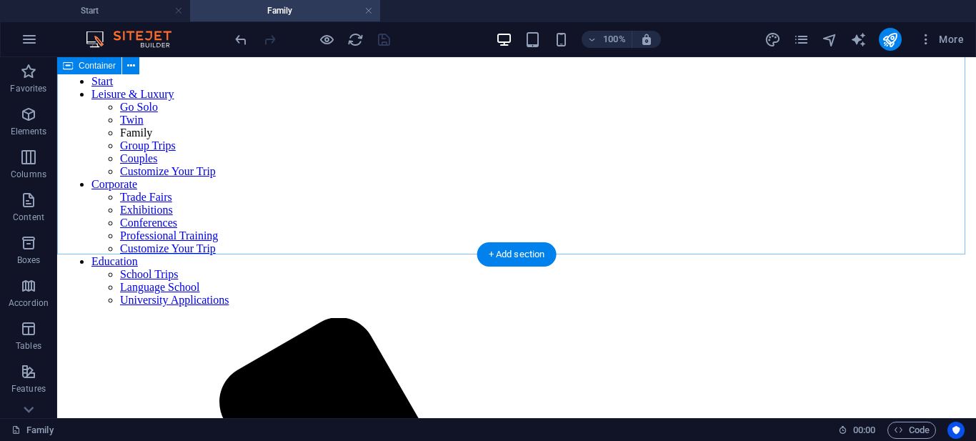
scroll to position [185, 0]
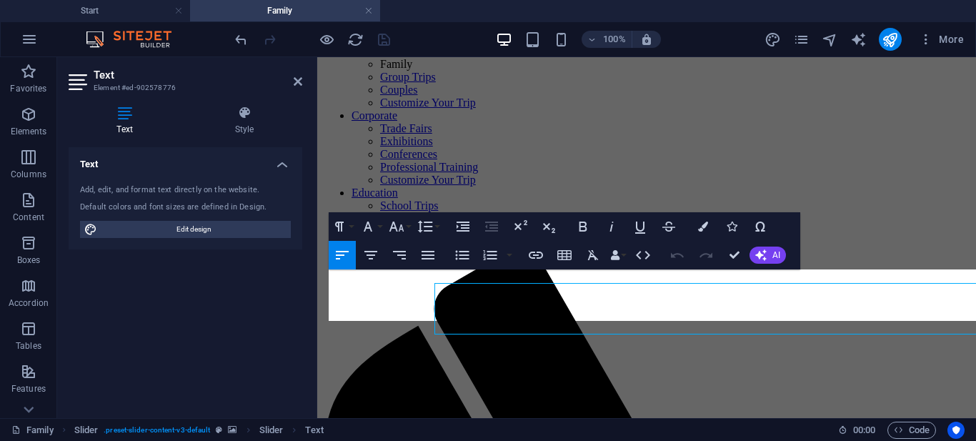
scroll to position [178, 0]
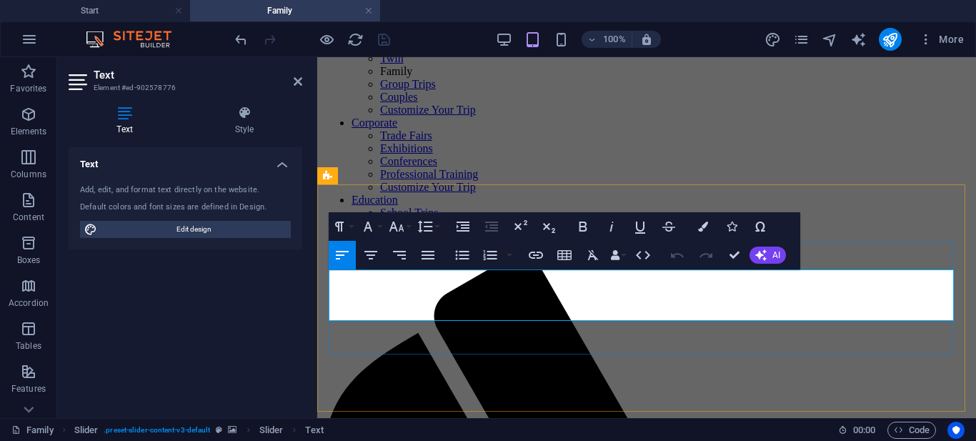
drag, startPoint x: 329, startPoint y: 277, endPoint x: 948, endPoint y: 310, distance: 619.9
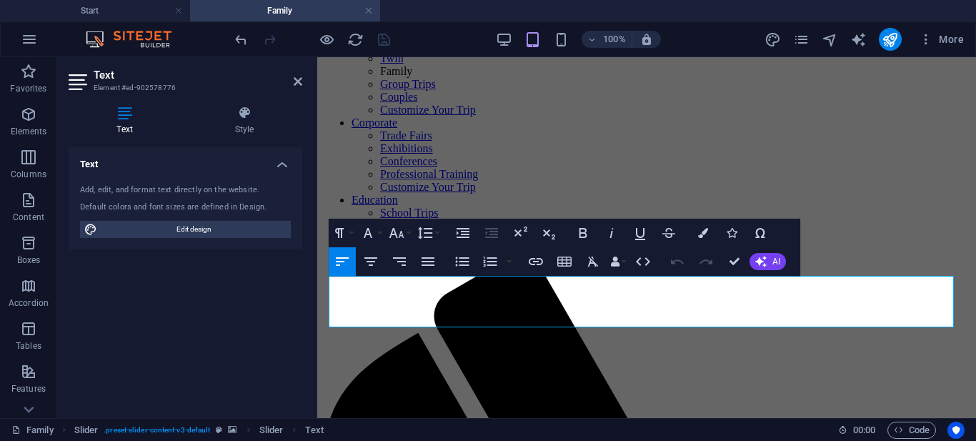
scroll to position [172, 0]
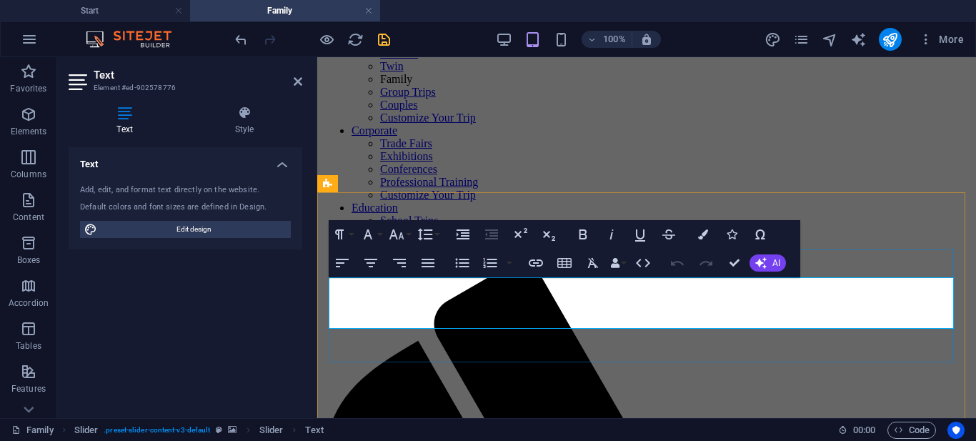
drag, startPoint x: 422, startPoint y: 322, endPoint x: 495, endPoint y: 325, distance: 72.2
click at [534, 266] on icon "button" at bounding box center [536, 262] width 14 height 7
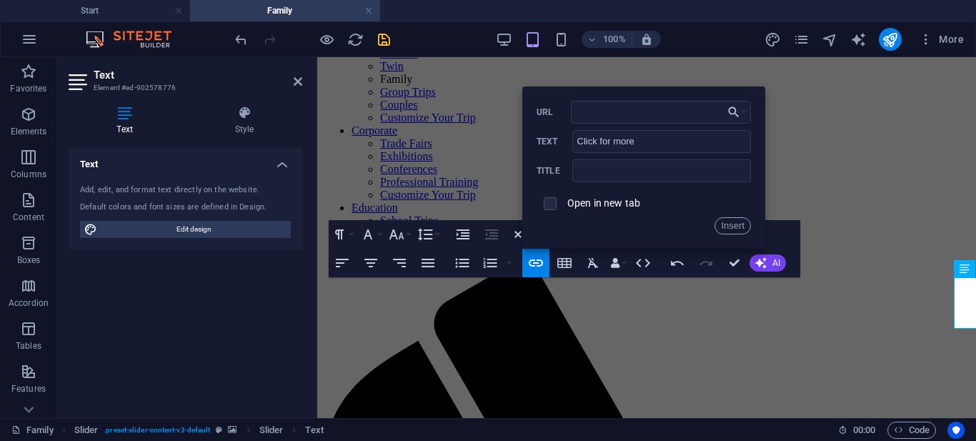
click at [550, 202] on input "checkbox" at bounding box center [548, 201] width 13 height 13
checkbox input "true"
click at [597, 114] on input "URL" at bounding box center [661, 112] width 180 height 23
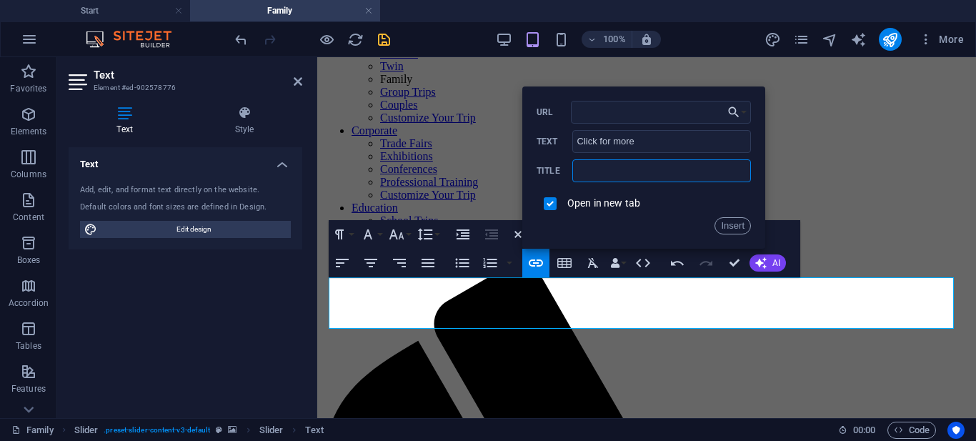
click at [607, 169] on input "text" at bounding box center [662, 170] width 179 height 23
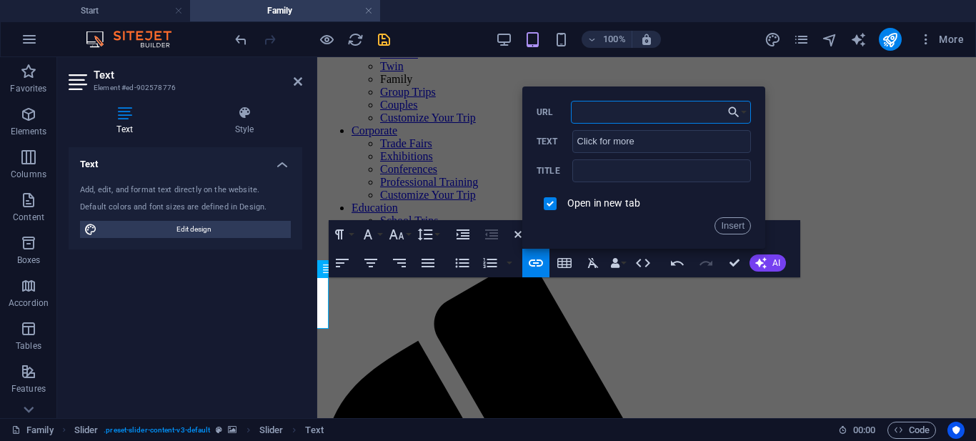
click at [596, 107] on input "URL" at bounding box center [661, 112] width 180 height 23
click at [578, 168] on input "text" at bounding box center [662, 170] width 179 height 23
click at [744, 114] on button "Choose Link" at bounding box center [737, 112] width 27 height 23
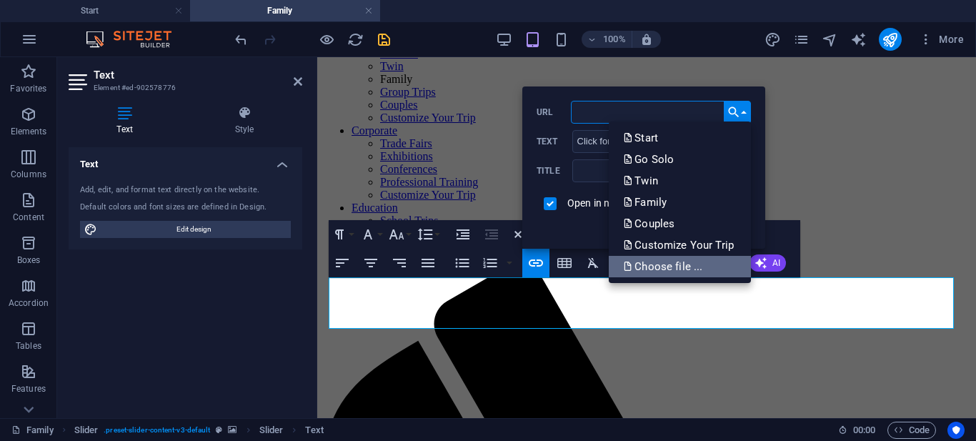
click at [663, 265] on p "Choose file ..." at bounding box center [664, 266] width 82 height 21
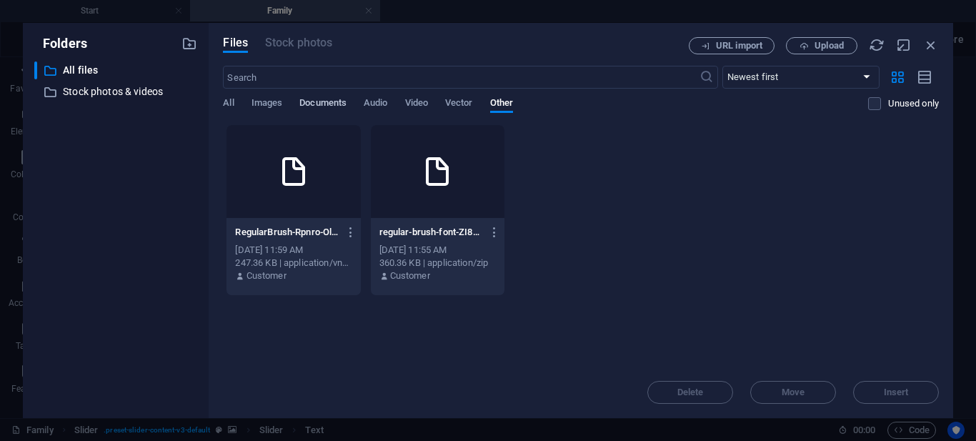
click at [310, 99] on span "Documents" at bounding box center [322, 104] width 47 height 20
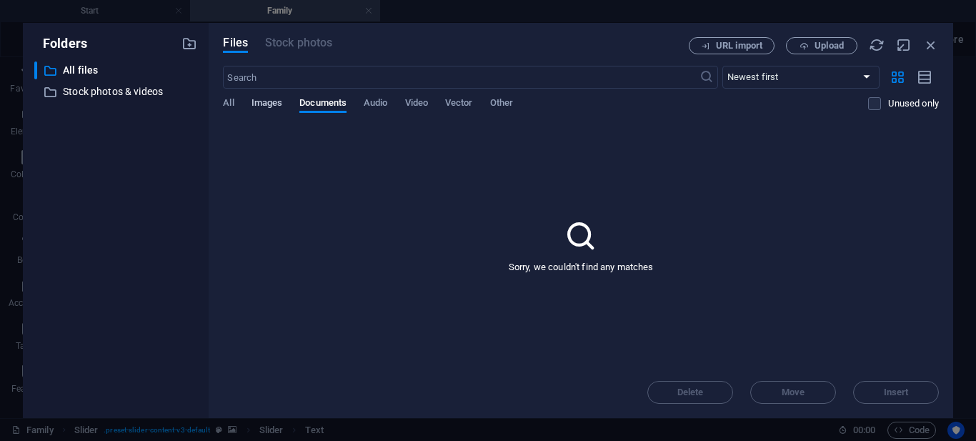
click at [272, 105] on span "Images" at bounding box center [267, 104] width 31 height 20
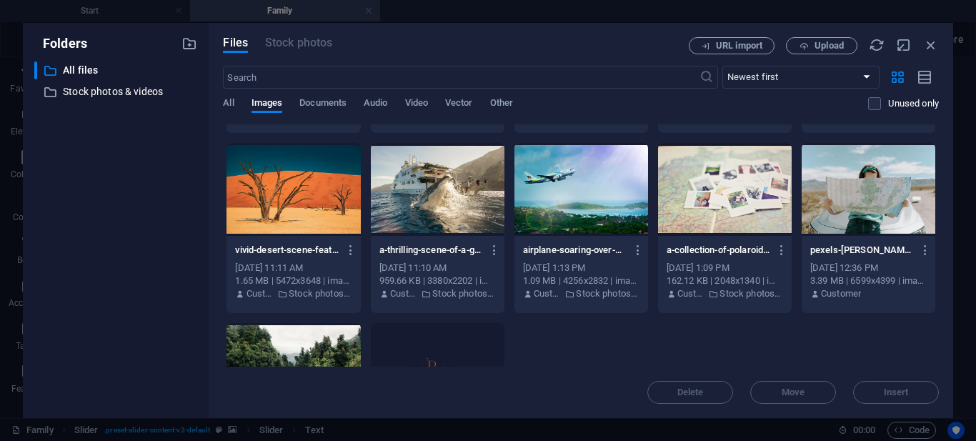
scroll to position [398, 0]
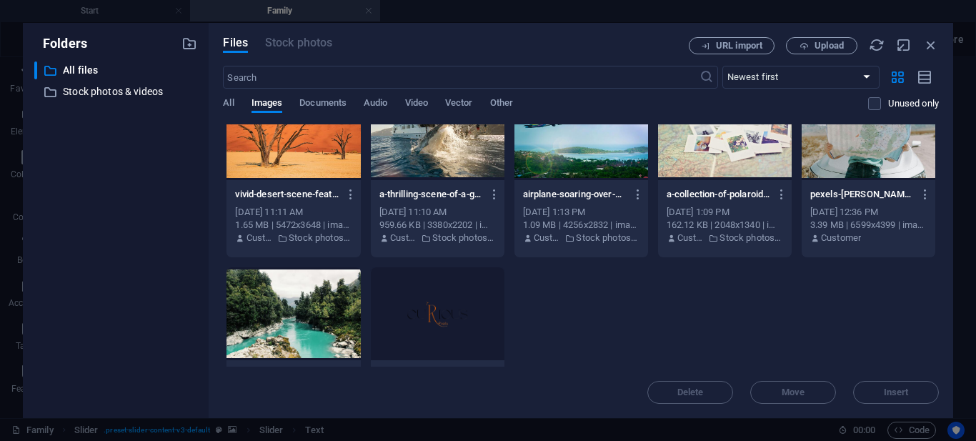
click at [568, 163] on div at bounding box center [582, 133] width 134 height 93
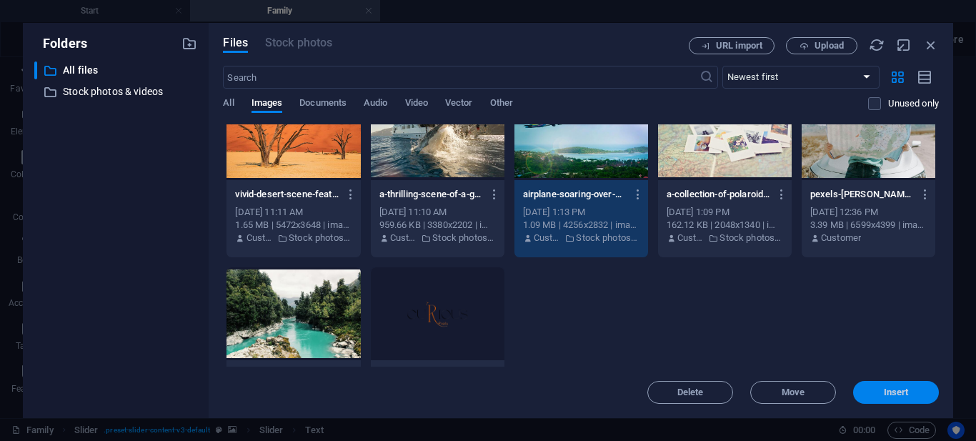
click at [895, 390] on span "Insert" at bounding box center [896, 392] width 25 height 9
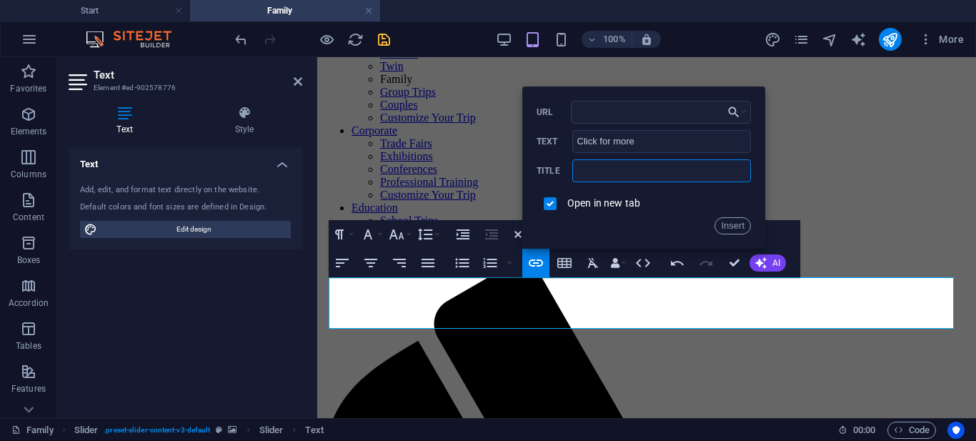
click at [607, 167] on input "text" at bounding box center [662, 170] width 179 height 23
type input "Thailand family package"
click at [740, 221] on button "Insert" at bounding box center [733, 225] width 36 height 17
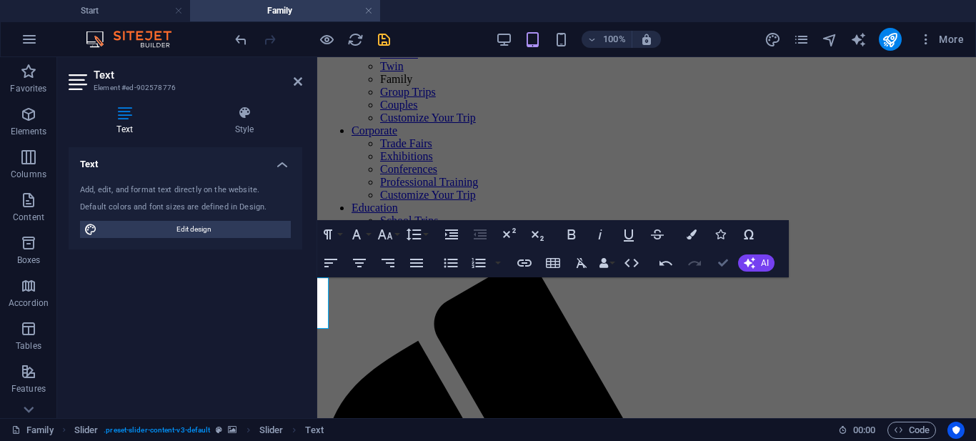
scroll to position [172, 0]
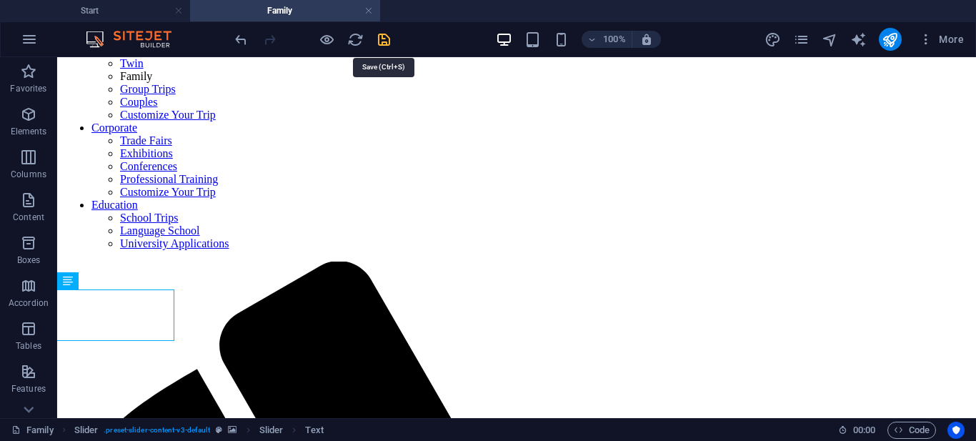
click at [380, 38] on icon "save" at bounding box center [384, 39] width 16 height 16
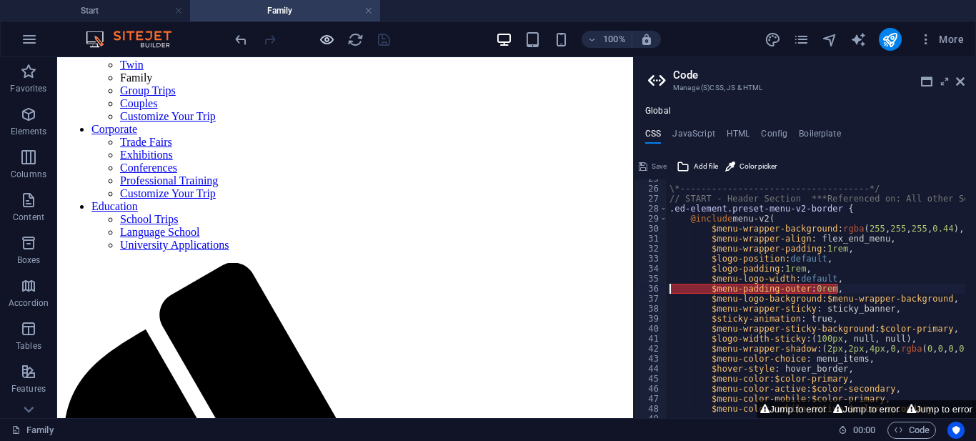
scroll to position [170, 0]
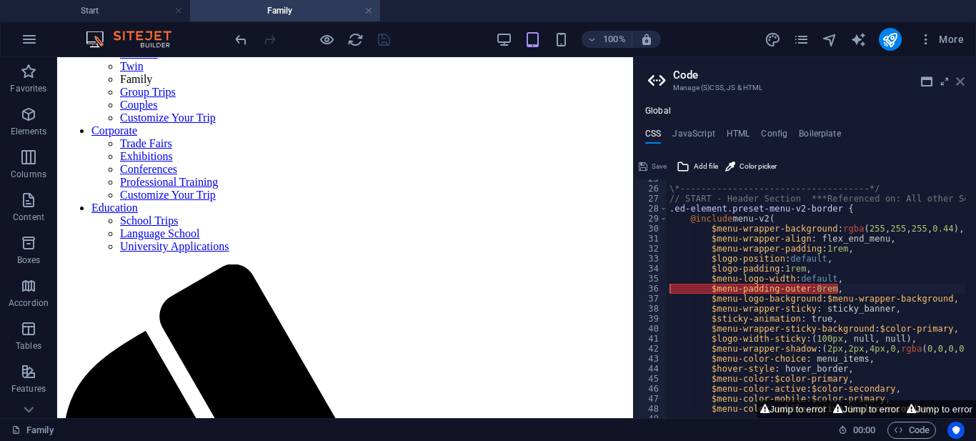
drag, startPoint x: 963, startPoint y: 80, endPoint x: 875, endPoint y: 41, distance: 96.3
click at [963, 80] on icon at bounding box center [960, 81] width 9 height 11
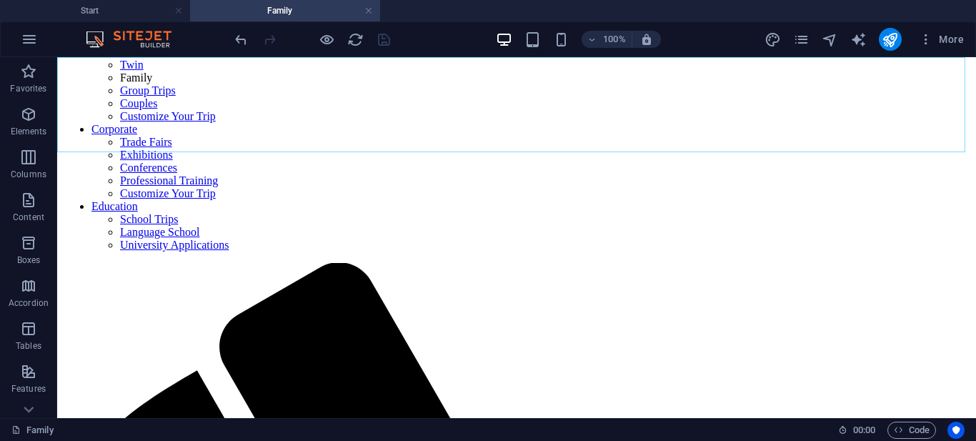
scroll to position [172, 0]
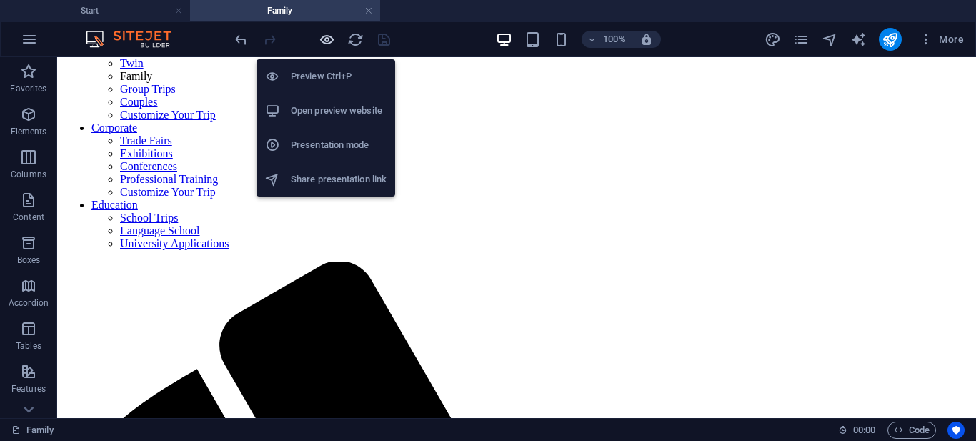
click at [330, 43] on icon "button" at bounding box center [327, 39] width 16 height 16
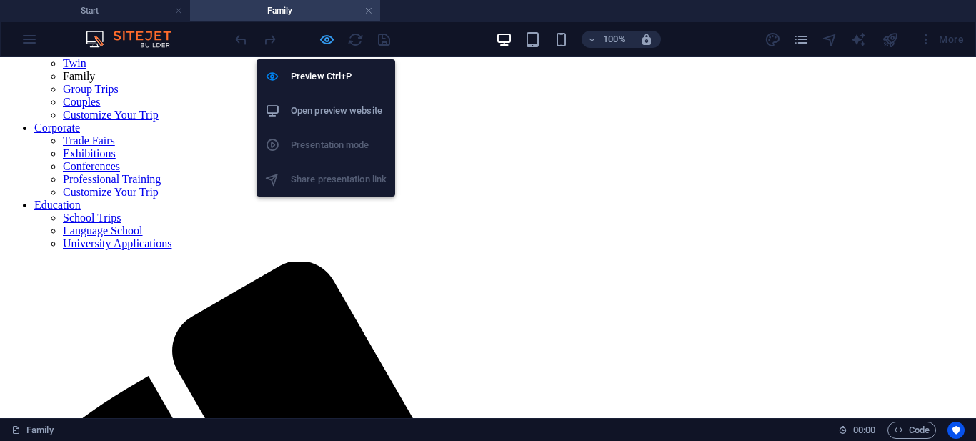
click at [332, 37] on icon "button" at bounding box center [327, 39] width 16 height 16
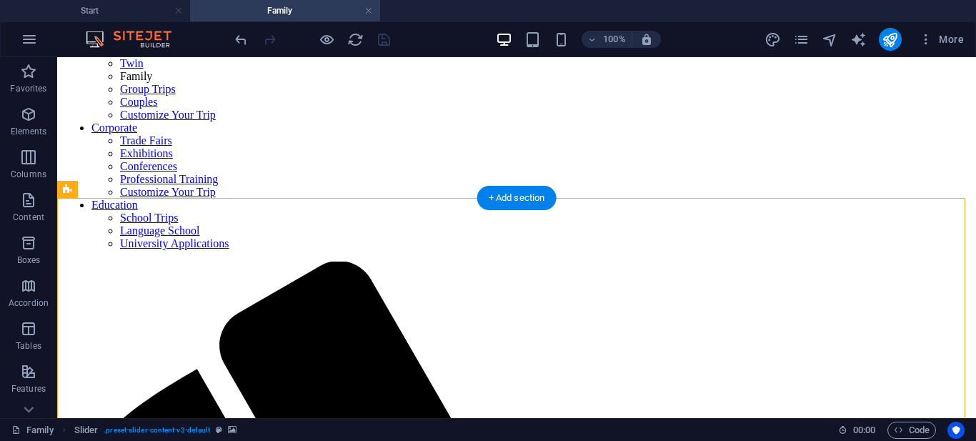
select select "rem"
select select "px"
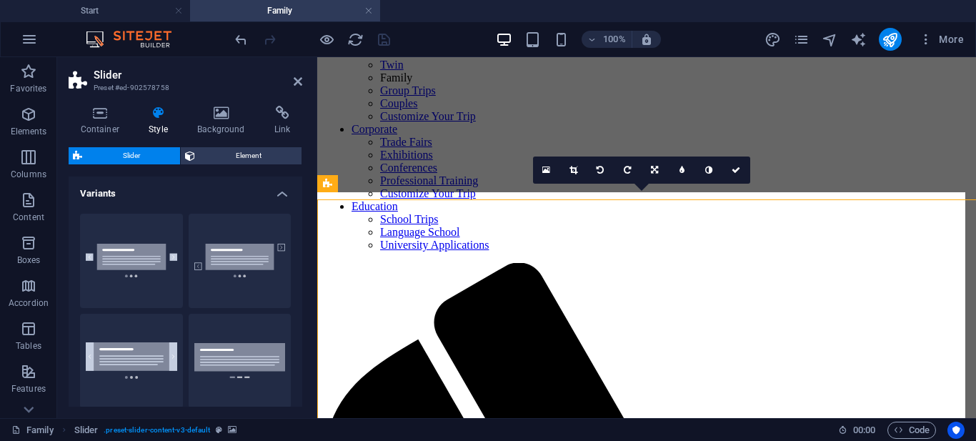
scroll to position [170, 0]
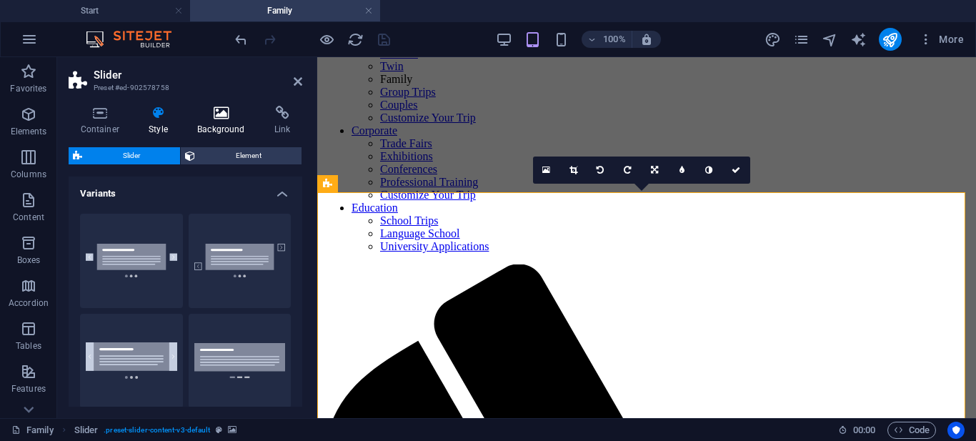
click at [230, 111] on icon at bounding box center [221, 113] width 71 height 14
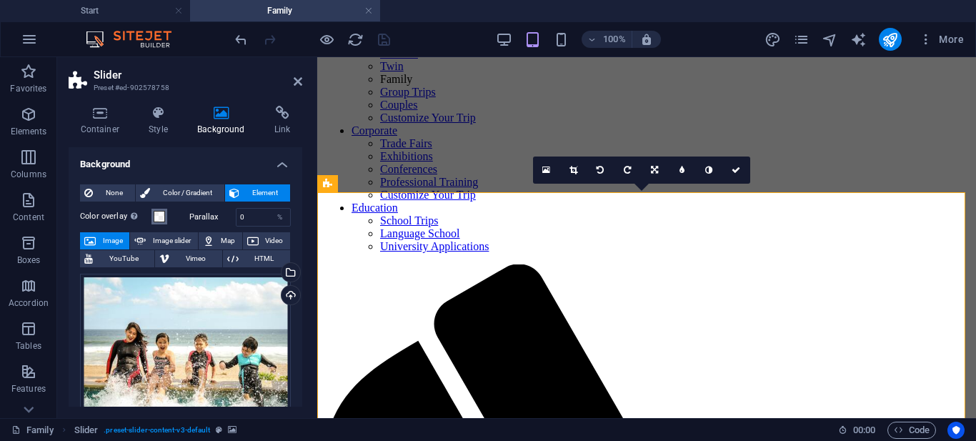
click at [162, 219] on span at bounding box center [159, 216] width 11 height 11
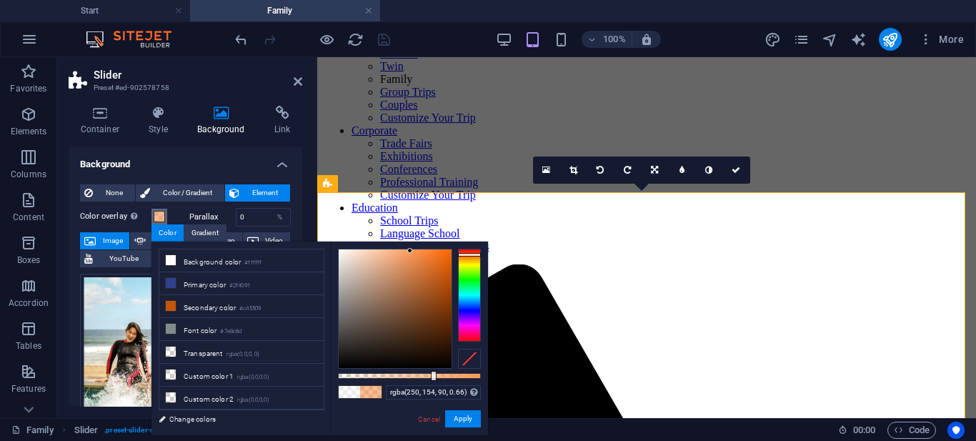
click at [410, 251] on div at bounding box center [395, 308] width 113 height 119
drag, startPoint x: 410, startPoint y: 251, endPoint x: 470, endPoint y: 248, distance: 59.4
click at [470, 249] on div at bounding box center [409, 309] width 143 height 120
click at [464, 422] on button "Apply" at bounding box center [463, 418] width 36 height 17
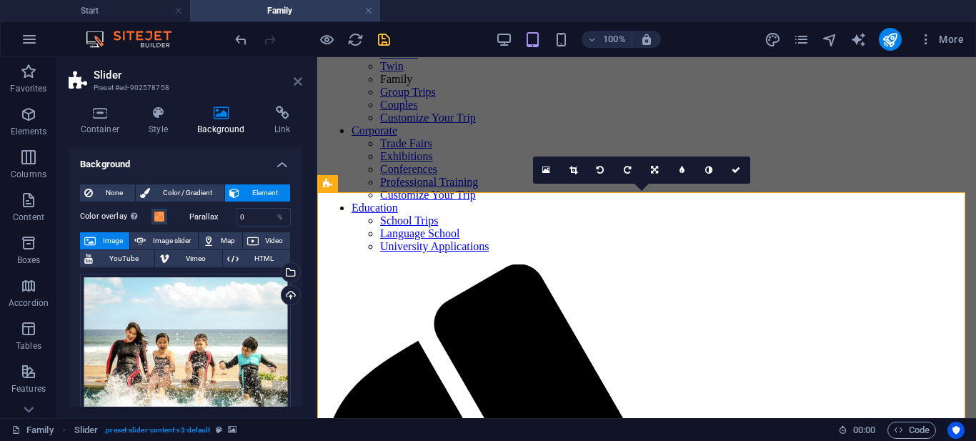
click at [299, 81] on icon at bounding box center [298, 81] width 9 height 11
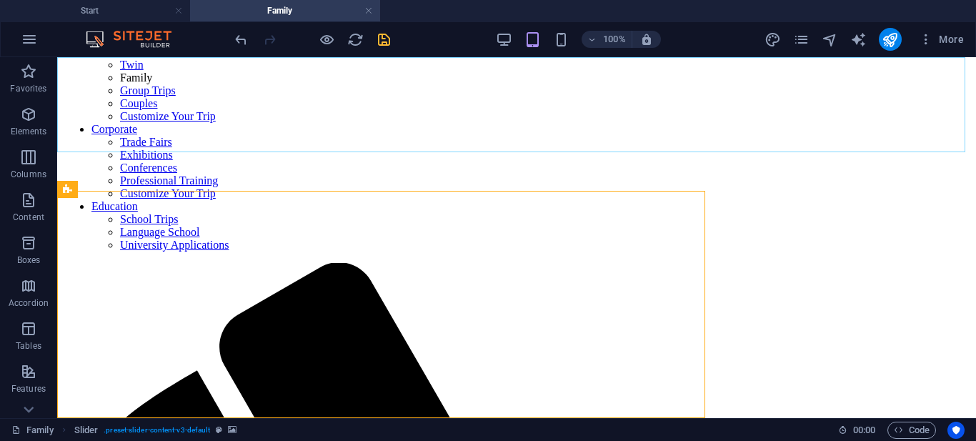
scroll to position [172, 0]
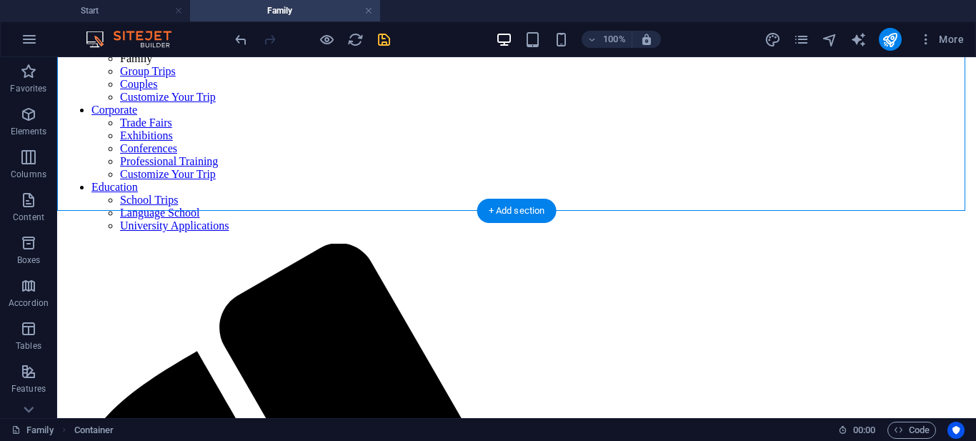
scroll to position [185, 0]
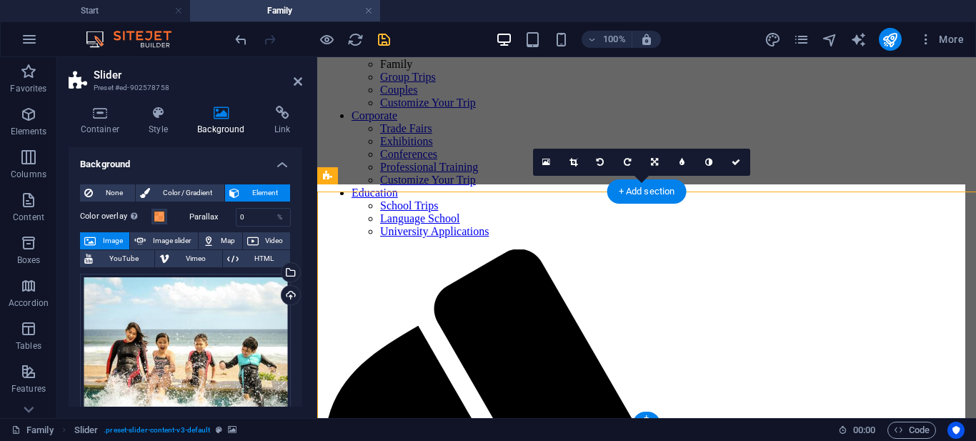
scroll to position [178, 0]
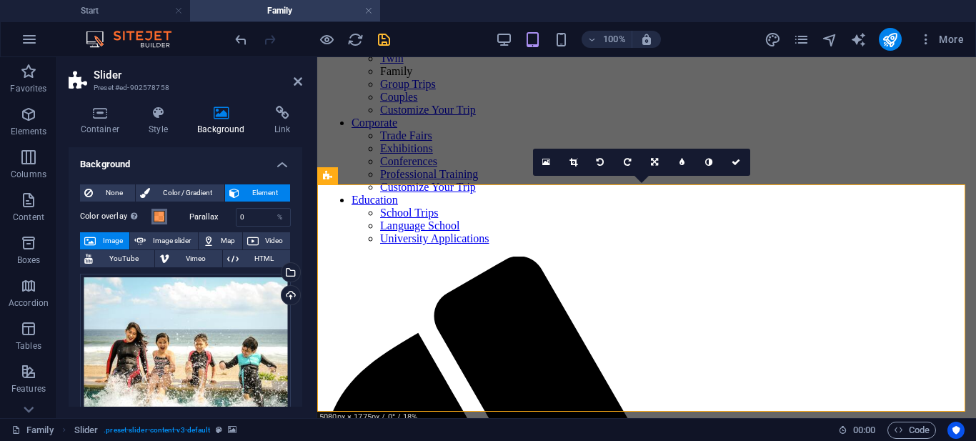
click at [159, 213] on span at bounding box center [159, 216] width 11 height 11
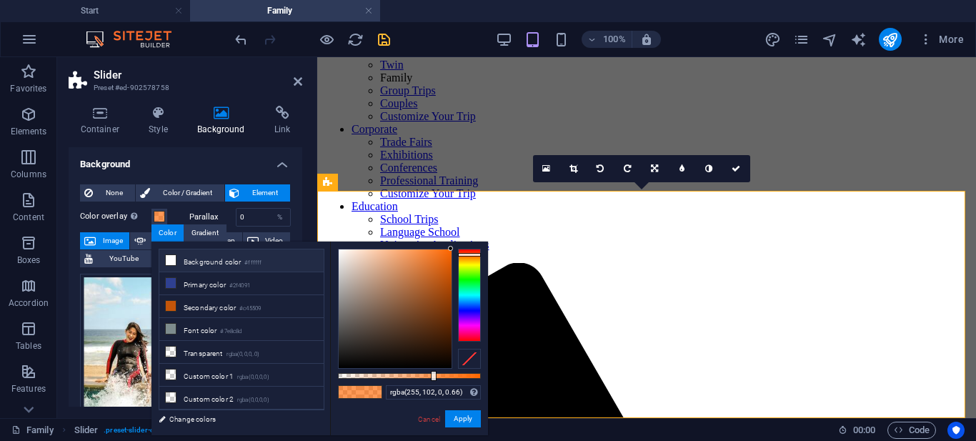
click at [256, 258] on small "#ffffff" at bounding box center [252, 263] width 17 height 10
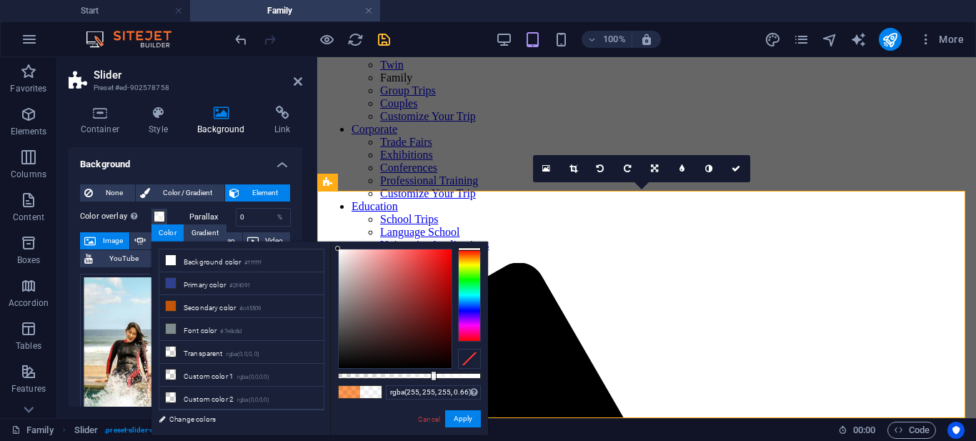
drag, startPoint x: 342, startPoint y: 252, endPoint x: 327, endPoint y: 232, distance: 25.5
click at [327, 232] on body "Curious Travels Start Family Favorites Elements Columns Content Boxes Accordion…" at bounding box center [488, 220] width 976 height 441
click at [340, 250] on div at bounding box center [395, 308] width 113 height 119
drag, startPoint x: 385, startPoint y: 247, endPoint x: 400, endPoint y: 252, distance: 16.5
click at [400, 252] on div "rgba(251, 248, 248, 0.66) Supported formats #0852ed rgb(8, 82, 237) rgba(8, 82,…" at bounding box center [409, 442] width 158 height 401
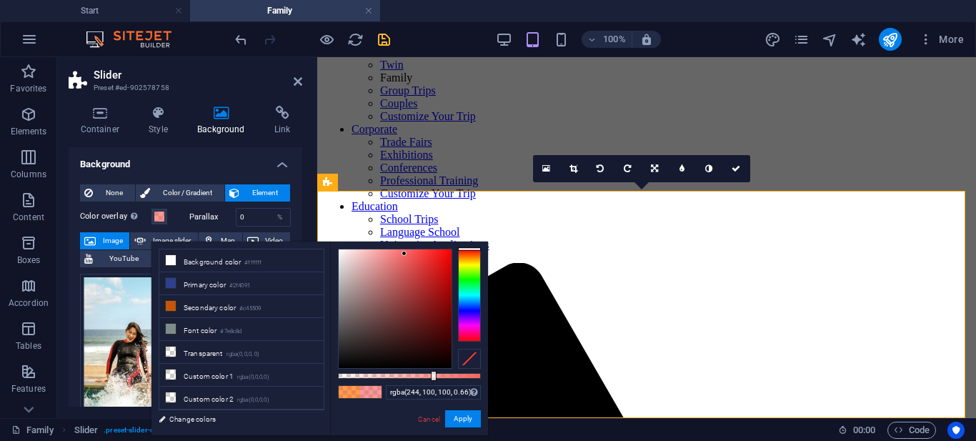
click at [405, 254] on div at bounding box center [395, 308] width 113 height 119
click at [417, 254] on div at bounding box center [395, 308] width 113 height 119
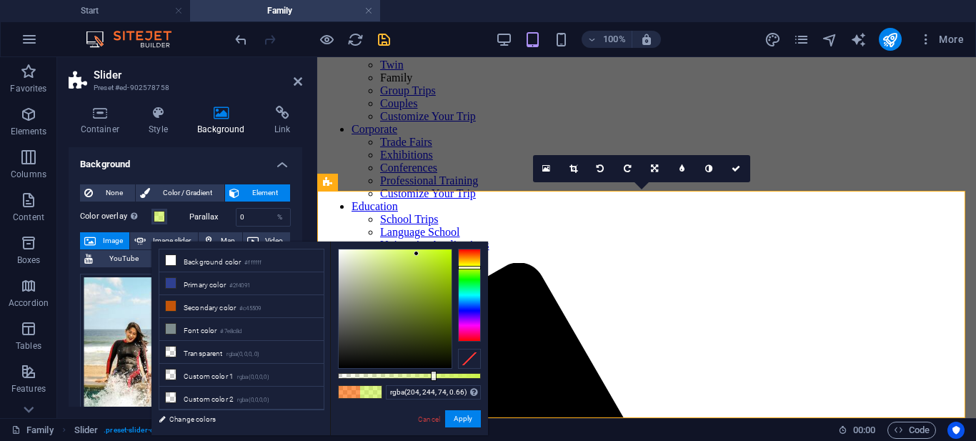
click at [478, 267] on div at bounding box center [469, 295] width 23 height 93
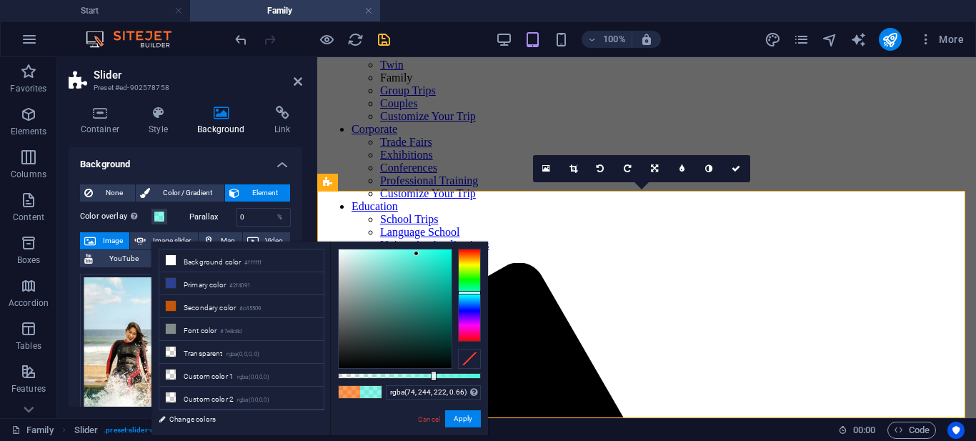
click at [471, 292] on div at bounding box center [469, 295] width 23 height 93
click at [468, 314] on div at bounding box center [469, 295] width 23 height 93
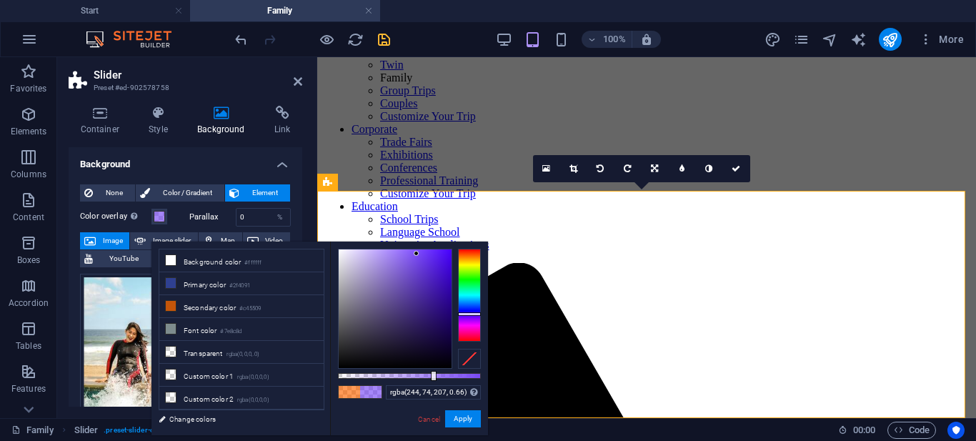
click at [467, 328] on div at bounding box center [469, 295] width 23 height 93
click at [469, 312] on div at bounding box center [469, 295] width 23 height 93
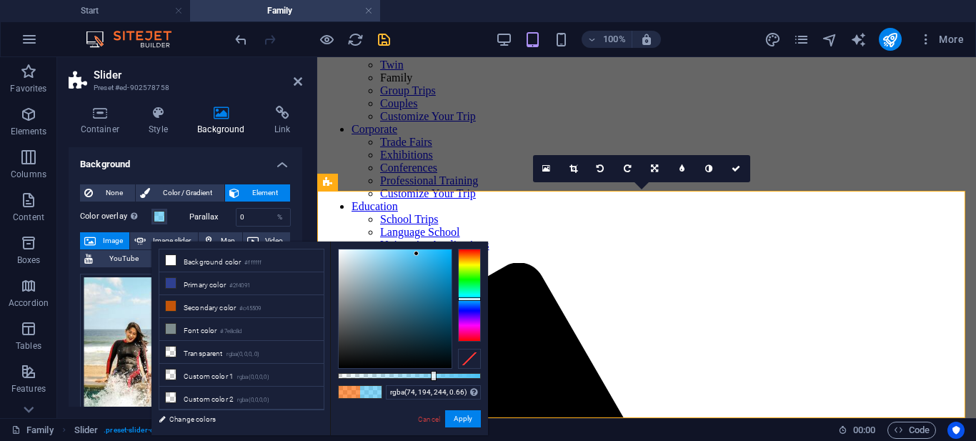
click at [470, 299] on div at bounding box center [469, 295] width 23 height 93
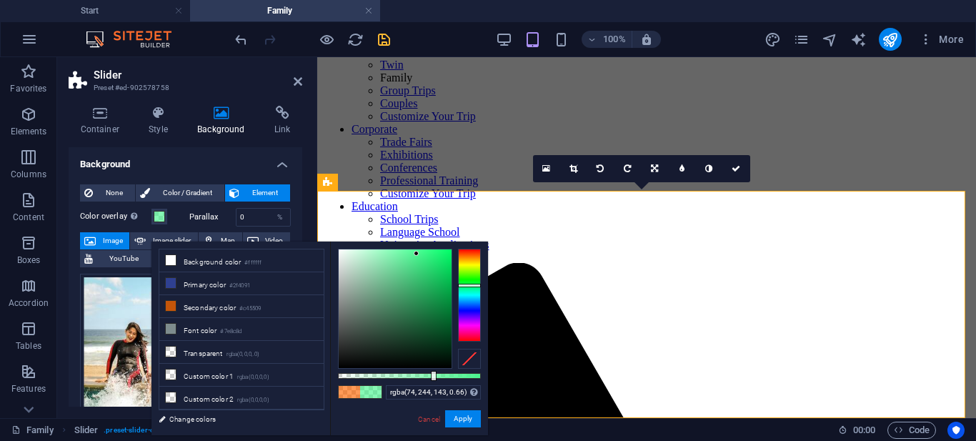
click at [470, 284] on div at bounding box center [469, 295] width 23 height 93
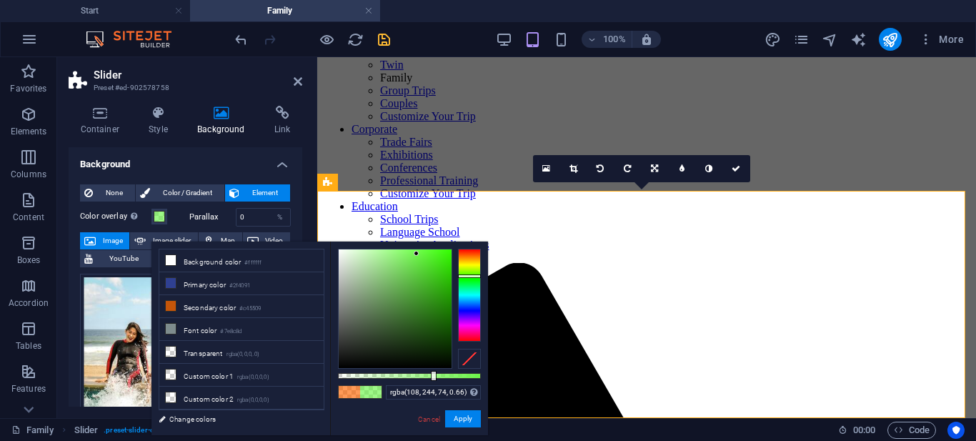
click at [470, 276] on div at bounding box center [469, 295] width 23 height 93
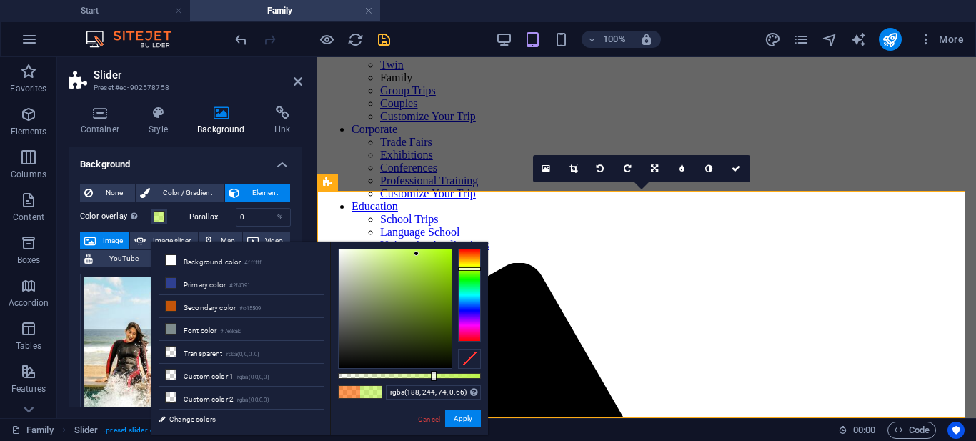
click at [470, 269] on div at bounding box center [469, 295] width 23 height 93
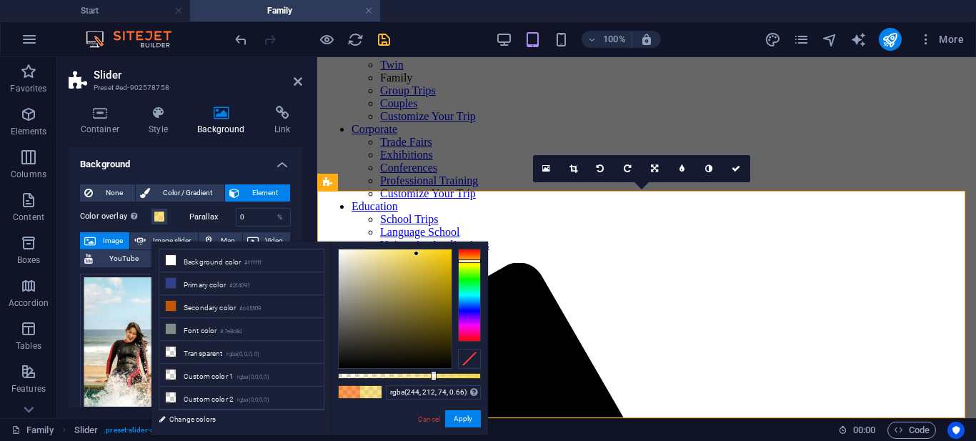
click at [470, 261] on div at bounding box center [469, 295] width 23 height 93
click at [470, 256] on div at bounding box center [469, 295] width 23 height 93
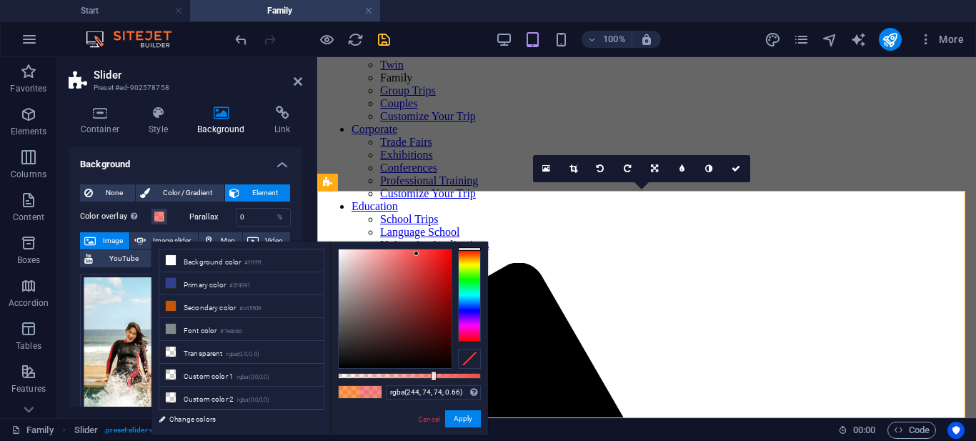
drag, startPoint x: 470, startPoint y: 256, endPoint x: 470, endPoint y: 244, distance: 12.2
click at [470, 244] on div "rgba(244, 74, 74, 0.66) Supported formats #0852ed rgb(8, 82, 237) rgba(8, 82, 2…" at bounding box center [409, 442] width 158 height 401
type input "rgba(255, 255, 255, 0.66)"
drag, startPoint x: 343, startPoint y: 252, endPoint x: 332, endPoint y: 242, distance: 15.2
click at [332, 242] on div "rgba(255, 255, 255, 0.66) Supported formats #0852ed rgb(8, 82, 237) rgba(8, 82,…" at bounding box center [409, 442] width 158 height 401
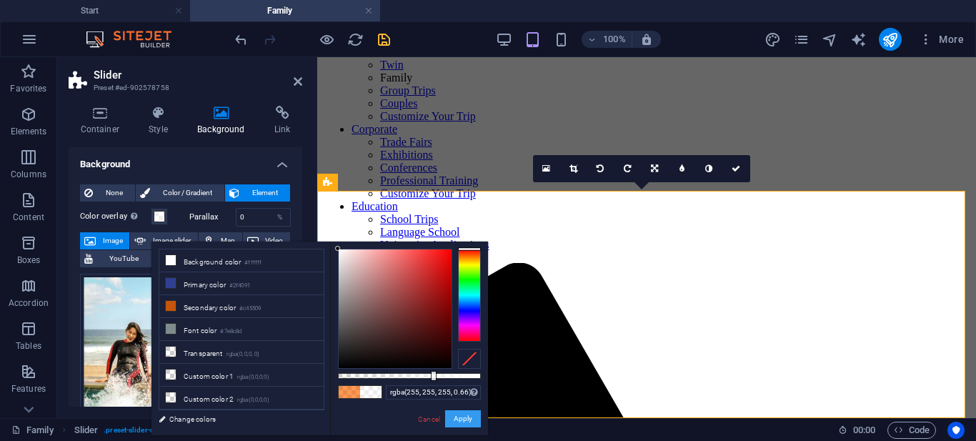
click at [456, 417] on button "Apply" at bounding box center [463, 418] width 36 height 17
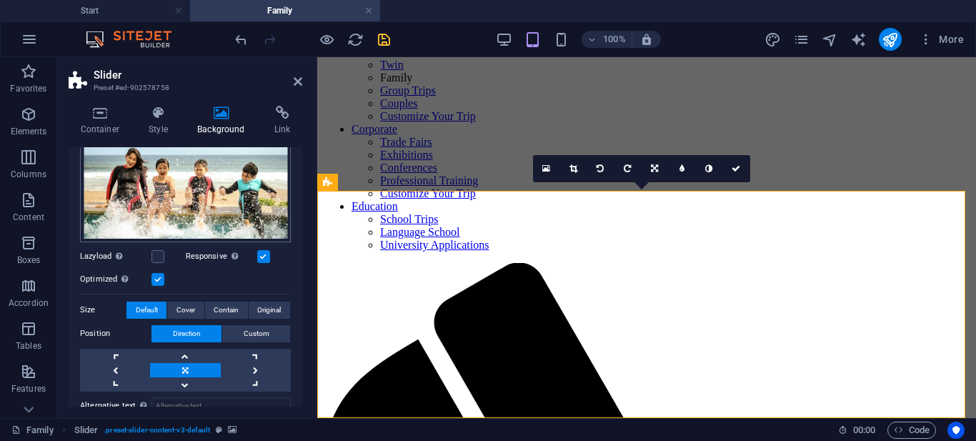
scroll to position [214, 0]
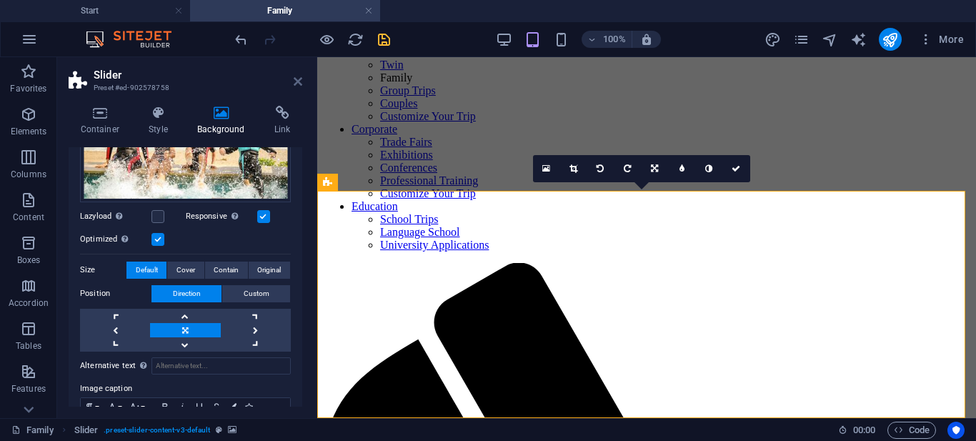
drag, startPoint x: 299, startPoint y: 77, endPoint x: 332, endPoint y: 142, distance: 72.6
click at [299, 77] on icon at bounding box center [298, 81] width 9 height 11
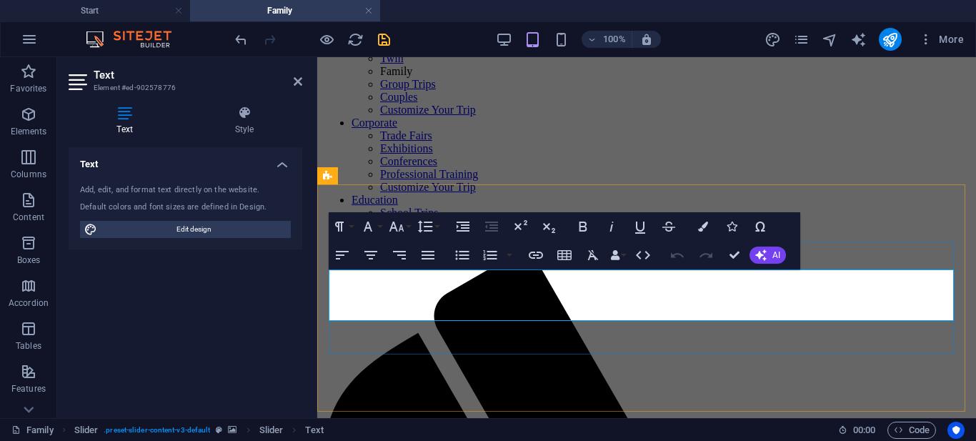
click link "Click for more"
click at [452, 277] on icon "button" at bounding box center [456, 275] width 17 height 17
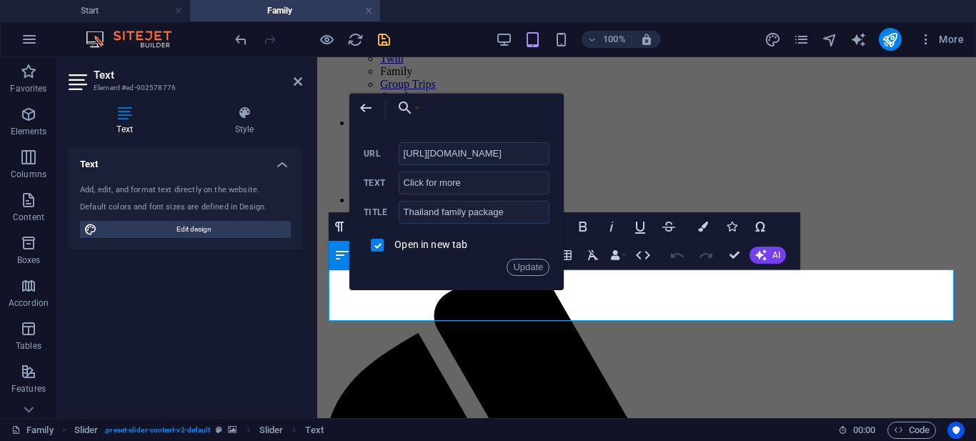
scroll to position [0, 603]
click at [415, 108] on button "Choose Link" at bounding box center [405, 108] width 33 height 29
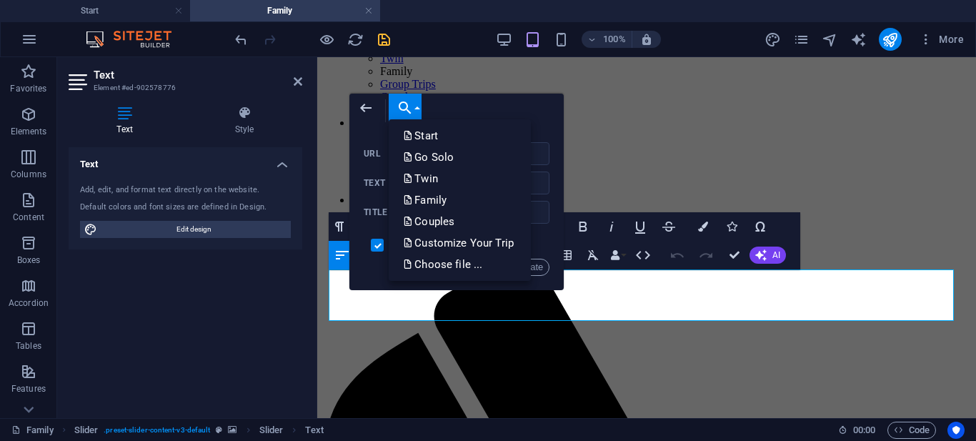
scroll to position [0, 0]
click at [415, 108] on button "Choose Link" at bounding box center [405, 108] width 33 height 29
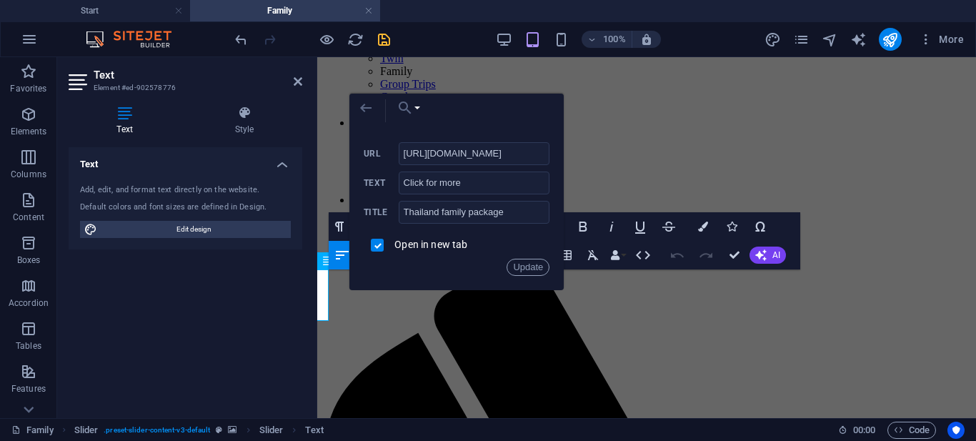
click at [362, 109] on icon "button" at bounding box center [365, 108] width 11 height 9
click at [363, 107] on icon "button" at bounding box center [365, 108] width 11 height 9
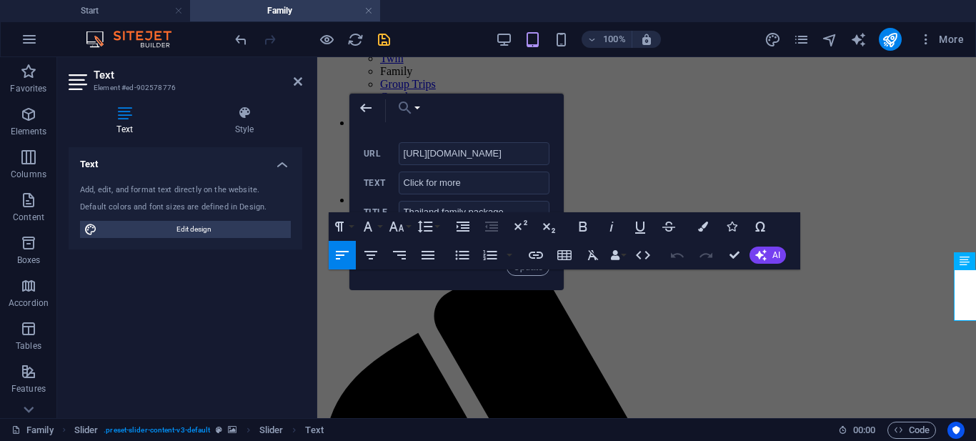
click at [778, 226] on div "Paragraph Format Normal Heading 1 Heading 2 Heading 3 Heading 4 Heading 5 Headi…" at bounding box center [565, 240] width 472 height 57
click at [698, 229] on button "Colors" at bounding box center [703, 226] width 27 height 29
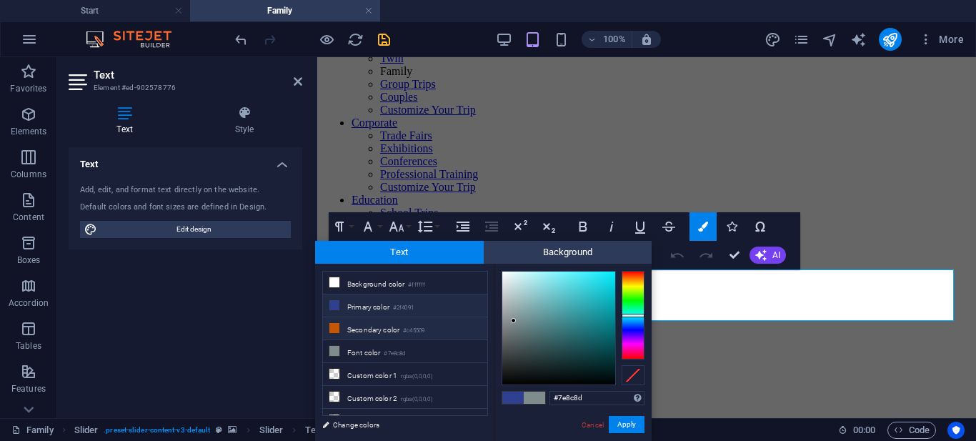
click at [405, 329] on li "Secondary color #c45509" at bounding box center [405, 328] width 164 height 23
type input "#c45509"
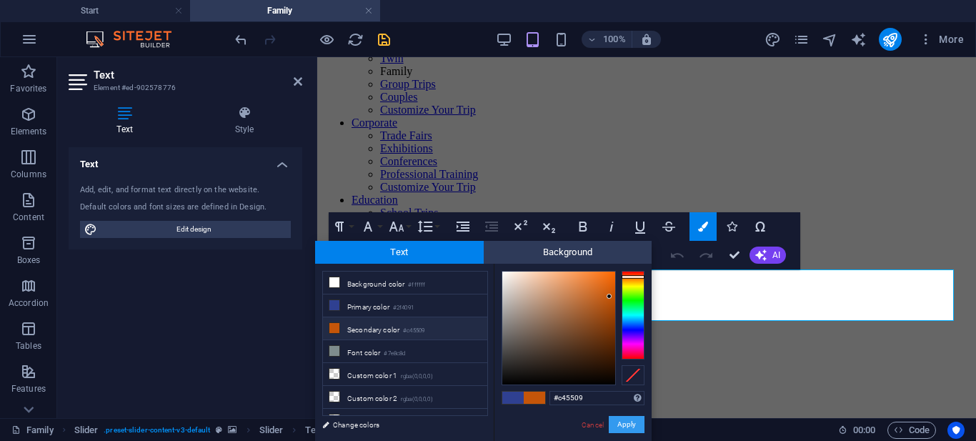
click at [633, 423] on button "Apply" at bounding box center [627, 424] width 36 height 17
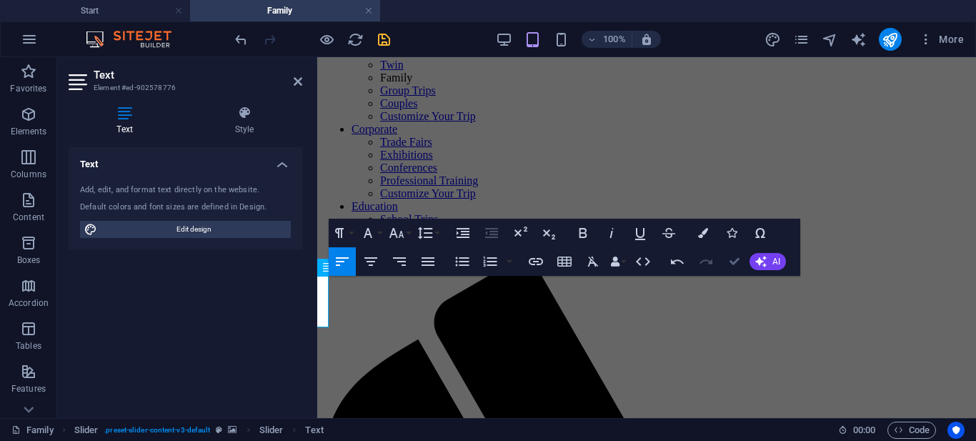
scroll to position [173, 0]
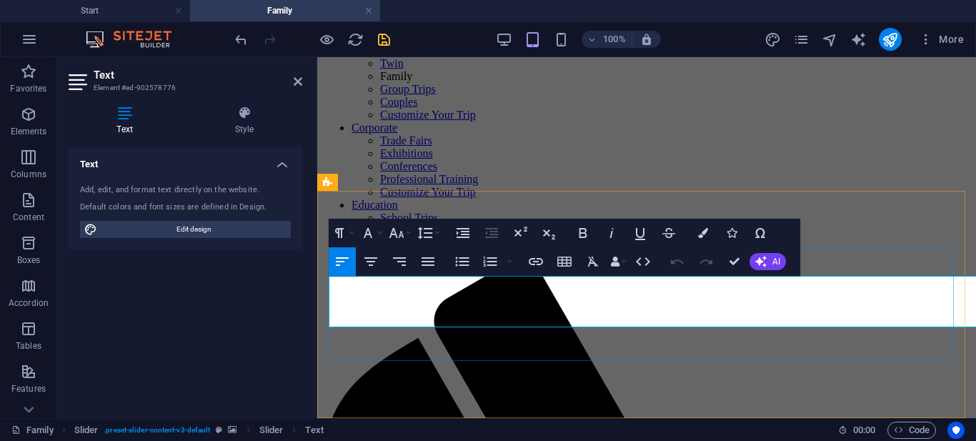
scroll to position [172, 0]
click link "Click for more"
drag, startPoint x: 425, startPoint y: 316, endPoint x: 504, endPoint y: 317, distance: 79.4
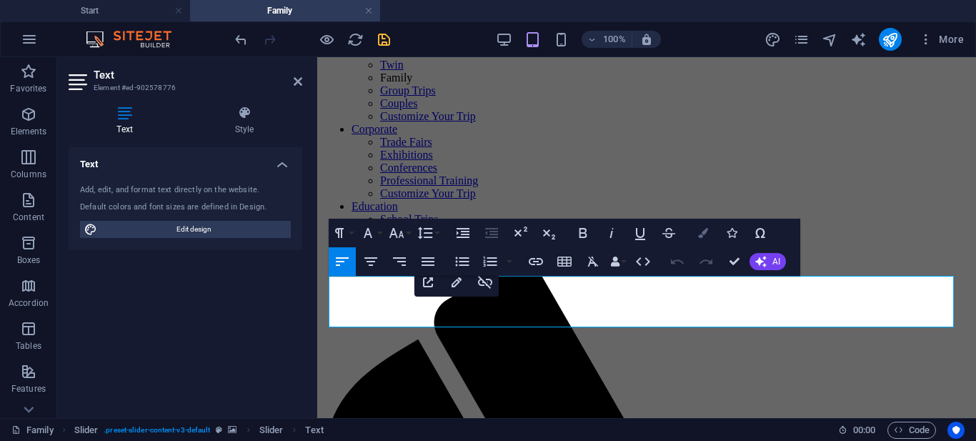
click at [700, 228] on icon "button" at bounding box center [703, 233] width 10 height 10
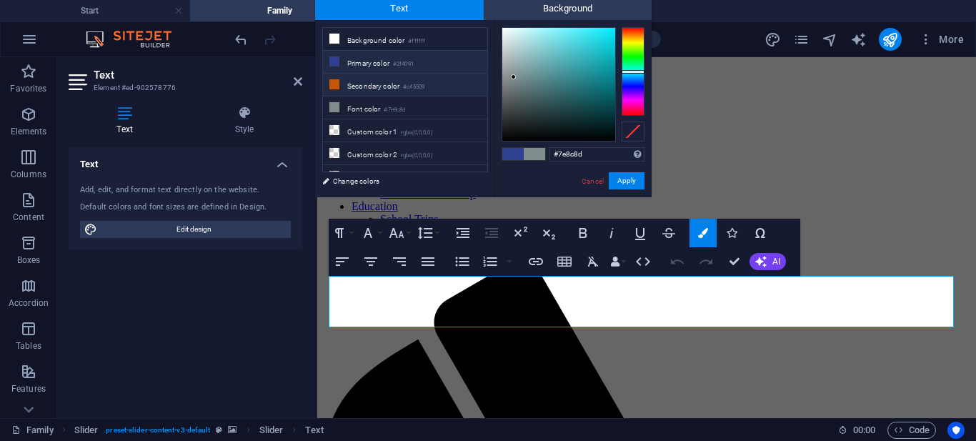
click at [403, 90] on li "Secondary color #c45509" at bounding box center [405, 85] width 164 height 23
type input "#c45509"
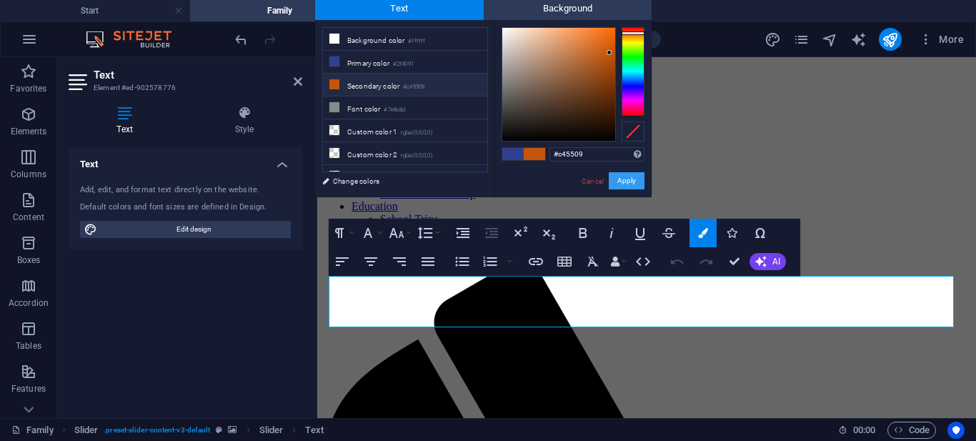
click at [622, 179] on button "Apply" at bounding box center [627, 180] width 36 height 17
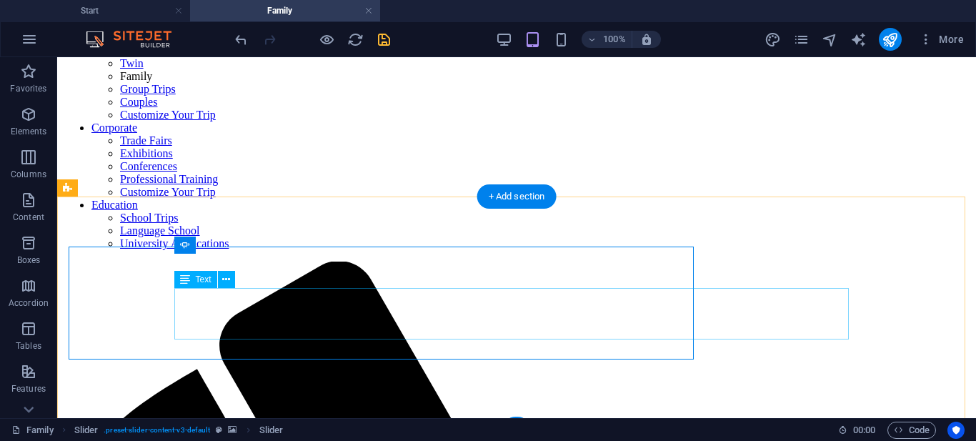
scroll to position [173, 0]
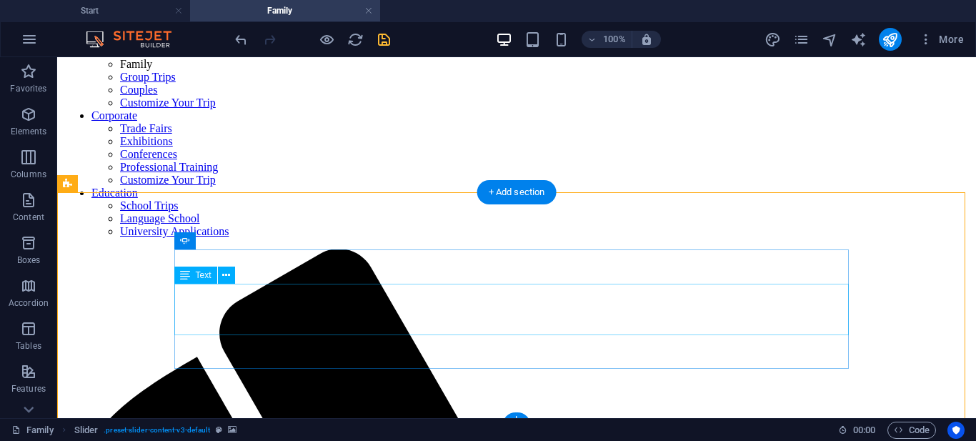
scroll to position [185, 0]
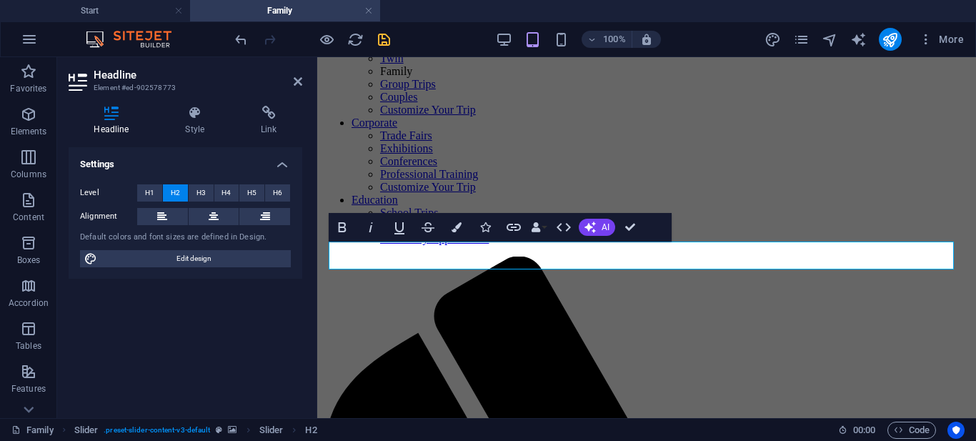
drag, startPoint x: 425, startPoint y: 252, endPoint x: 326, endPoint y: 250, distance: 98.7
click at [462, 223] on button "Colors" at bounding box center [456, 227] width 27 height 29
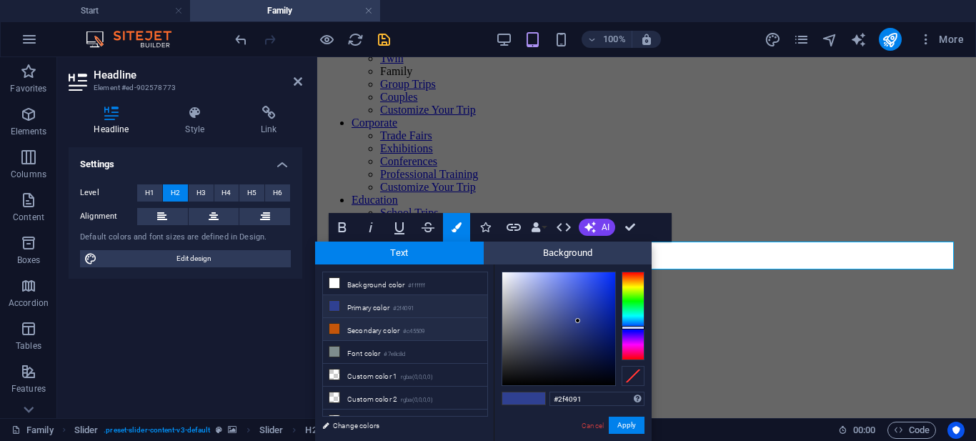
click at [361, 330] on li "Secondary color #c45509" at bounding box center [405, 329] width 164 height 23
type input "#c45509"
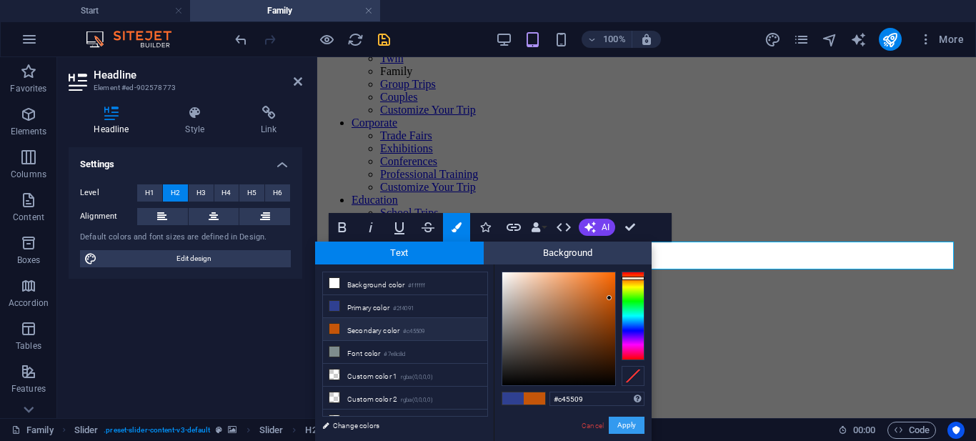
click at [623, 425] on button "Apply" at bounding box center [627, 425] width 36 height 17
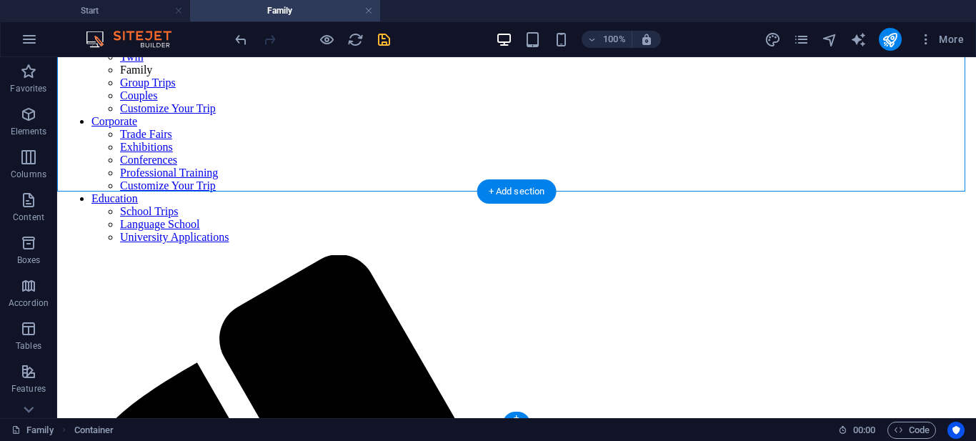
scroll to position [185, 0]
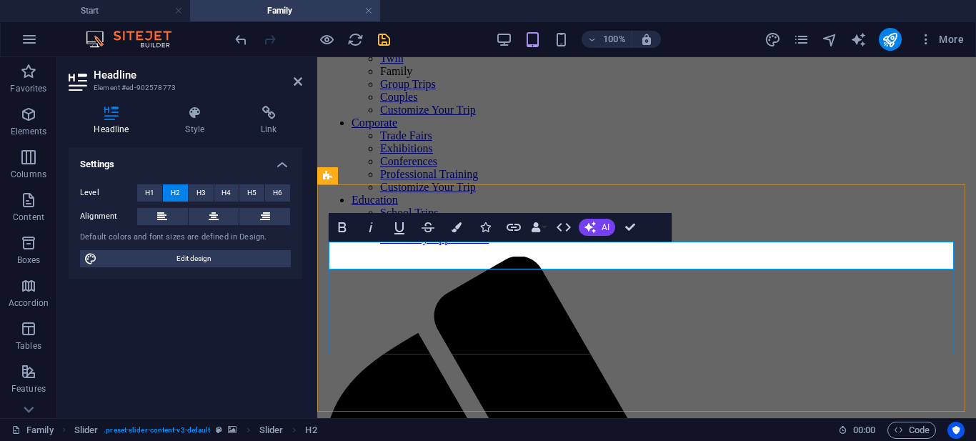
drag, startPoint x: 419, startPoint y: 255, endPoint x: 330, endPoint y: 253, distance: 89.4
click at [373, 224] on icon "button" at bounding box center [370, 227] width 17 height 17
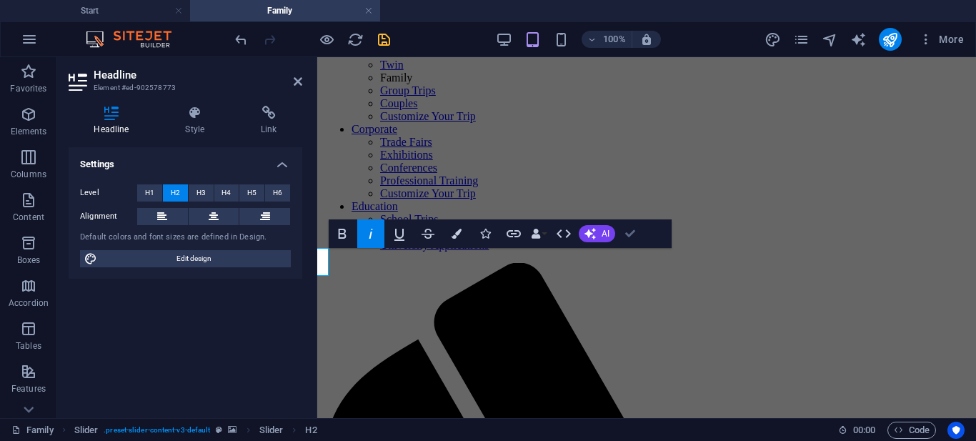
scroll to position [173, 0]
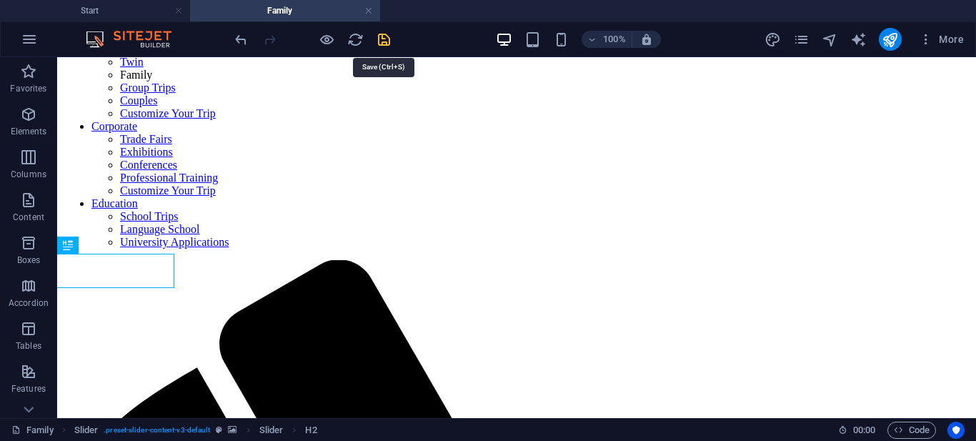
click at [387, 42] on icon "save" at bounding box center [384, 39] width 16 height 16
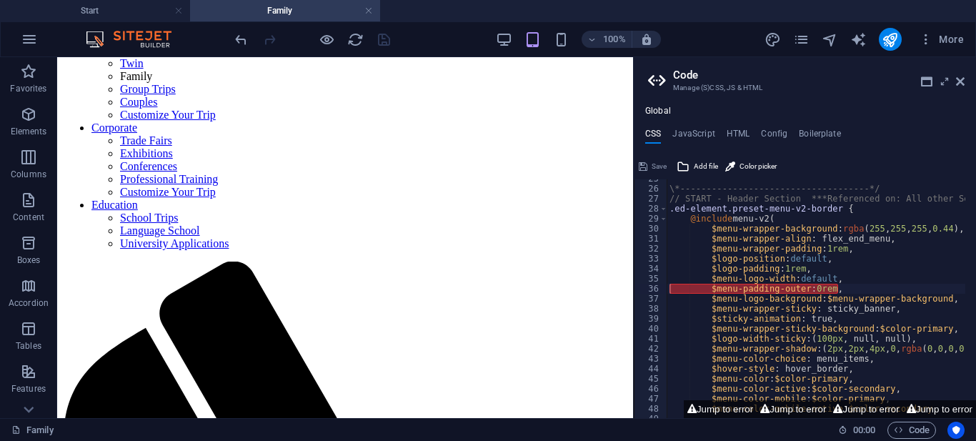
scroll to position [172, 0]
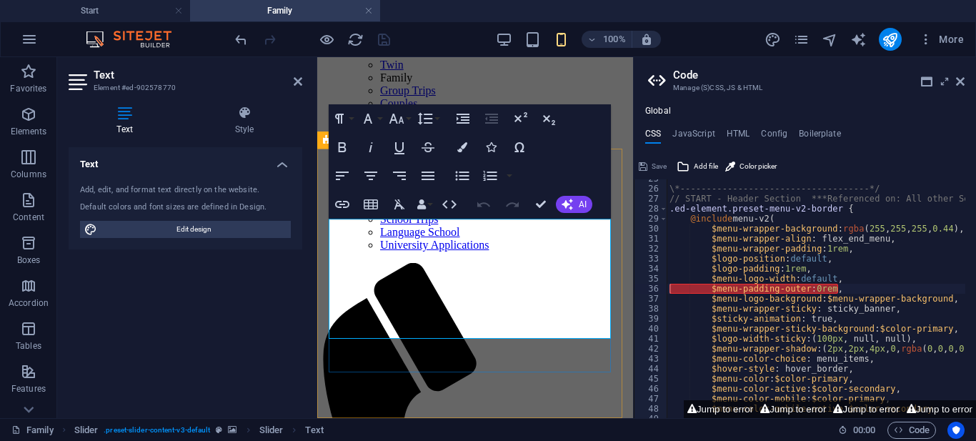
scroll to position [297, 0]
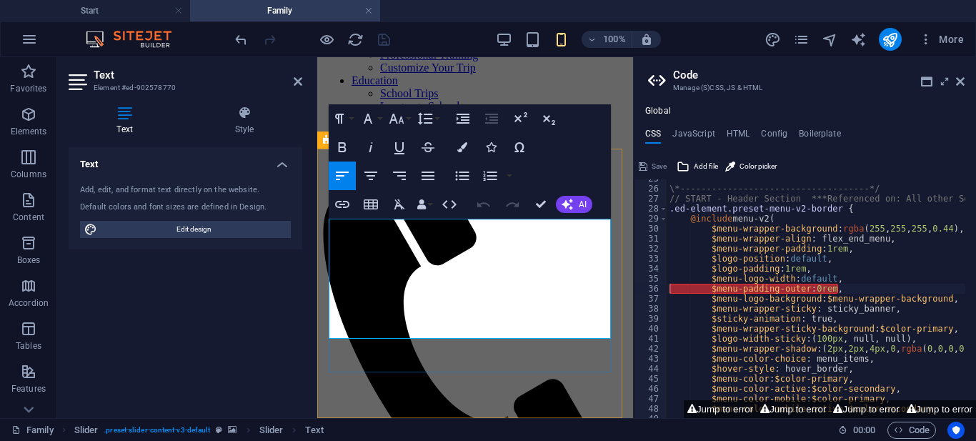
drag, startPoint x: 330, startPoint y: 229, endPoint x: 575, endPoint y: 336, distance: 266.6
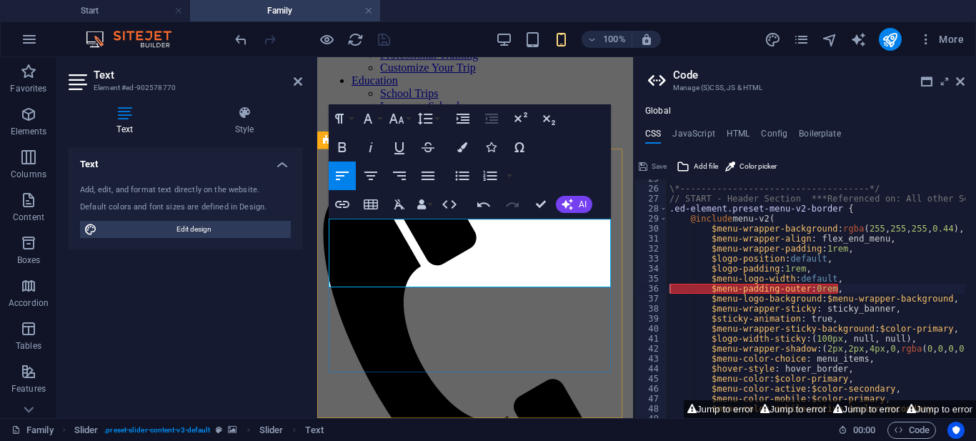
drag, startPoint x: 497, startPoint y: 279, endPoint x: 563, endPoint y: 286, distance: 66.1
click at [457, 146] on icon "button" at bounding box center [462, 147] width 10 height 10
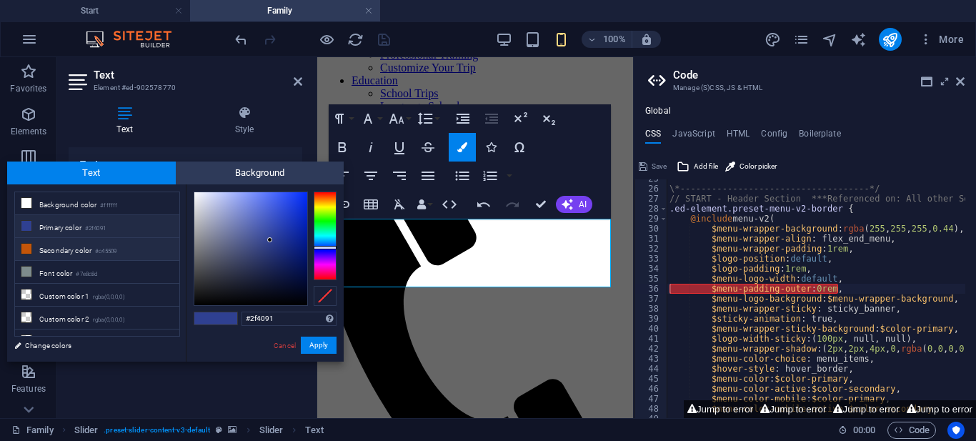
click at [64, 248] on li "Secondary color #c45509" at bounding box center [97, 249] width 164 height 23
type input "#c45509"
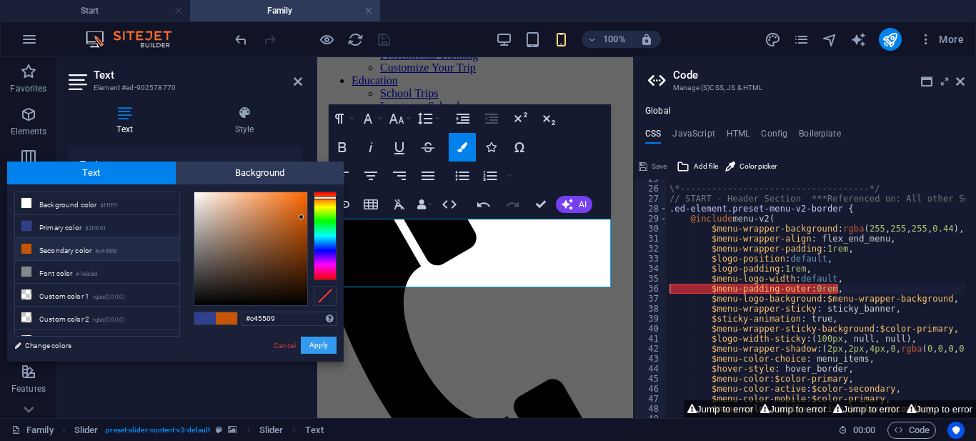
drag, startPoint x: 322, startPoint y: 344, endPoint x: 31, endPoint y: 269, distance: 299.6
click at [322, 344] on button "Apply" at bounding box center [319, 345] width 36 height 17
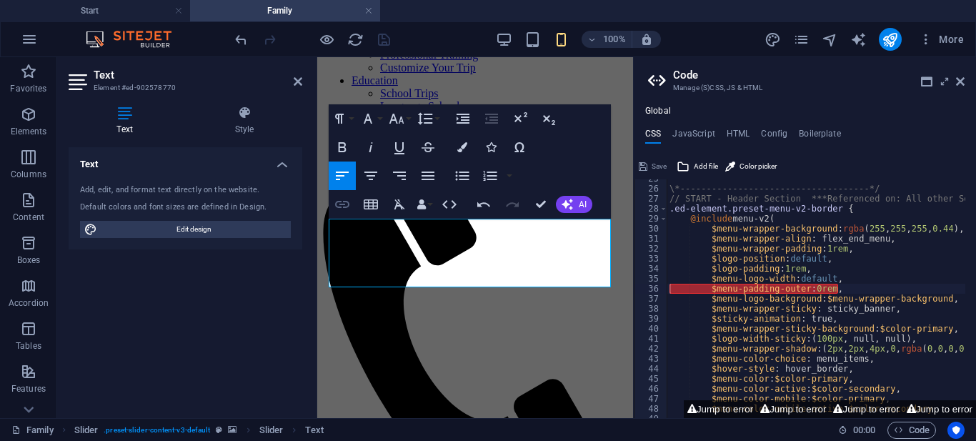
click at [343, 198] on icon "button" at bounding box center [342, 204] width 17 height 17
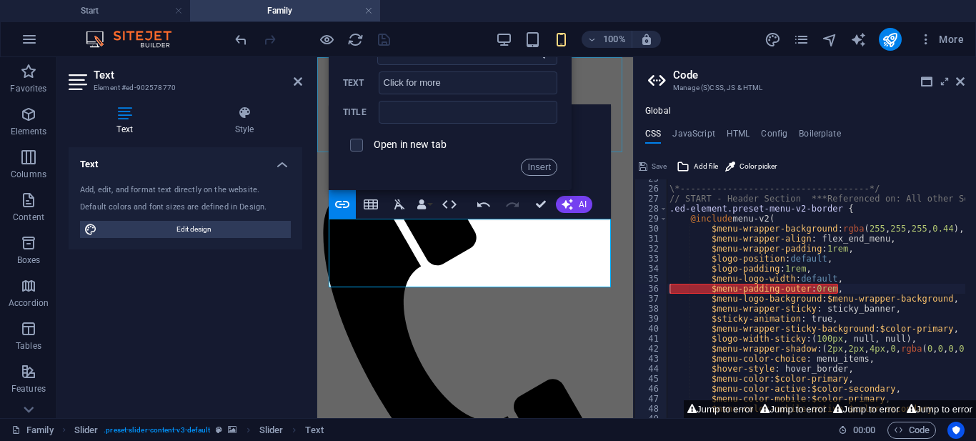
scroll to position [154, 0]
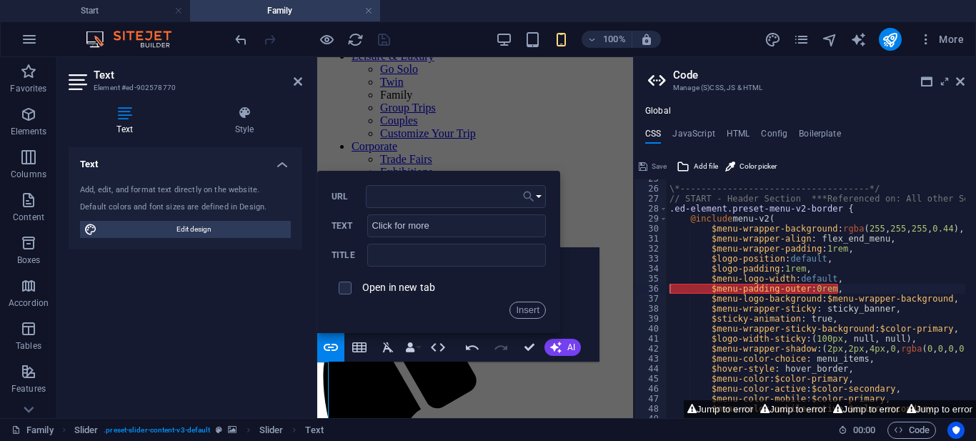
click at [540, 202] on button "Choose Link" at bounding box center [532, 196] width 27 height 23
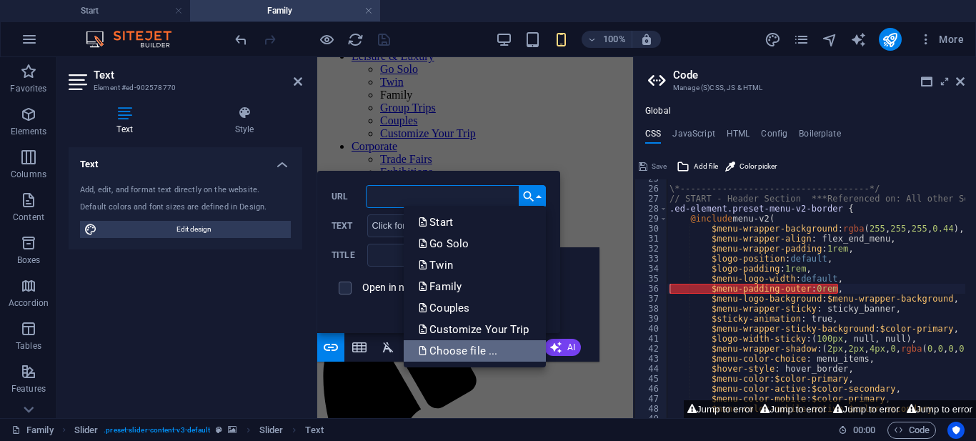
click at [459, 344] on p "Choose file ..." at bounding box center [459, 350] width 82 height 21
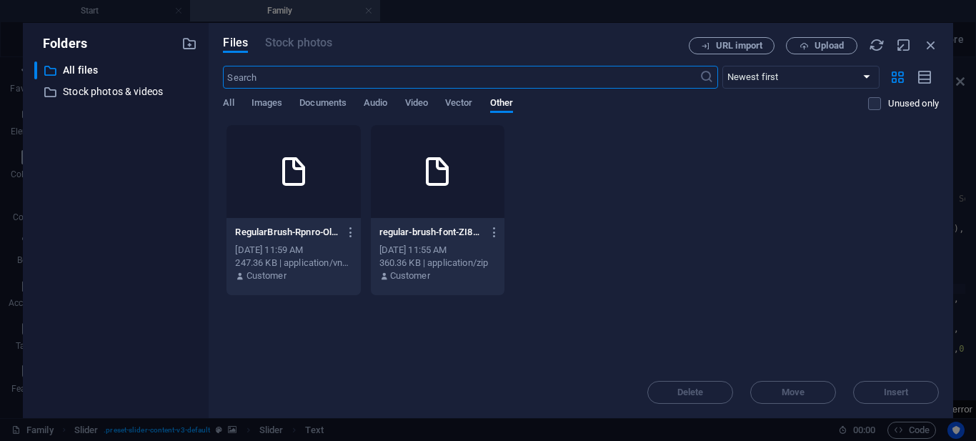
scroll to position [1401, 0]
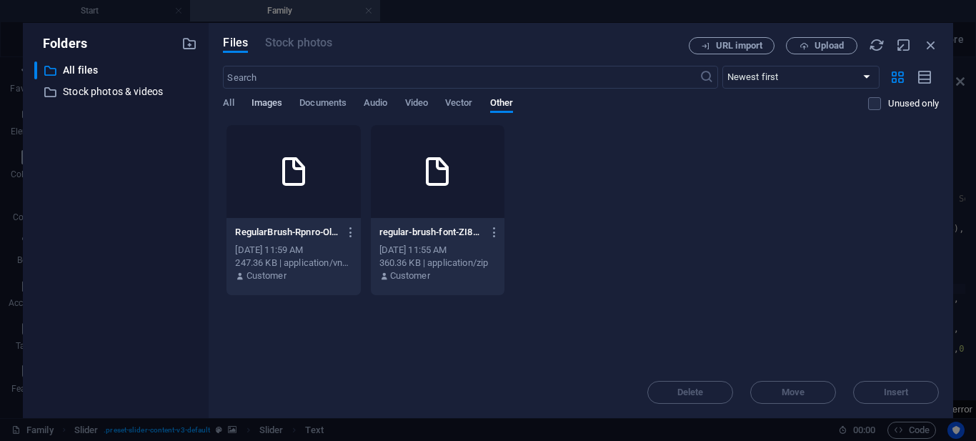
click at [272, 104] on span "Images" at bounding box center [267, 104] width 31 height 20
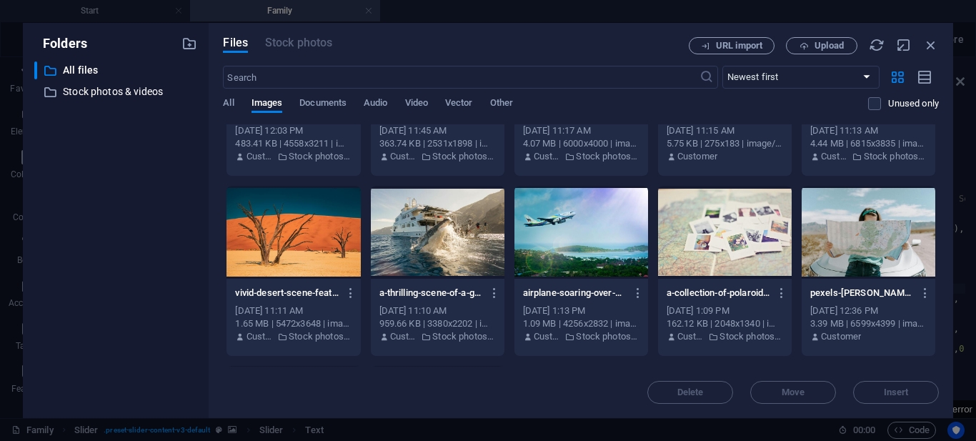
scroll to position [357, 0]
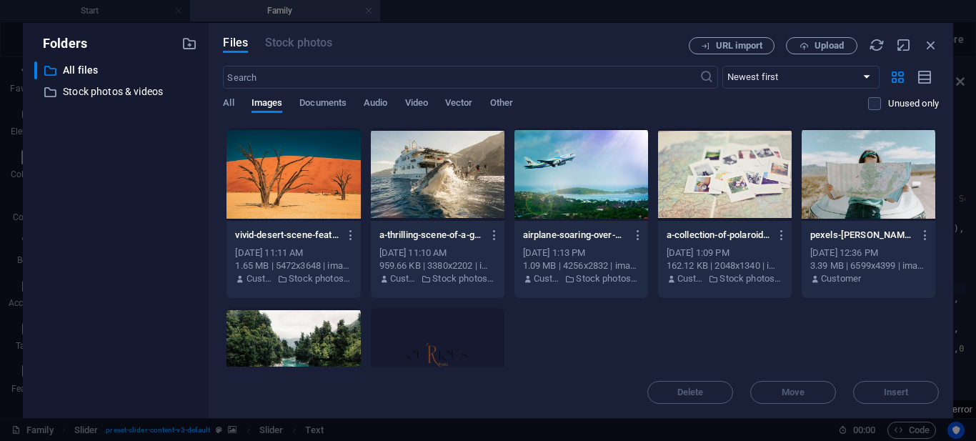
click at [598, 190] on div at bounding box center [582, 174] width 134 height 93
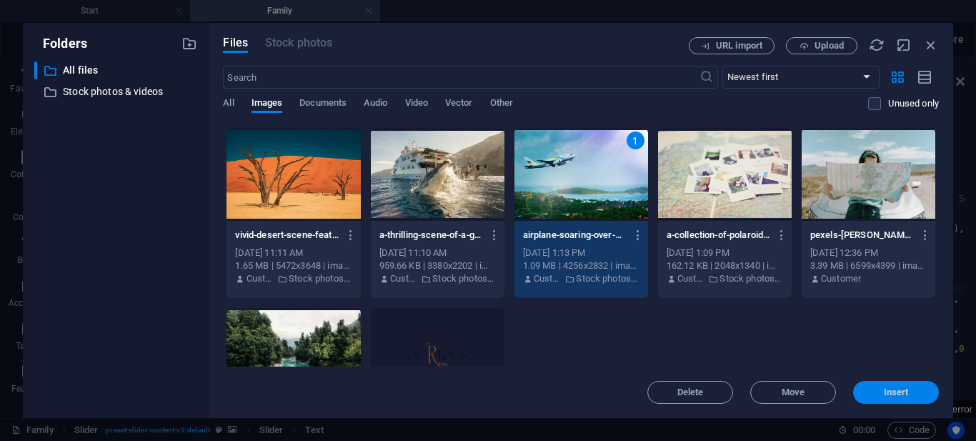
click at [894, 393] on span "Insert" at bounding box center [896, 392] width 25 height 9
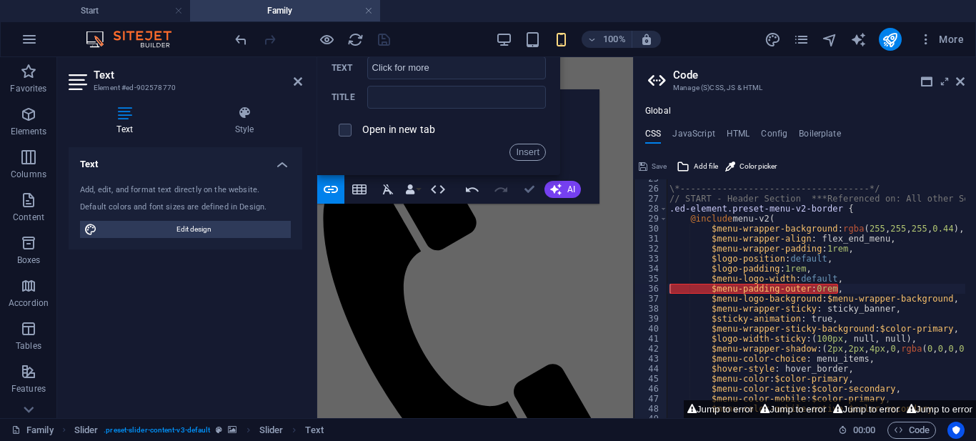
scroll to position [206, 0]
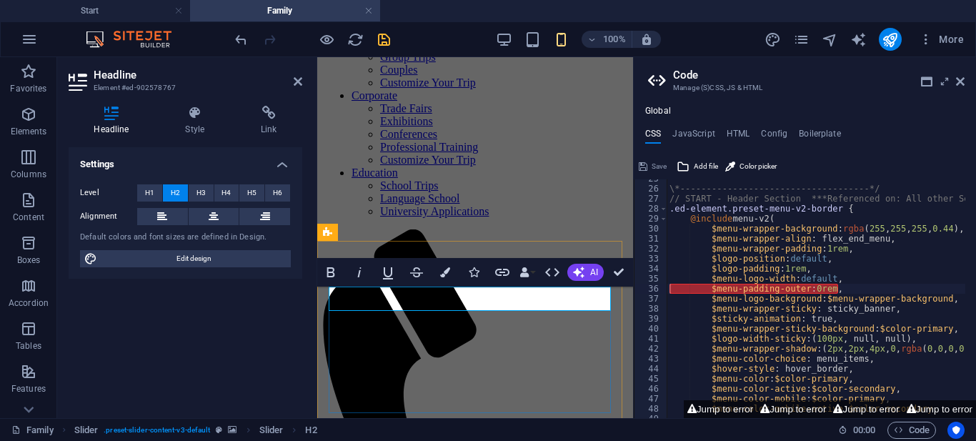
drag, startPoint x: 461, startPoint y: 302, endPoint x: 331, endPoint y: 302, distance: 130.1
click at [450, 276] on icon "button" at bounding box center [445, 272] width 10 height 10
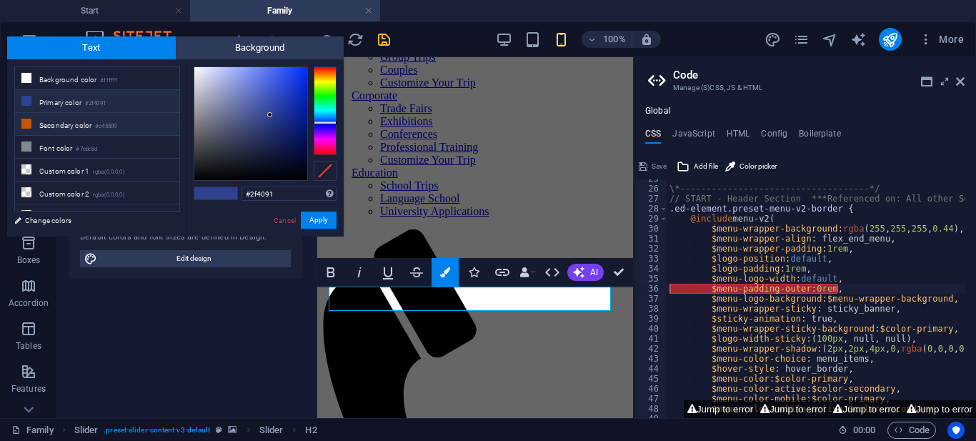
click at [124, 126] on li "Secondary color #c45509" at bounding box center [97, 124] width 164 height 23
type input "#c45509"
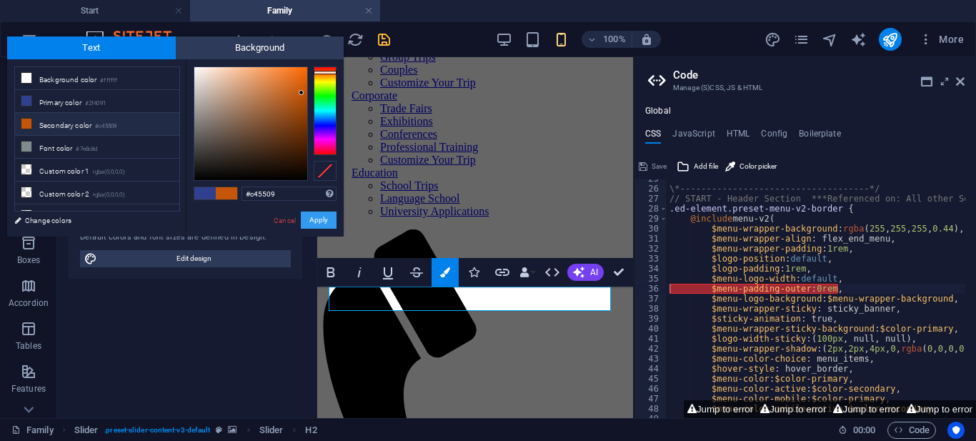
click at [326, 221] on button "Apply" at bounding box center [319, 220] width 36 height 17
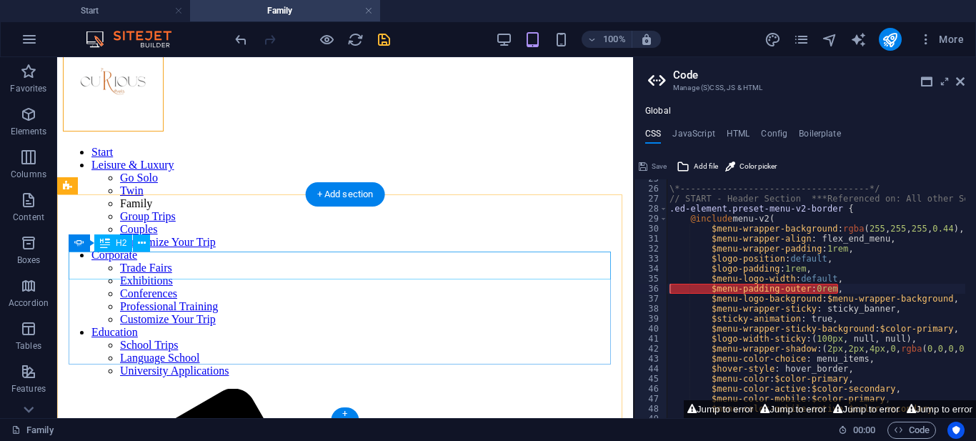
scroll to position [189, 0]
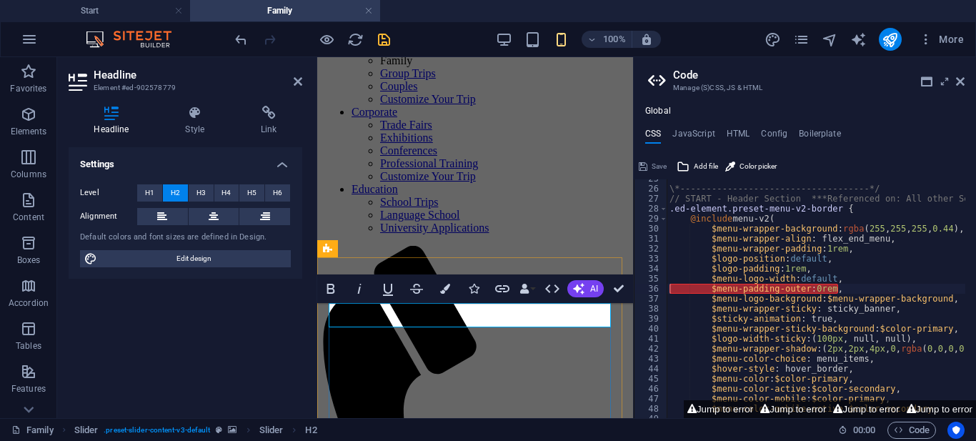
drag, startPoint x: 467, startPoint y: 315, endPoint x: 329, endPoint y: 319, distance: 138.0
click at [445, 294] on icon "button" at bounding box center [445, 289] width 10 height 10
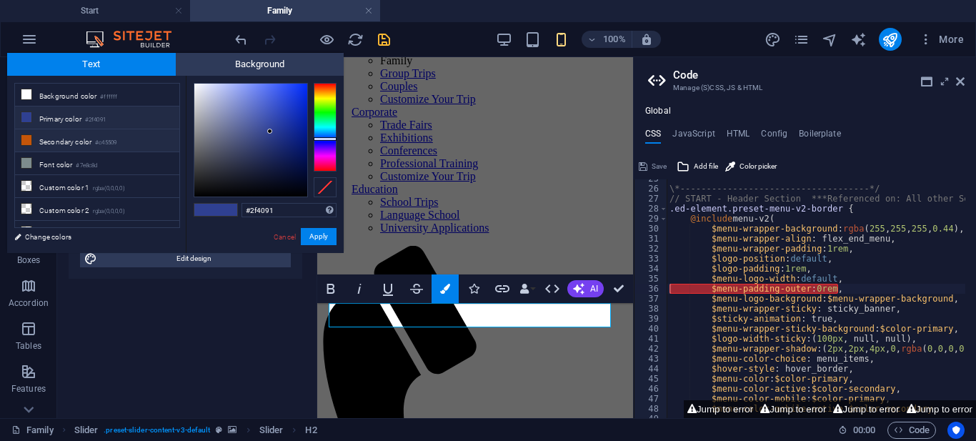
click at [51, 139] on li "Secondary color #c45509" at bounding box center [97, 140] width 164 height 23
type input "#c45509"
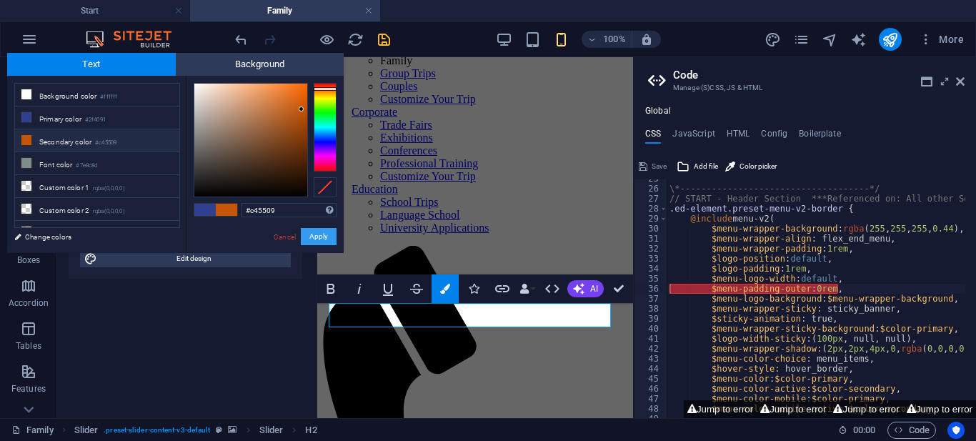
click at [312, 239] on button "Apply" at bounding box center [319, 236] width 36 height 17
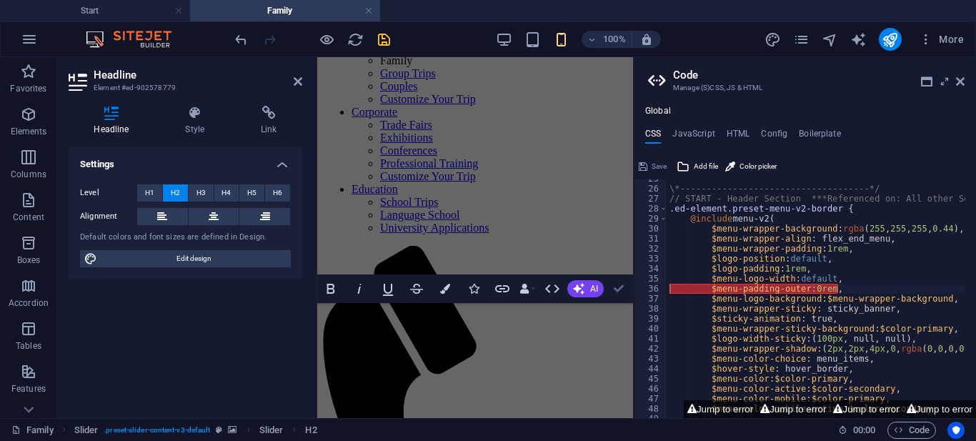
scroll to position [172, 0]
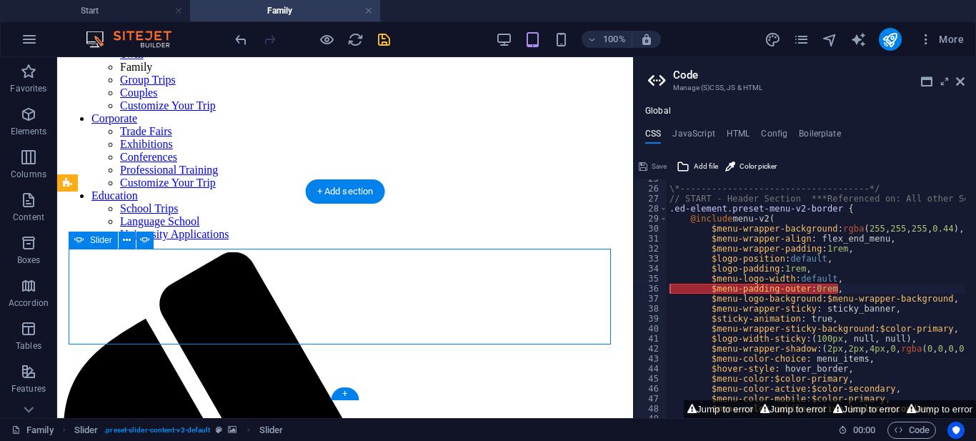
scroll to position [189, 0]
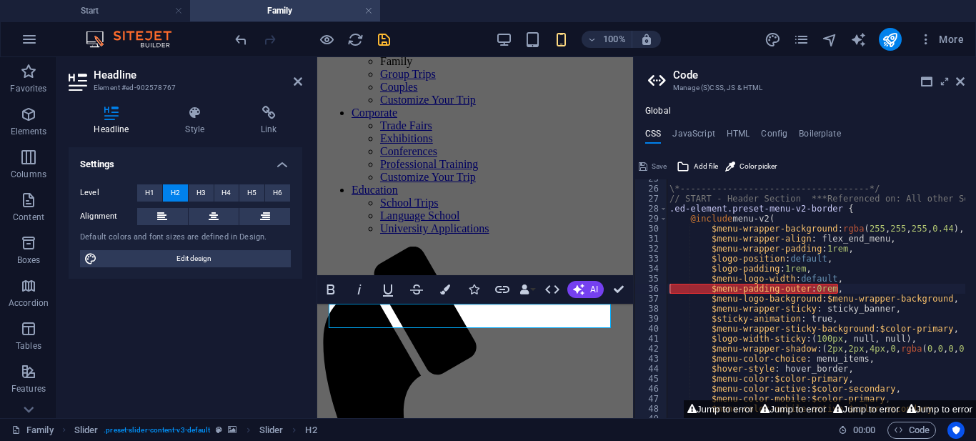
drag, startPoint x: 472, startPoint y: 319, endPoint x: 328, endPoint y: 317, distance: 143.7
click at [357, 294] on icon "button" at bounding box center [359, 289] width 17 height 17
drag, startPoint x: 619, startPoint y: 289, endPoint x: 561, endPoint y: 239, distance: 77.0
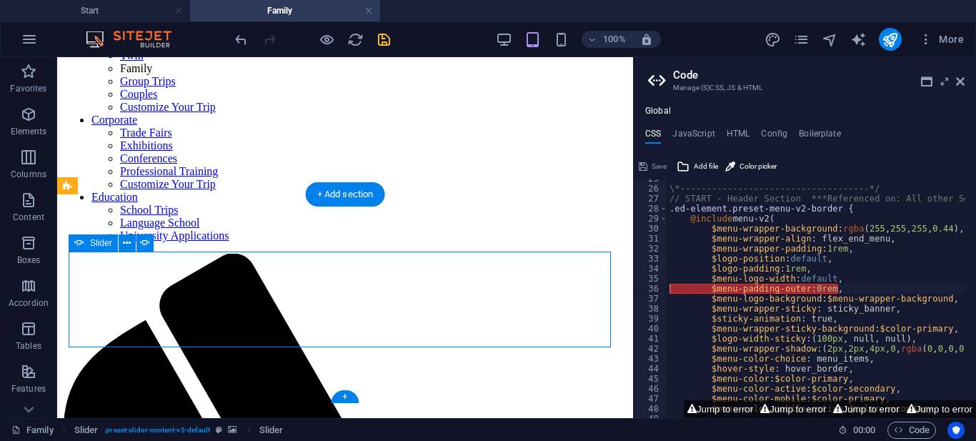
scroll to position [188, 0]
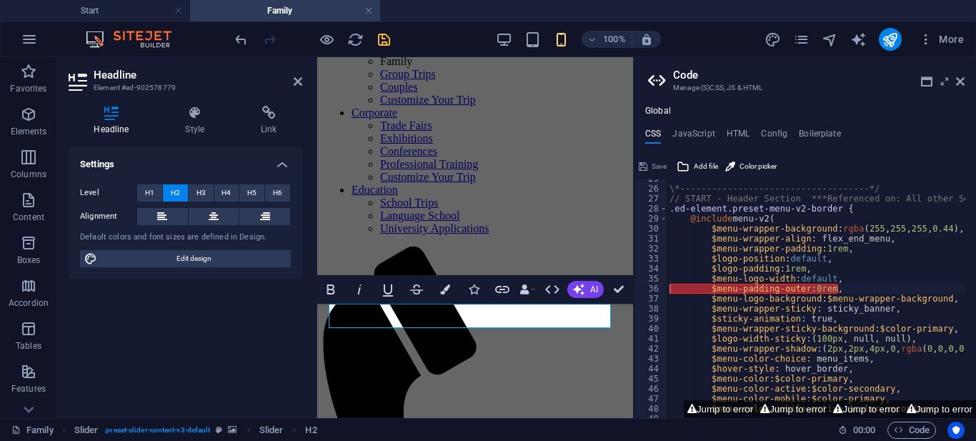
drag, startPoint x: 467, startPoint y: 314, endPoint x: 317, endPoint y: 304, distance: 149.7
click at [362, 293] on icon "button" at bounding box center [359, 289] width 17 height 17
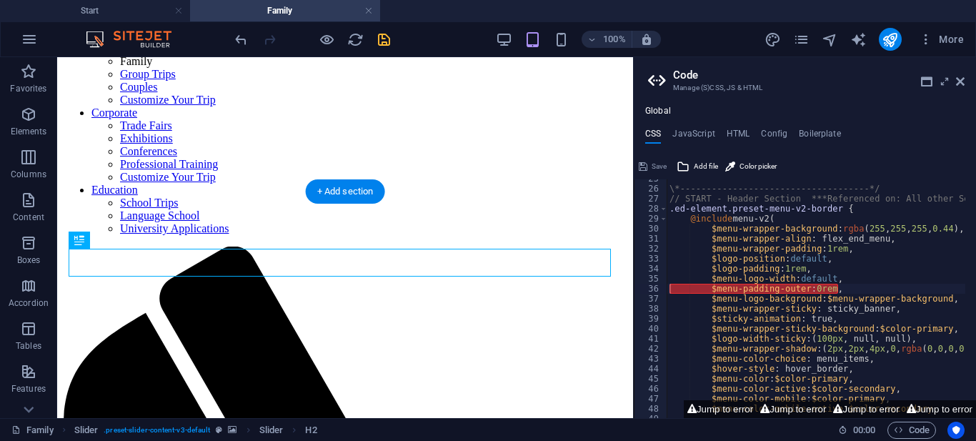
scroll to position [206, 0]
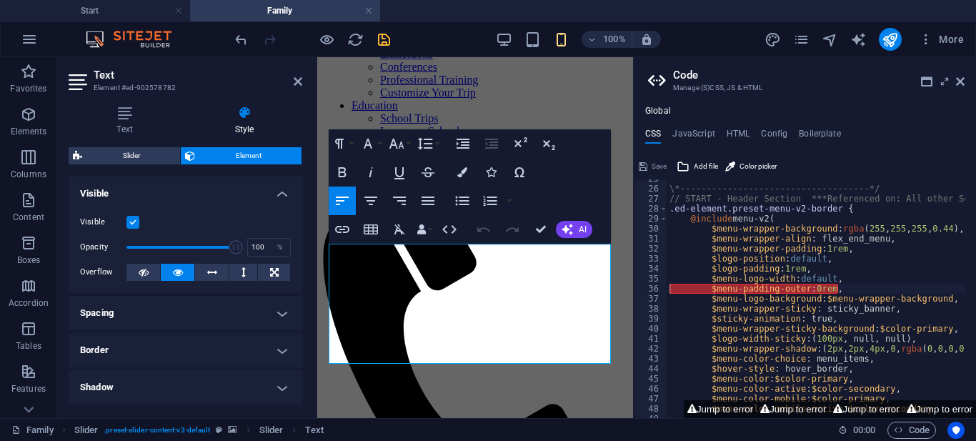
scroll to position [289, 0]
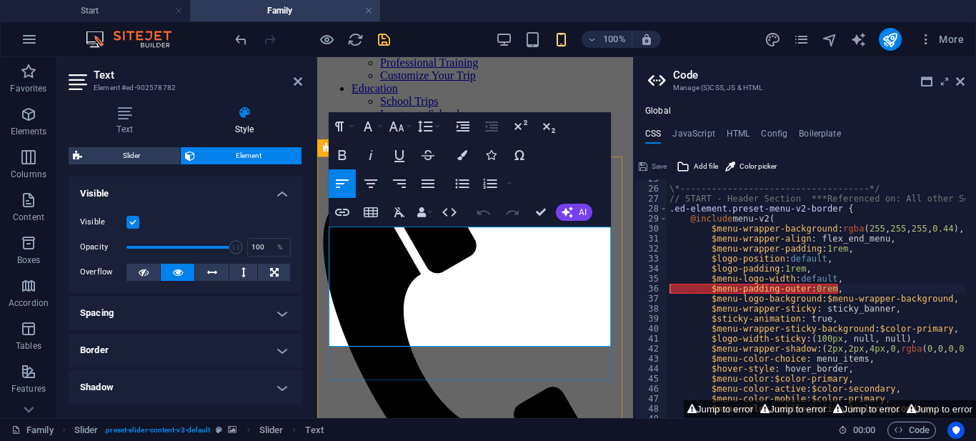
drag, startPoint x: 330, startPoint y: 317, endPoint x: 576, endPoint y: 341, distance: 247.8
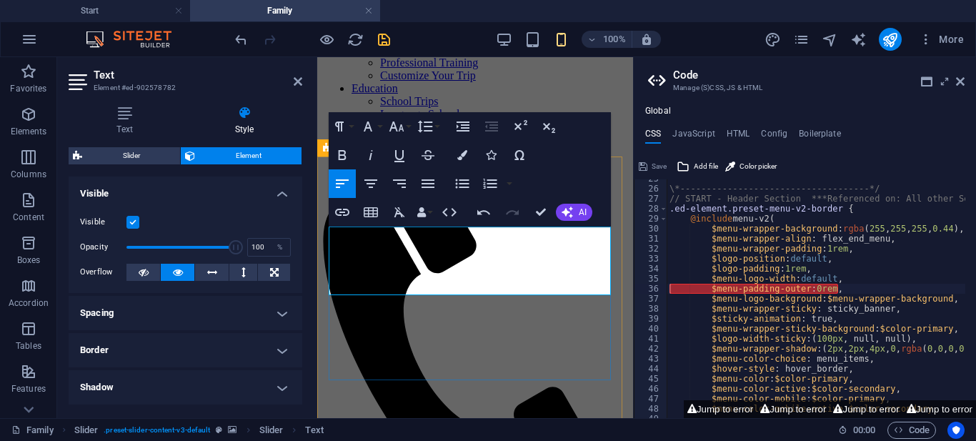
drag, startPoint x: 535, startPoint y: 286, endPoint x: 573, endPoint y: 285, distance: 38.6
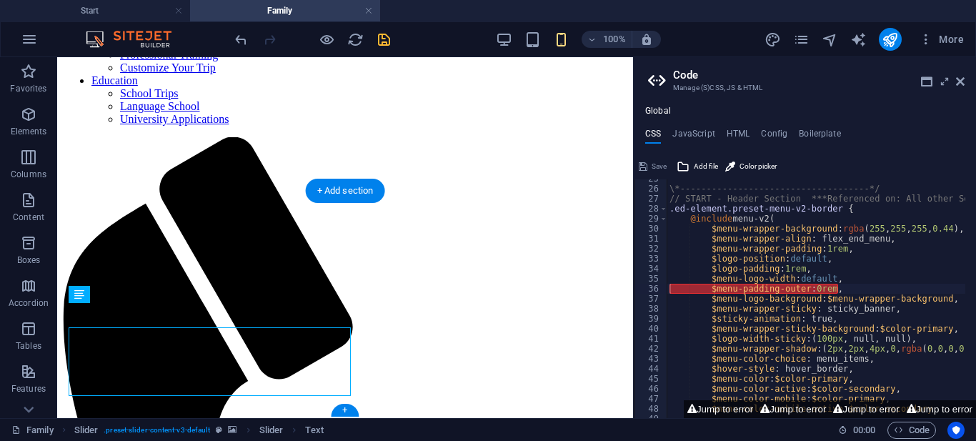
scroll to position [189, 0]
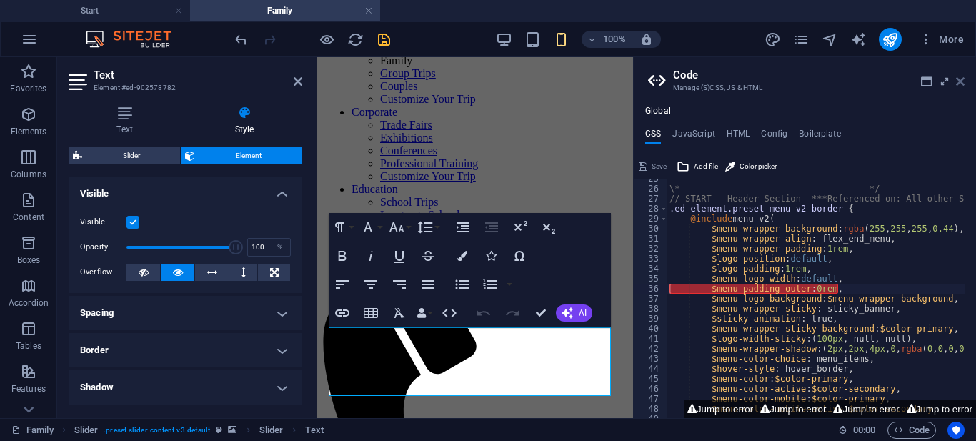
click at [963, 81] on icon at bounding box center [960, 81] width 9 height 11
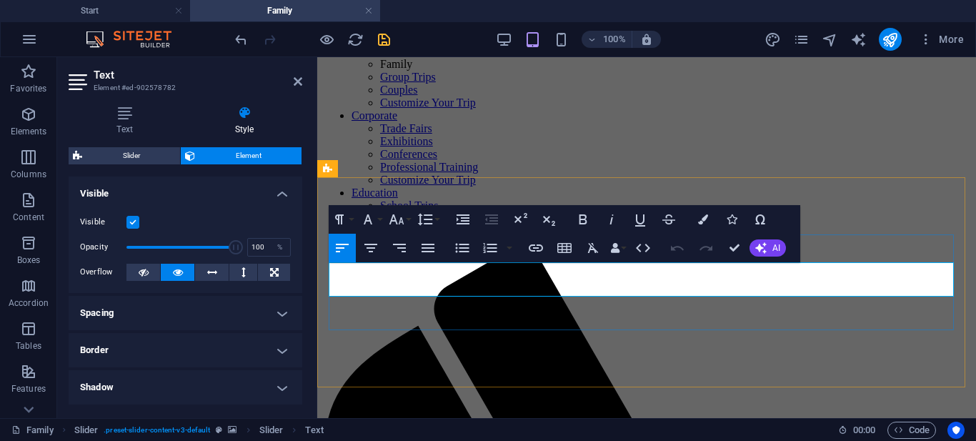
drag, startPoint x: 803, startPoint y: 286, endPoint x: 746, endPoint y: 287, distance: 56.5
click at [705, 219] on icon "button" at bounding box center [703, 219] width 10 height 10
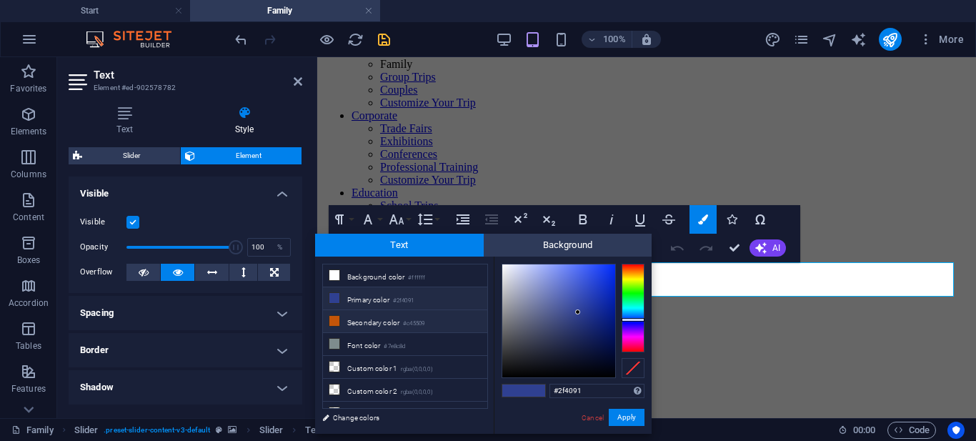
click at [406, 320] on li "Secondary color #c45509" at bounding box center [405, 321] width 164 height 23
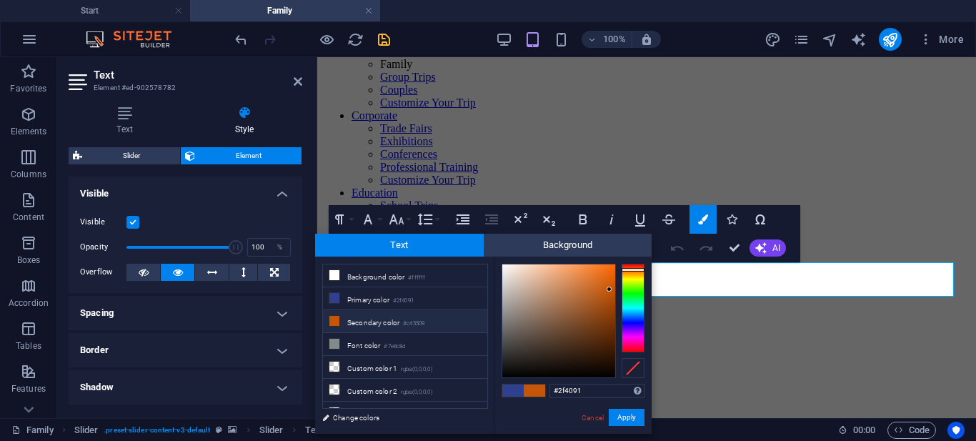
type input "#c45509"
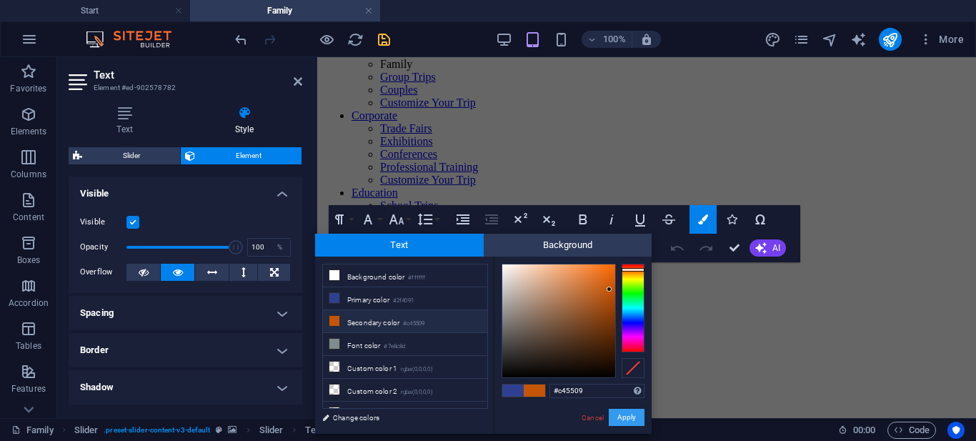
click at [631, 416] on button "Apply" at bounding box center [627, 417] width 36 height 17
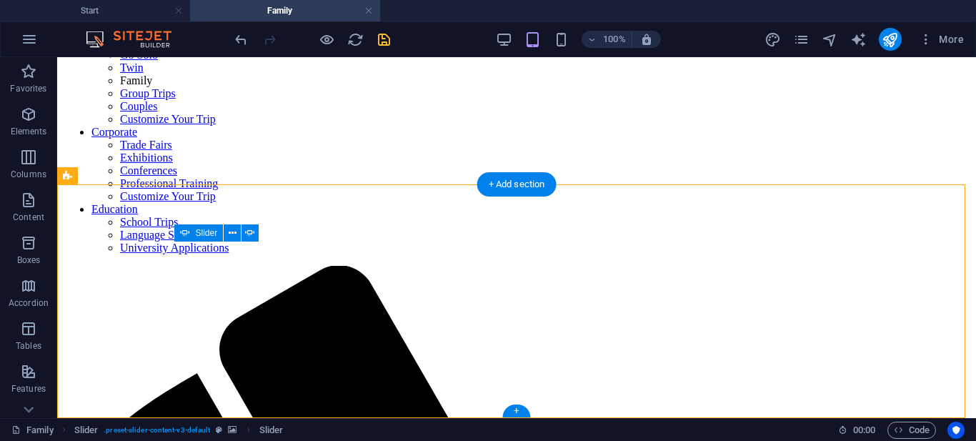
scroll to position [185, 0]
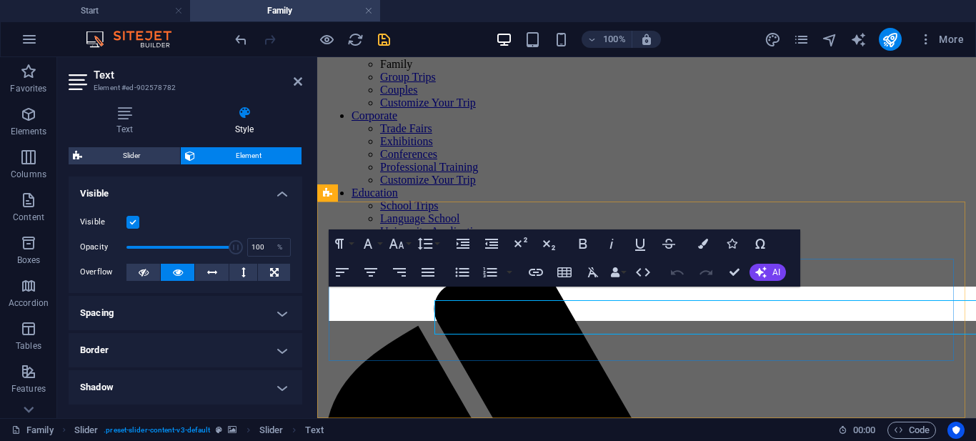
scroll to position [161, 0]
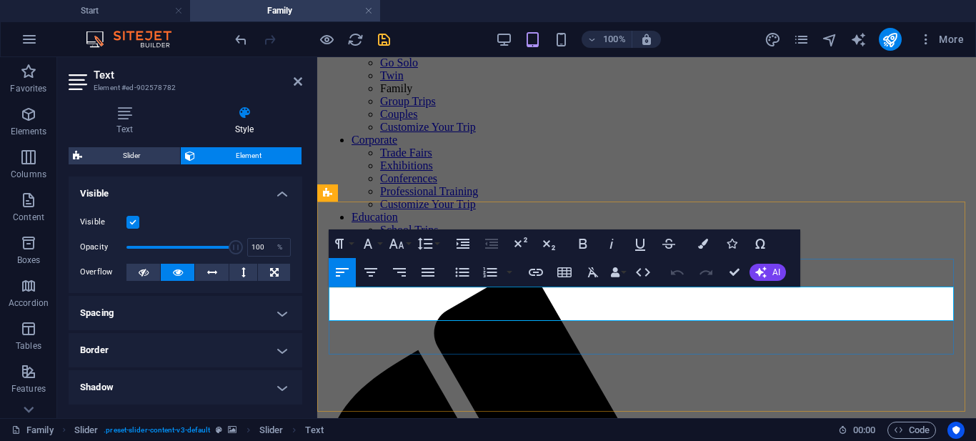
drag, startPoint x: 798, startPoint y: 311, endPoint x: 750, endPoint y: 309, distance: 48.6
click at [534, 269] on icon "button" at bounding box center [536, 272] width 14 height 7
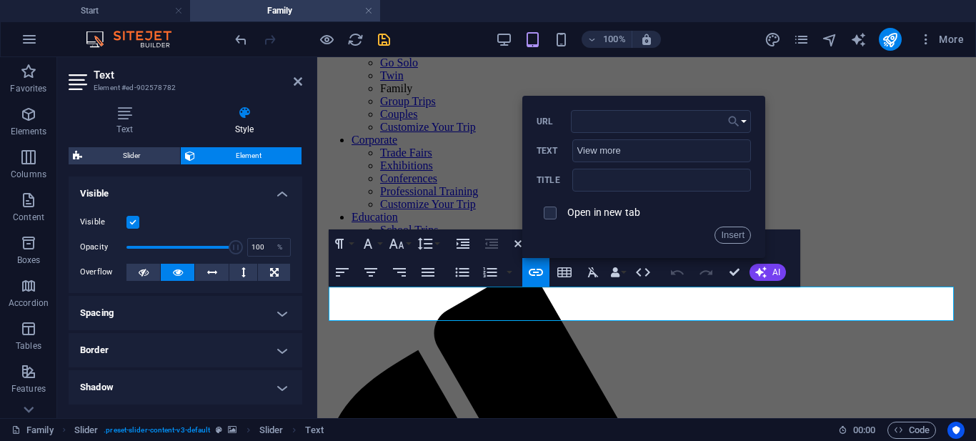
click at [744, 119] on button "Choose Link" at bounding box center [737, 121] width 27 height 23
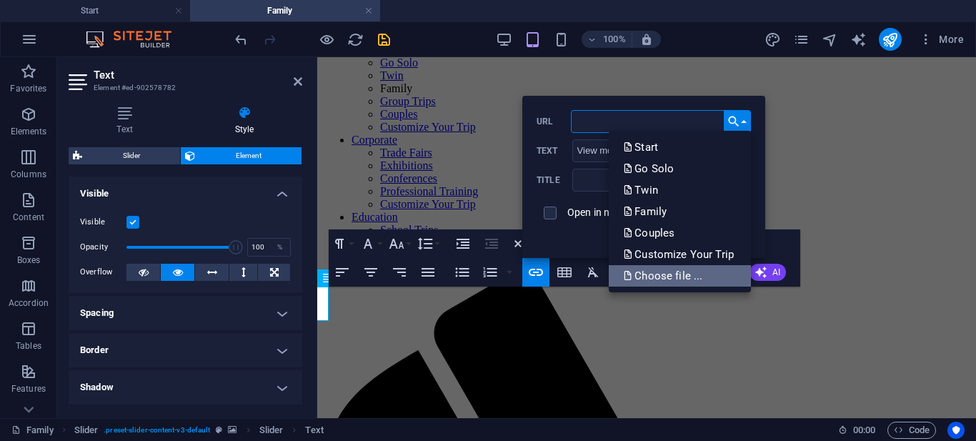
click at [658, 277] on p "Choose file ..." at bounding box center [664, 275] width 82 height 21
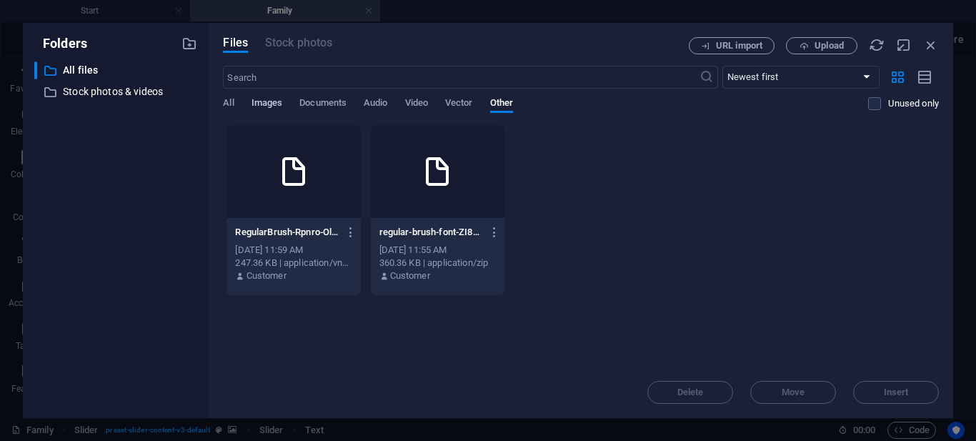
click at [271, 101] on span "Images" at bounding box center [267, 104] width 31 height 20
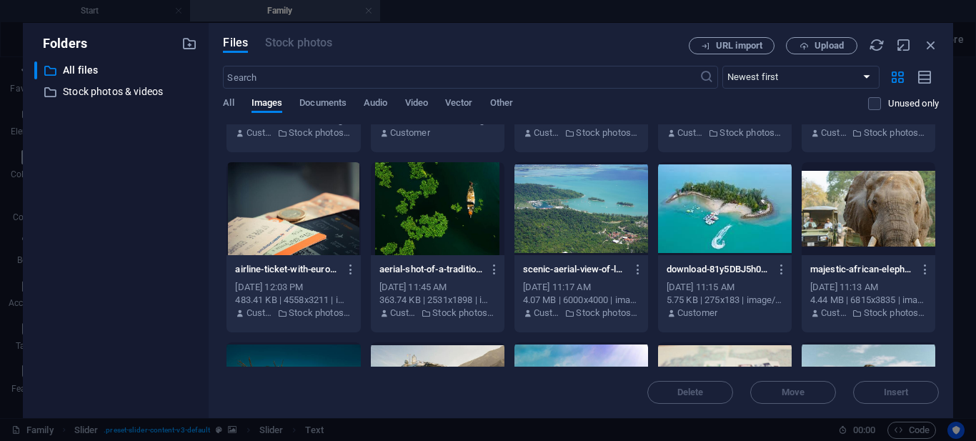
scroll to position [0, 0]
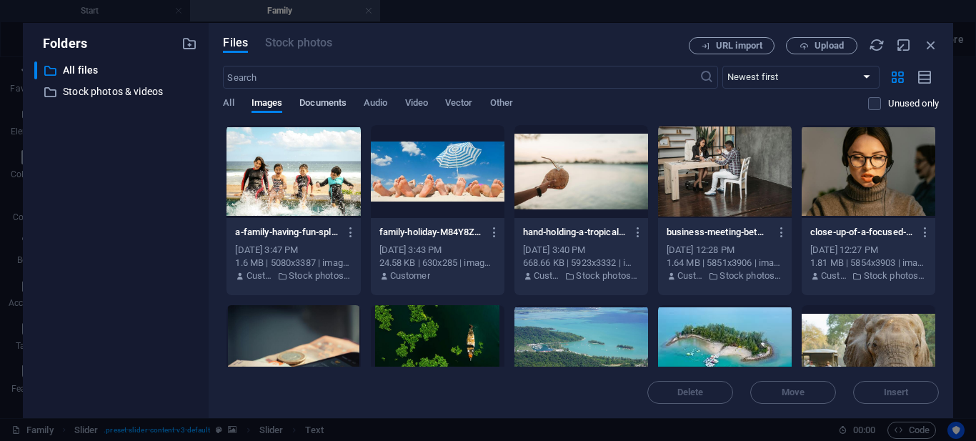
click at [311, 101] on span "Documents" at bounding box center [322, 104] width 47 height 20
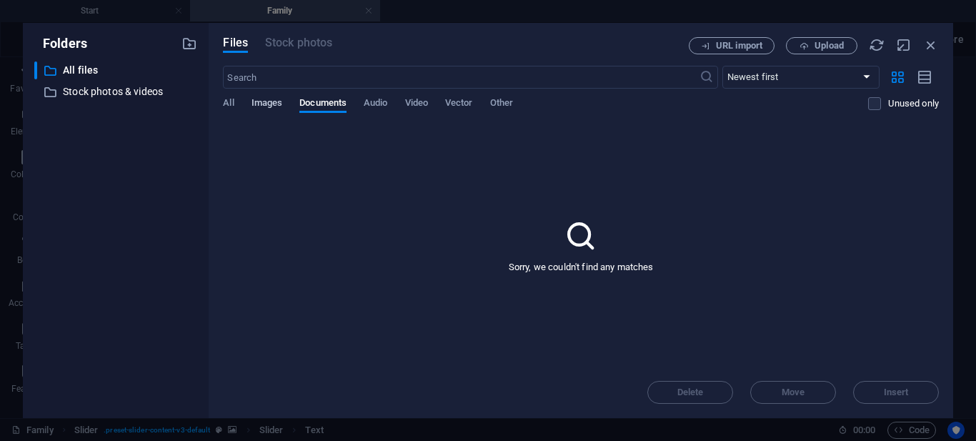
click at [275, 99] on span "Images" at bounding box center [267, 104] width 31 height 20
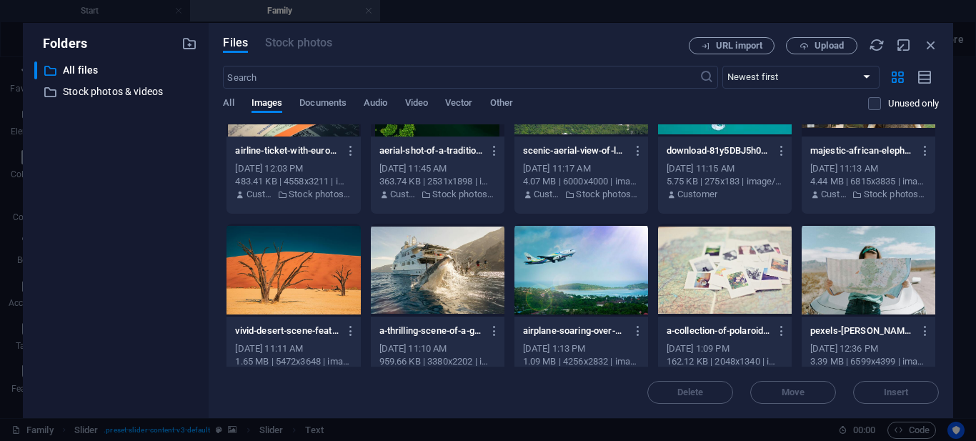
scroll to position [357, 0]
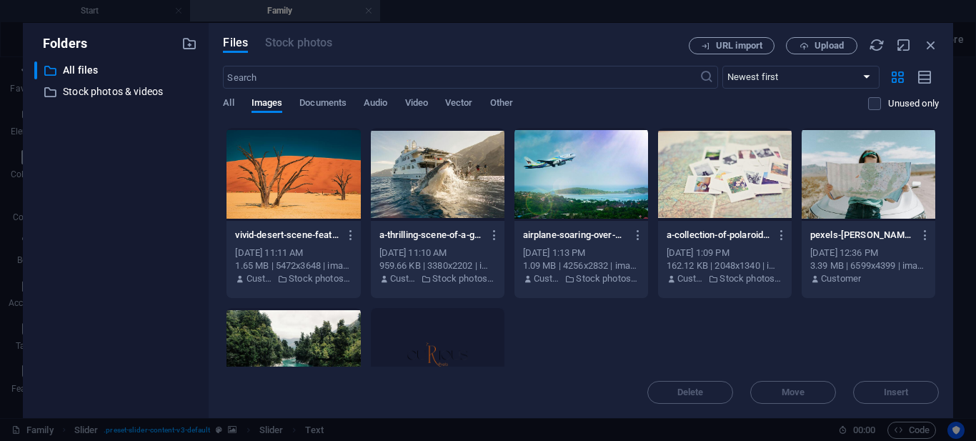
click at [610, 184] on div at bounding box center [582, 174] width 134 height 93
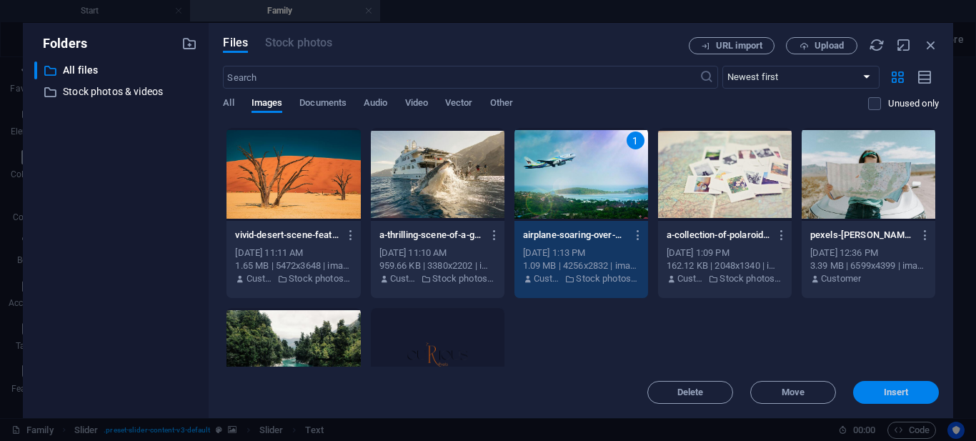
drag, startPoint x: 897, startPoint y: 393, endPoint x: 447, endPoint y: 259, distance: 469.0
click at [897, 393] on span "Insert" at bounding box center [896, 392] width 25 height 9
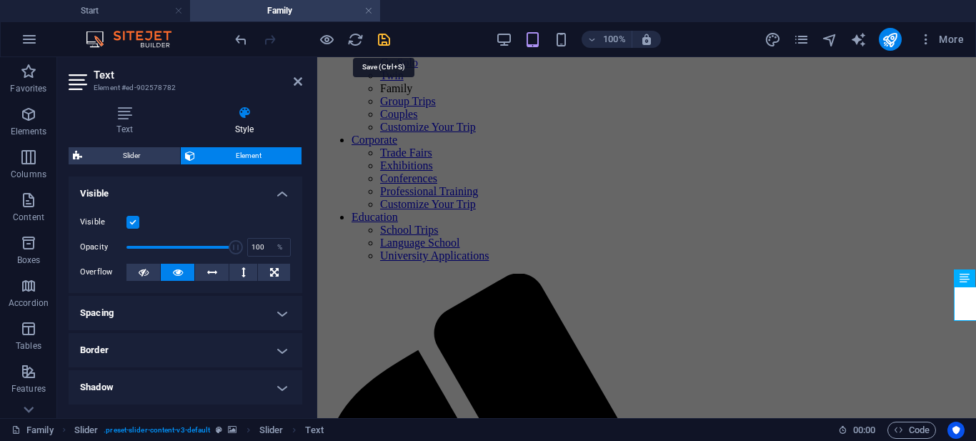
click at [387, 36] on icon "save" at bounding box center [384, 39] width 16 height 16
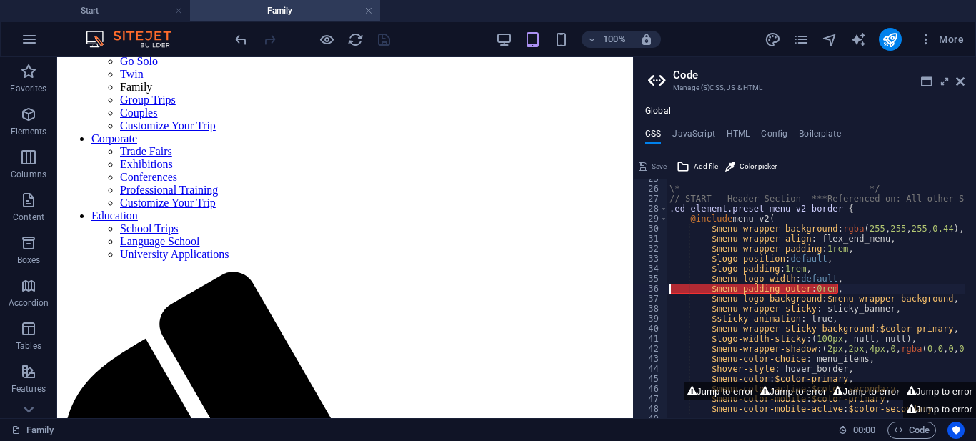
scroll to position [161, 0]
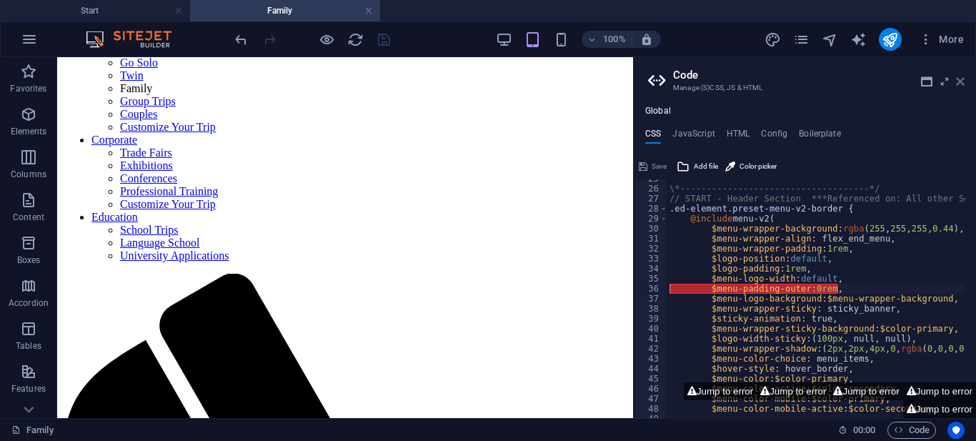
drag, startPoint x: 959, startPoint y: 80, endPoint x: 892, endPoint y: 36, distance: 80.1
click at [959, 80] on icon at bounding box center [960, 81] width 9 height 11
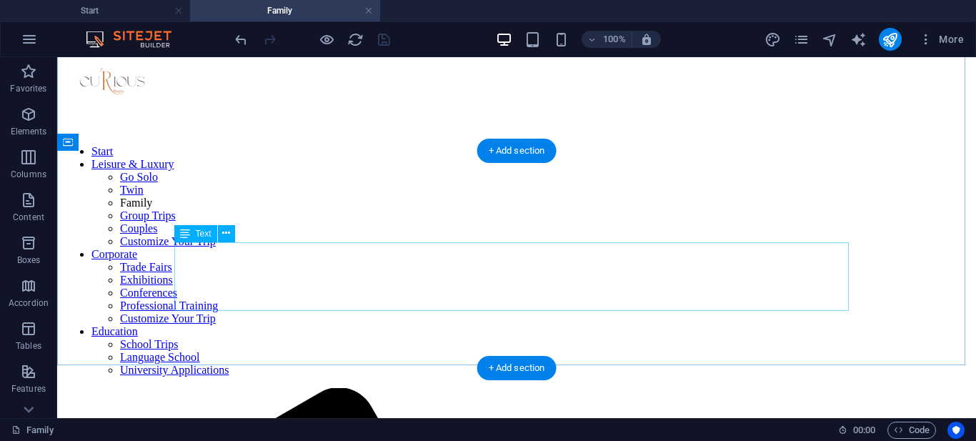
scroll to position [168, 0]
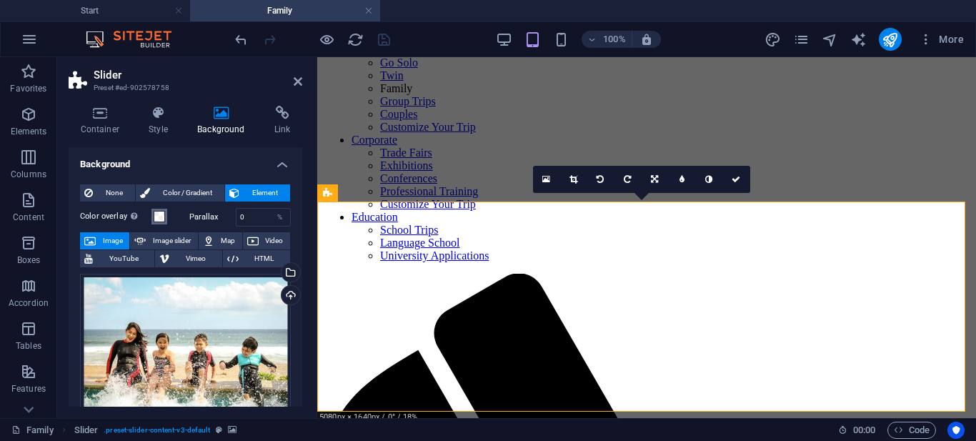
click at [157, 213] on span at bounding box center [159, 216] width 11 height 11
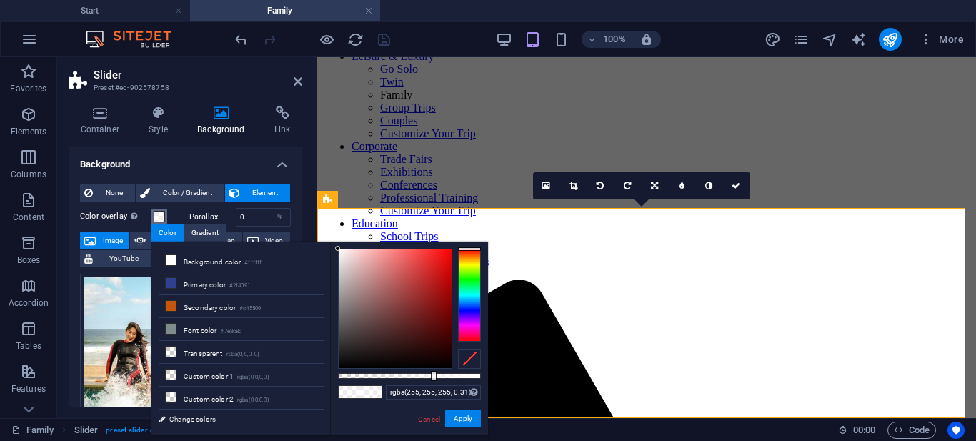
click at [382, 377] on div at bounding box center [409, 376] width 143 height 6
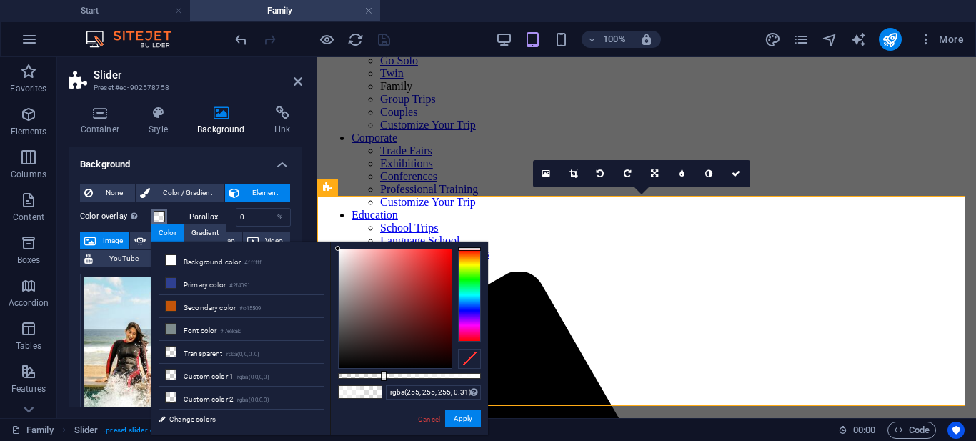
scroll to position [167, 0]
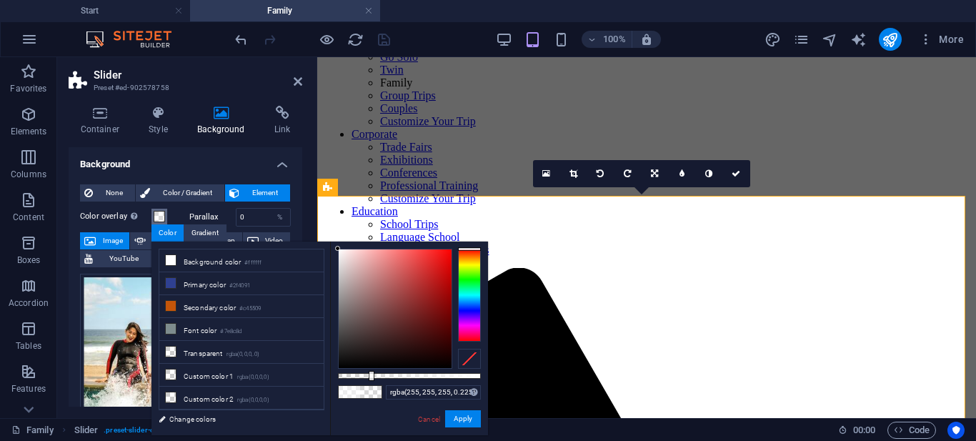
click at [370, 376] on div at bounding box center [409, 376] width 143 height 6
click at [395, 377] on div at bounding box center [409, 376] width 143 height 6
type input "rgba(255, 255, 255, 0.46)"
click at [404, 377] on div at bounding box center [409, 376] width 143 height 6
click at [468, 420] on button "Apply" at bounding box center [463, 418] width 36 height 17
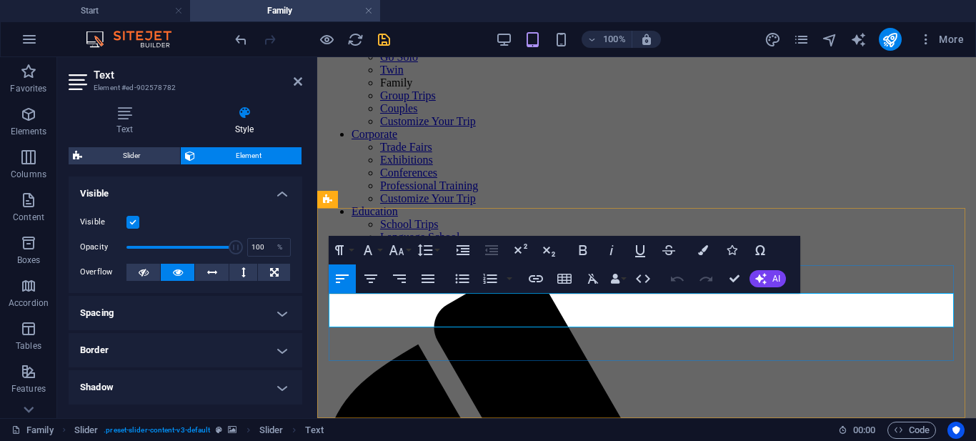
scroll to position [154, 0]
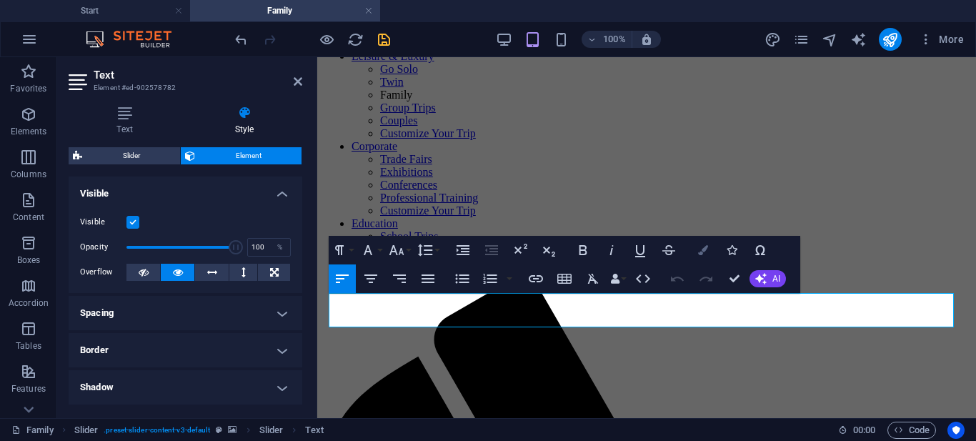
click at [701, 252] on icon "button" at bounding box center [703, 250] width 10 height 10
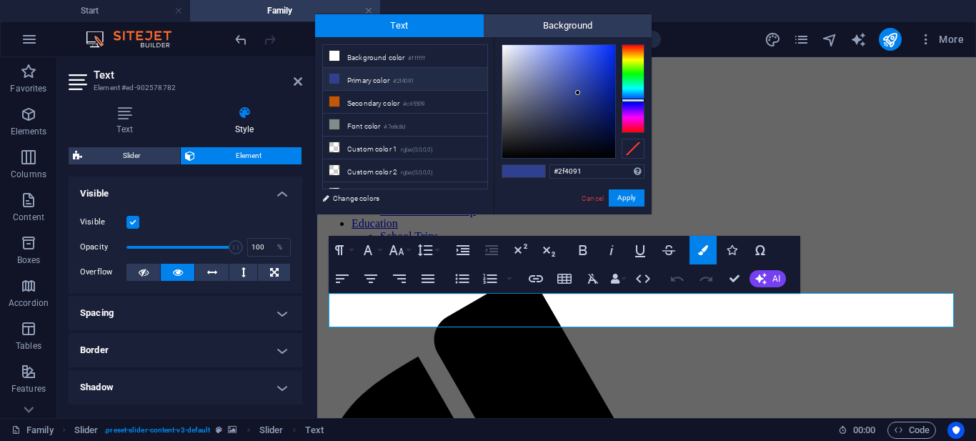
drag, startPoint x: 746, startPoint y: 317, endPoint x: 665, endPoint y: 299, distance: 82.2
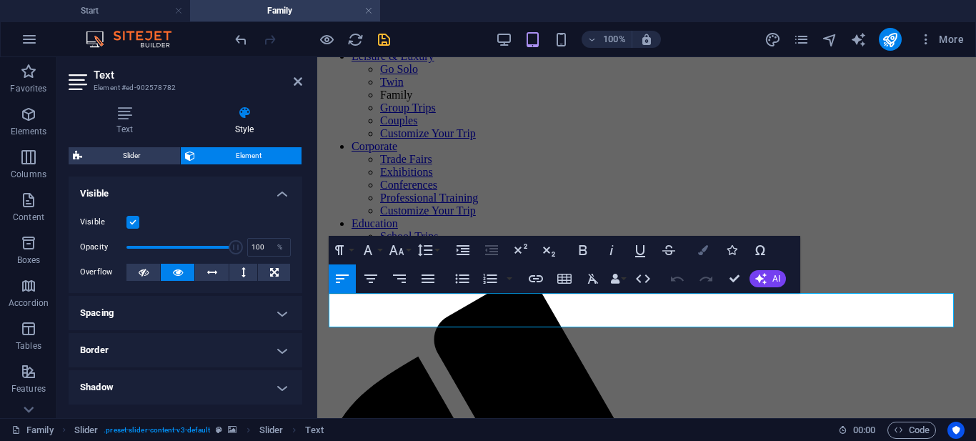
click at [700, 248] on icon "button" at bounding box center [703, 250] width 10 height 10
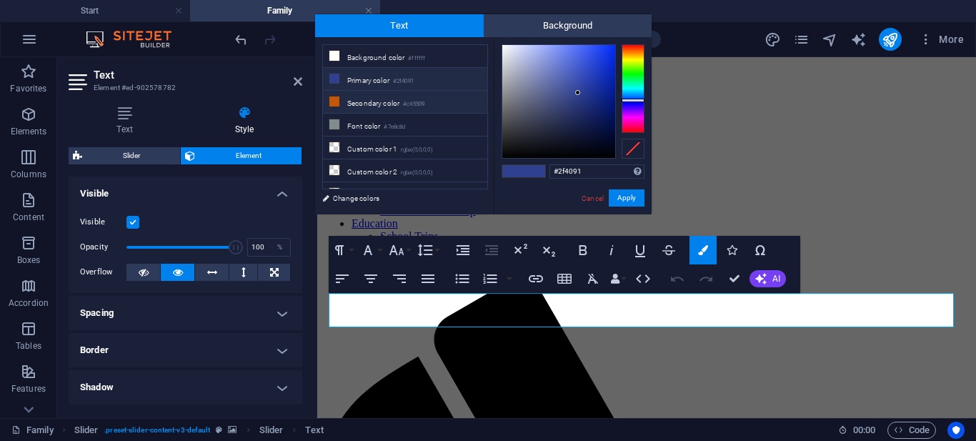
click at [383, 99] on li "Secondary color #c45509" at bounding box center [405, 102] width 164 height 23
type input "#c45509"
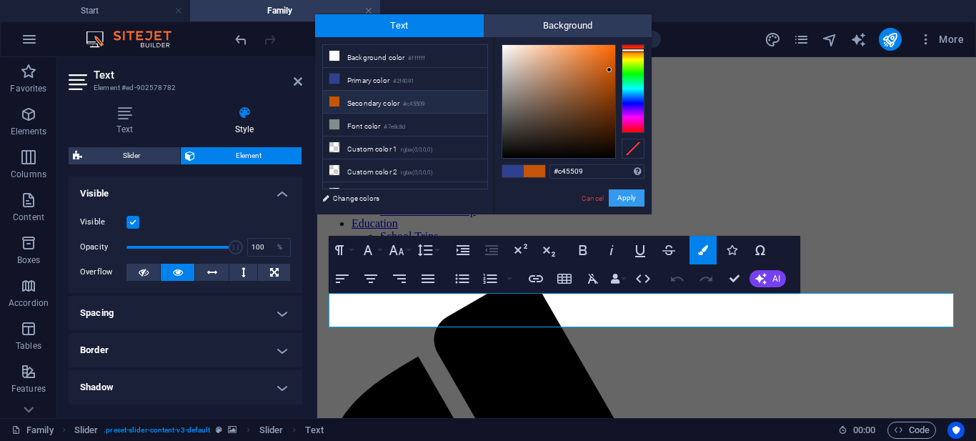
click at [625, 197] on button "Apply" at bounding box center [627, 197] width 36 height 17
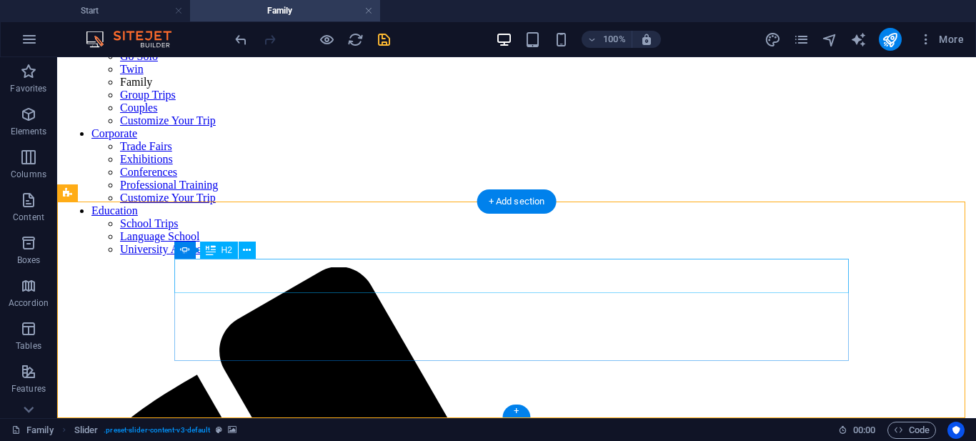
scroll to position [168, 0]
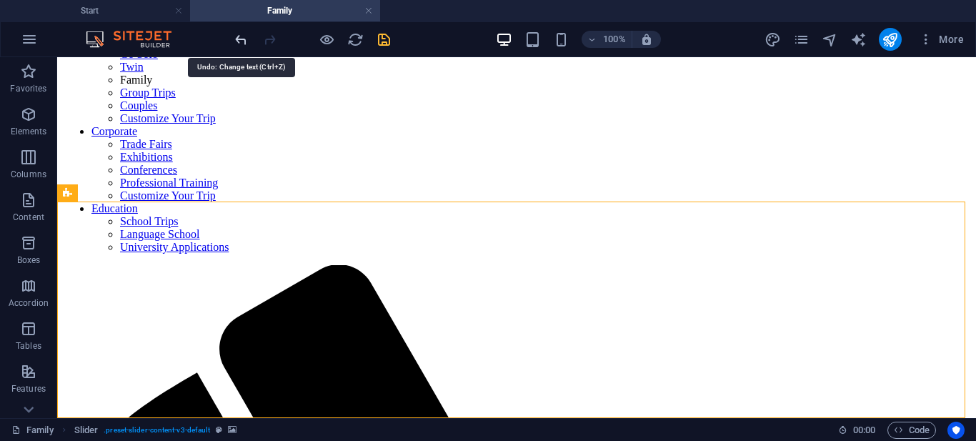
click at [243, 36] on icon "undo" at bounding box center [241, 39] width 16 height 16
click at [384, 36] on icon "save" at bounding box center [384, 39] width 16 height 16
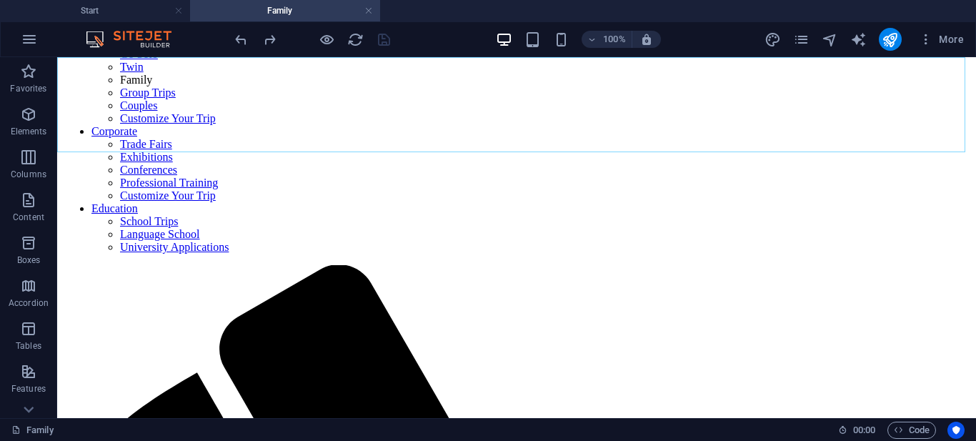
scroll to position [167, 0]
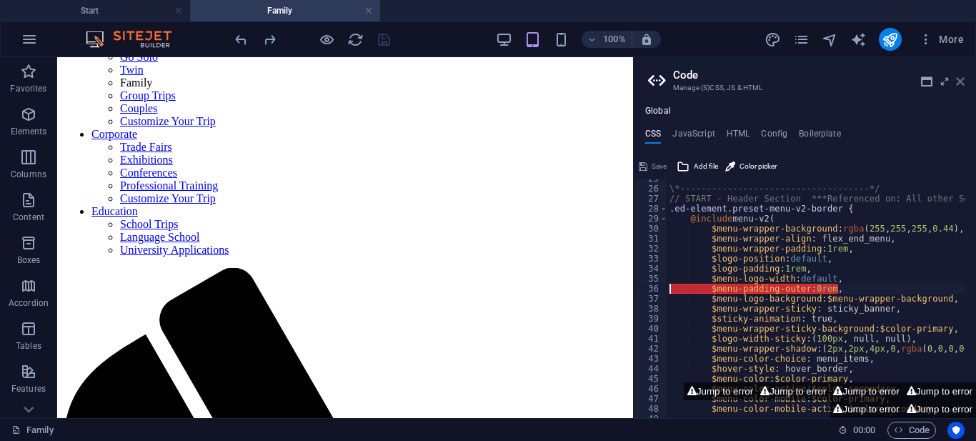
click at [964, 83] on icon at bounding box center [960, 81] width 9 height 11
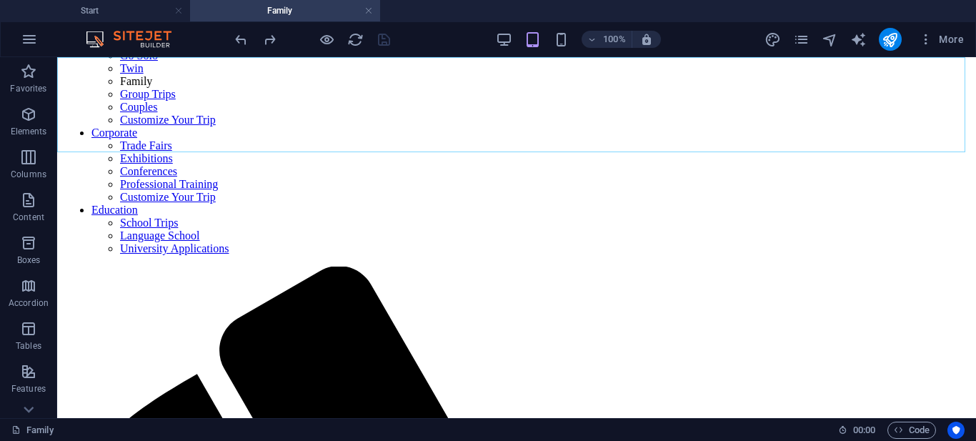
scroll to position [168, 0]
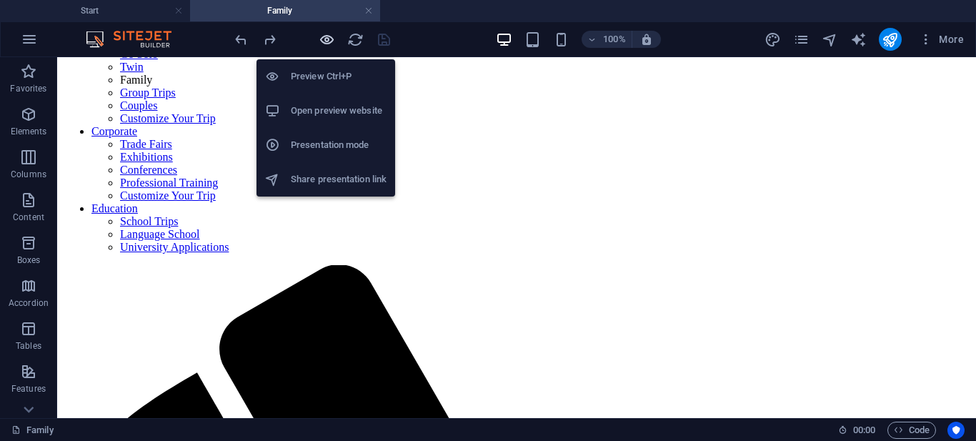
click at [325, 34] on icon "button" at bounding box center [327, 39] width 16 height 16
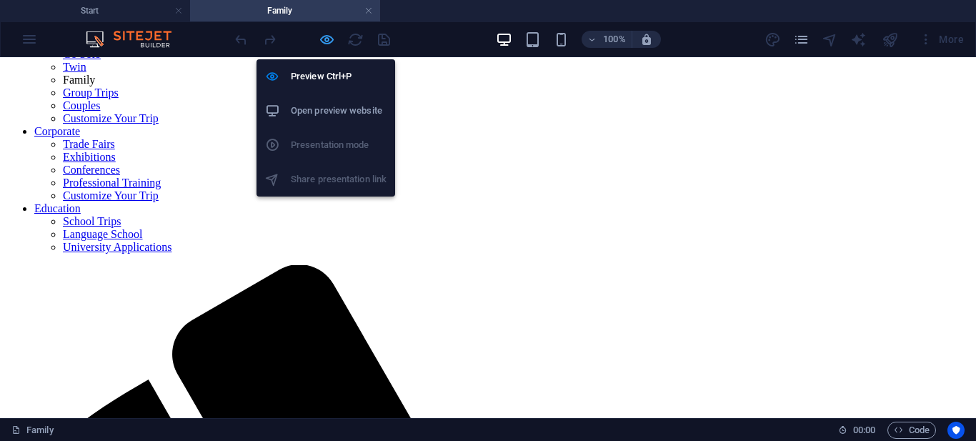
drag, startPoint x: 327, startPoint y: 41, endPoint x: 427, endPoint y: 172, distance: 165.1
click at [327, 41] on icon "button" at bounding box center [327, 39] width 16 height 16
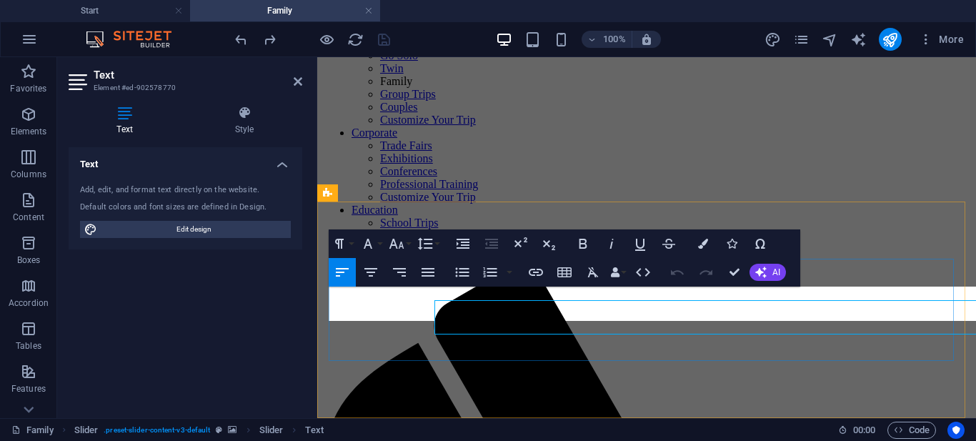
scroll to position [161, 0]
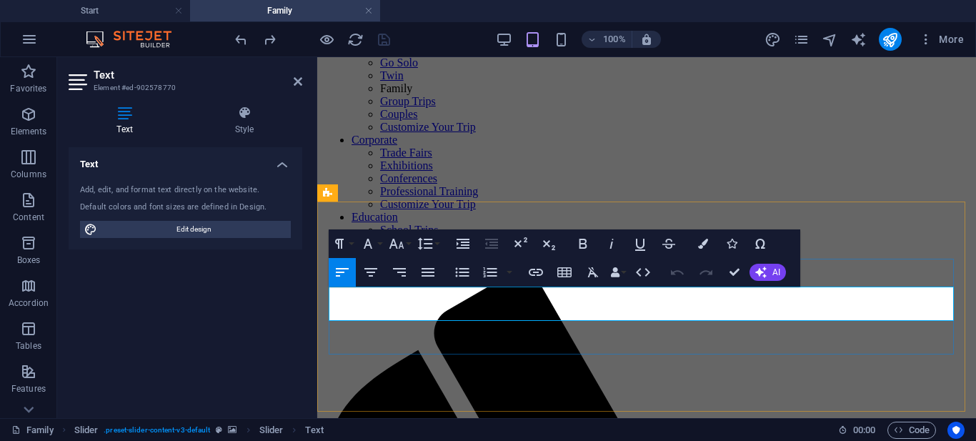
drag, startPoint x: 785, startPoint y: 312, endPoint x: 716, endPoint y: 312, distance: 68.6
click at [530, 269] on icon "button" at bounding box center [536, 272] width 14 height 7
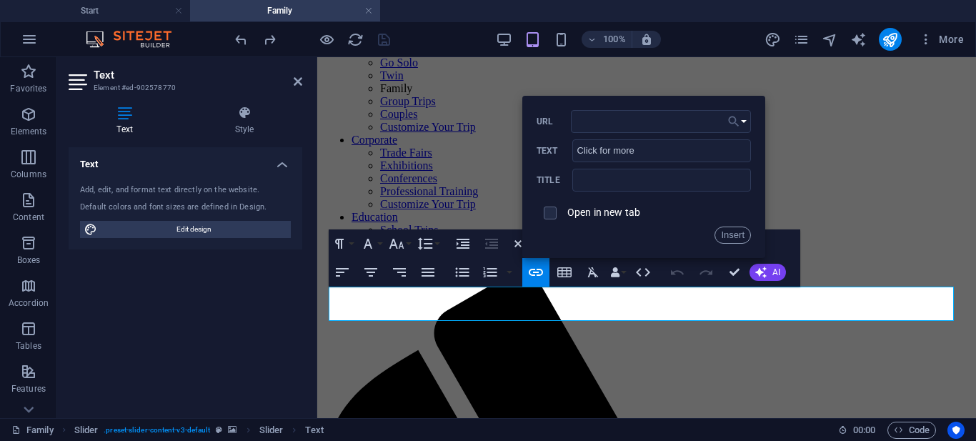
click at [743, 122] on button "Choose Link" at bounding box center [737, 121] width 27 height 23
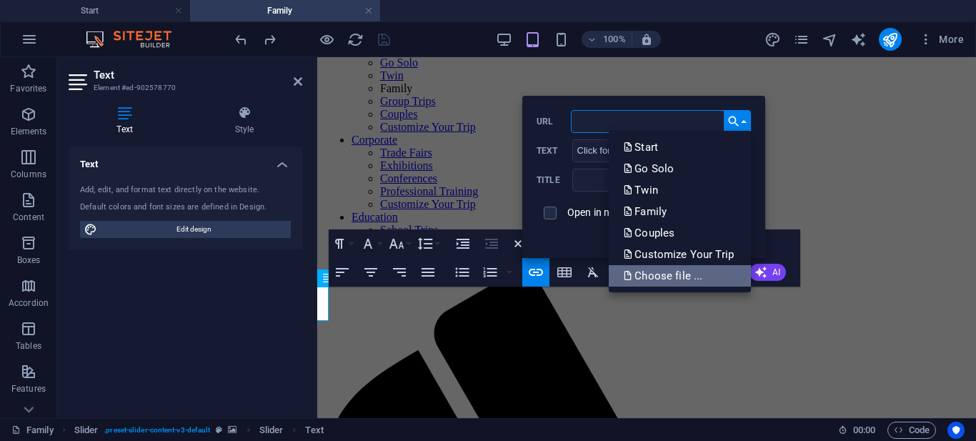
click at [668, 271] on p "Choose file ..." at bounding box center [664, 275] width 82 height 21
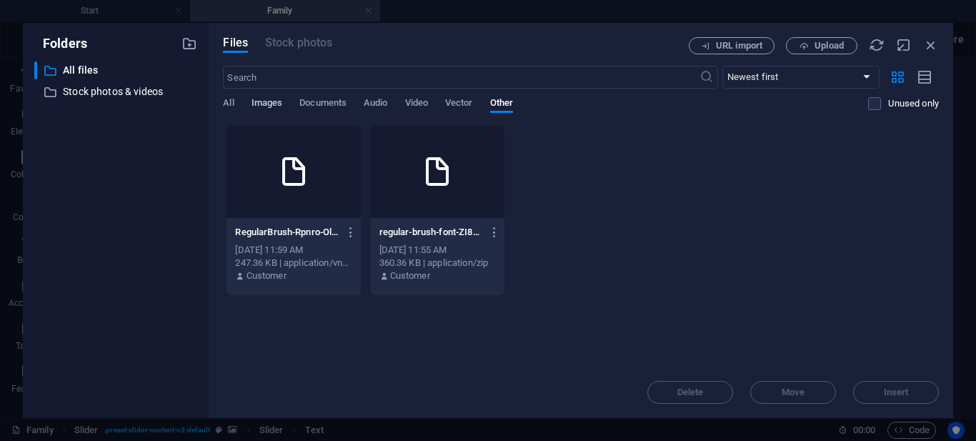
click at [254, 99] on span "Images" at bounding box center [267, 104] width 31 height 20
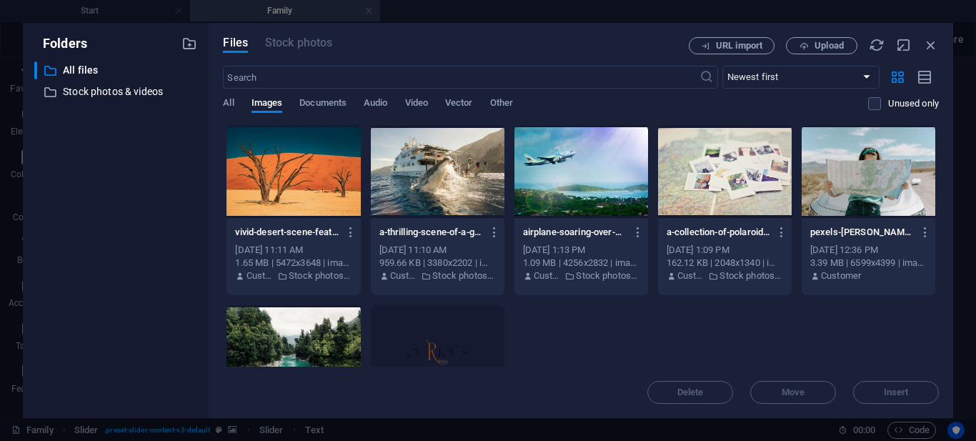
scroll to position [357, 0]
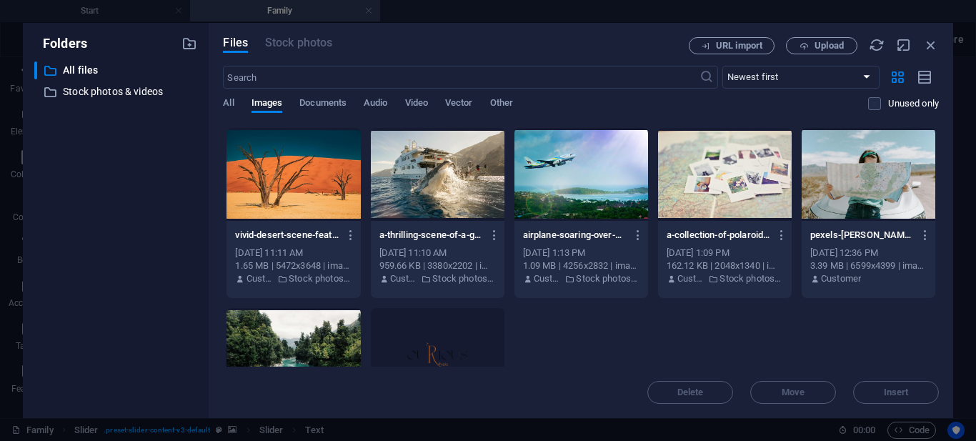
click at [561, 192] on div at bounding box center [582, 174] width 134 height 93
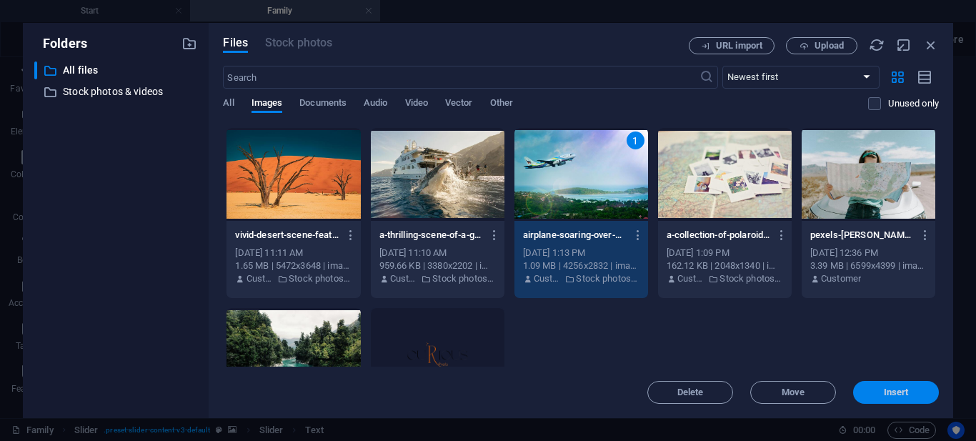
drag, startPoint x: 908, startPoint y: 391, endPoint x: 585, endPoint y: 330, distance: 328.9
click at [908, 391] on span "Insert" at bounding box center [896, 392] width 25 height 9
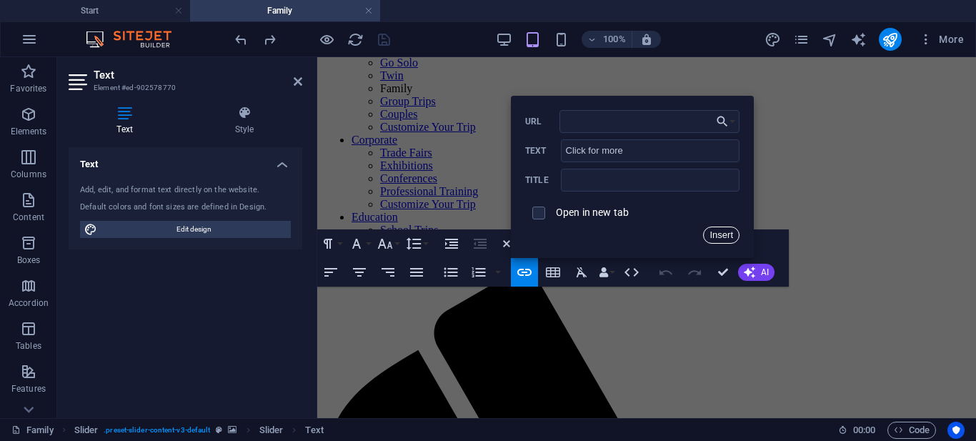
click at [722, 237] on button "Insert" at bounding box center [721, 235] width 36 height 17
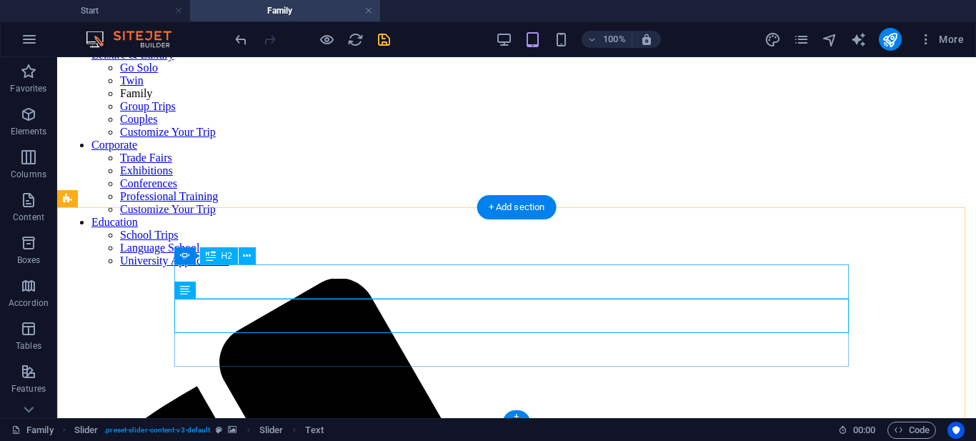
scroll to position [162, 0]
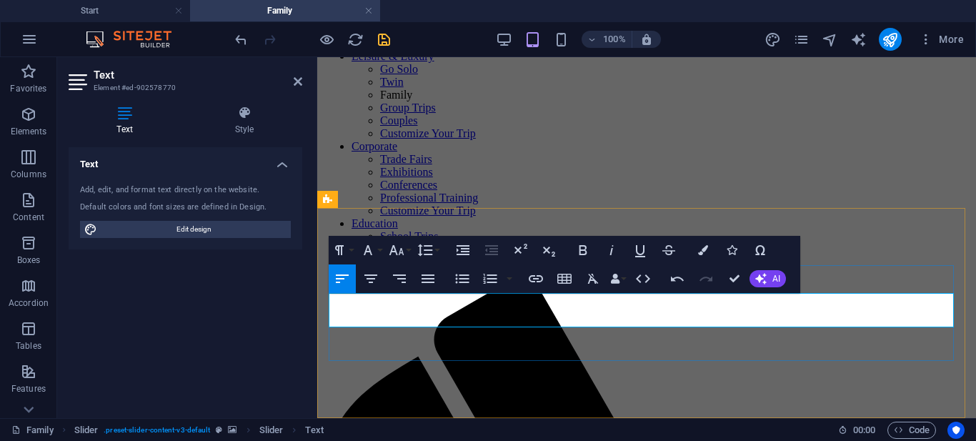
drag, startPoint x: 789, startPoint y: 319, endPoint x: 717, endPoint y: 317, distance: 72.2
click at [698, 252] on icon "button" at bounding box center [703, 250] width 10 height 10
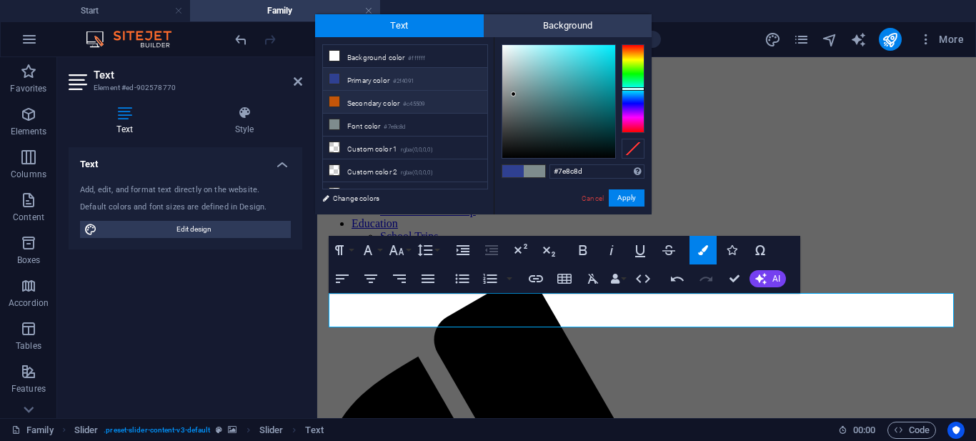
click at [377, 102] on li "Secondary color #c45509" at bounding box center [405, 102] width 164 height 23
type input "#c45509"
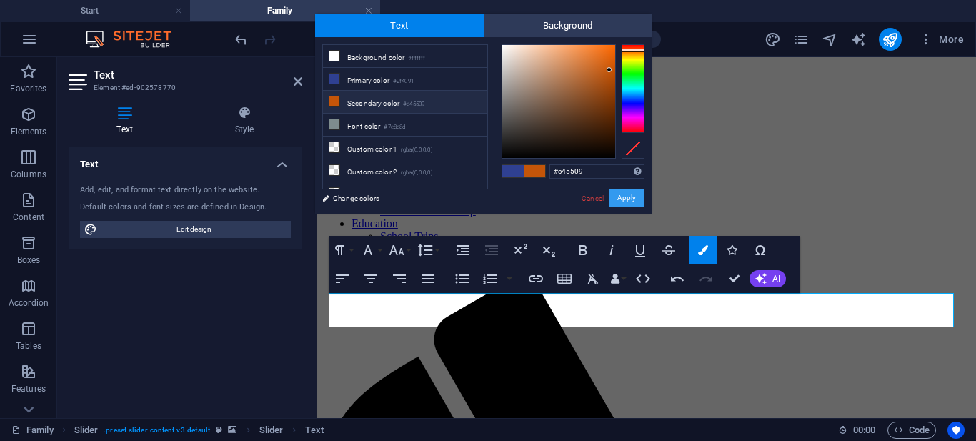
click at [626, 199] on button "Apply" at bounding box center [627, 197] width 36 height 17
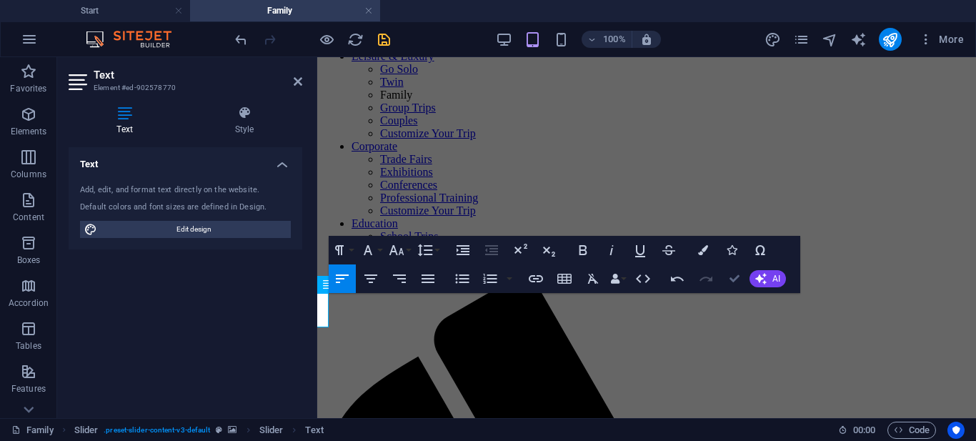
scroll to position [156, 0]
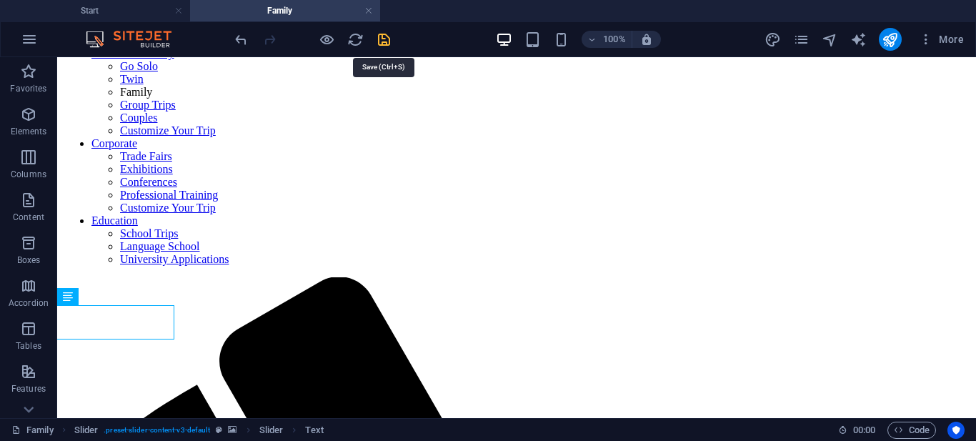
click at [380, 35] on icon "save" at bounding box center [384, 39] width 16 height 16
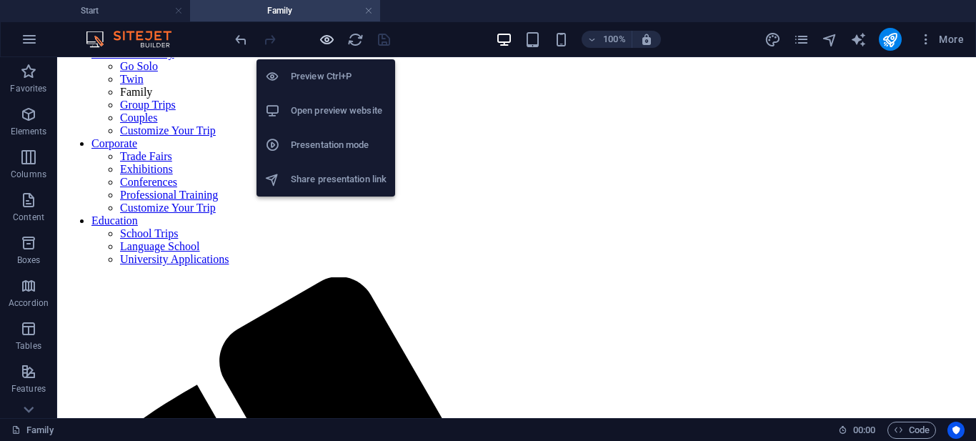
click at [324, 39] on icon "button" at bounding box center [327, 39] width 16 height 16
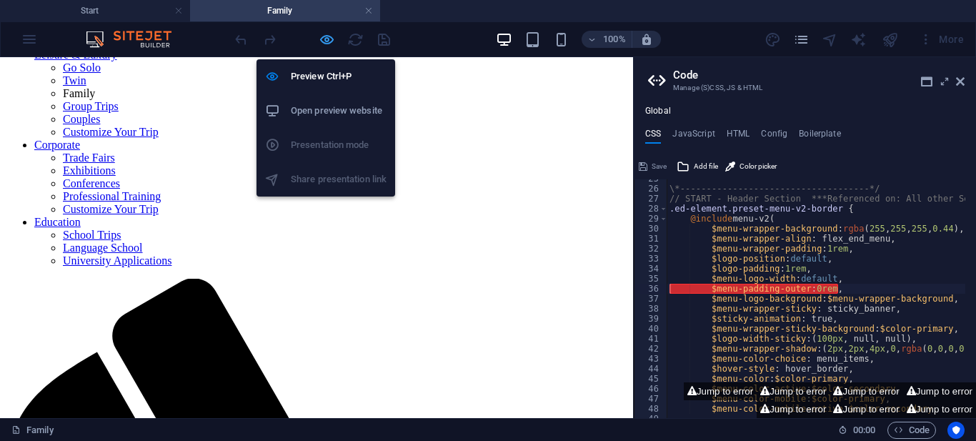
scroll to position [154, 0]
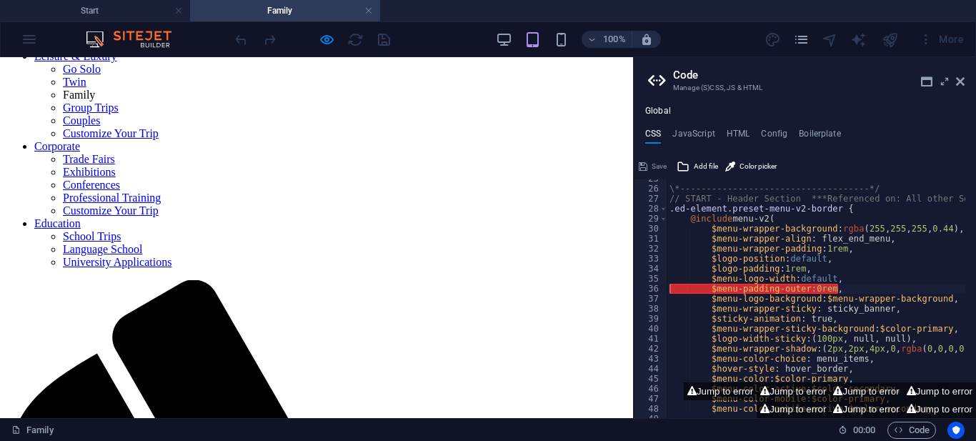
click at [965, 79] on aside "Code Manage (S)CSS, JS & HTML Global CSS JavaScript HTML Config Boilerplate $me…" at bounding box center [804, 237] width 343 height 361
click at [959, 83] on icon at bounding box center [960, 81] width 9 height 11
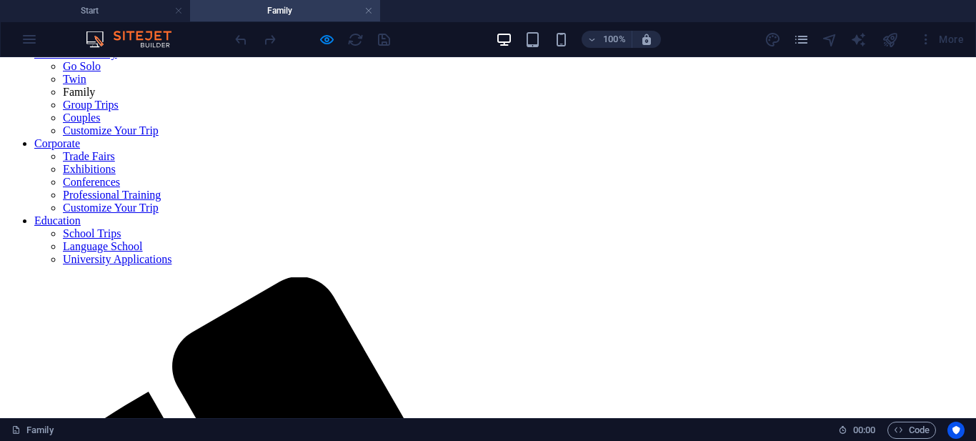
scroll to position [185, 0]
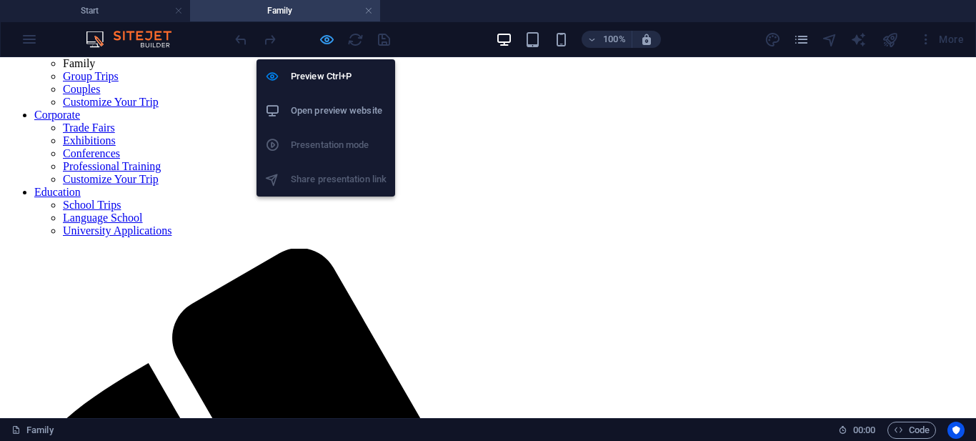
click at [329, 45] on icon "button" at bounding box center [327, 39] width 16 height 16
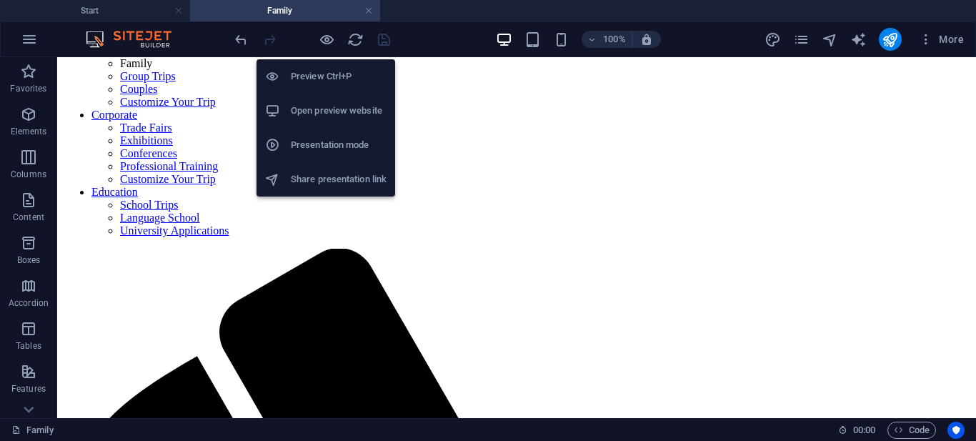
scroll to position [168, 0]
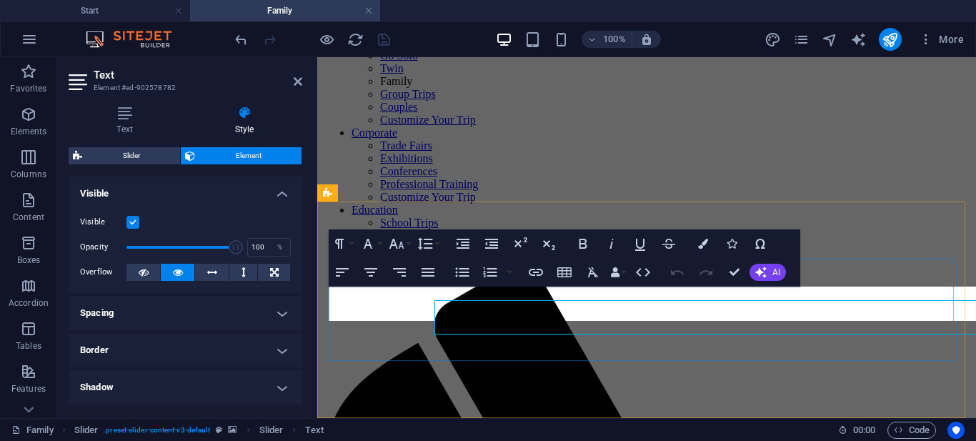
scroll to position [161, 0]
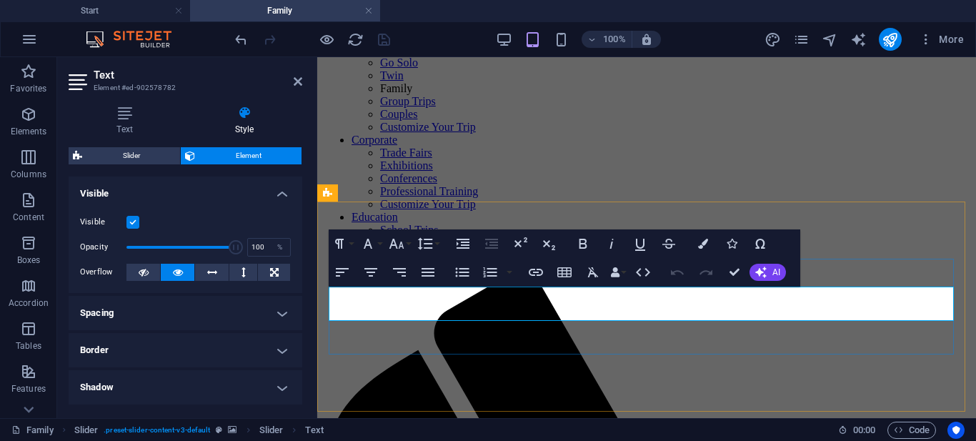
click span "View more"
drag, startPoint x: 802, startPoint y: 313, endPoint x: 747, endPoint y: 311, distance: 55.1
click at [529, 274] on icon "button" at bounding box center [536, 272] width 17 height 17
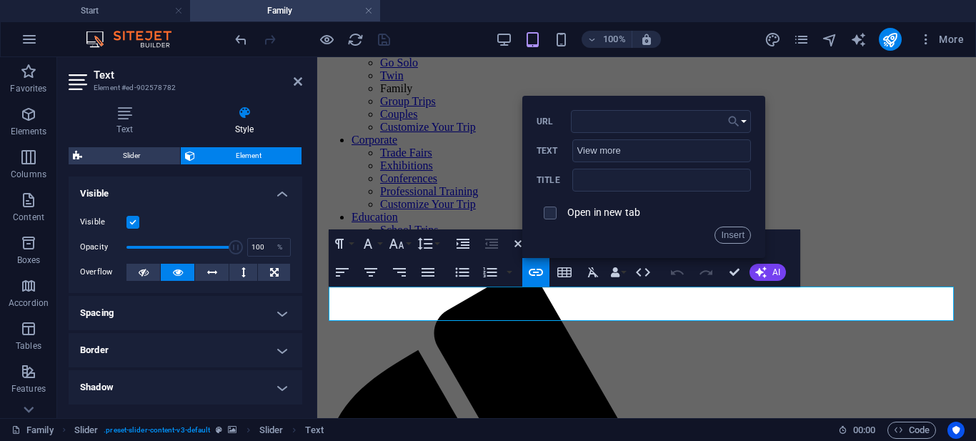
click at [746, 119] on button "Choose Link" at bounding box center [737, 121] width 27 height 23
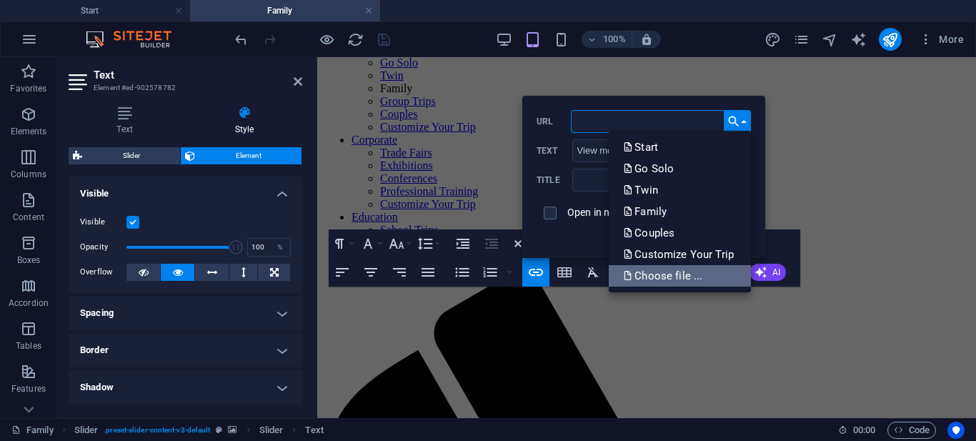
click at [671, 274] on p "Choose file ..." at bounding box center [664, 275] width 82 height 21
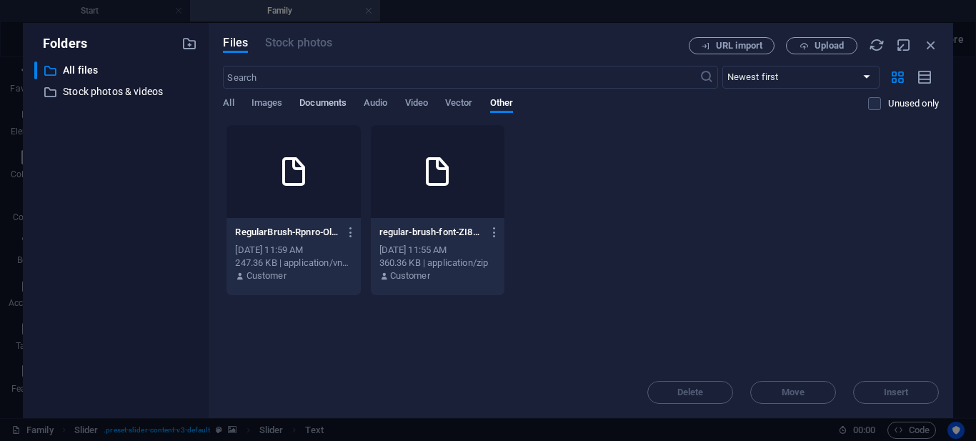
click at [338, 104] on span "Documents" at bounding box center [322, 104] width 47 height 20
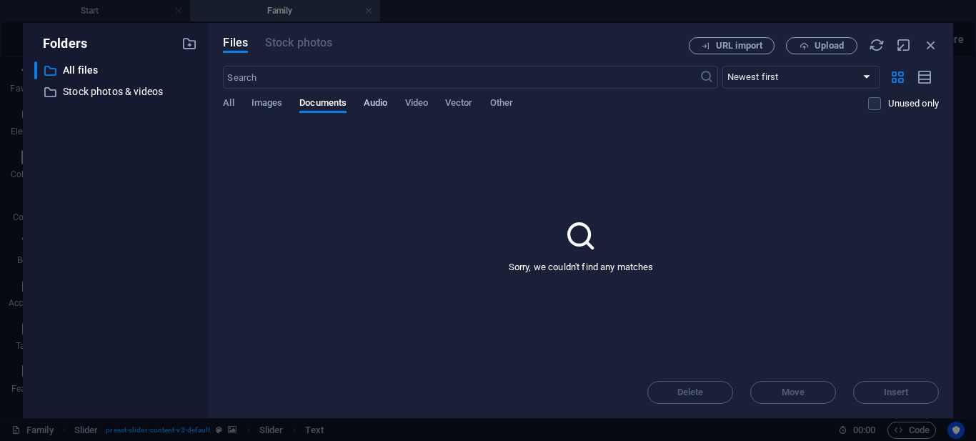
click at [382, 100] on span "Audio" at bounding box center [376, 104] width 24 height 20
click at [324, 99] on span "Documents" at bounding box center [322, 104] width 47 height 20
click at [271, 99] on span "Images" at bounding box center [267, 104] width 31 height 20
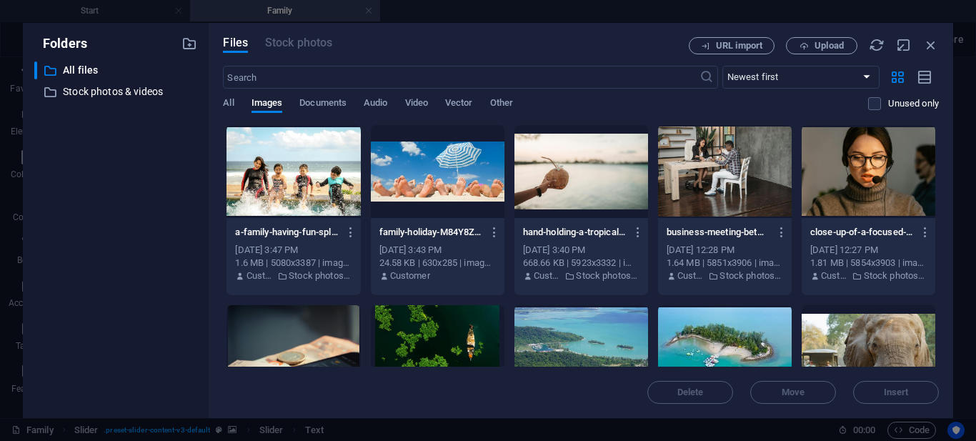
click at [698, 189] on div at bounding box center [725, 171] width 134 height 93
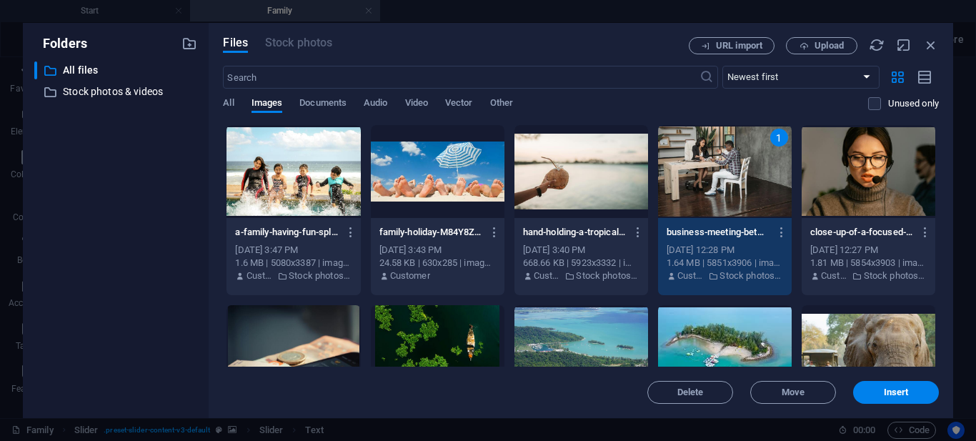
click at [873, 184] on div at bounding box center [869, 171] width 134 height 93
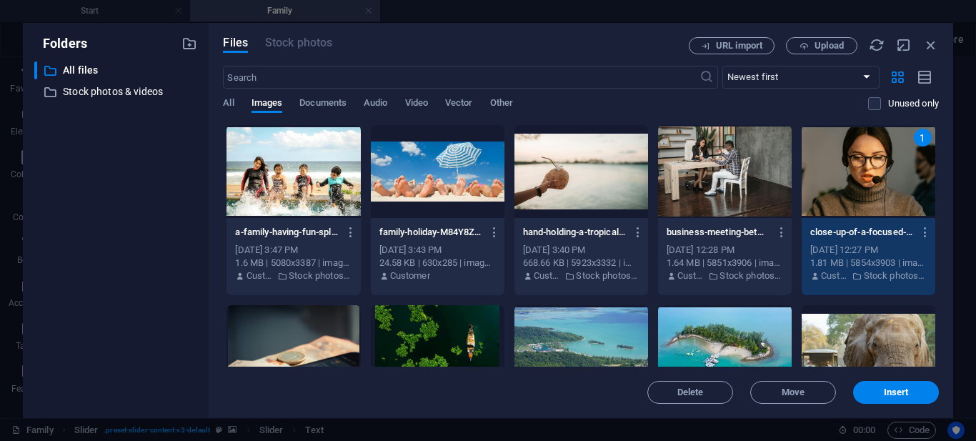
scroll to position [214, 0]
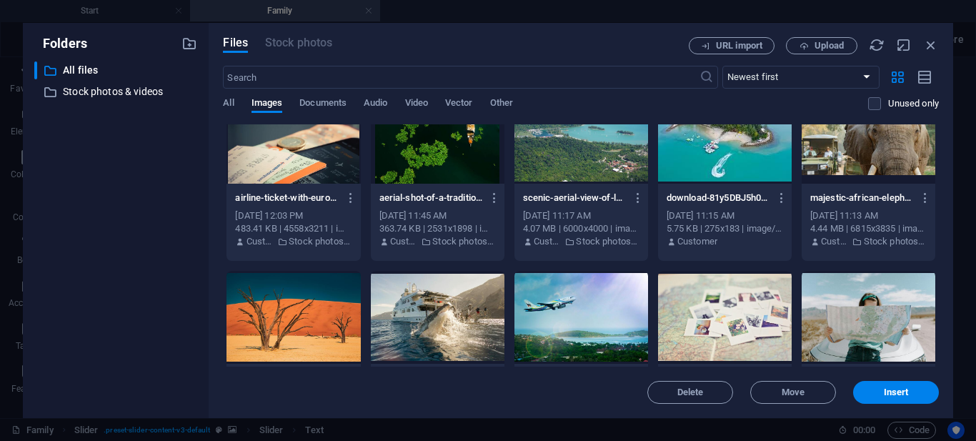
click at [833, 162] on div at bounding box center [869, 137] width 134 height 93
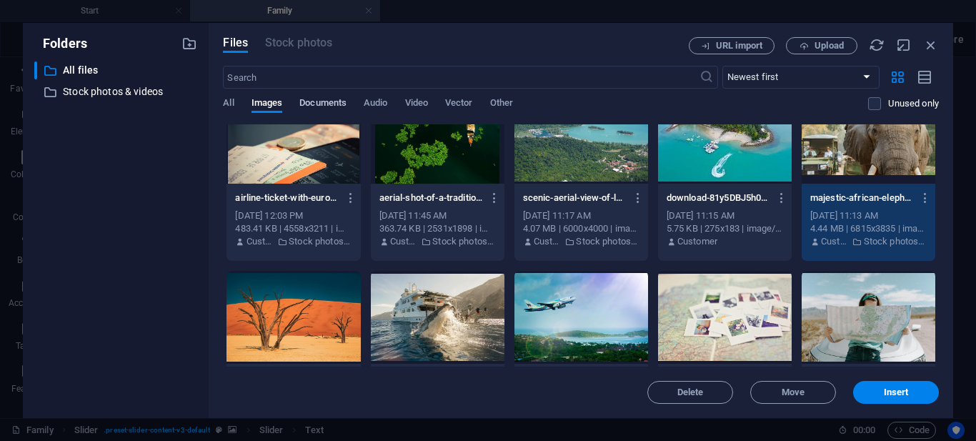
click at [339, 101] on span "Documents" at bounding box center [322, 104] width 47 height 20
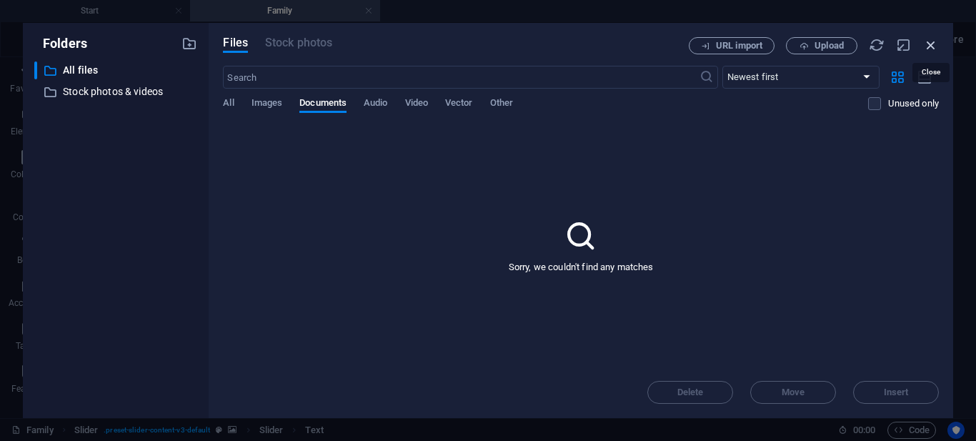
click at [933, 43] on icon "button" at bounding box center [931, 45] width 16 height 16
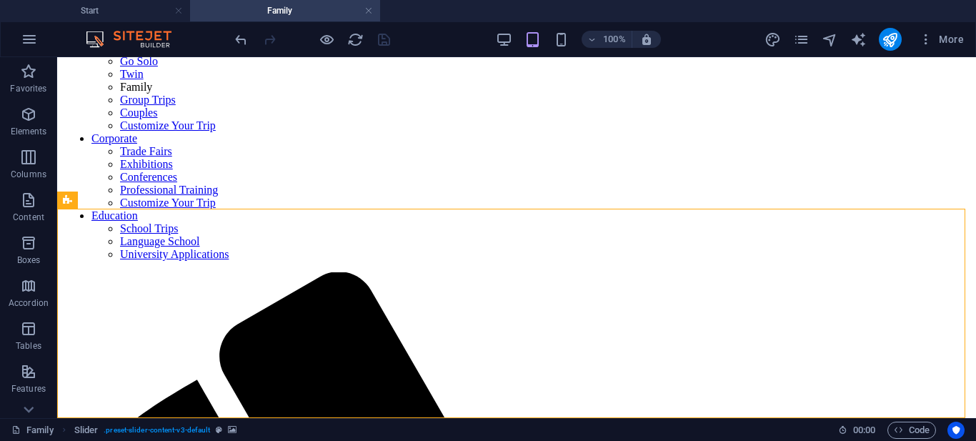
scroll to position [162, 0]
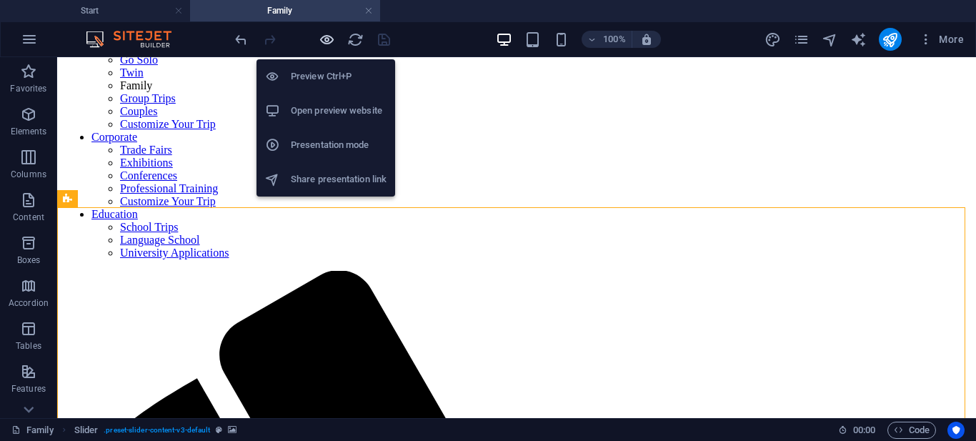
click at [330, 42] on icon "button" at bounding box center [327, 39] width 16 height 16
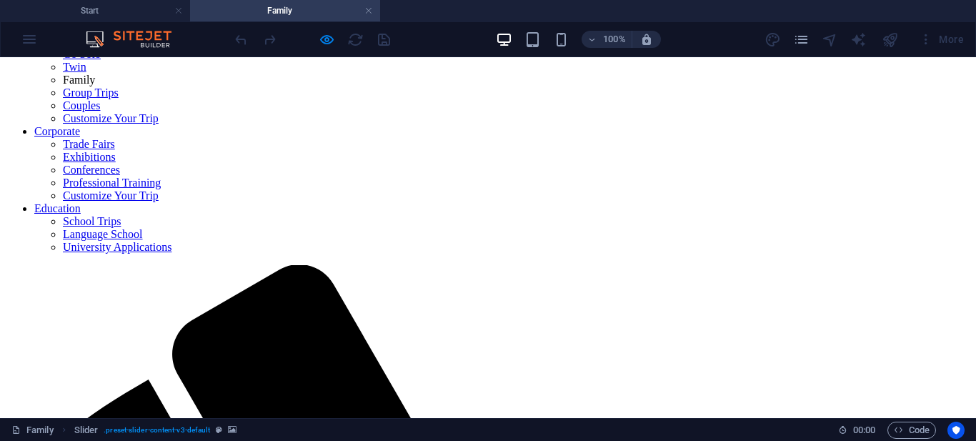
scroll to position [0, 0]
